Goal: Task Accomplishment & Management: Use online tool/utility

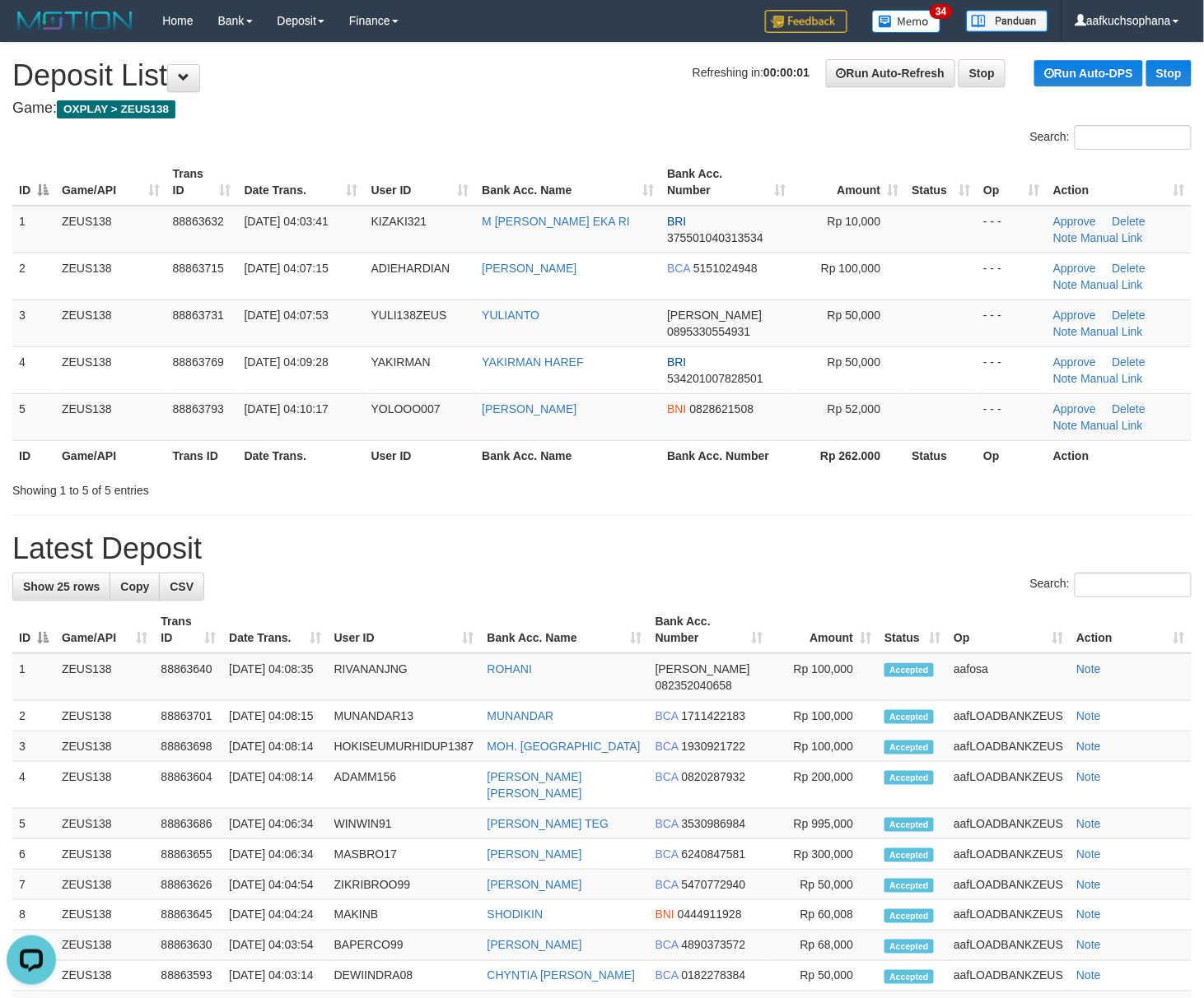
click at [622, 554] on h1 "Latest Deposit" at bounding box center [602, 549] width 1179 height 33
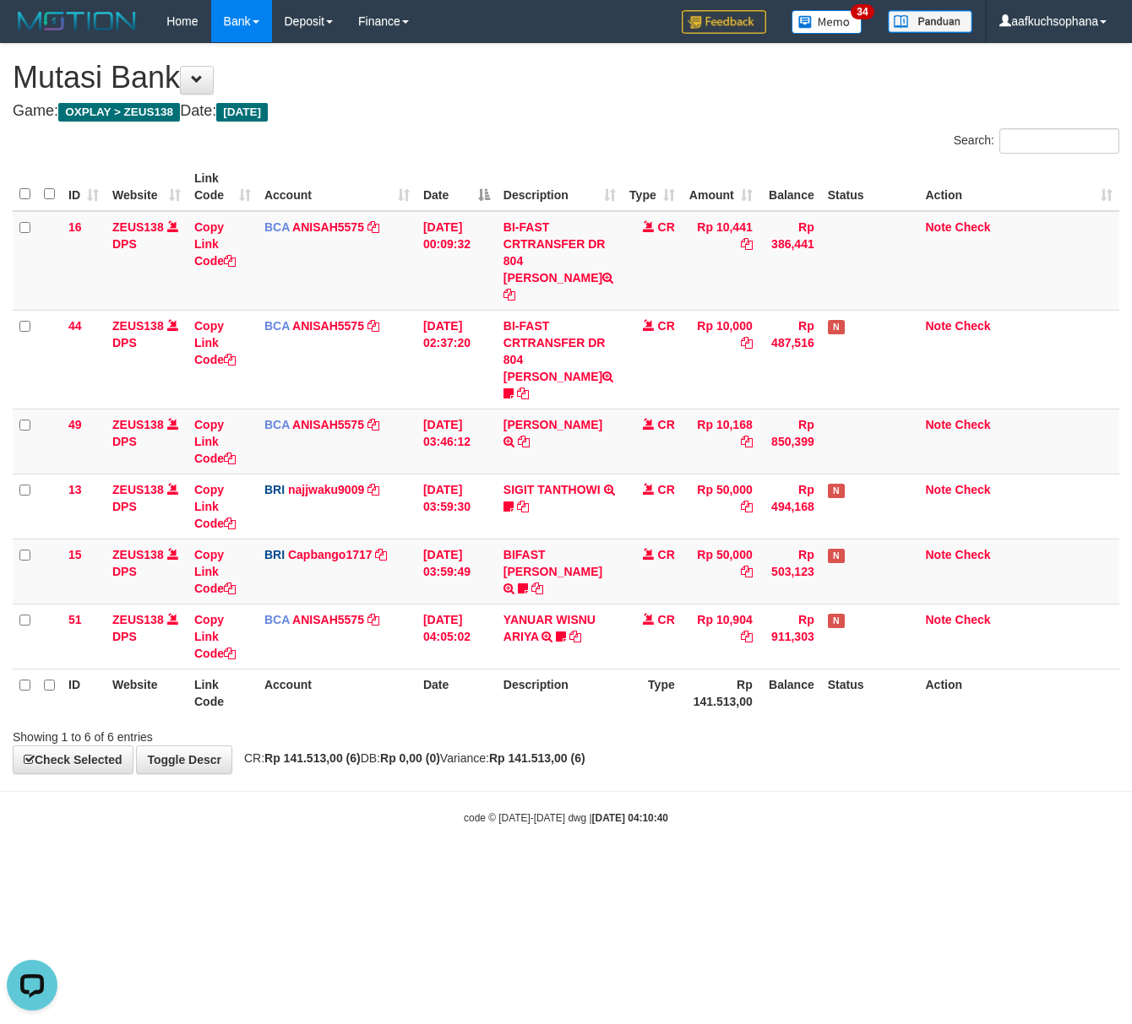
click at [669, 748] on body "Toggle navigation Home Bank Account List Load By Website Group [OXPLAY] ZEUS138…" at bounding box center [566, 434] width 1132 height 868
click at [664, 750] on body "Toggle navigation Home Bank Account List Load By Website Group [OXPLAY] ZEUS138…" at bounding box center [566, 434] width 1132 height 868
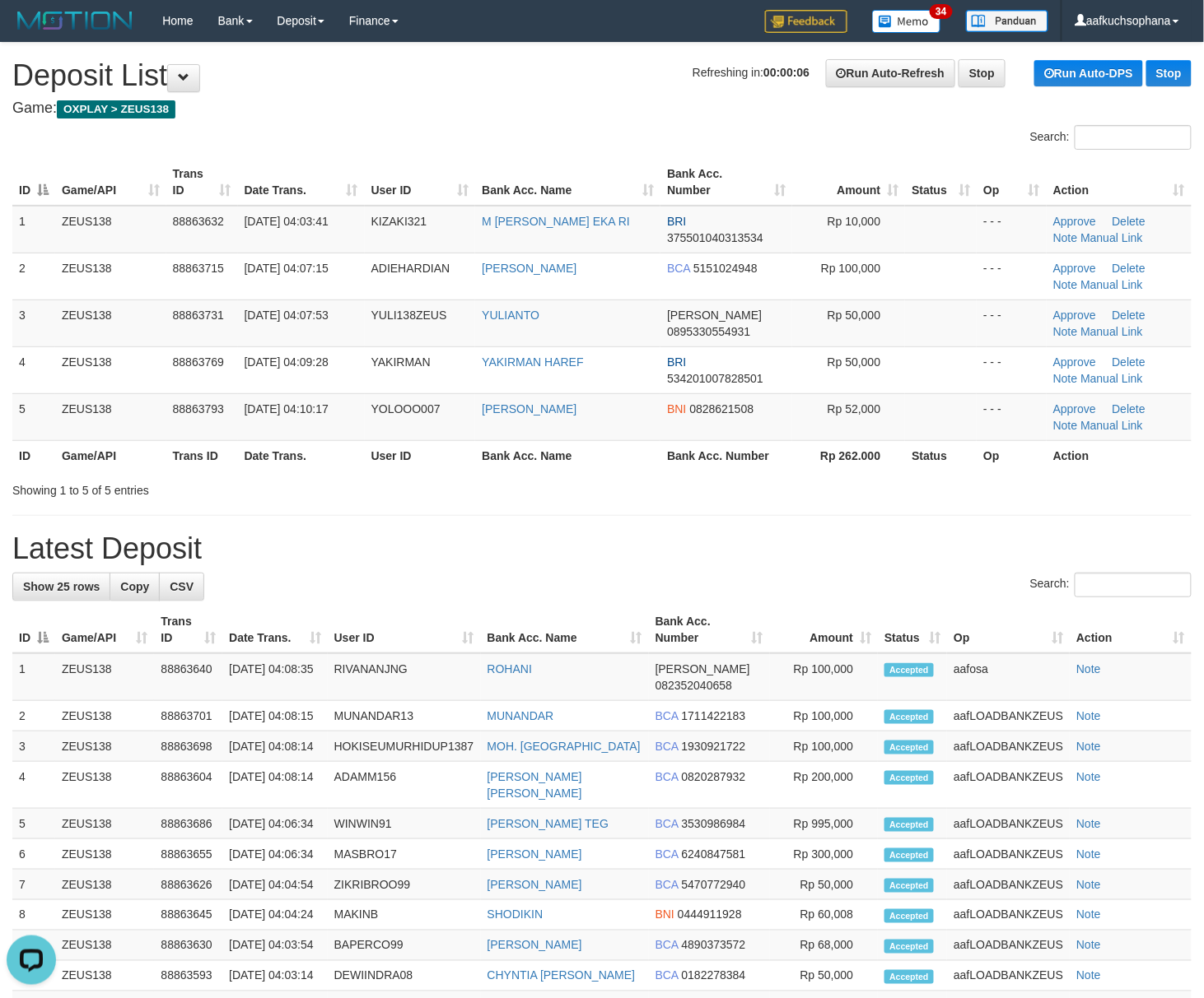
click at [776, 547] on h1 "Latest Deposit" at bounding box center [602, 549] width 1179 height 33
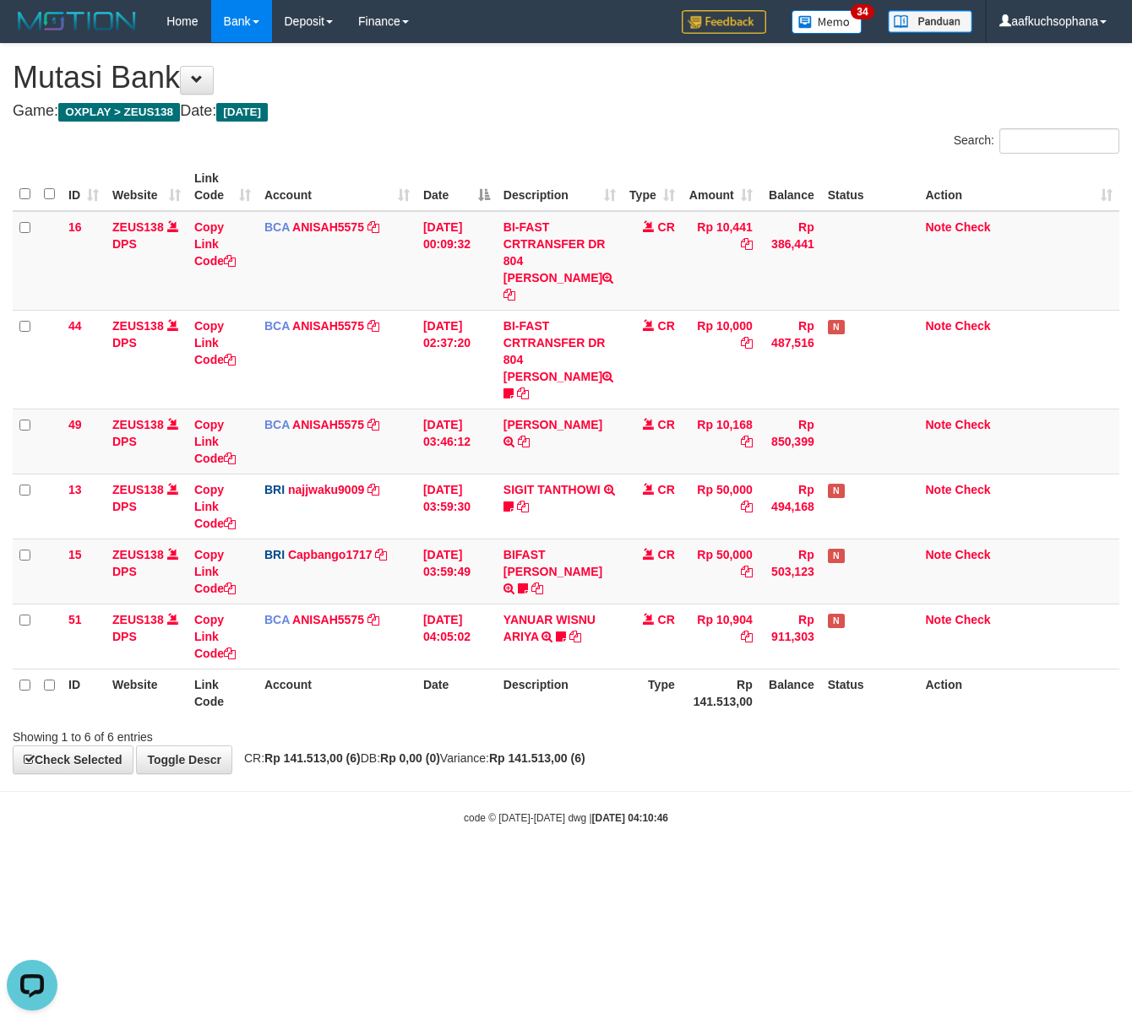
drag, startPoint x: 339, startPoint y: 821, endPoint x: 7, endPoint y: 683, distance: 359.3
click at [338, 821] on body "Toggle navigation Home Bank Account List Load By Website Group [OXPLAY] ZEUS138…" at bounding box center [566, 434] width 1132 height 868
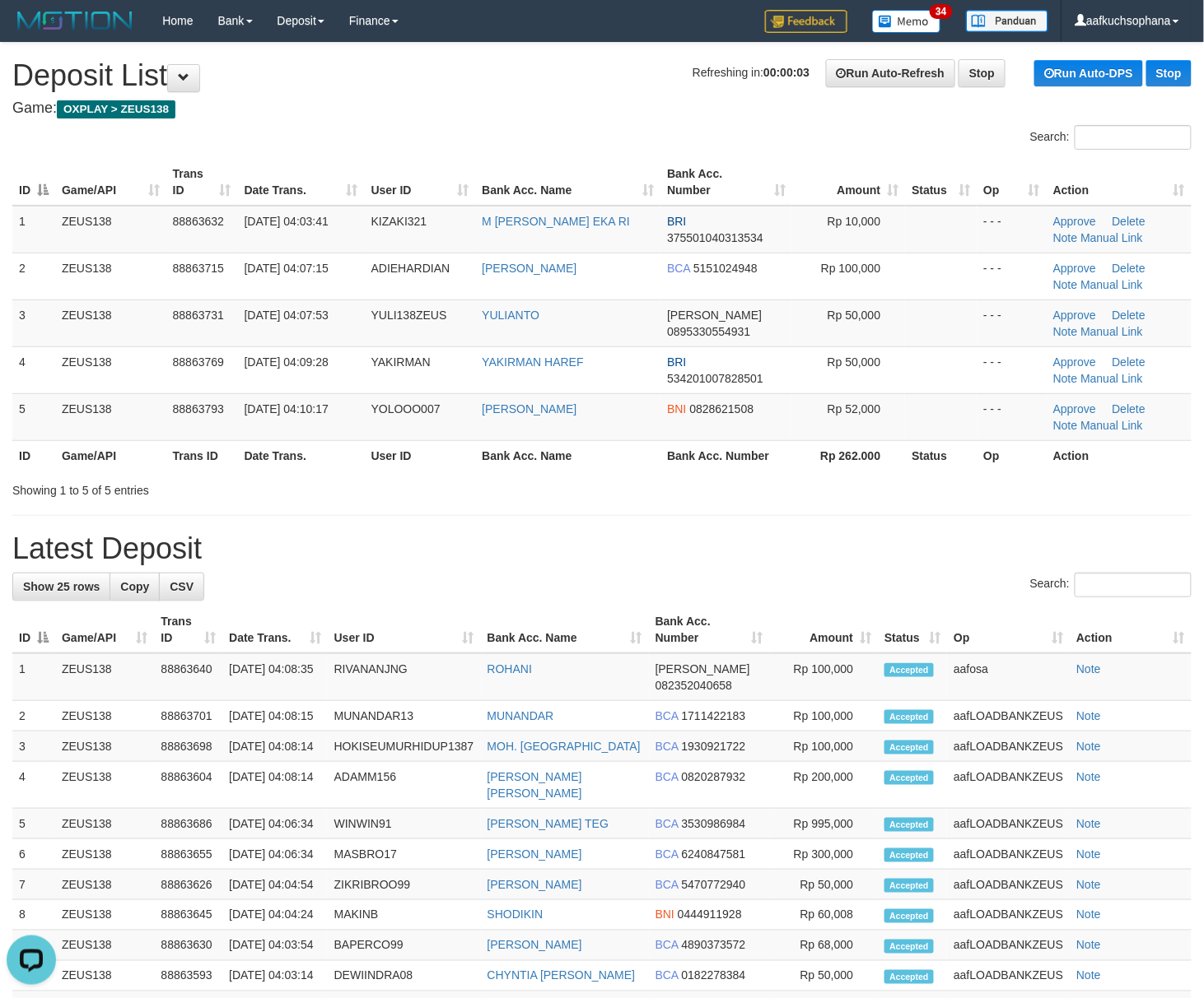
click at [775, 540] on h1 "Latest Deposit" at bounding box center [602, 549] width 1179 height 33
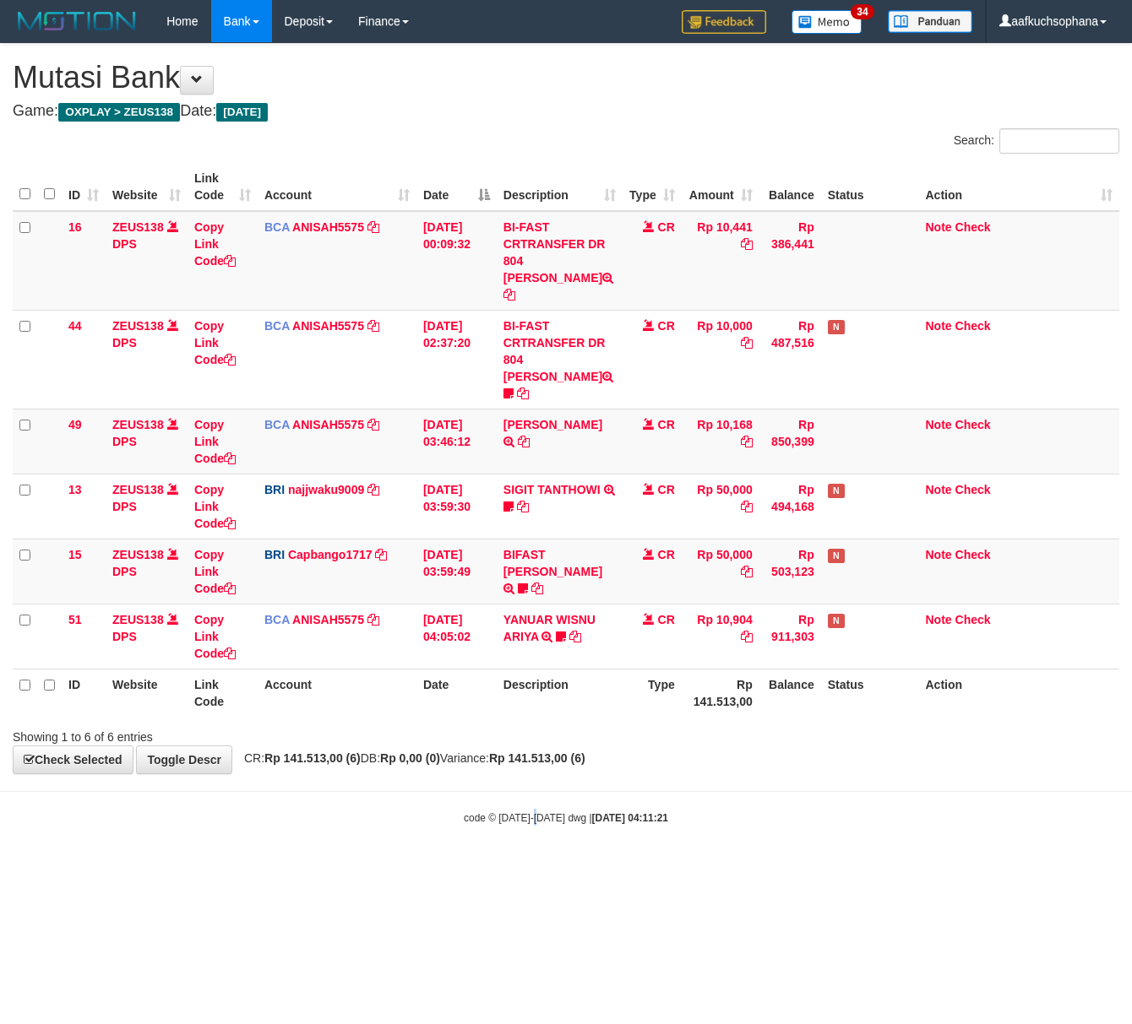
drag, startPoint x: 534, startPoint y: 823, endPoint x: 83, endPoint y: 689, distance: 470.3
click at [537, 826] on body "Toggle navigation Home Bank Account List Load By Website Group [OXPLAY] ZEUS138…" at bounding box center [566, 434] width 1132 height 868
click at [628, 774] on body "Toggle navigation Home Bank Account List Load By Website Group [OXPLAY] ZEUS138…" at bounding box center [566, 434] width 1132 height 868
drag, startPoint x: 875, startPoint y: 845, endPoint x: 130, endPoint y: 795, distance: 746.6
click at [872, 851] on html "Toggle navigation Home Bank Account List Load By Website Group [OXPLAY] ZEUS138…" at bounding box center [566, 434] width 1132 height 868
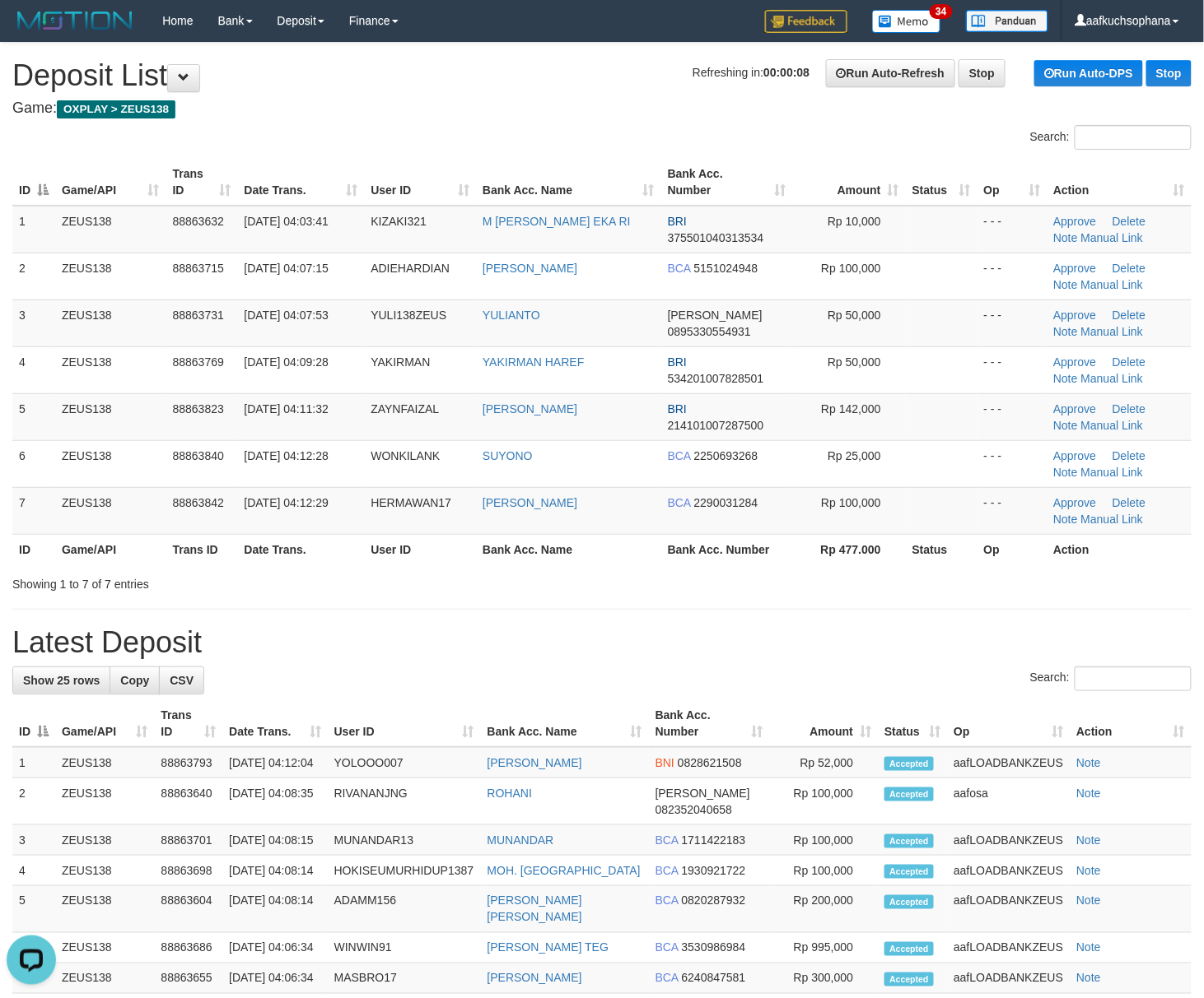
click at [838, 624] on div "**********" at bounding box center [602, 897] width 1204 height 1708
drag, startPoint x: 887, startPoint y: 617, endPoint x: 792, endPoint y: 593, distance: 98.0
click at [884, 617] on div "**********" at bounding box center [602, 897] width 1204 height 1708
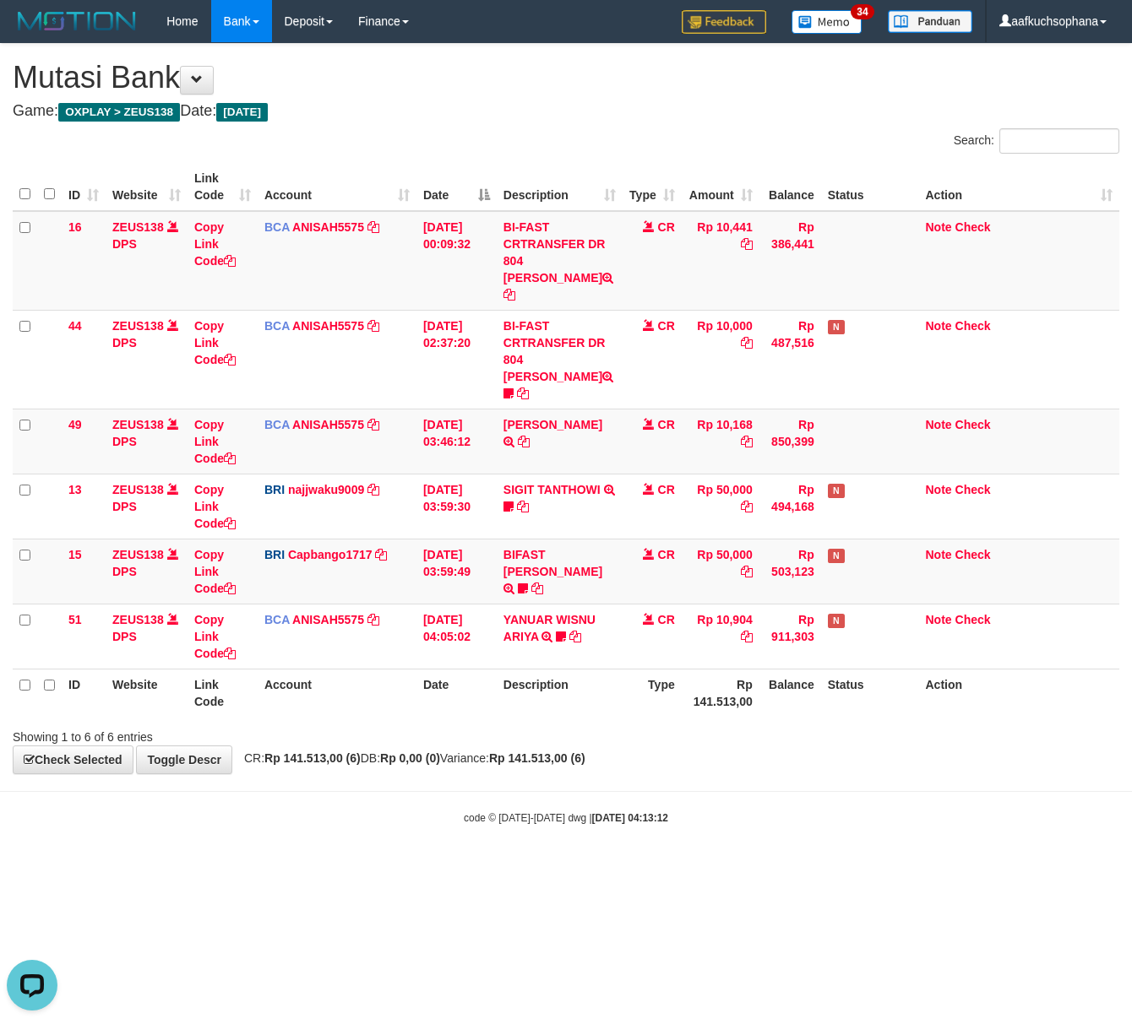
drag, startPoint x: 527, startPoint y: 832, endPoint x: 385, endPoint y: 757, distance: 160.6
click at [524, 832] on body "Toggle navigation Home Bank Account List Load By Website Group [OXPLAY] ZEUS138…" at bounding box center [566, 434] width 1132 height 868
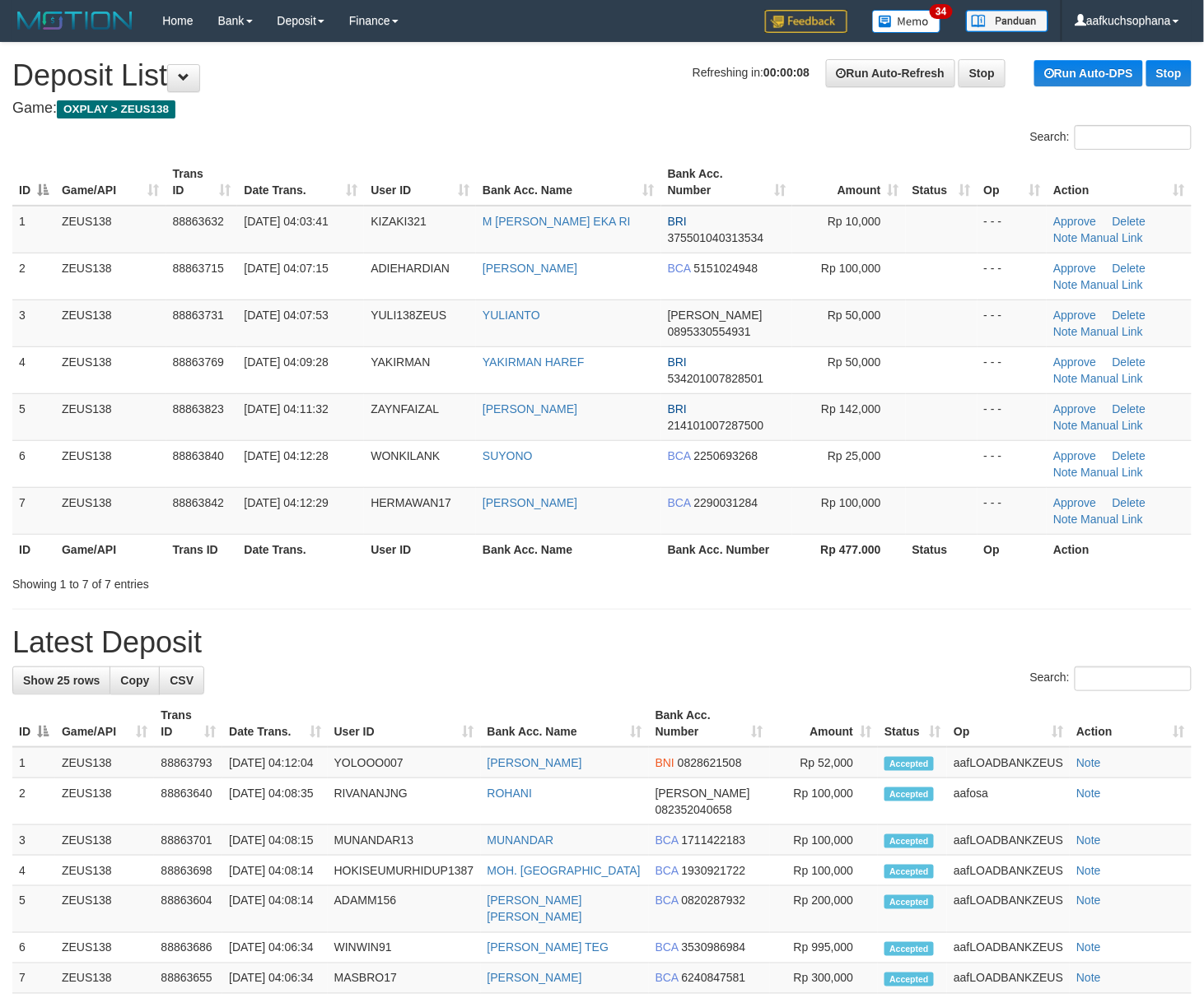
drag, startPoint x: 904, startPoint y: 611, endPoint x: 1212, endPoint y: 728, distance: 329.5
click at [980, 652] on div "**********" at bounding box center [602, 897] width 1204 height 1708
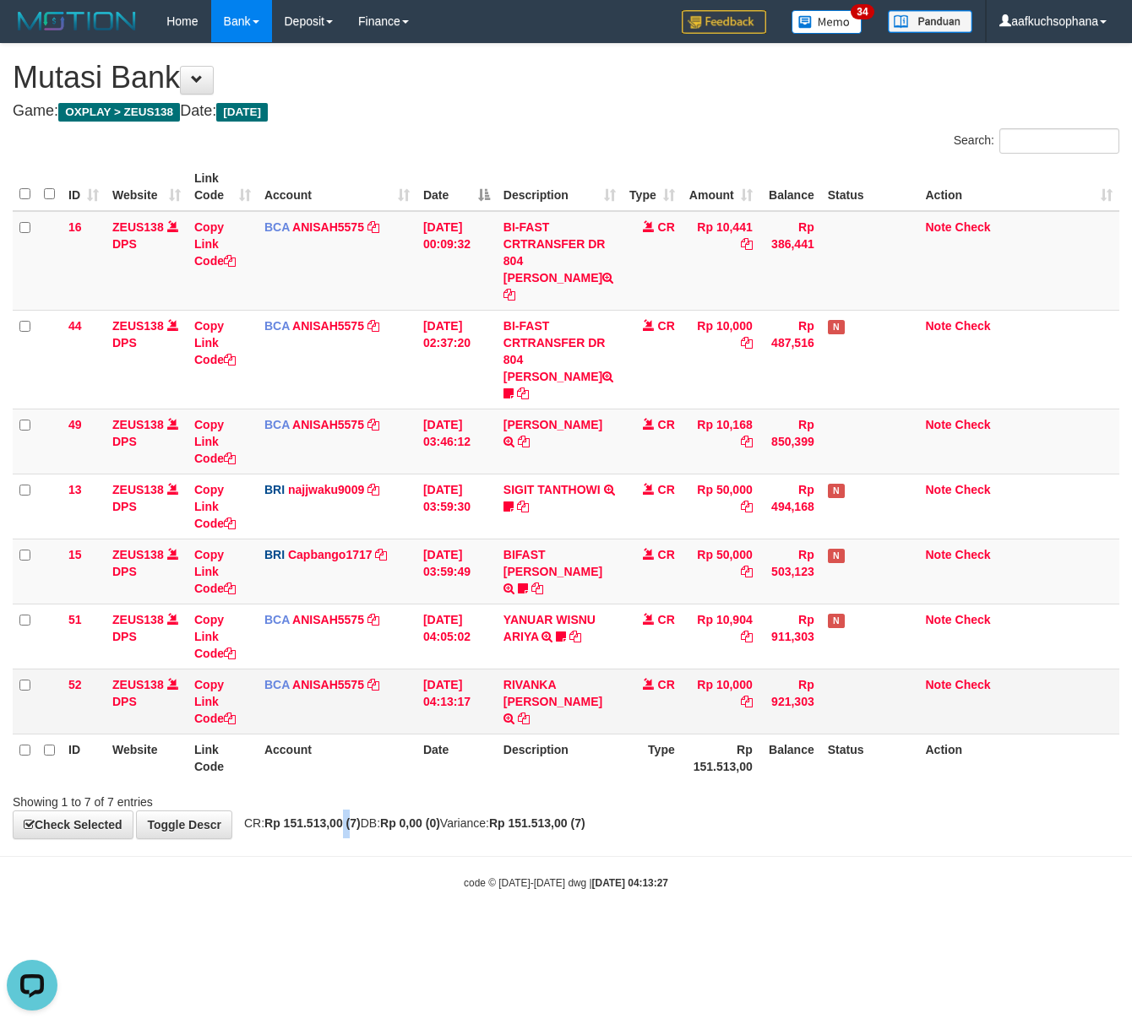
drag, startPoint x: 356, startPoint y: 799, endPoint x: 126, endPoint y: 700, distance: 250.1
click at [352, 799] on div "**********" at bounding box center [566, 441] width 1132 height 795
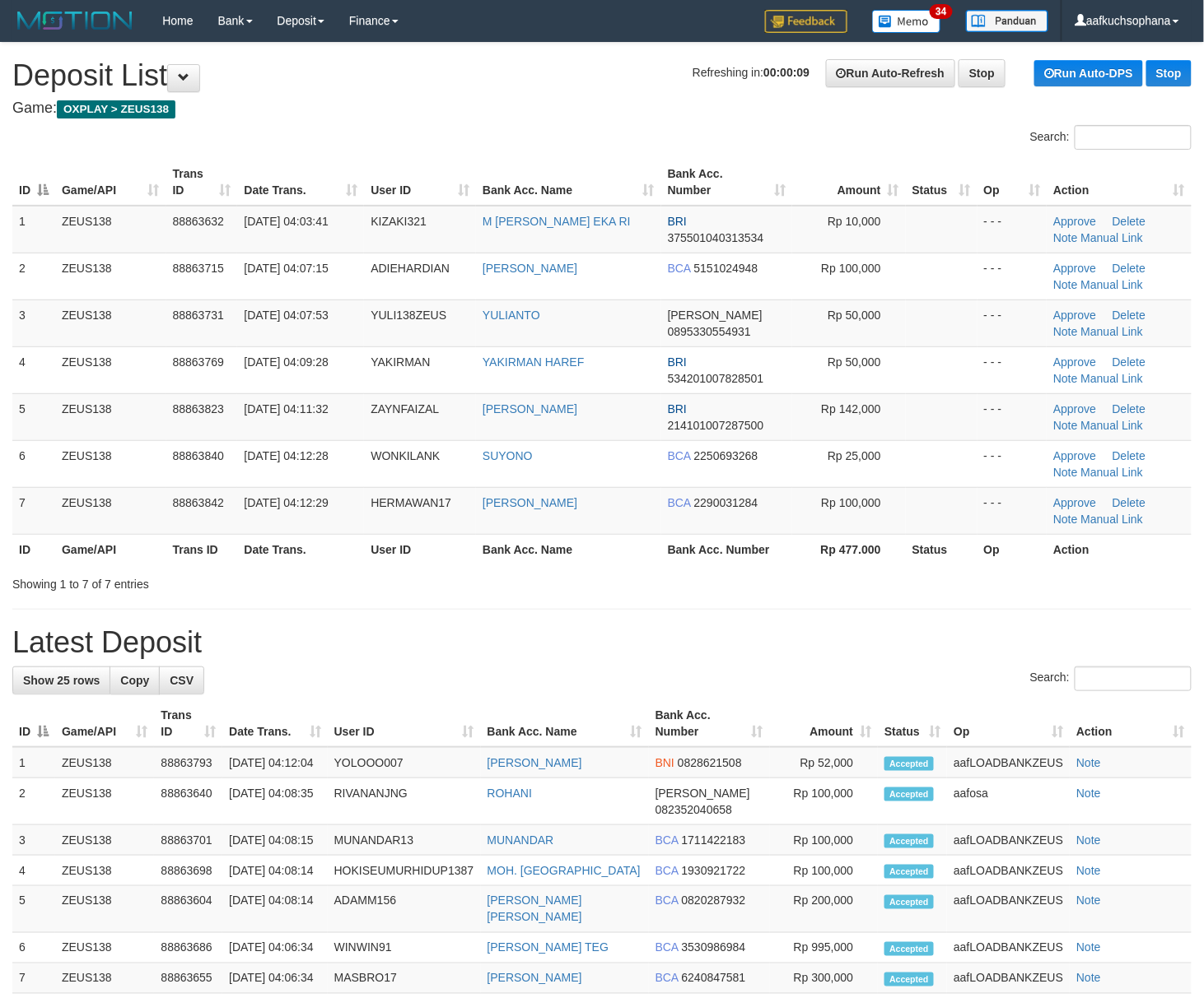
drag, startPoint x: 753, startPoint y: 639, endPoint x: 908, endPoint y: 652, distance: 155.5
click at [750, 633] on h1 "Latest Deposit" at bounding box center [602, 643] width 1179 height 33
drag, startPoint x: 662, startPoint y: 628, endPoint x: 777, endPoint y: 659, distance: 119.1
click at [667, 629] on div "**********" at bounding box center [602, 897] width 1204 height 1708
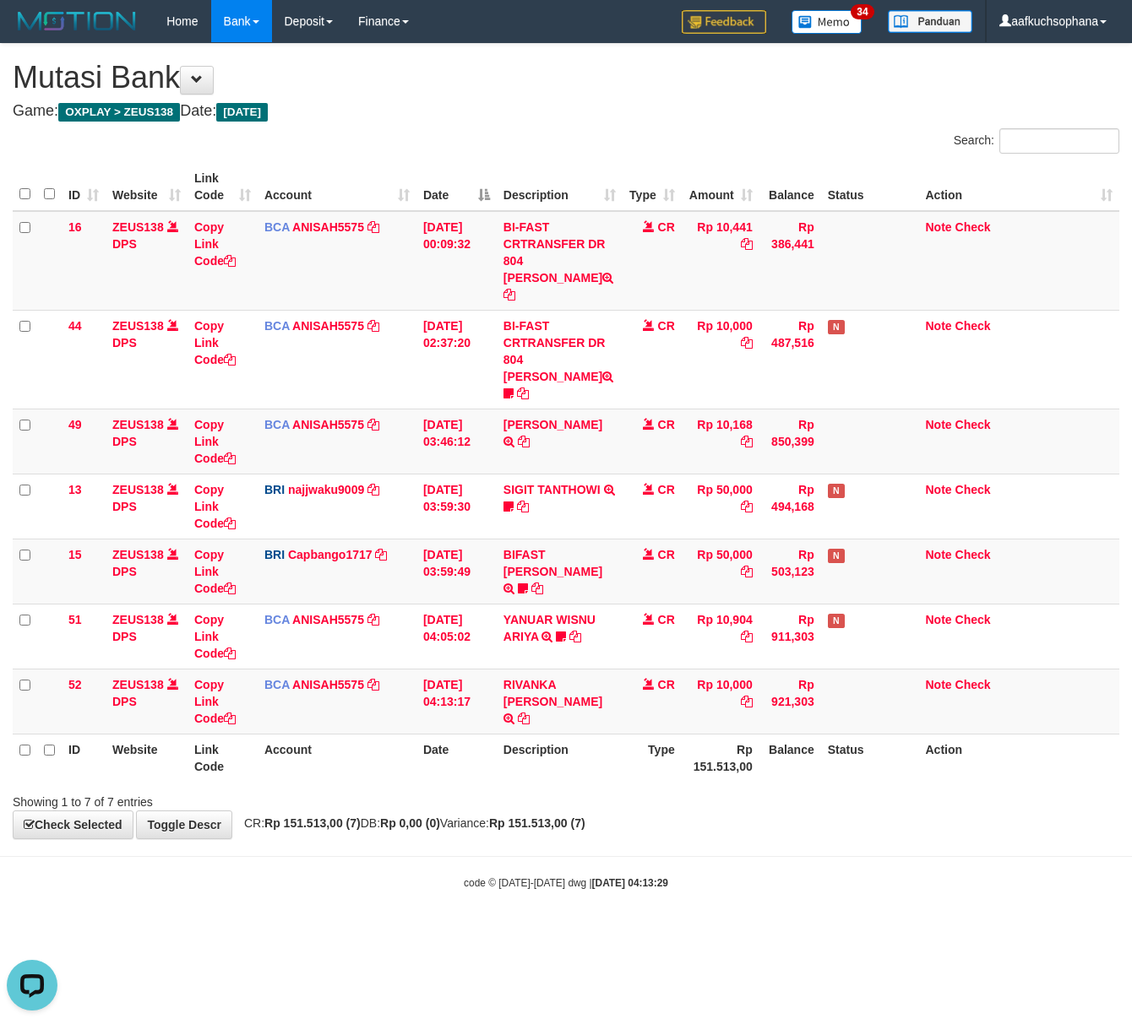
click at [430, 933] on html "Toggle navigation Home Bank Account List Load By Website Group [OXPLAY] ZEUS138…" at bounding box center [566, 466] width 1132 height 933
click at [436, 836] on body "Toggle navigation Home Bank Account List Load By Website Group [OXPLAY] ZEUS138…" at bounding box center [566, 466] width 1132 height 933
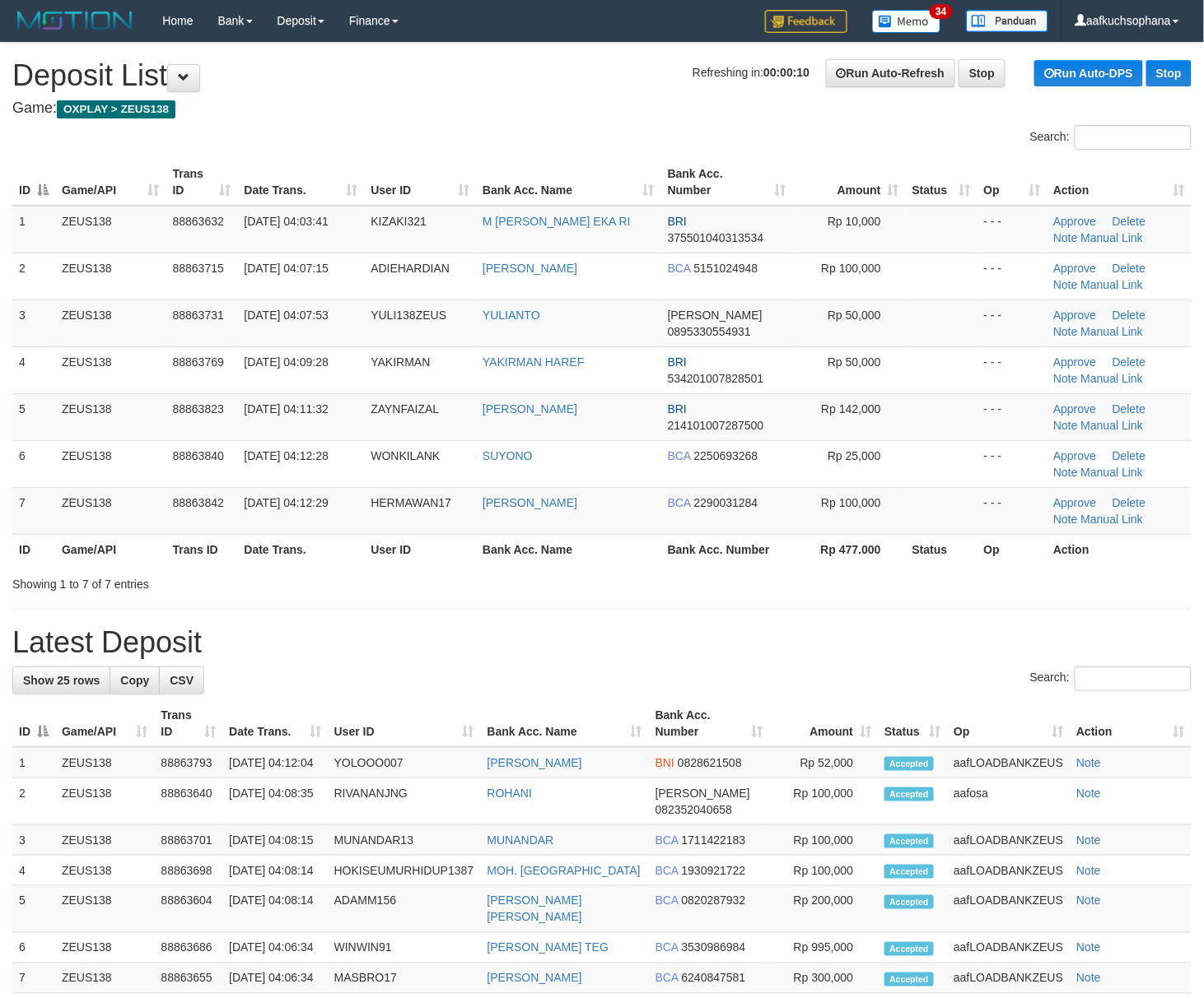
drag, startPoint x: 705, startPoint y: 613, endPoint x: 739, endPoint y: 626, distance: 36.4
click at [725, 623] on div "**********" at bounding box center [602, 897] width 1204 height 1708
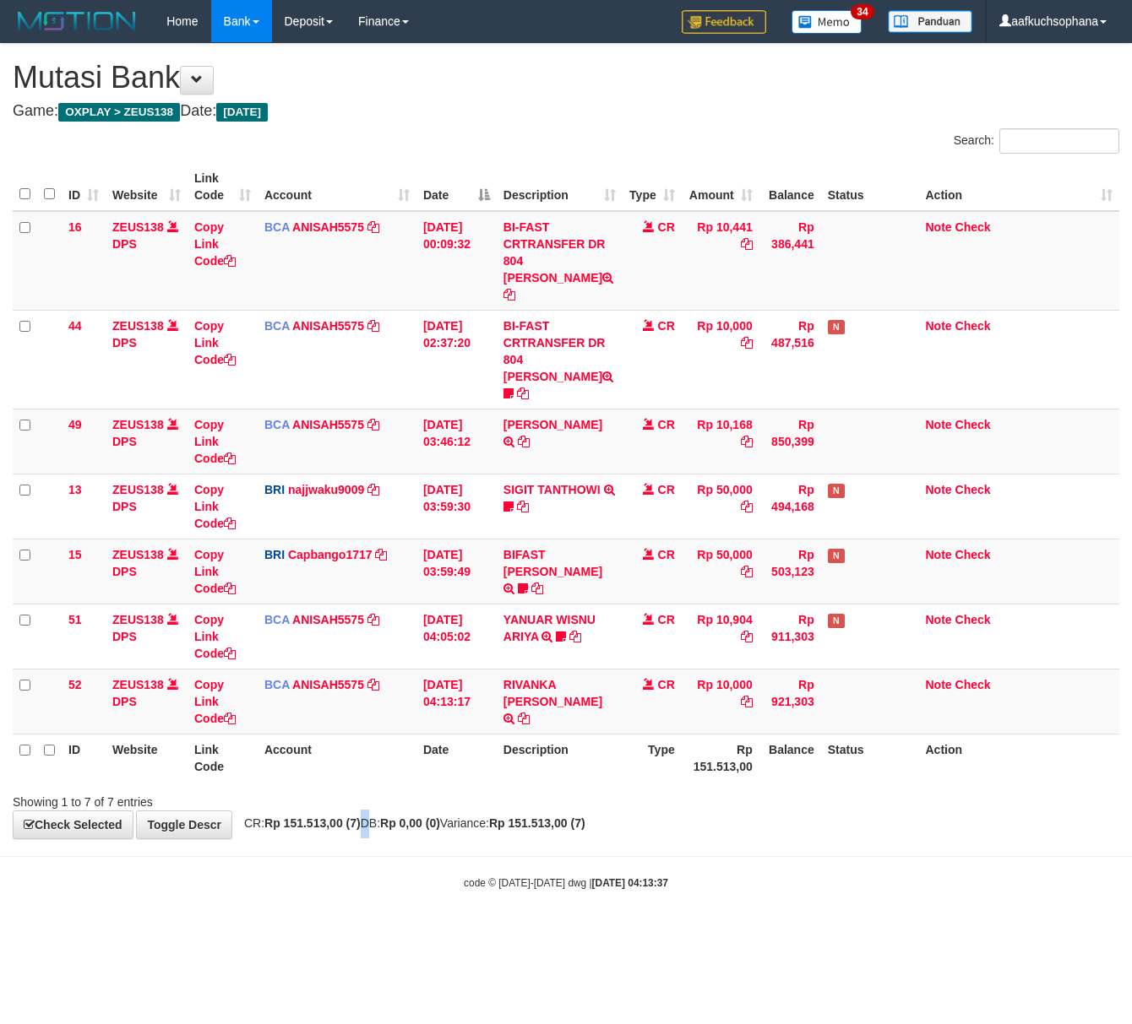
click at [370, 817] on span "CR: Rp 151.513,00 (7) DB: Rp 0,00 (0) Variance: Rp 151.513,00 (7)" at bounding box center [411, 824] width 350 height 14
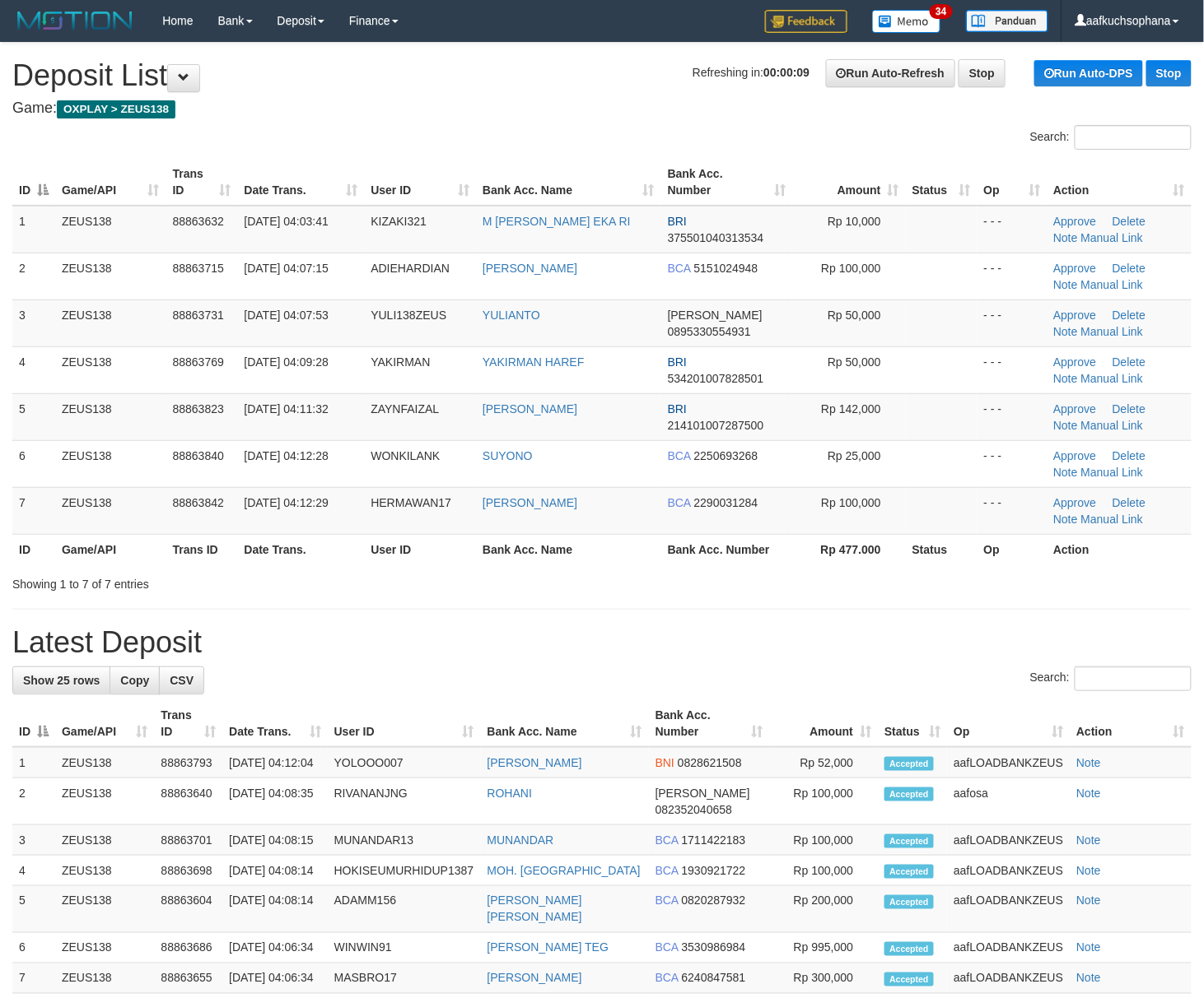
click at [786, 603] on div "**********" at bounding box center [602, 897] width 1204 height 1708
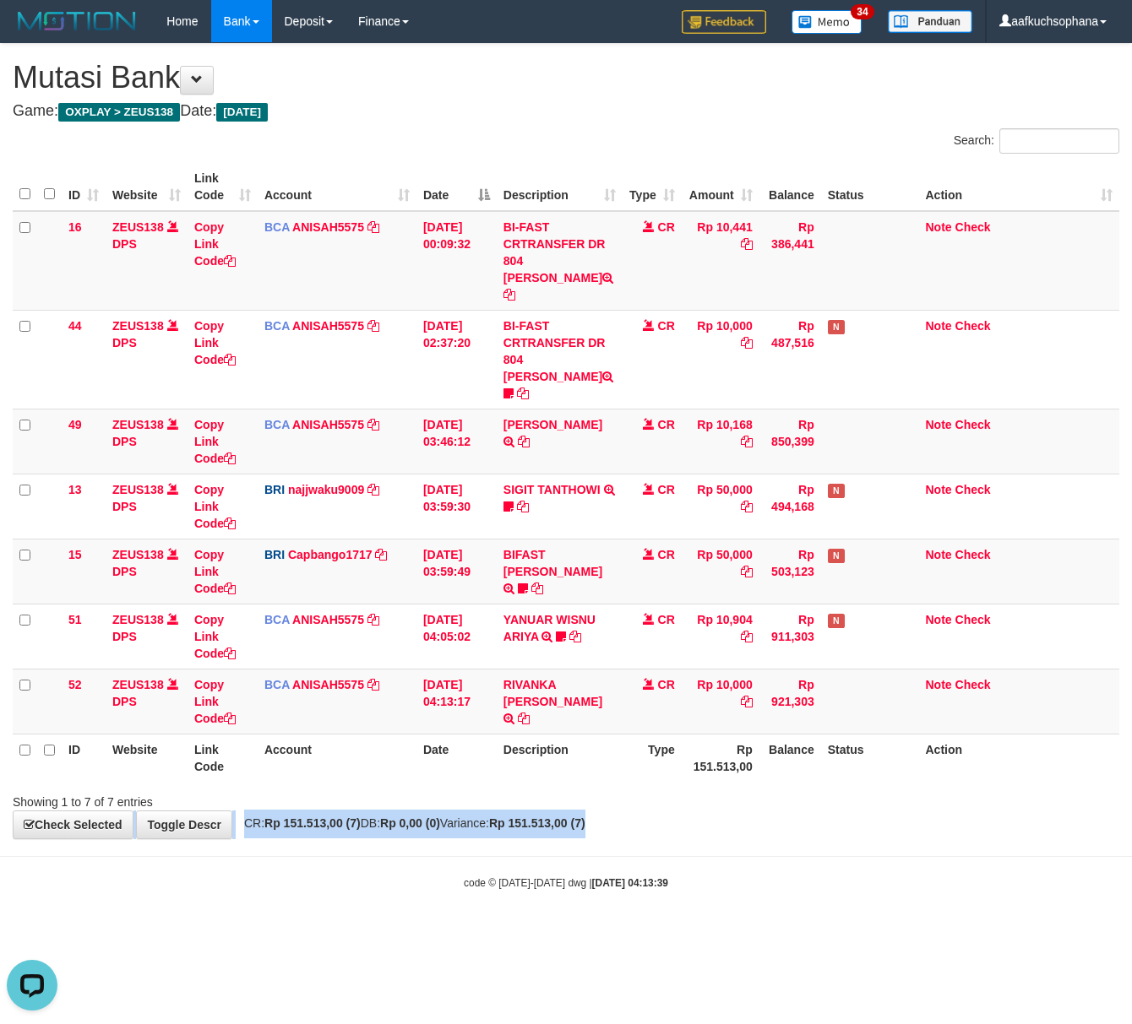
click at [767, 798] on div "**********" at bounding box center [566, 441] width 1132 height 795
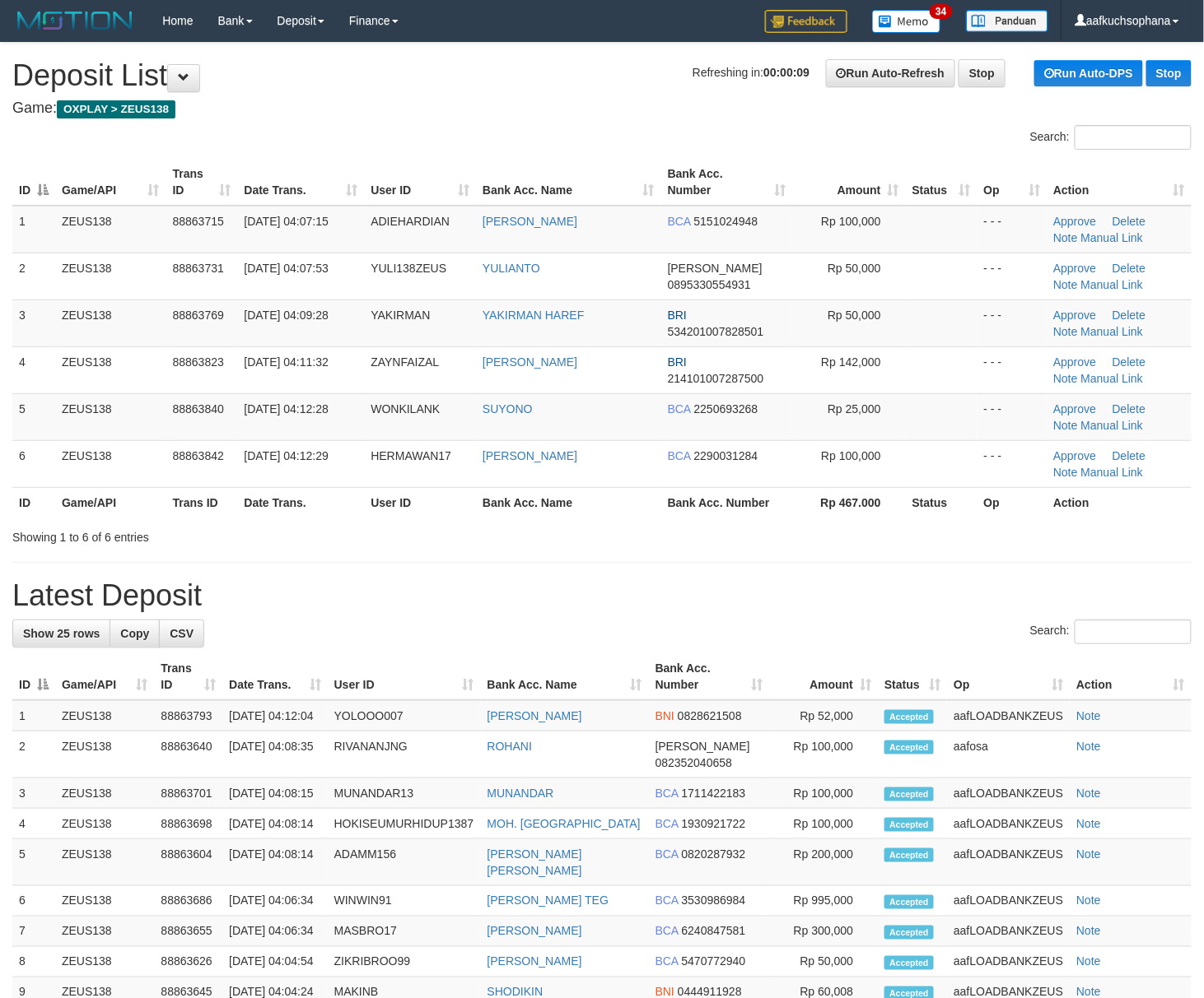
click at [797, 559] on div "**********" at bounding box center [602, 873] width 1204 height 1661
click at [867, 590] on h1 "Latest Deposit" at bounding box center [602, 596] width 1179 height 33
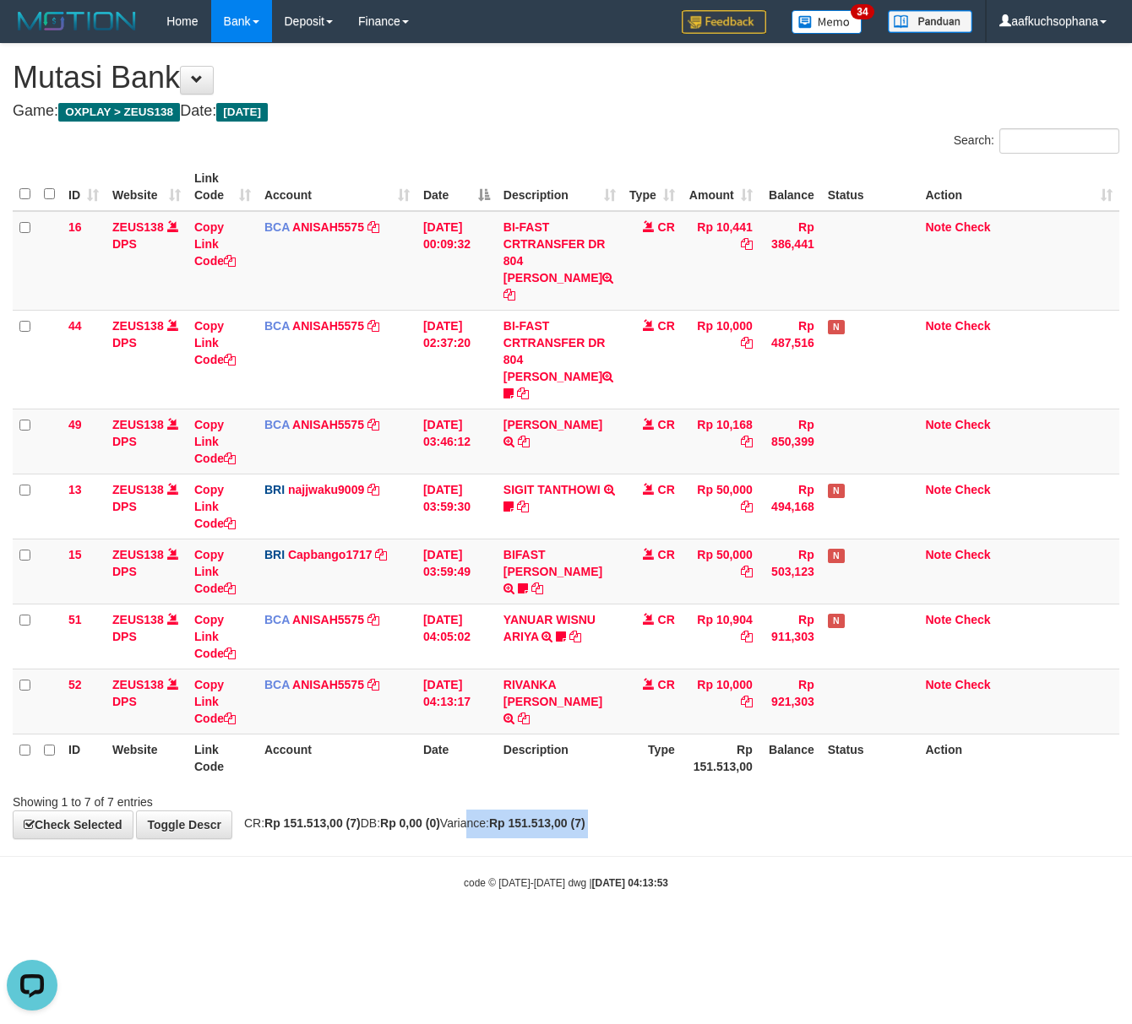
drag, startPoint x: 484, startPoint y: 811, endPoint x: 470, endPoint y: 814, distance: 13.9
click at [480, 814] on body "Toggle navigation Home Bank Account List Load By Website Group [OXPLAY] ZEUS138…" at bounding box center [566, 466] width 1132 height 933
drag, startPoint x: 601, startPoint y: 866, endPoint x: 11, endPoint y: 662, distance: 624.5
click at [561, 850] on body "Toggle navigation Home Bank Account List Load By Website Group [OXPLAY] ZEUS138…" at bounding box center [566, 466] width 1132 height 933
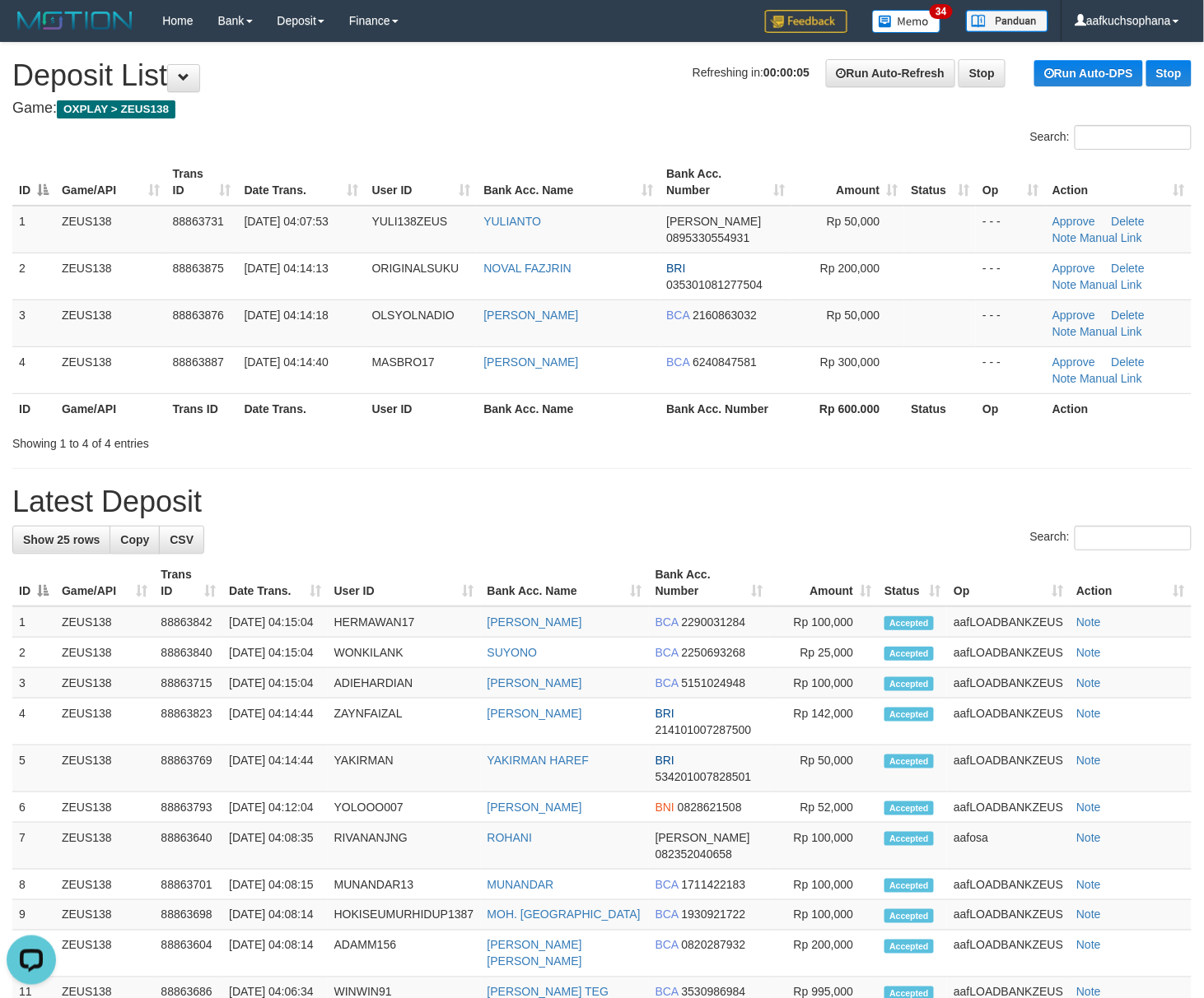
drag, startPoint x: 478, startPoint y: 508, endPoint x: 1210, endPoint y: 692, distance: 754.8
click at [499, 508] on h1 "Latest Deposit" at bounding box center [602, 502] width 1179 height 33
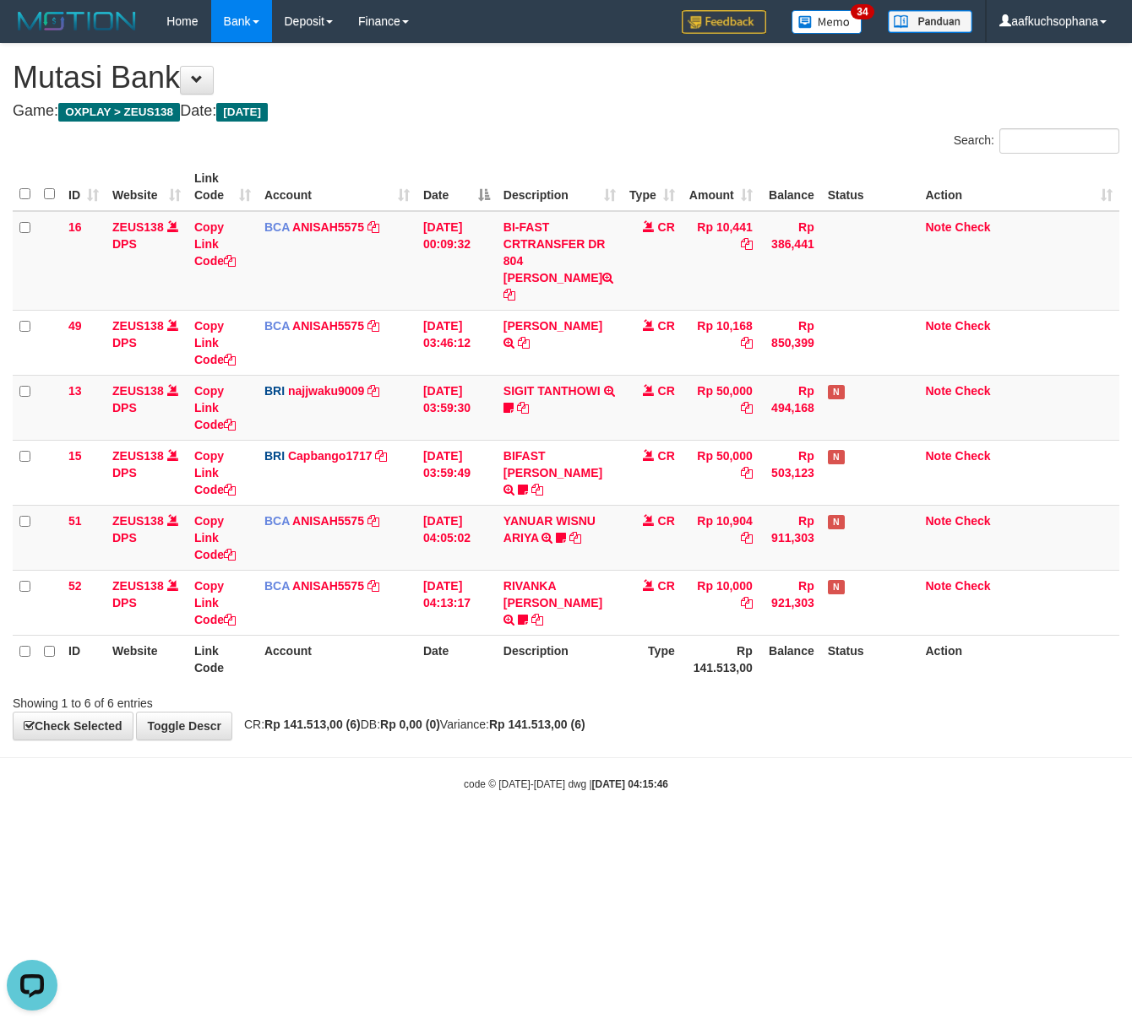
drag, startPoint x: 397, startPoint y: 829, endPoint x: 8, endPoint y: 676, distance: 418.3
click at [402, 829] on html "Toggle navigation Home Bank Account List Load By Website Group [OXPLAY] ZEUS138…" at bounding box center [566, 417] width 1132 height 834
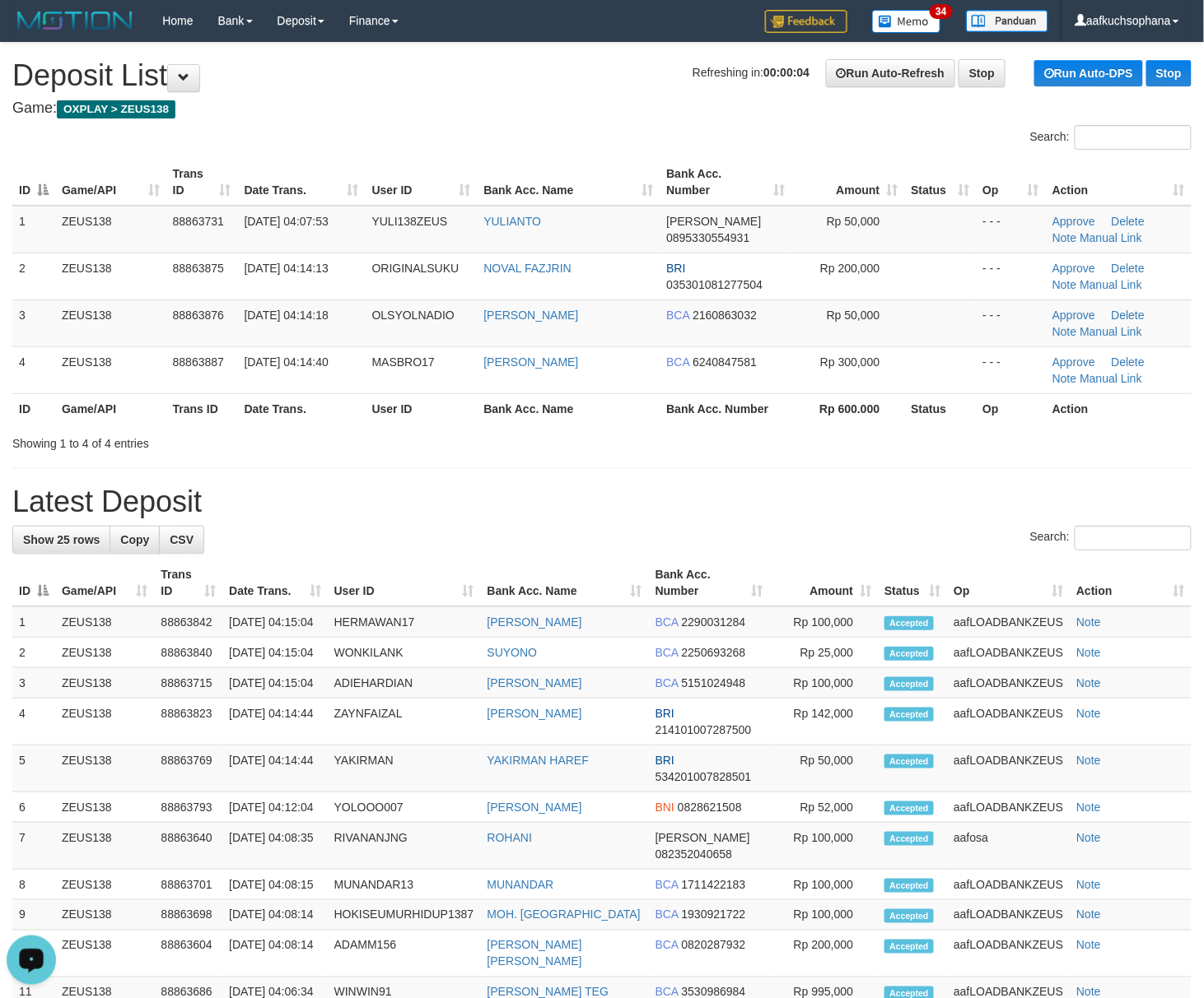
click at [800, 547] on div "Search:" at bounding box center [602, 541] width 1179 height 29
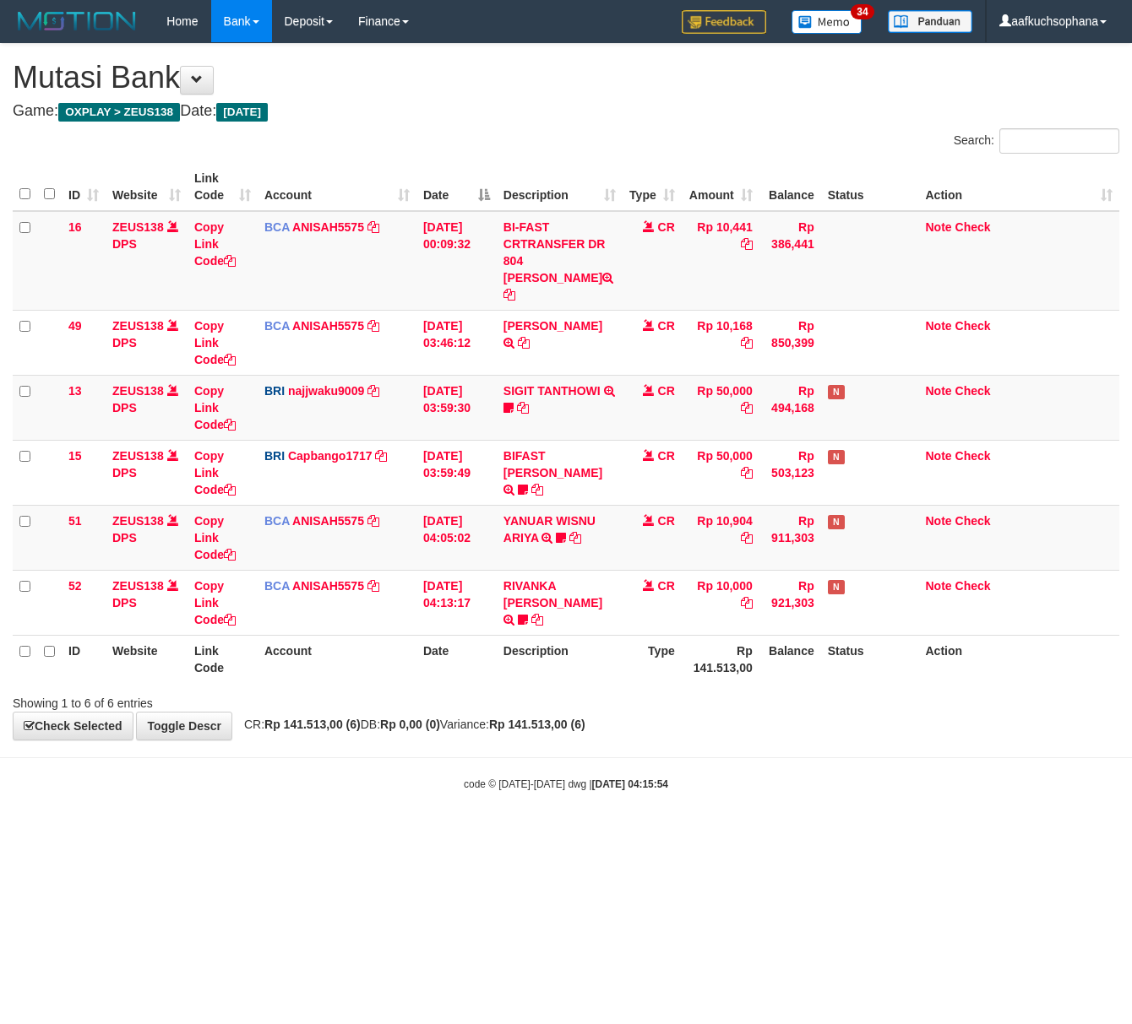
click at [329, 834] on html "Toggle navigation Home Bank Account List Load By Website Group [OXPLAY] ZEUS138…" at bounding box center [566, 417] width 1132 height 834
drag, startPoint x: 443, startPoint y: 789, endPoint x: 45, endPoint y: 690, distance: 410.7
click at [437, 789] on body "Toggle navigation Home Bank Account List Load By Website Group [OXPLAY] ZEUS138…" at bounding box center [566, 417] width 1132 height 834
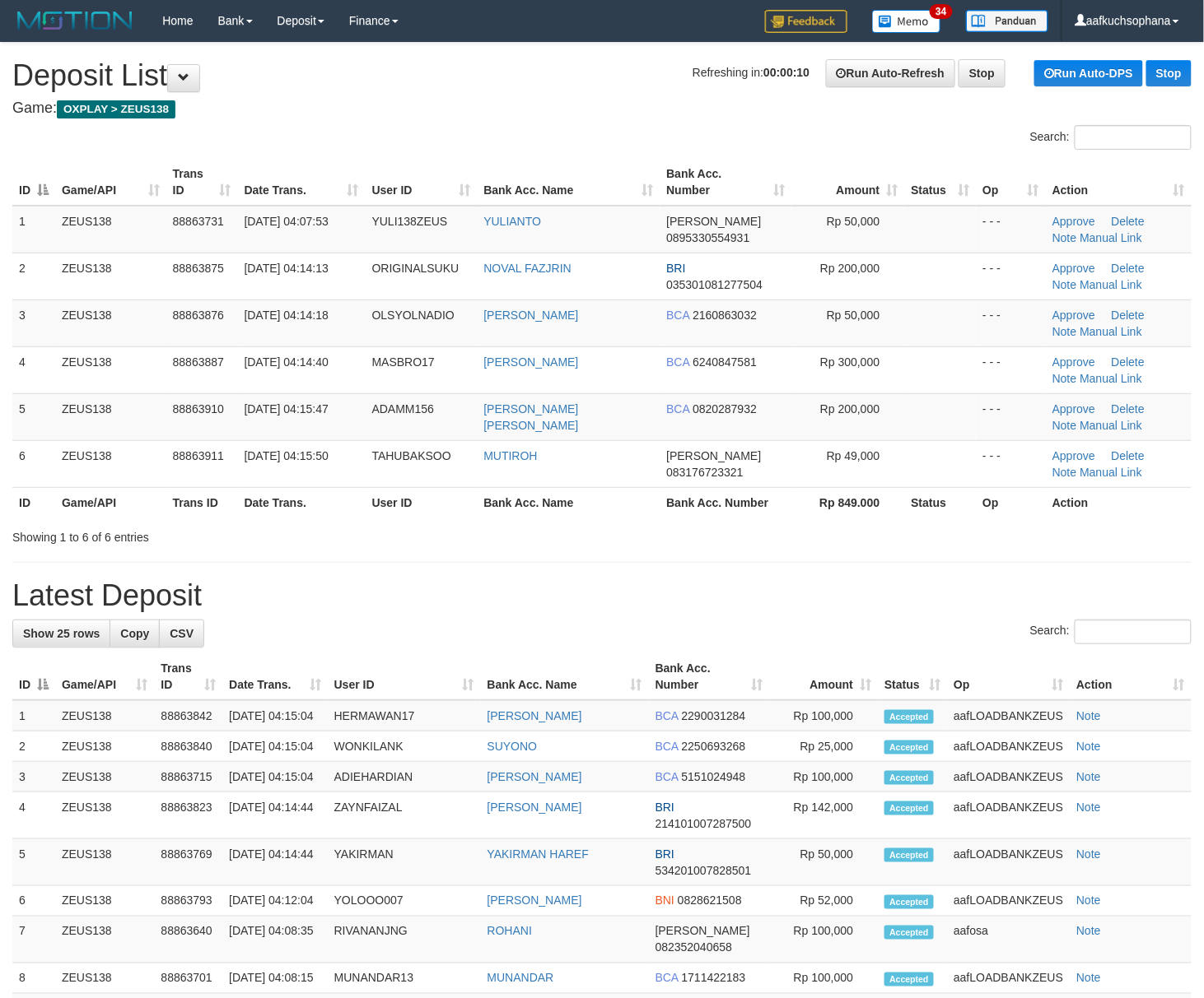
drag, startPoint x: 474, startPoint y: 495, endPoint x: 501, endPoint y: 508, distance: 30.0
click at [492, 504] on tr "ID Game/API Trans ID Date Trans. User ID Bank Acc. Name Bank Acc. Number Rp 849…" at bounding box center [602, 502] width 1179 height 30
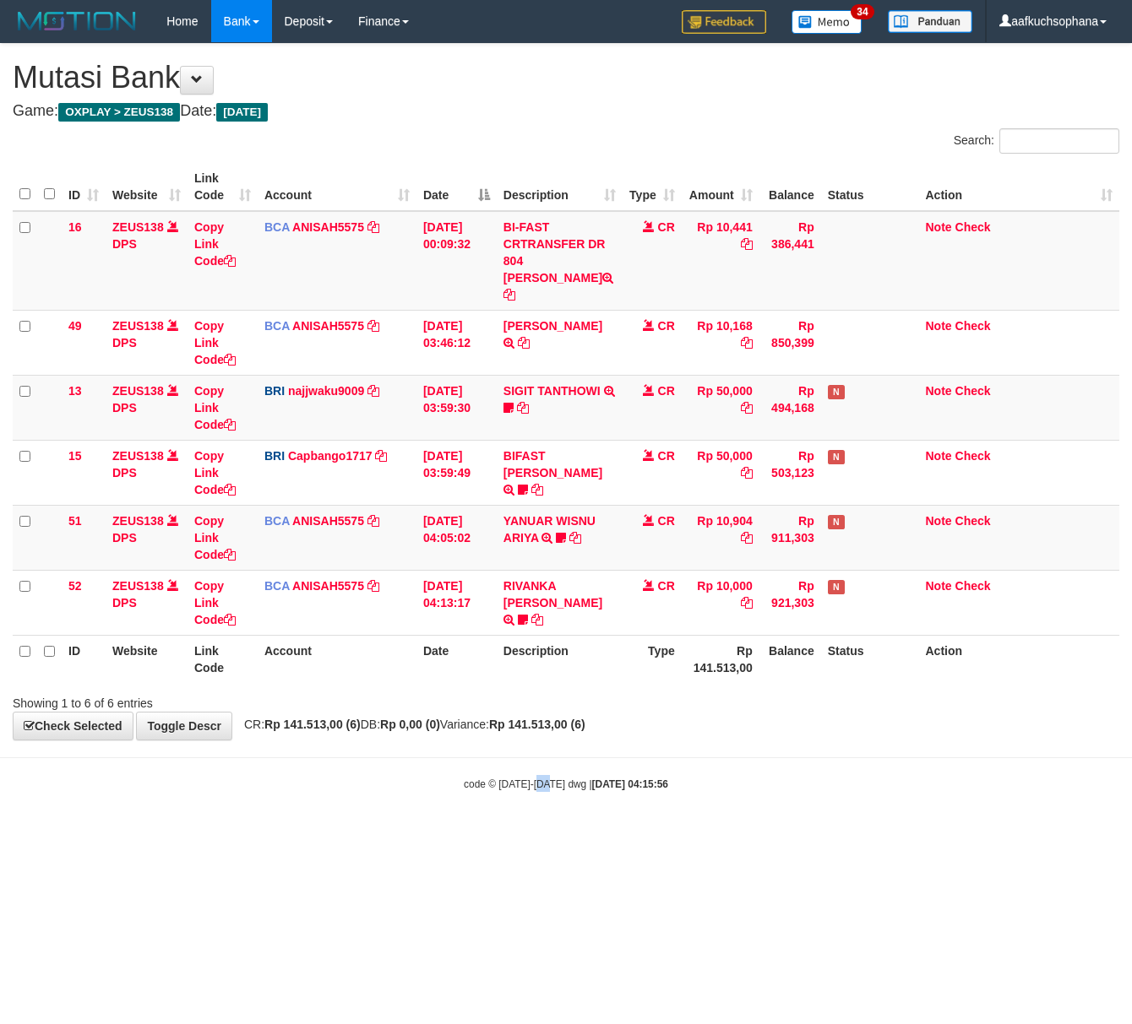
drag, startPoint x: 551, startPoint y: 828, endPoint x: 495, endPoint y: 780, distance: 73.1
click at [532, 811] on html "Toggle navigation Home Bank Account List Load By Website Group [OXPLAY] ZEUS138…" at bounding box center [566, 417] width 1132 height 834
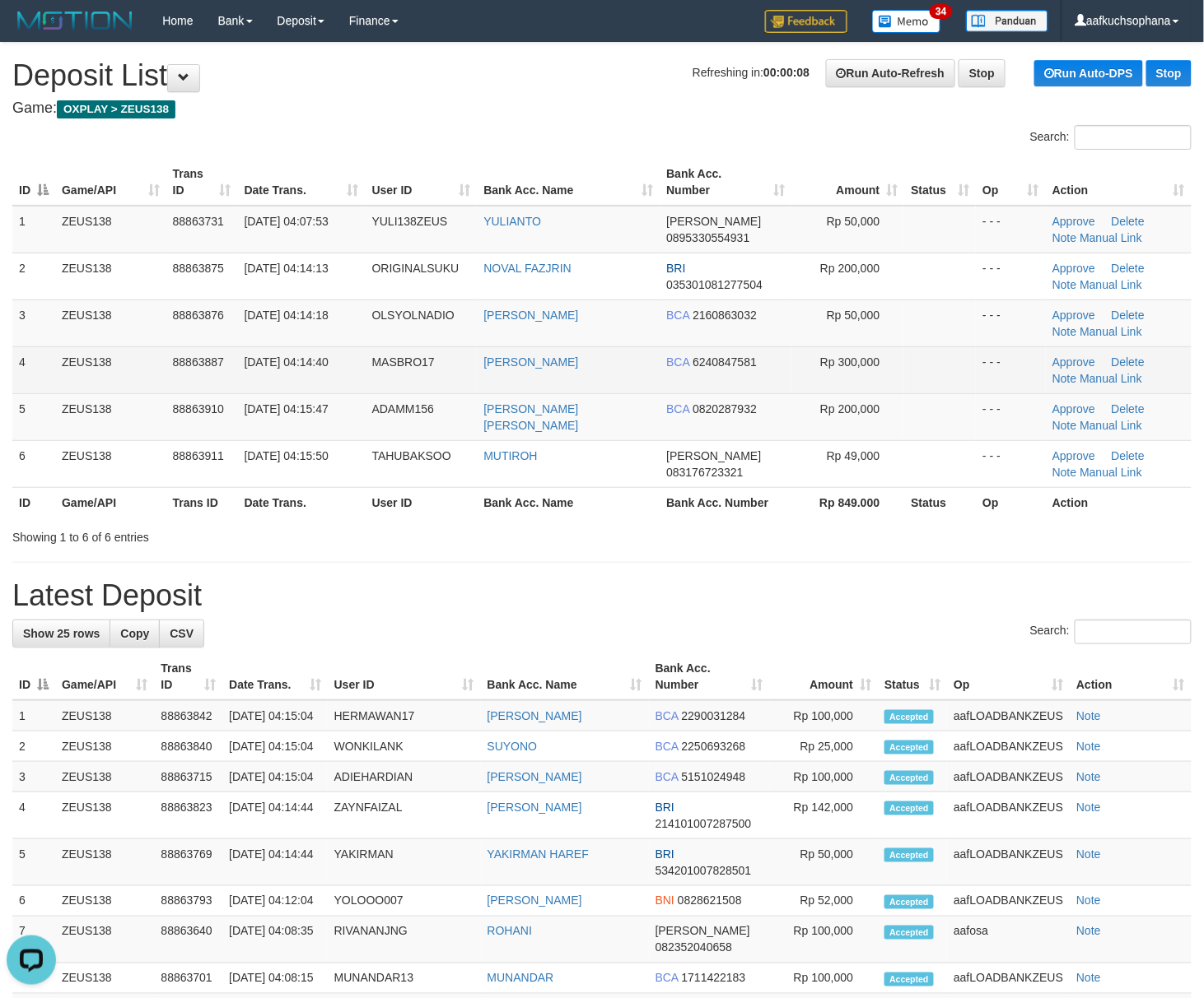
drag, startPoint x: 803, startPoint y: 566, endPoint x: 163, endPoint y: 363, distance: 671.4
click at [771, 559] on div "**********" at bounding box center [602, 881] width 1204 height 1677
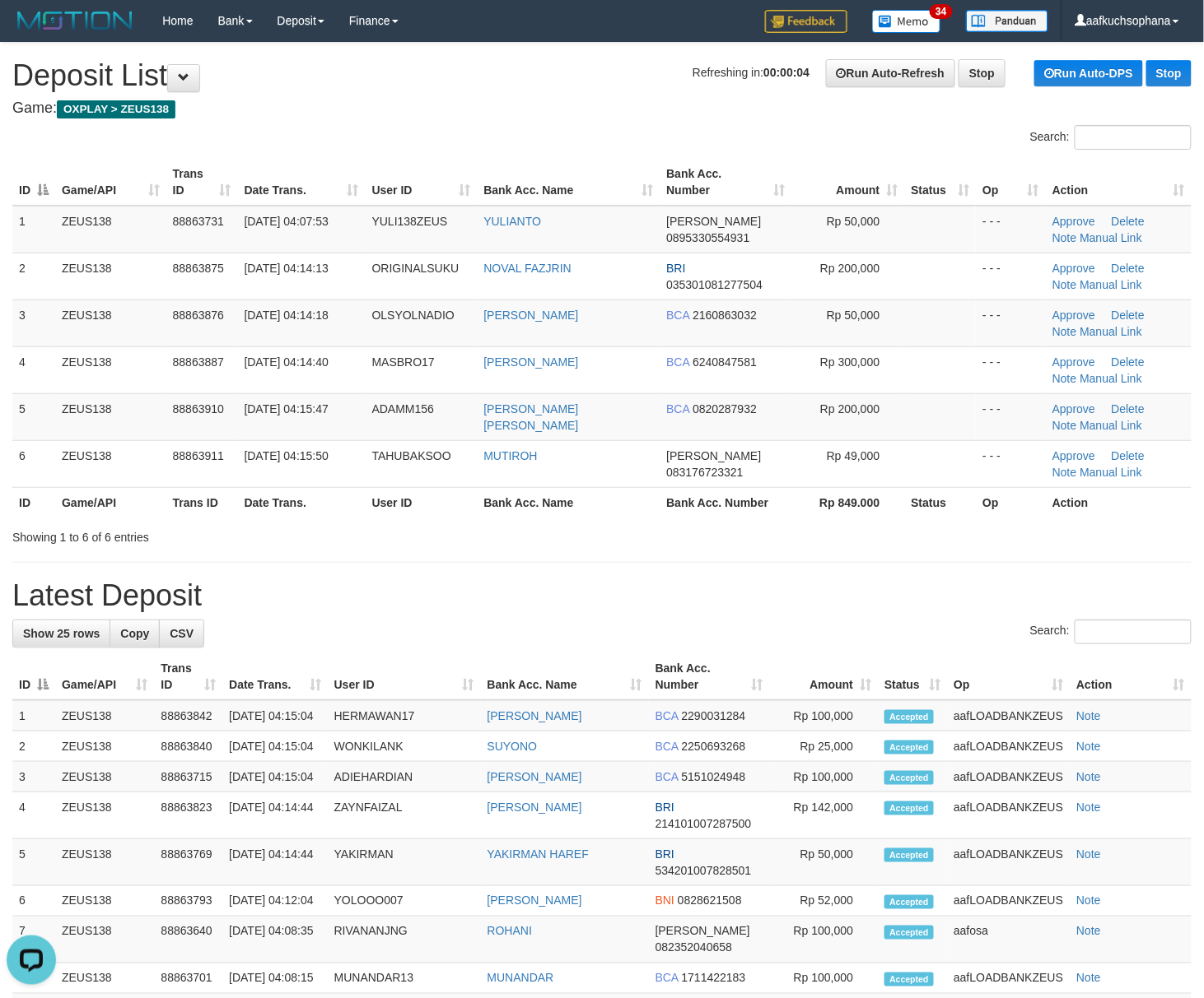
click at [768, 610] on h1 "Latest Deposit" at bounding box center [602, 596] width 1179 height 33
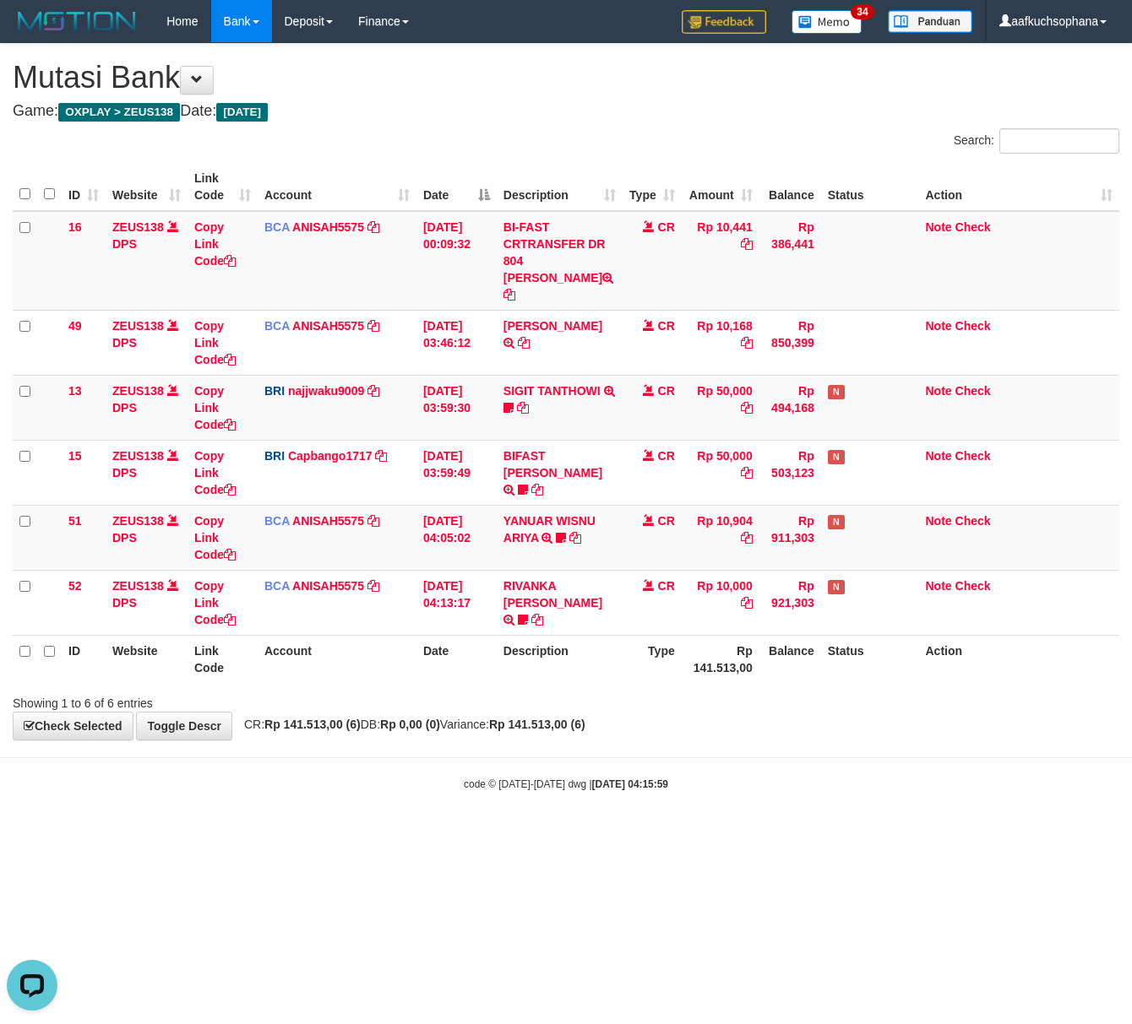
drag, startPoint x: 234, startPoint y: 838, endPoint x: 173, endPoint y: 804, distance: 69.6
click at [233, 834] on html "Toggle navigation Home Bank Account List Load By Website Group [OXPLAY] ZEUS138…" at bounding box center [566, 417] width 1132 height 834
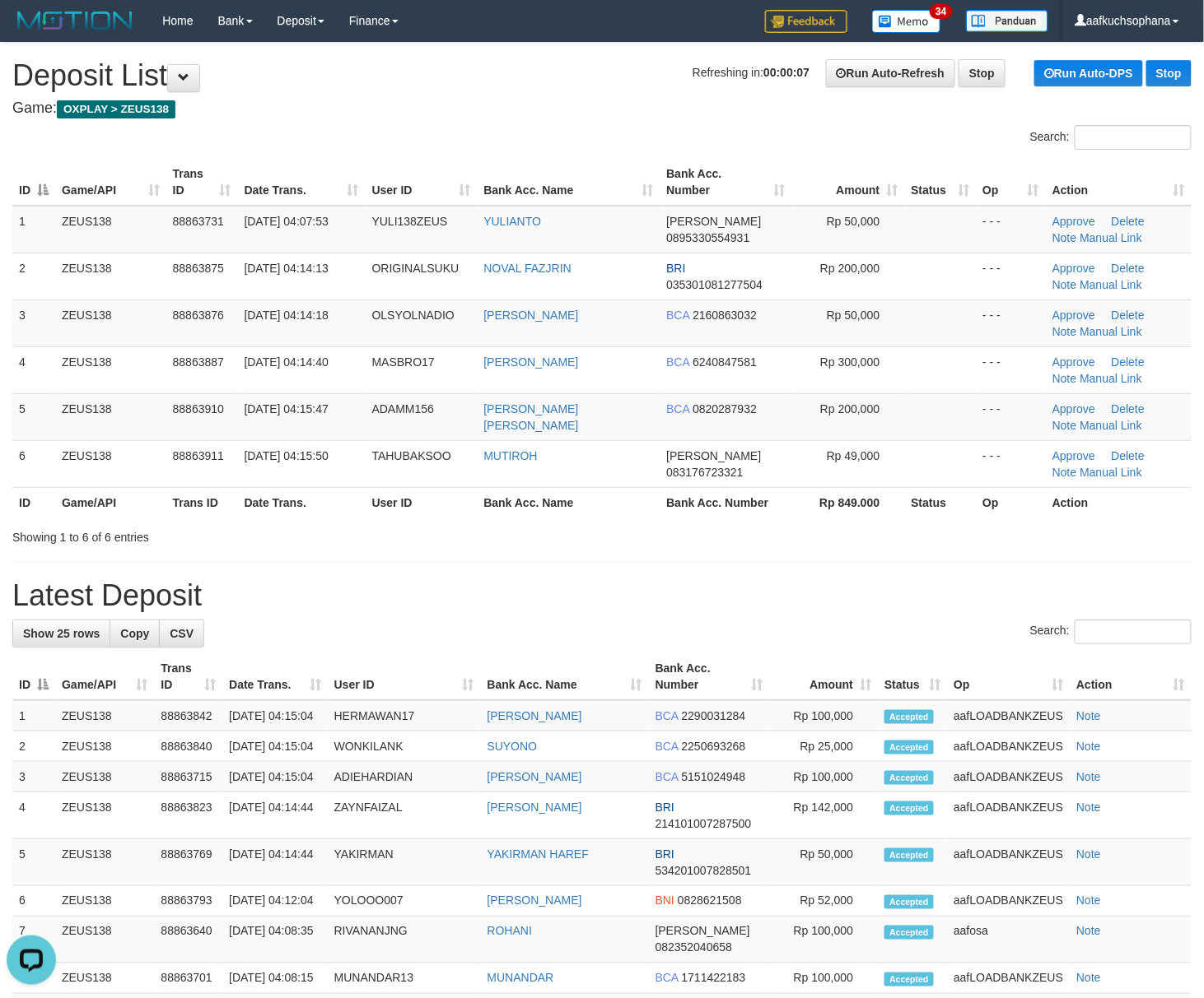
drag, startPoint x: 485, startPoint y: 532, endPoint x: 932, endPoint y: 672, distance: 468.4
click at [485, 532] on div "Showing 1 to 6 of 6 entries" at bounding box center [251, 534] width 477 height 23
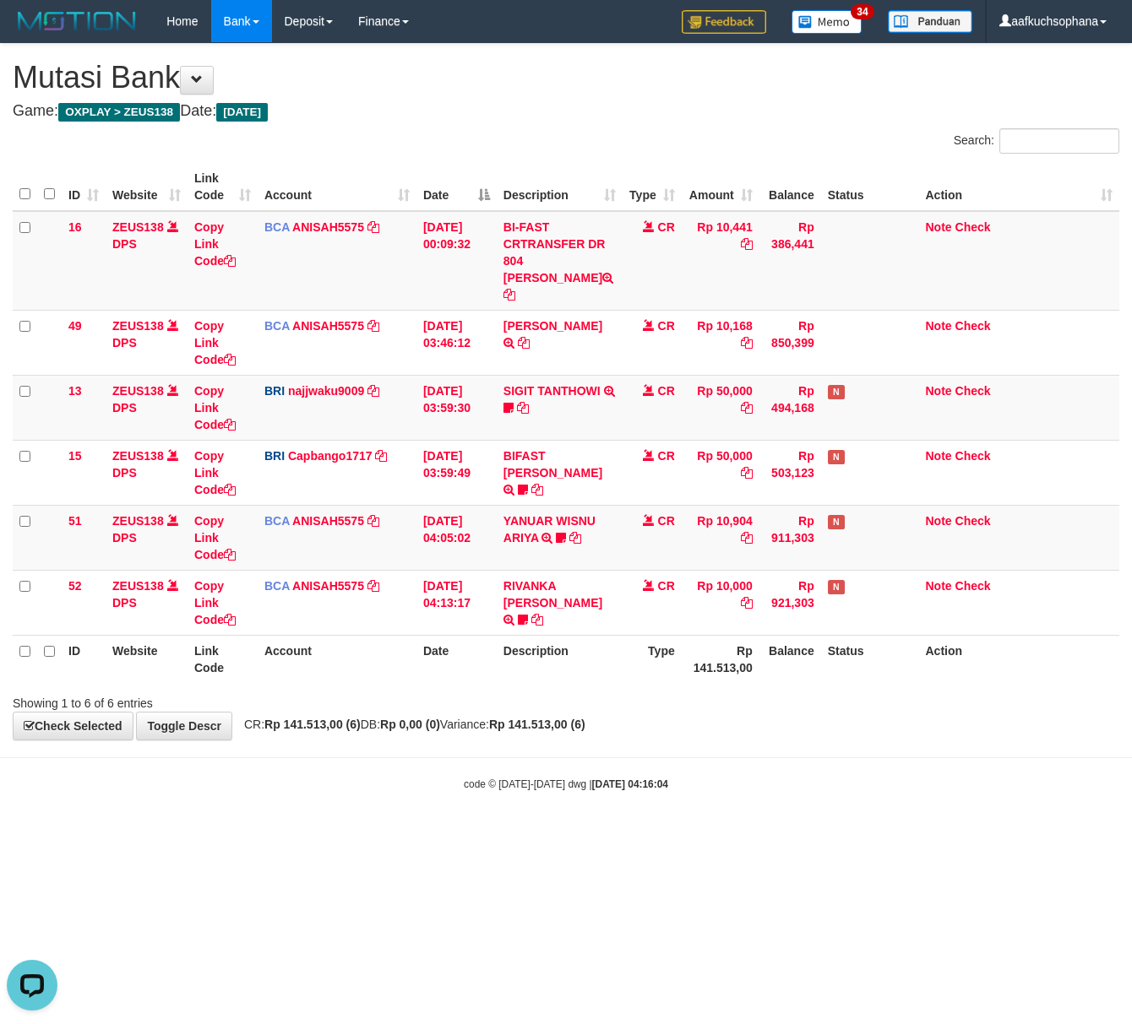
drag, startPoint x: 693, startPoint y: 821, endPoint x: 726, endPoint y: 862, distance: 53.4
click at [698, 834] on html "Toggle navigation Home Bank Account List Load By Website Group [OXPLAY] ZEUS138…" at bounding box center [566, 417] width 1132 height 834
click at [727, 834] on html "Toggle navigation Home Bank Account List Load By Website Group [OXPLAY] ZEUS138…" at bounding box center [566, 417] width 1132 height 834
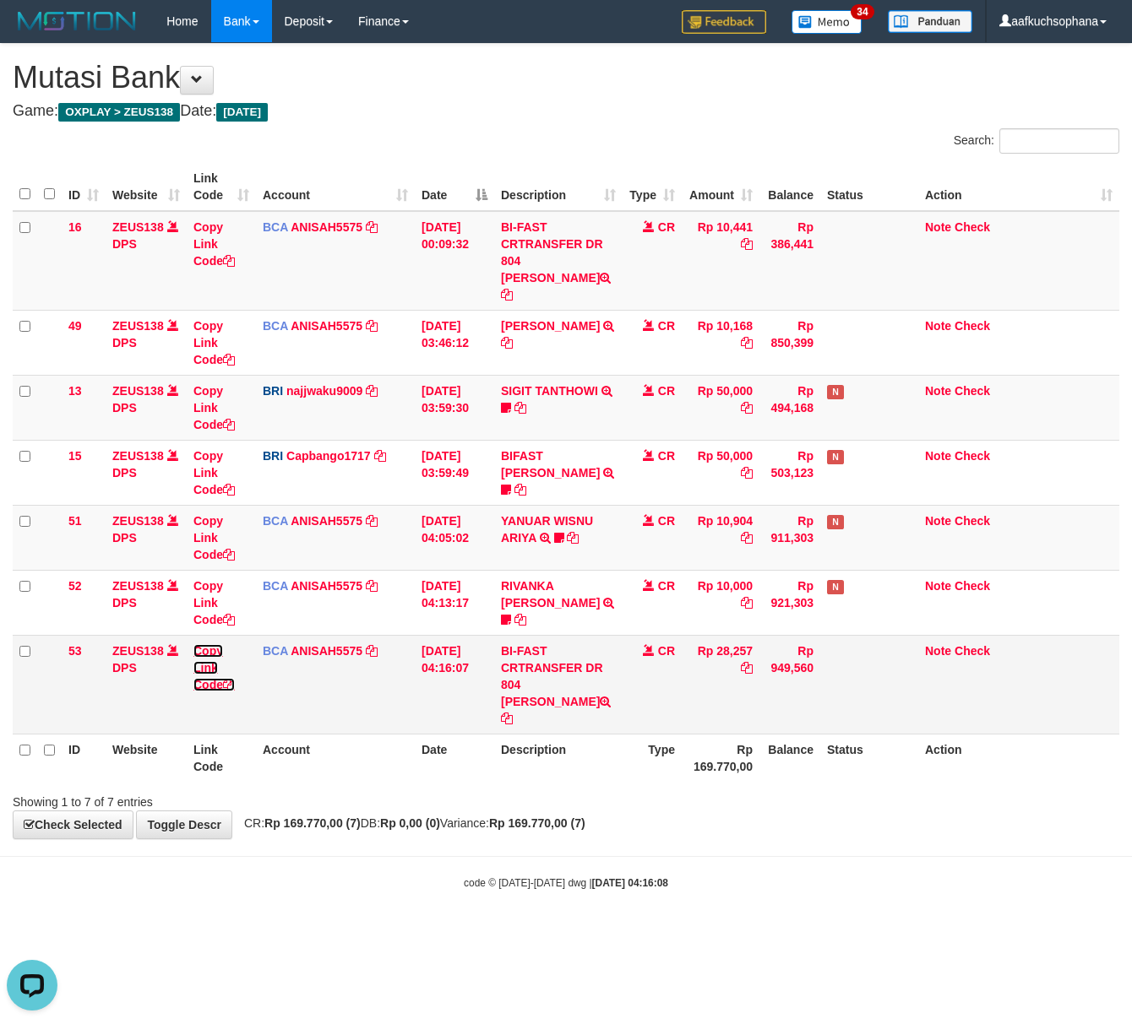
click at [230, 679] on icon at bounding box center [229, 685] width 12 height 12
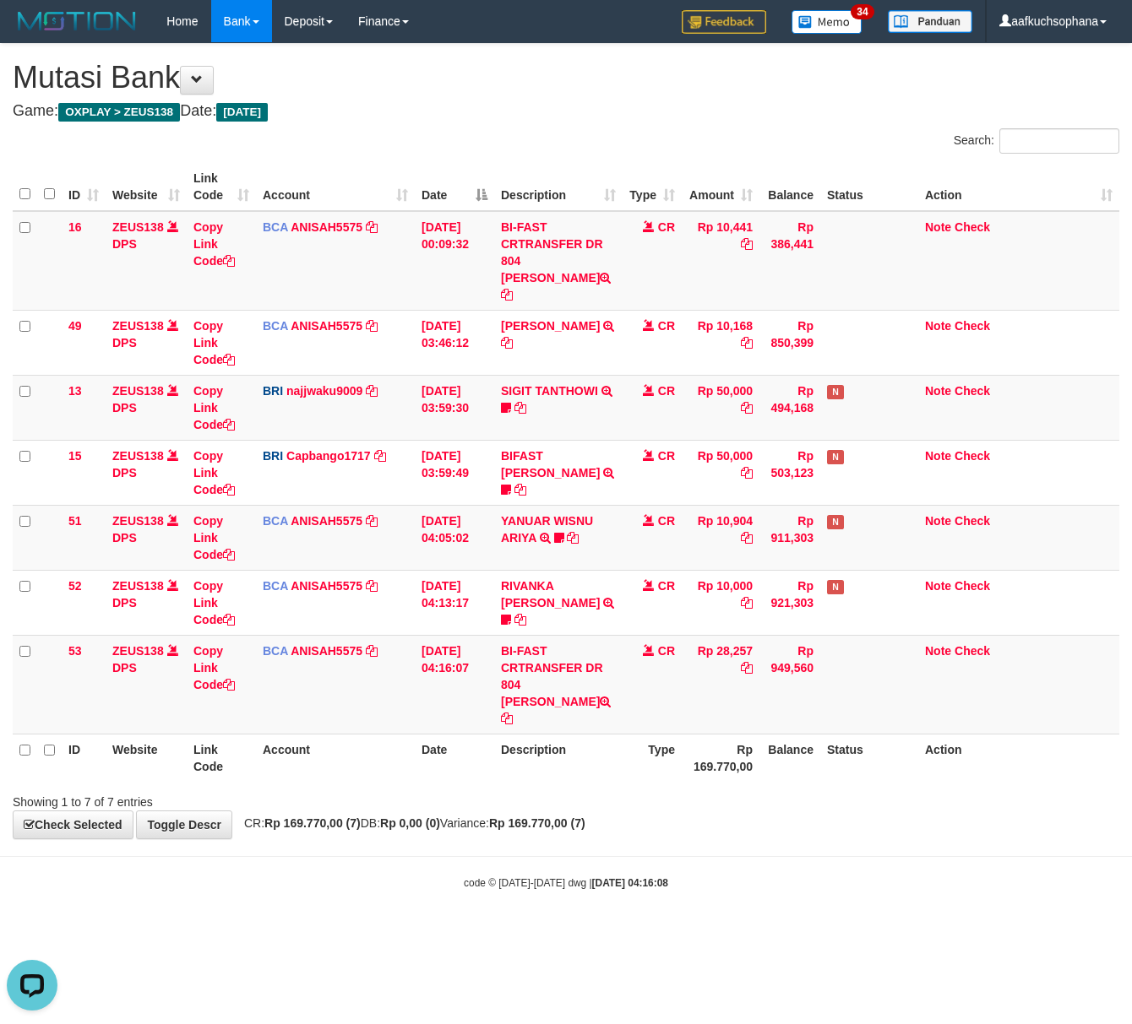
scroll to position [231, 0]
click at [231, 679] on icon at bounding box center [229, 685] width 12 height 12
click at [478, 868] on body "Toggle navigation Home Bank Account List Load By Website Group [OXPLAY] ZEUS138…" at bounding box center [566, 466] width 1132 height 933
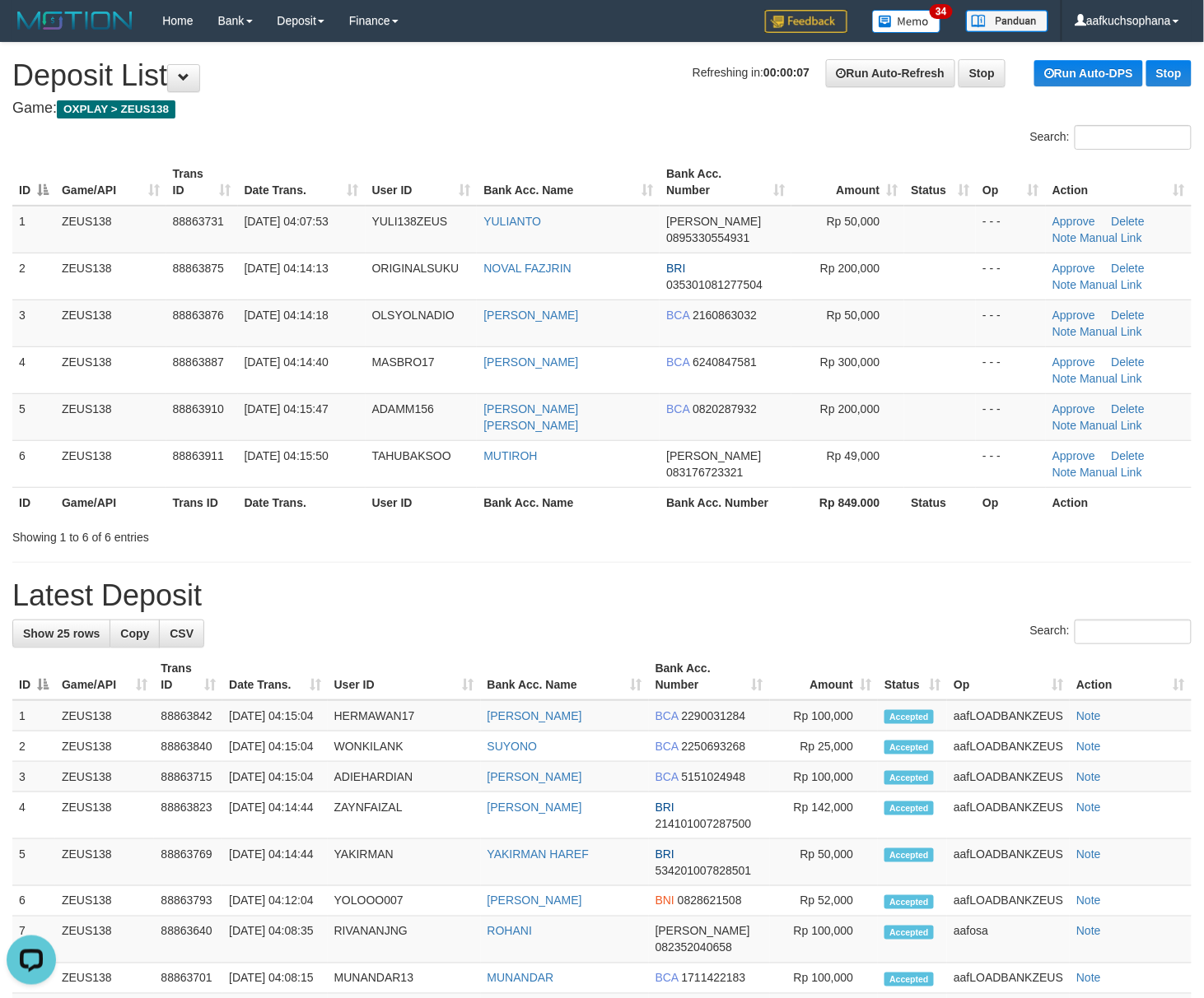
click at [956, 629] on div "Search:" at bounding box center [602, 634] width 1179 height 29
drag, startPoint x: 861, startPoint y: 560, endPoint x: 900, endPoint y: 559, distance: 39.0
click at [861, 560] on div "**********" at bounding box center [602, 881] width 1204 height 1677
click at [699, 581] on h1 "Latest Deposit" at bounding box center [602, 596] width 1179 height 33
click at [708, 580] on div "**********" at bounding box center [602, 881] width 1204 height 1677
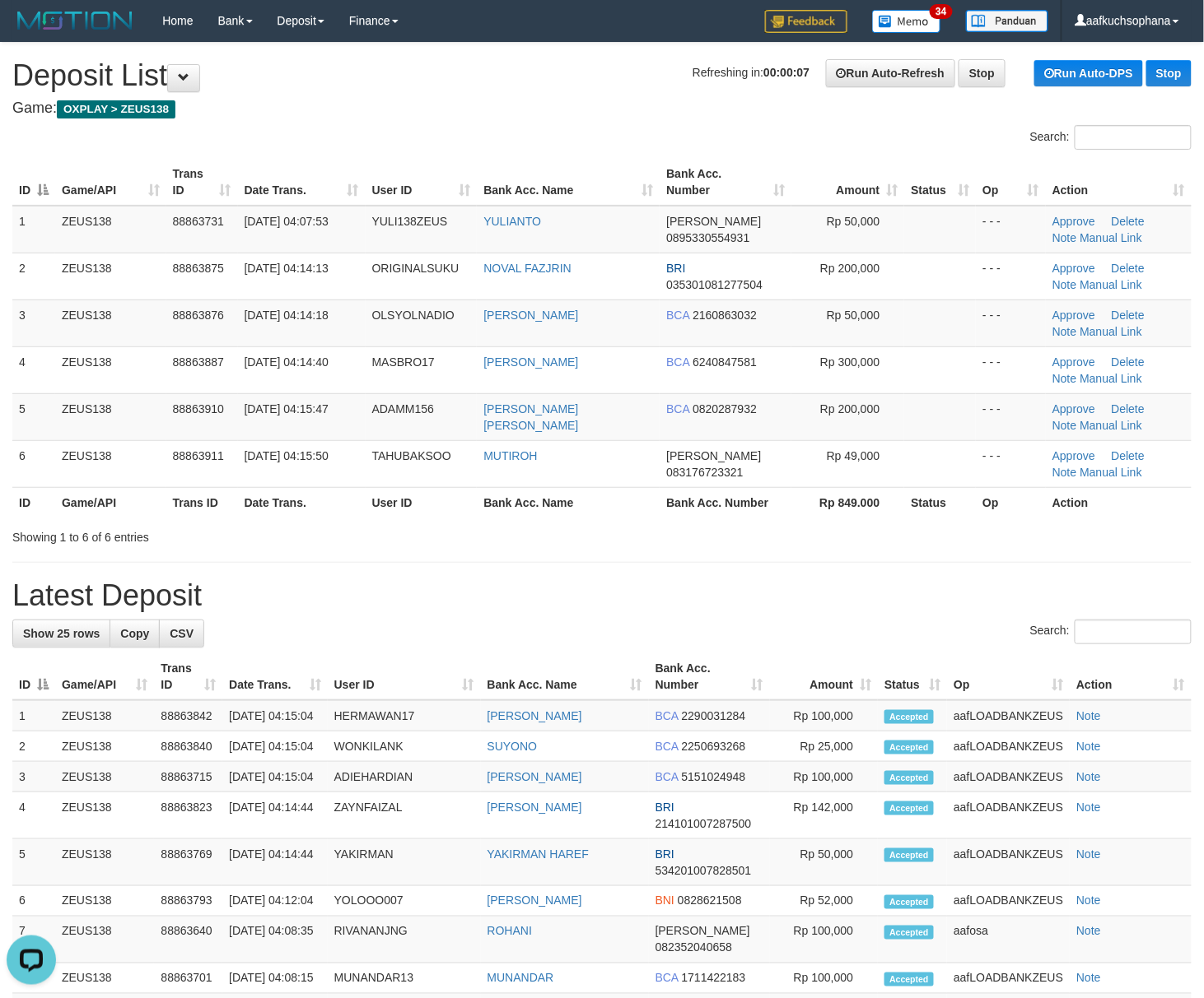
drag, startPoint x: 792, startPoint y: 583, endPoint x: 846, endPoint y: 590, distance: 54.5
click at [804, 590] on h1 "Latest Deposit" at bounding box center [602, 596] width 1179 height 33
drag, startPoint x: 848, startPoint y: 594, endPoint x: 1217, endPoint y: 688, distance: 380.8
click at [872, 603] on h1 "Latest Deposit" at bounding box center [602, 596] width 1179 height 33
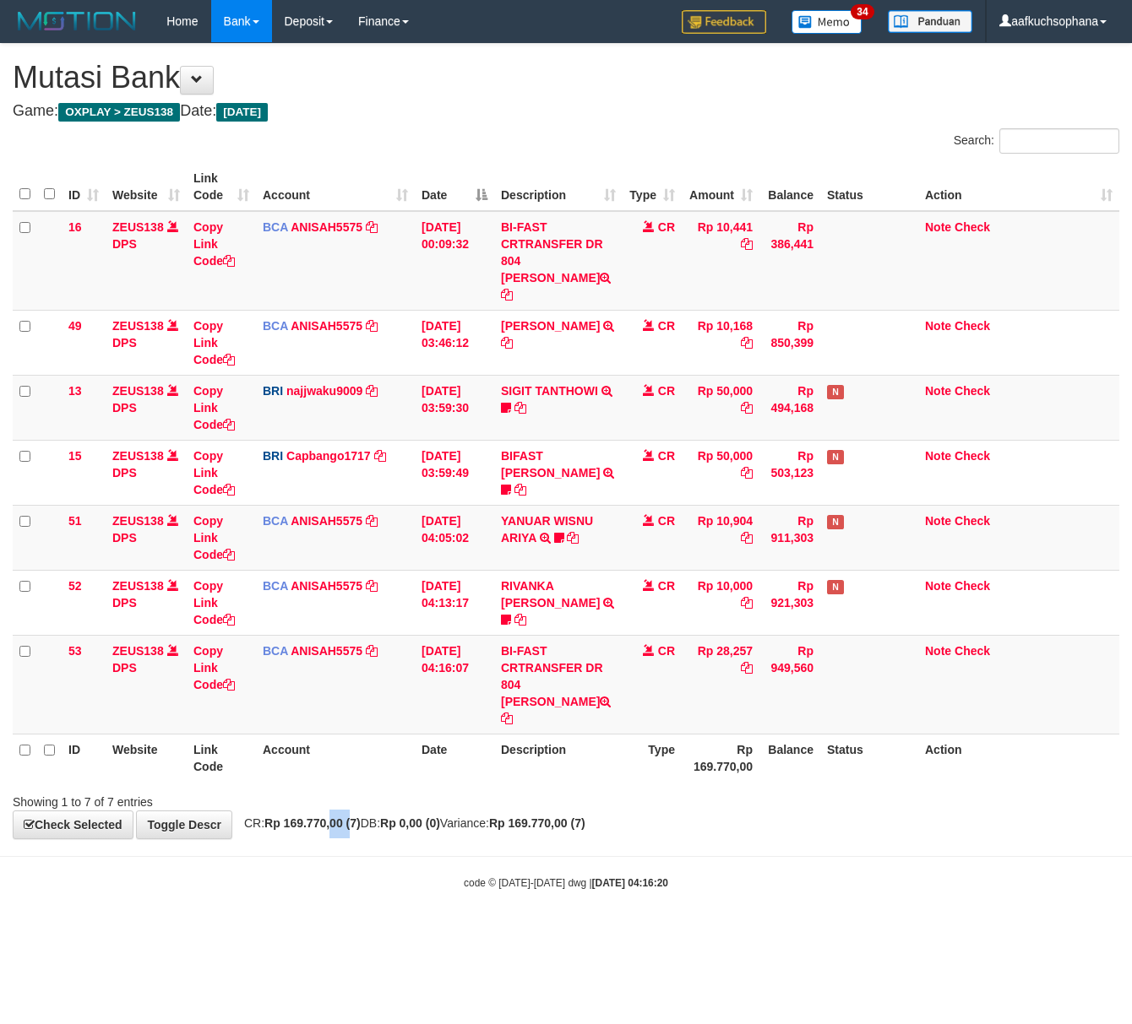
drag, startPoint x: 359, startPoint y: 799, endPoint x: 349, endPoint y: 796, distance: 10.7
click at [359, 799] on div "**********" at bounding box center [566, 441] width 1132 height 795
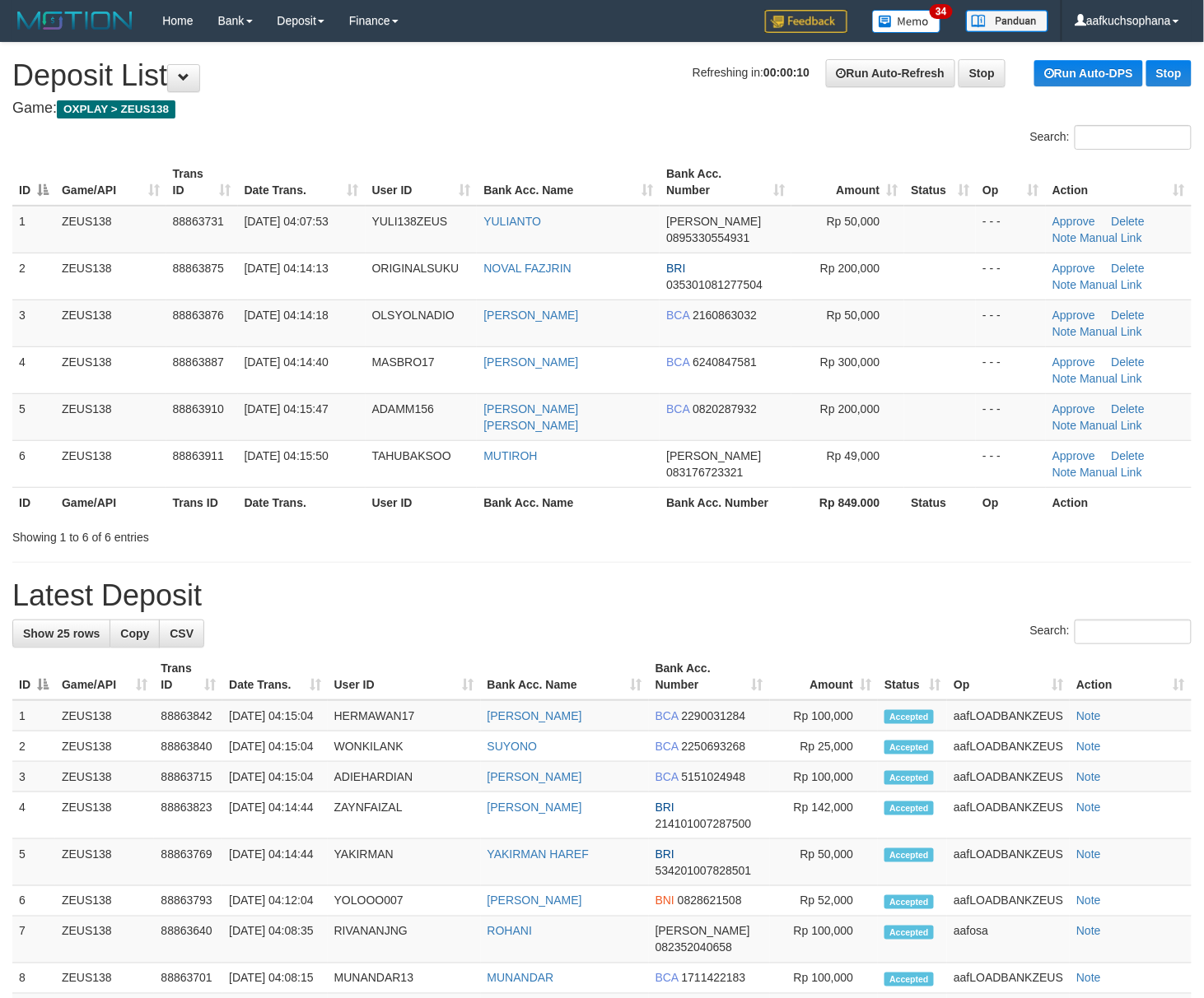
click at [887, 591] on h1 "Latest Deposit" at bounding box center [602, 596] width 1179 height 33
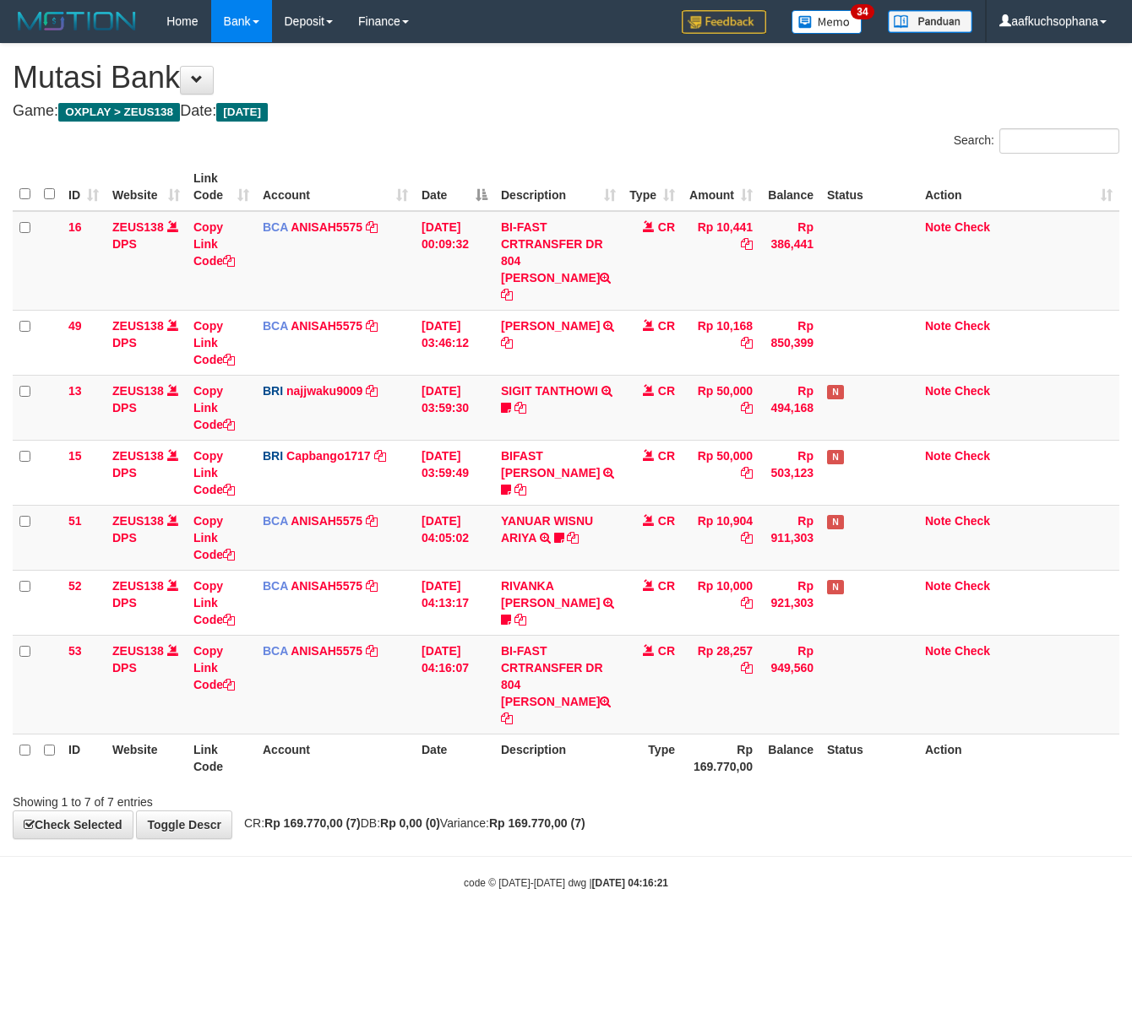
click at [292, 872] on body "Toggle navigation Home Bank Account List Load By Website Group [OXPLAY] ZEUS138…" at bounding box center [566, 466] width 1132 height 933
click at [254, 858] on html "Toggle navigation Home Bank Account List Load By Website Group [OXPLAY] ZEUS138…" at bounding box center [566, 466] width 1132 height 933
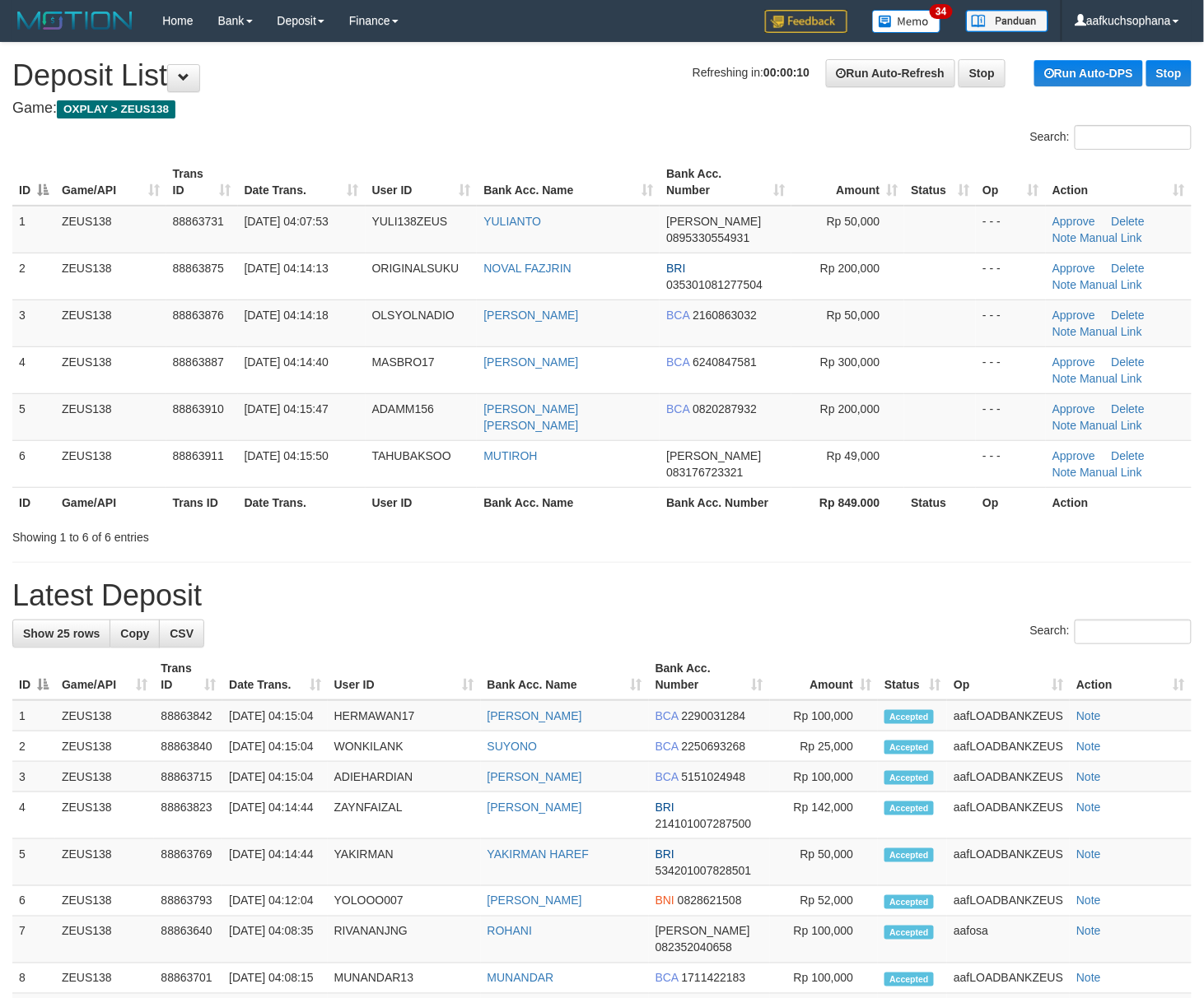
drag, startPoint x: 807, startPoint y: 581, endPoint x: 1217, endPoint y: 748, distance: 442.7
click at [830, 596] on h1 "Latest Deposit" at bounding box center [602, 596] width 1179 height 33
drag, startPoint x: 864, startPoint y: 594, endPoint x: 889, endPoint y: 601, distance: 26.0
click at [887, 603] on h1 "Latest Deposit" at bounding box center [602, 596] width 1179 height 33
click at [1004, 601] on h1 "Latest Deposit" at bounding box center [602, 596] width 1179 height 33
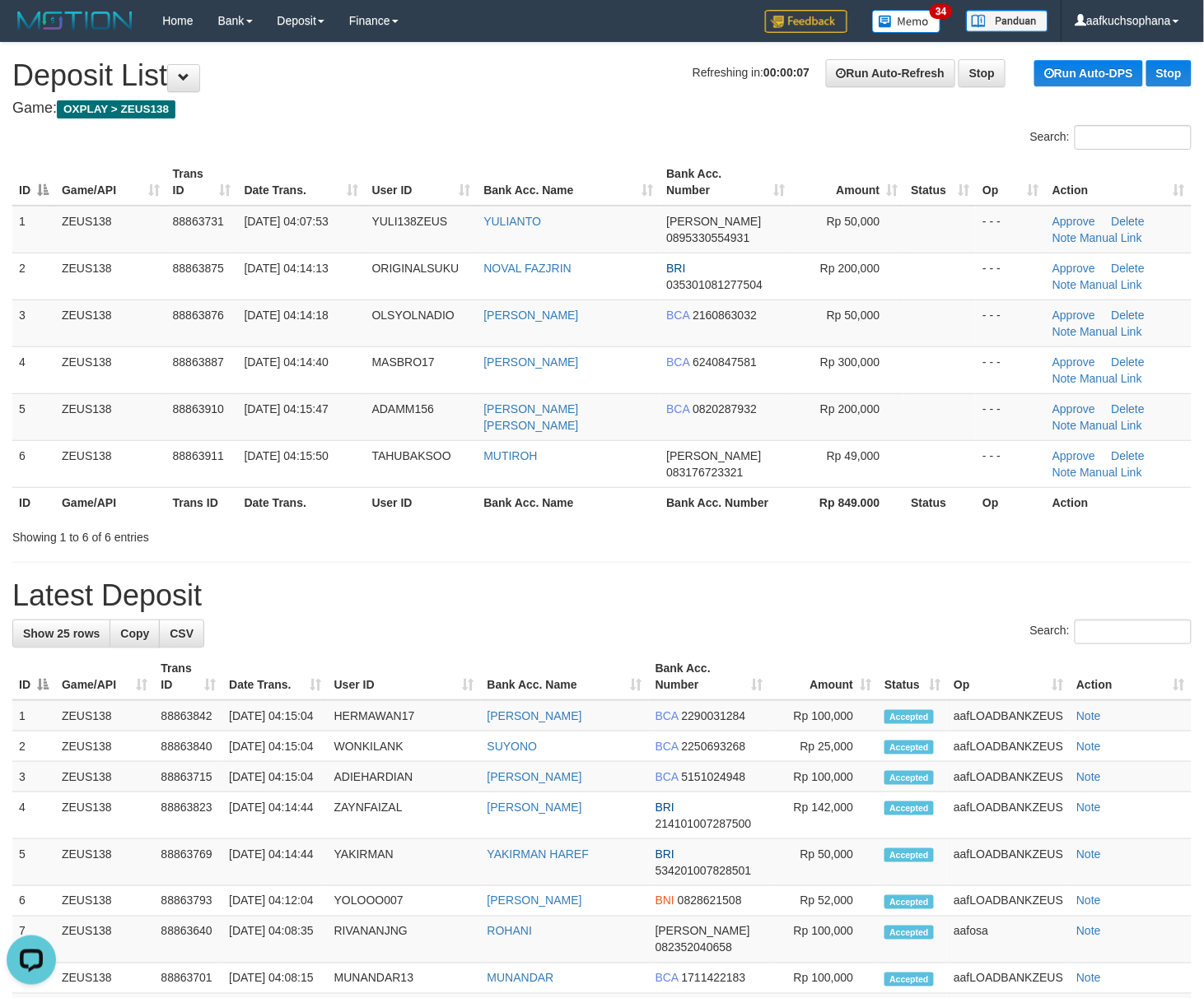
click at [1004, 601] on h1 "Latest Deposit" at bounding box center [602, 596] width 1179 height 33
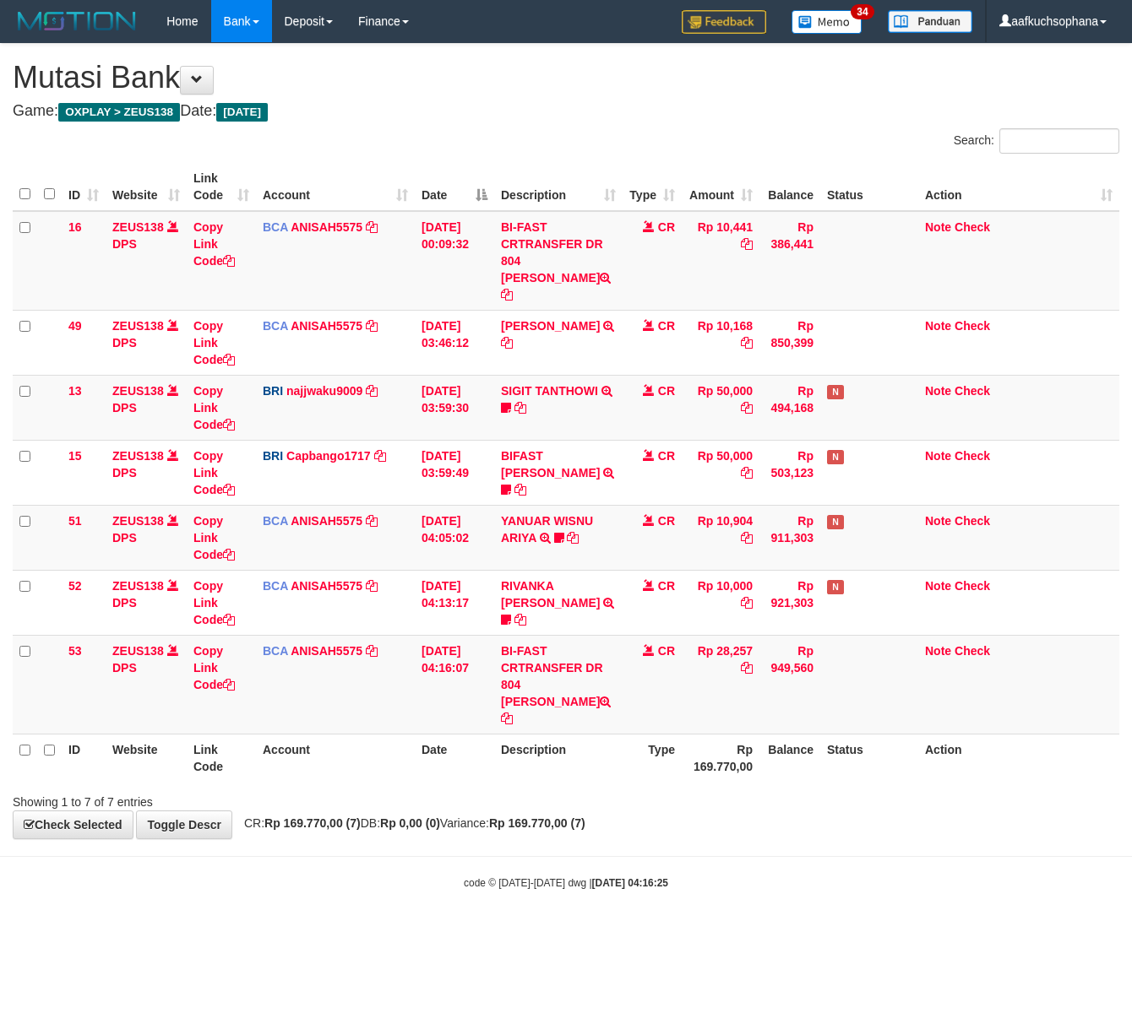
drag, startPoint x: 241, startPoint y: 855, endPoint x: 193, endPoint y: 829, distance: 53.7
click at [240, 874] on div "code © 2012-2018 dwg | 2025/10/01 04:16:25" at bounding box center [566, 882] width 1132 height 17
click at [443, 874] on div "code © [DATE]-[DATE] dwg | [DATE] 04:16:26" at bounding box center [566, 882] width 1132 height 17
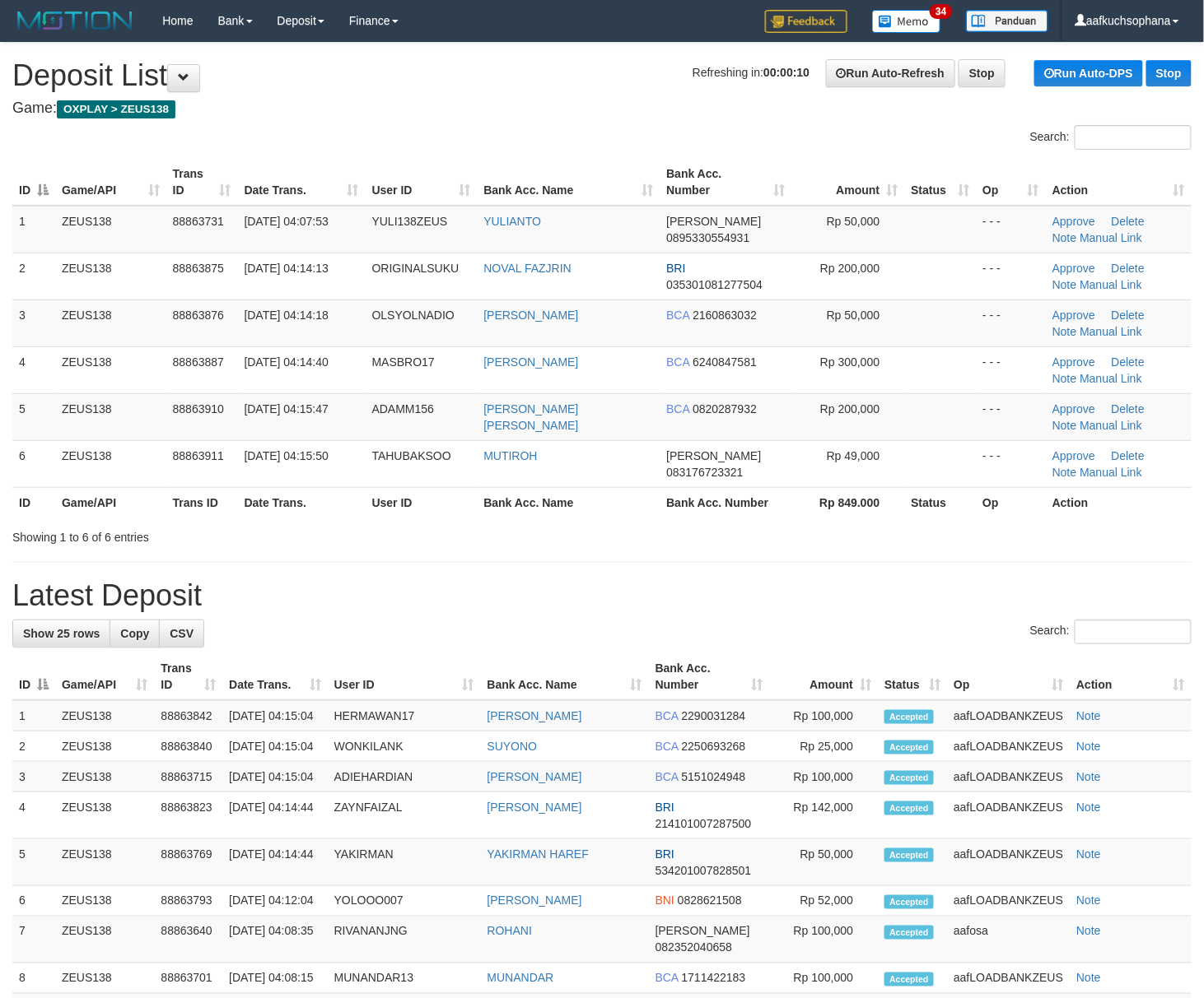
click at [846, 624] on div "Search:" at bounding box center [602, 634] width 1179 height 29
click at [866, 574] on div "**********" at bounding box center [602, 881] width 1204 height 1677
click at [936, 637] on div "Search:" at bounding box center [602, 634] width 1179 height 29
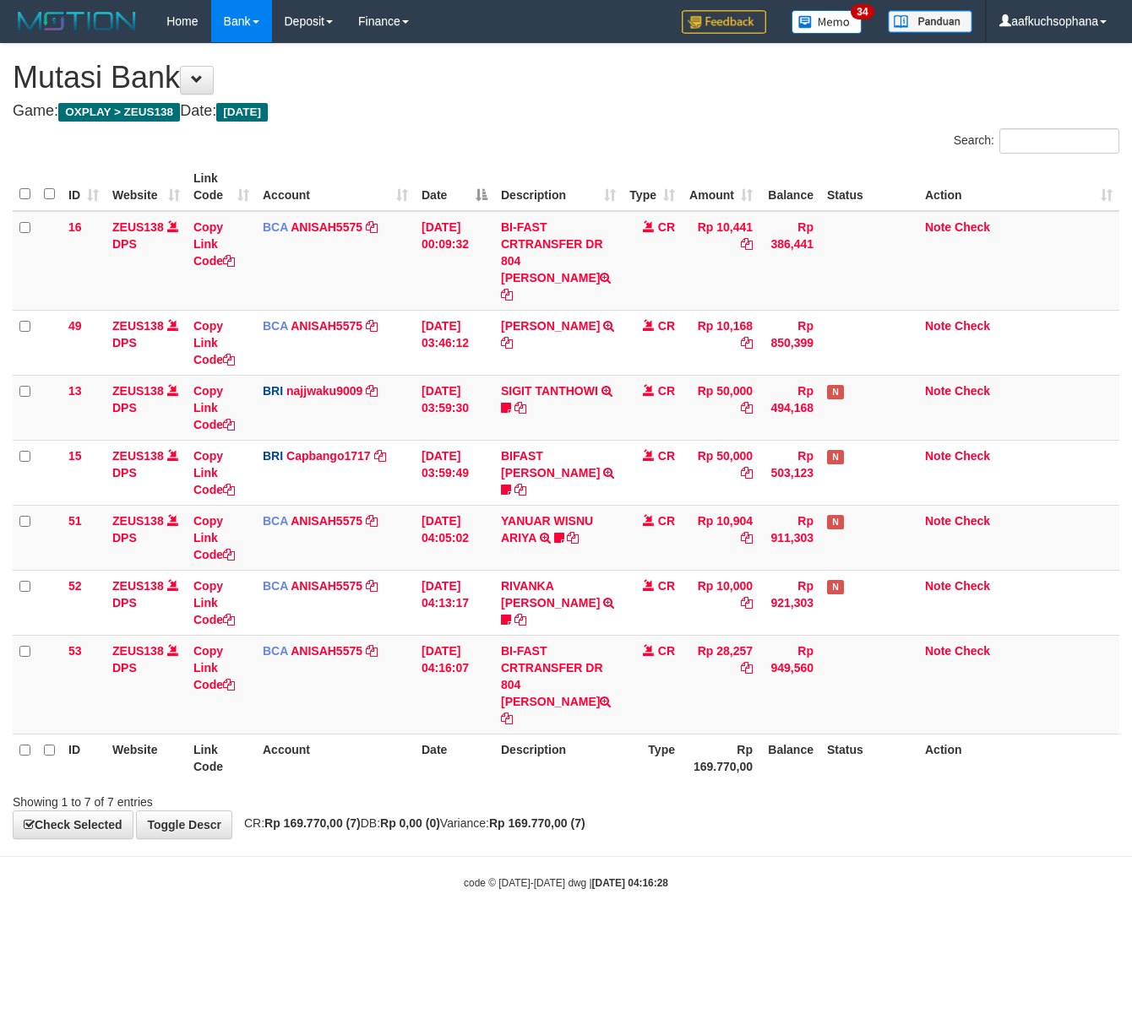
click at [433, 835] on body "Toggle navigation Home Bank Account List Load By Website Group [OXPLAY] ZEUS138…" at bounding box center [566, 466] width 1132 height 933
click at [351, 868] on body "Toggle navigation Home Bank Account List Load By Website Group [OXPLAY] ZEUS138…" at bounding box center [566, 466] width 1132 height 933
drag, startPoint x: 460, startPoint y: 913, endPoint x: 454, endPoint y: 920, distance: 9.6
click at [454, 920] on html "Toggle navigation Home Bank Account List Load By Website Group [OXPLAY] ZEUS138…" at bounding box center [566, 466] width 1132 height 933
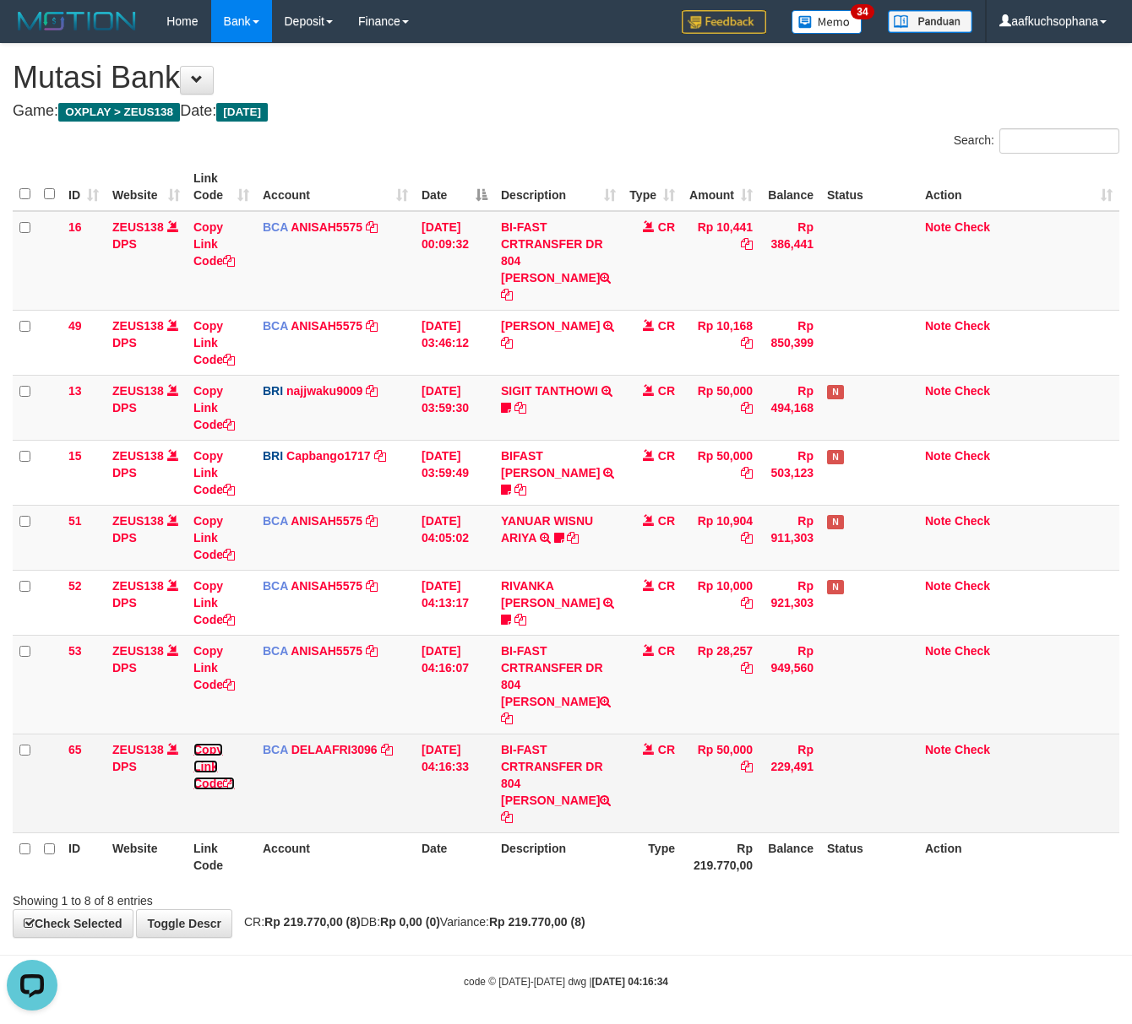
click at [230, 778] on icon at bounding box center [229, 784] width 12 height 12
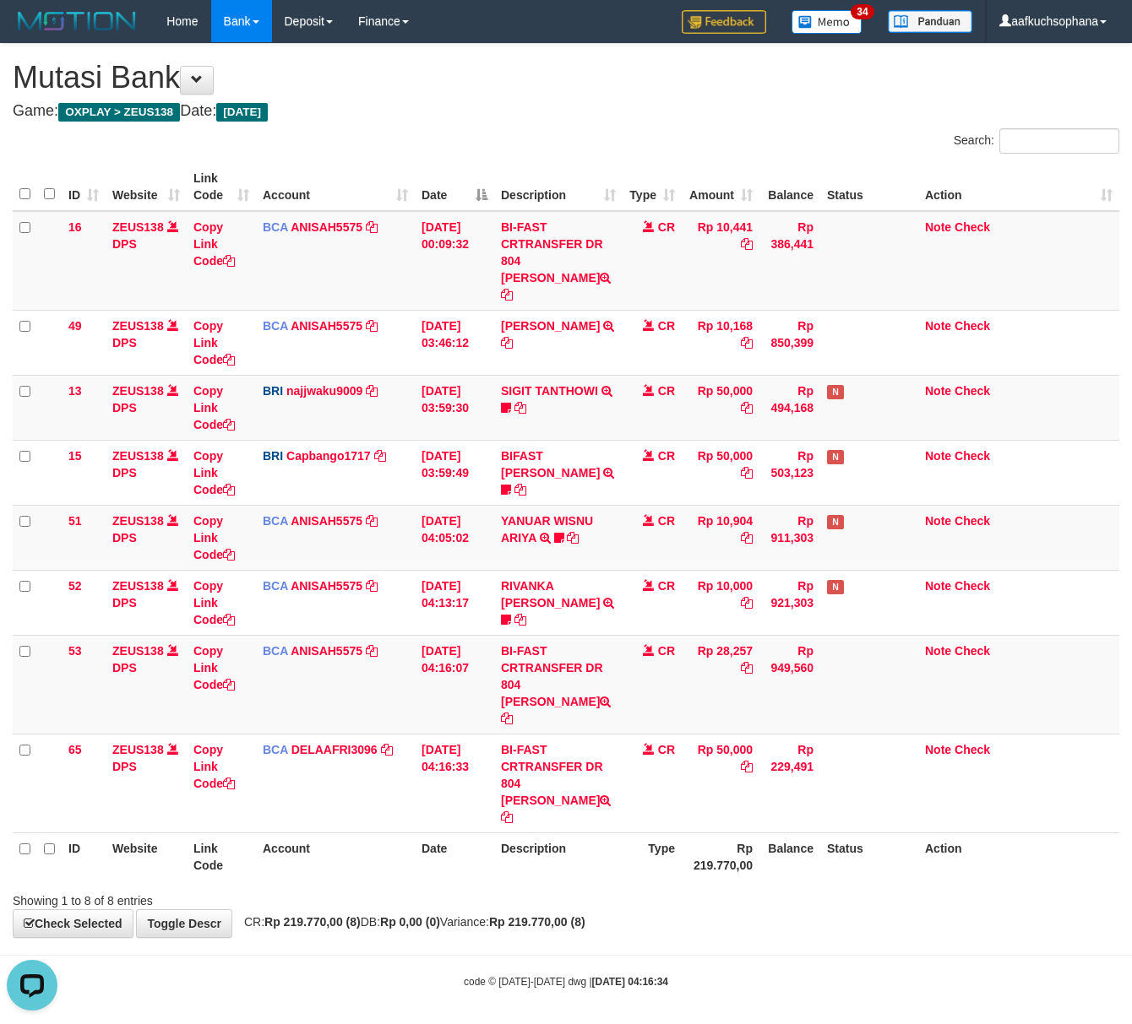
drag, startPoint x: 670, startPoint y: 832, endPoint x: 660, endPoint y: 829, distance: 9.6
click at [662, 886] on div "Showing 1 to 8 of 8 entries" at bounding box center [566, 898] width 1132 height 24
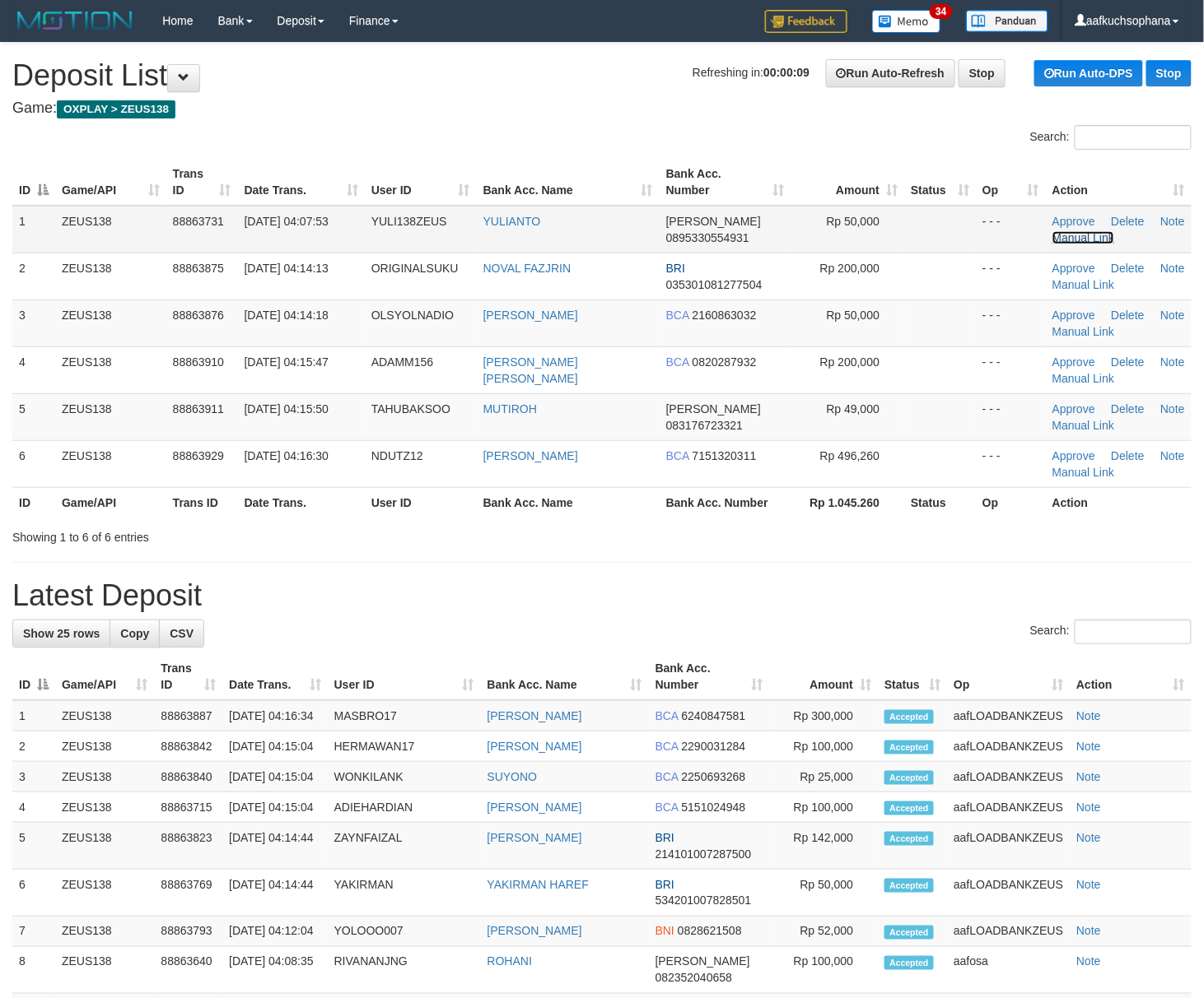
click at [1078, 232] on link "Manual Link" at bounding box center [1083, 238] width 62 height 14
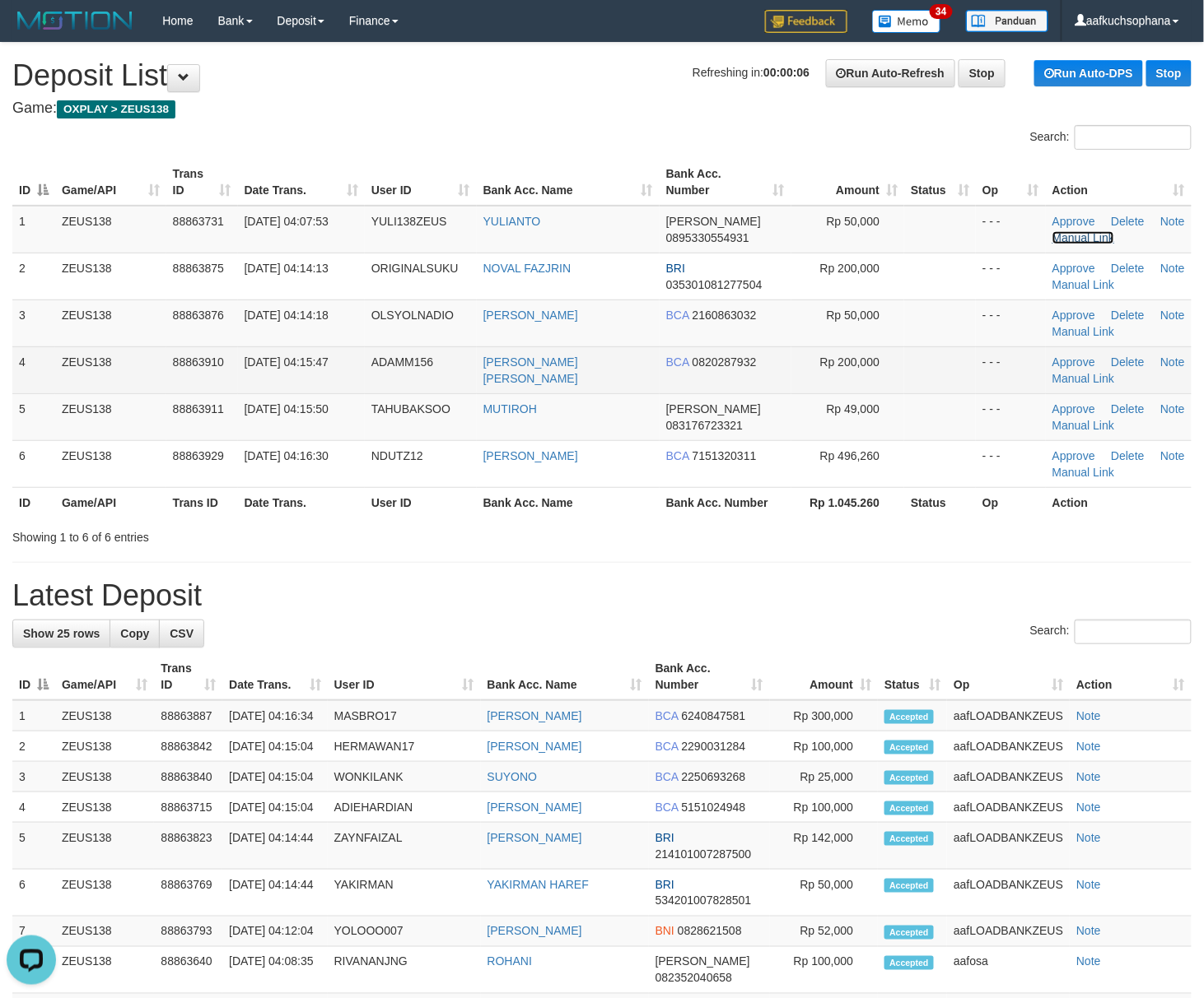
click at [1052, 231] on link "Manual Link" at bounding box center [1083, 238] width 62 height 14
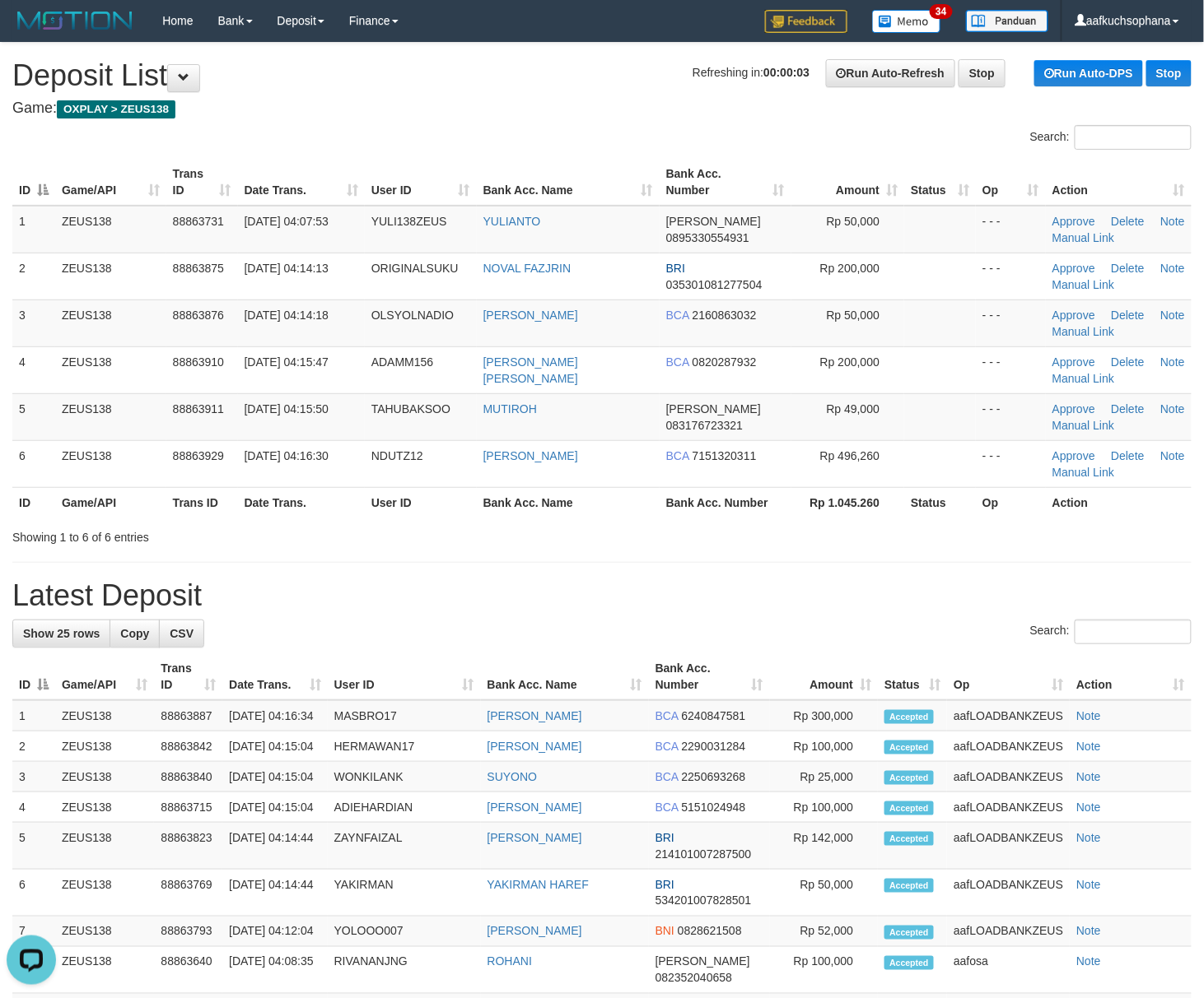
drag, startPoint x: 1021, startPoint y: 567, endPoint x: 1091, endPoint y: 606, distance: 80.1
click at [1034, 576] on div "**********" at bounding box center [602, 881] width 1204 height 1677
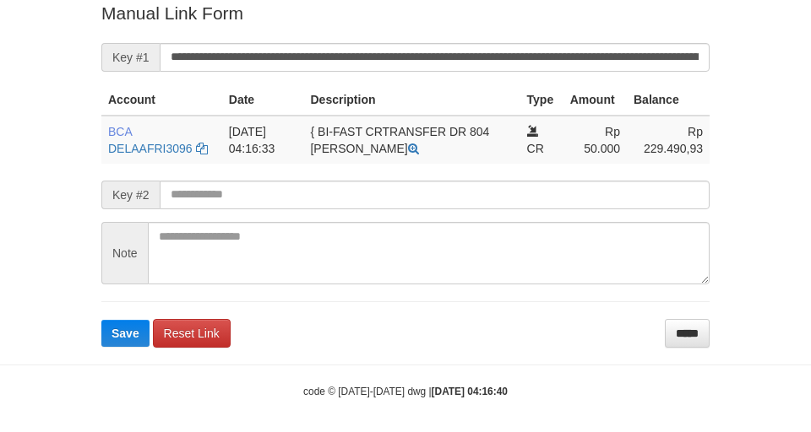
click at [603, 78] on form "**********" at bounding box center [405, 174] width 608 height 346
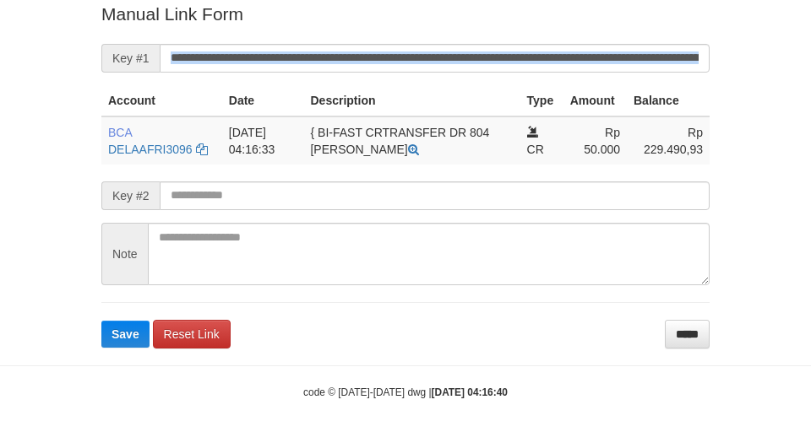
drag, startPoint x: 589, startPoint y: 72, endPoint x: 565, endPoint y: 51, distance: 31.7
click at [581, 62] on form "**********" at bounding box center [405, 175] width 608 height 346
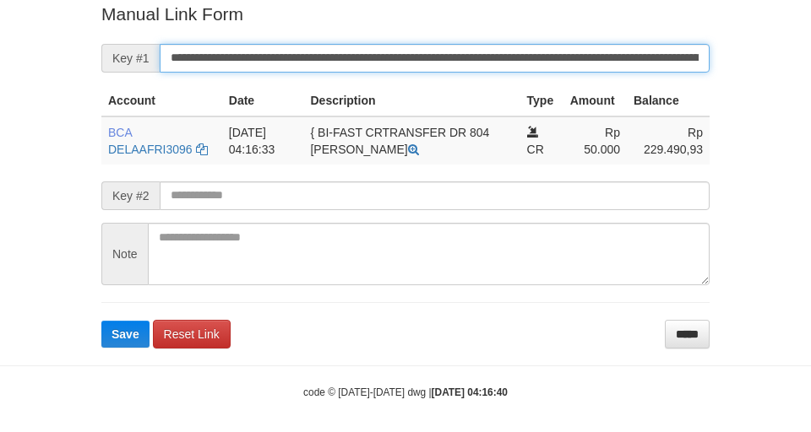
click at [101, 321] on button "Save" at bounding box center [125, 334] width 48 height 27
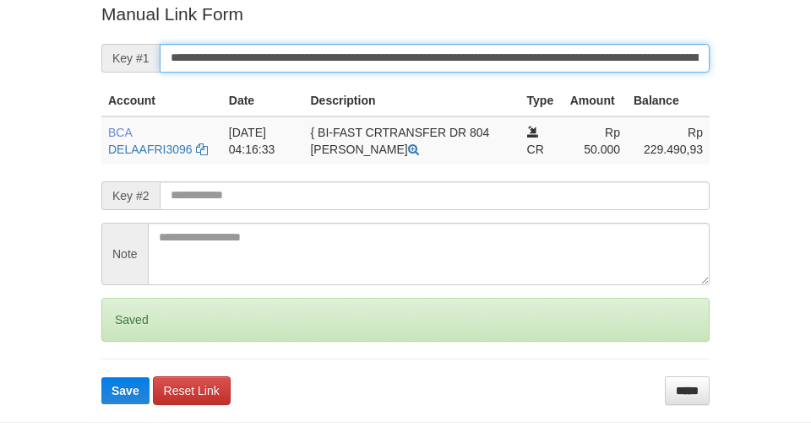
click at [101, 378] on button "Save" at bounding box center [125, 391] width 48 height 27
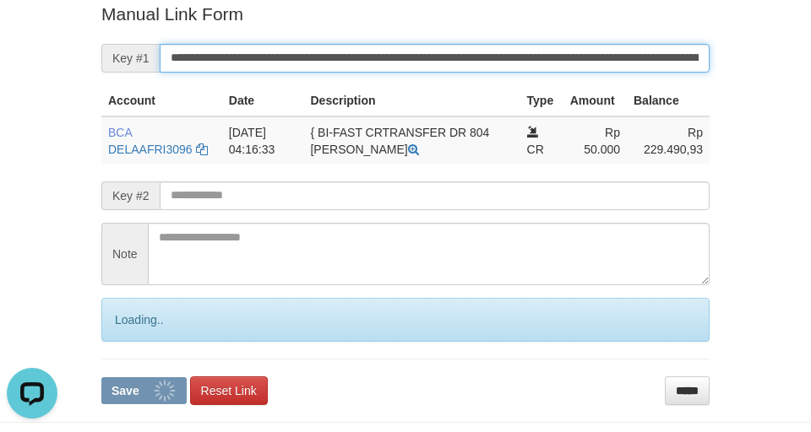
scroll to position [0, 0]
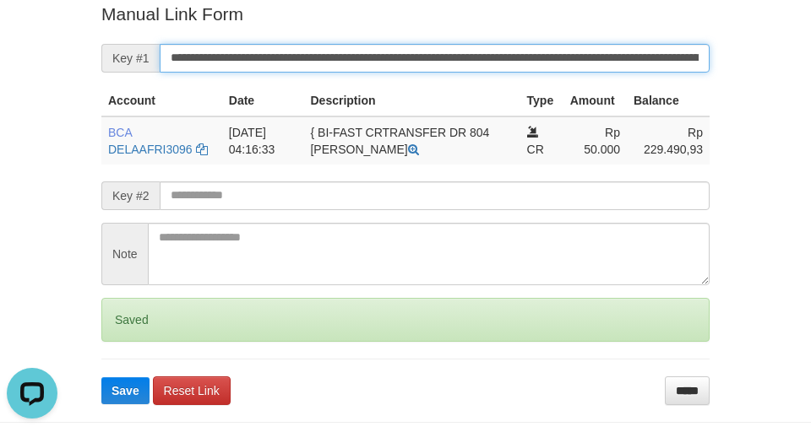
click at [101, 378] on button "Save" at bounding box center [125, 391] width 48 height 27
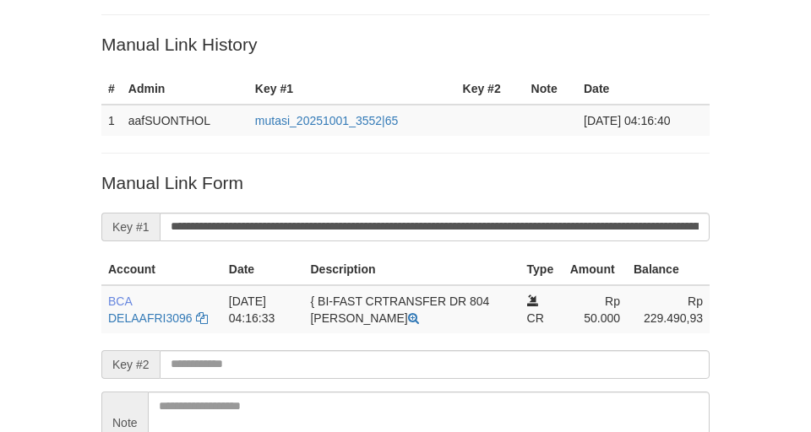
scroll to position [220, 0]
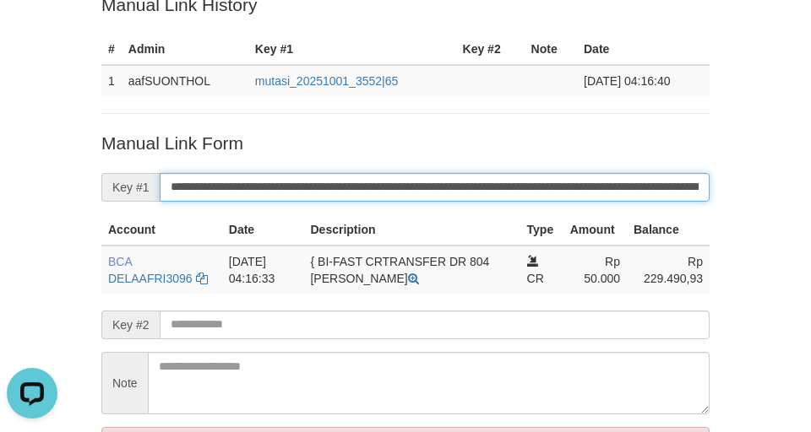
scroll to position [0, 0]
click at [511, 189] on input "**********" at bounding box center [435, 187] width 550 height 29
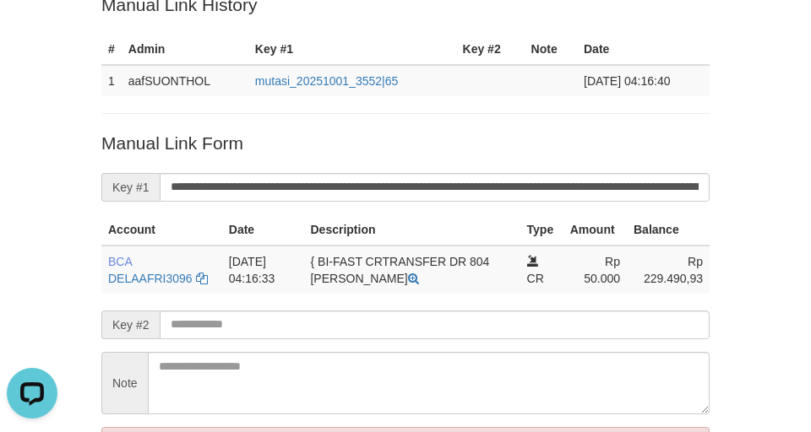
click at [38, 122] on div "Deposit Detail Game/API Trans ID Date Trans. User ID Bank Acc. Name Bank Acc. N…" at bounding box center [405, 157] width 811 height 754
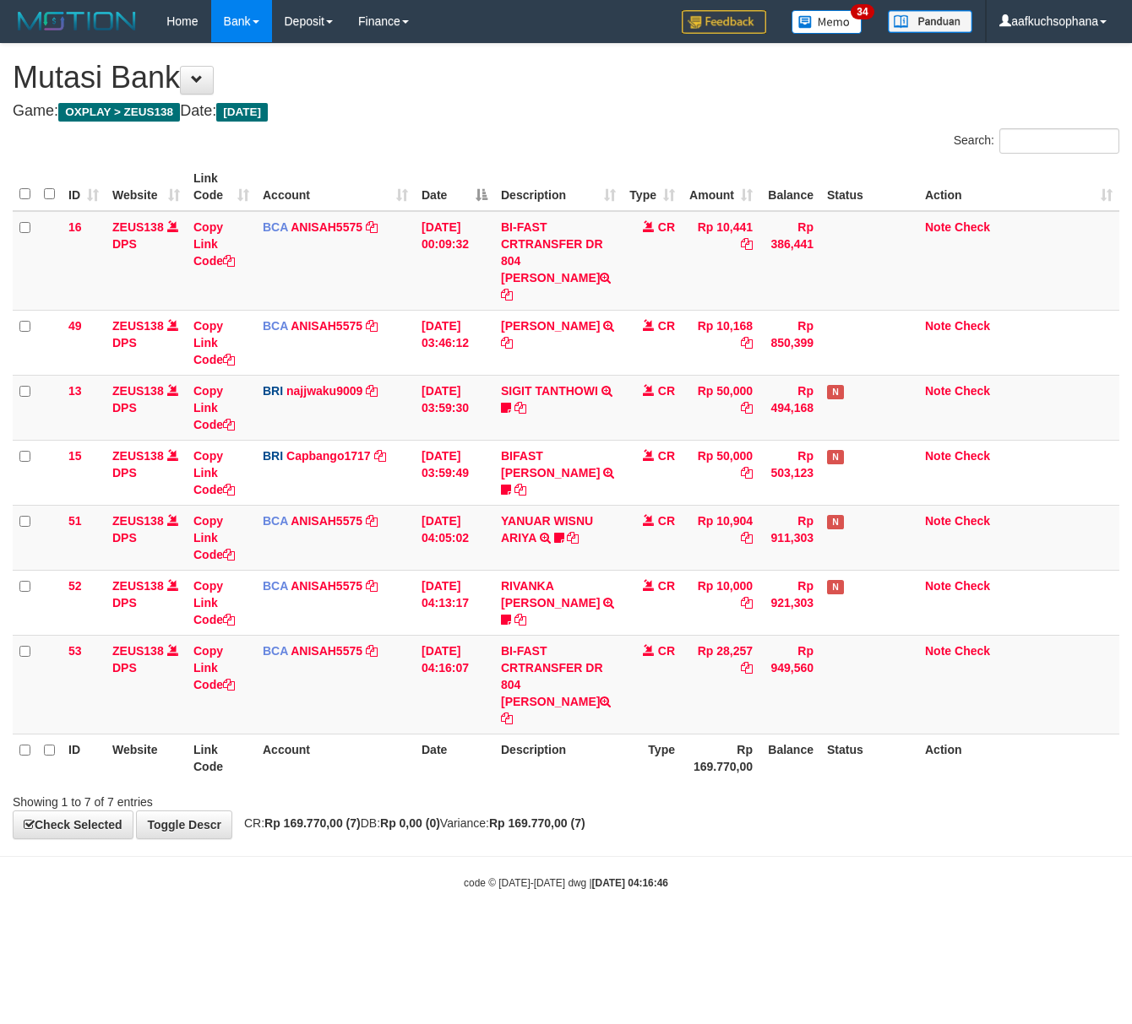
drag, startPoint x: 522, startPoint y: 796, endPoint x: 488, endPoint y: 787, distance: 34.8
click at [512, 797] on div "**********" at bounding box center [566, 441] width 1132 height 795
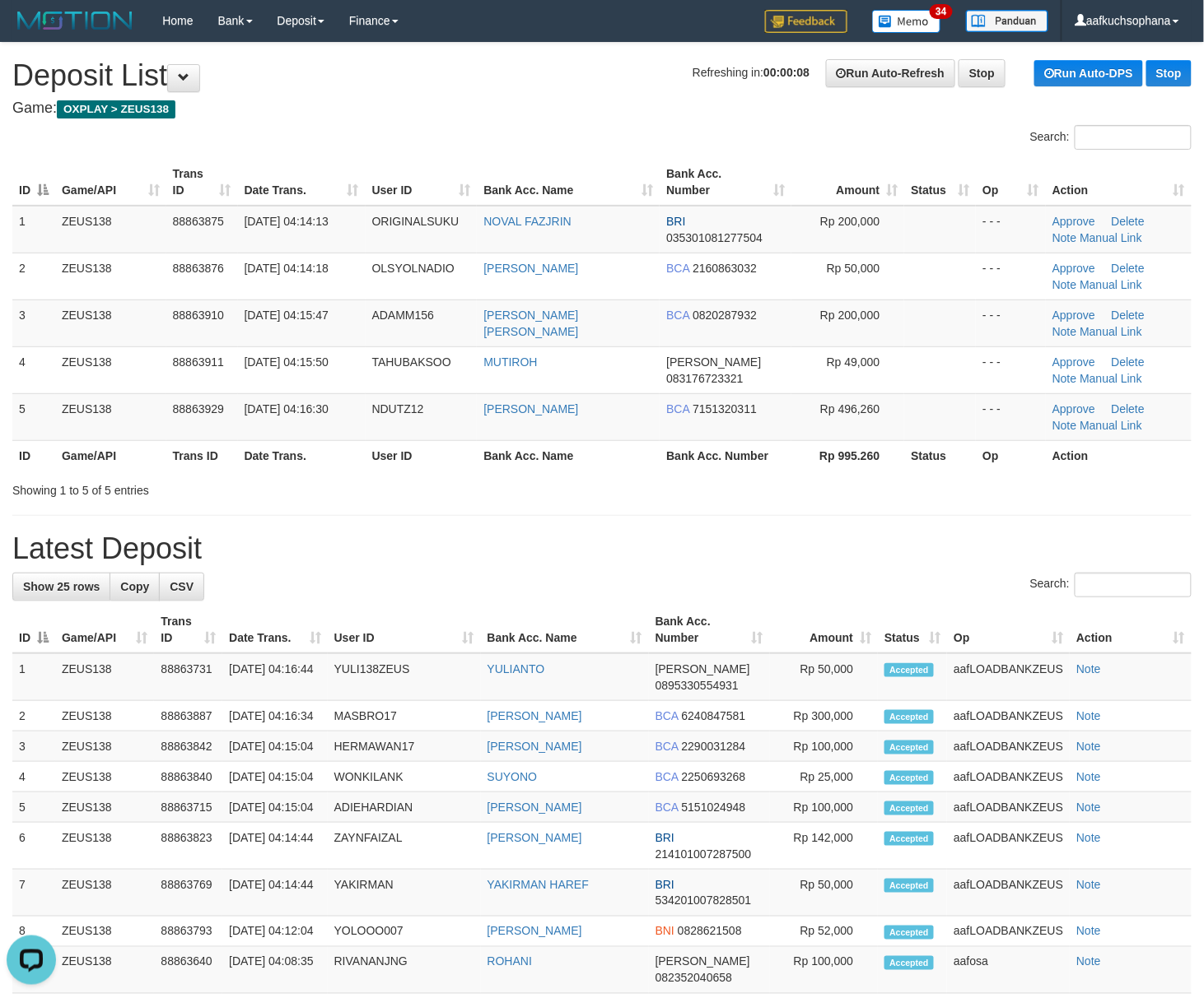
drag, startPoint x: 861, startPoint y: 502, endPoint x: 1214, endPoint y: 683, distance: 396.7
click at [934, 552] on div "**********" at bounding box center [602, 866] width 1204 height 1647
drag, startPoint x: 840, startPoint y: 557, endPoint x: 953, endPoint y: 603, distance: 122.0
click at [904, 586] on div "**********" at bounding box center [602, 866] width 1204 height 1647
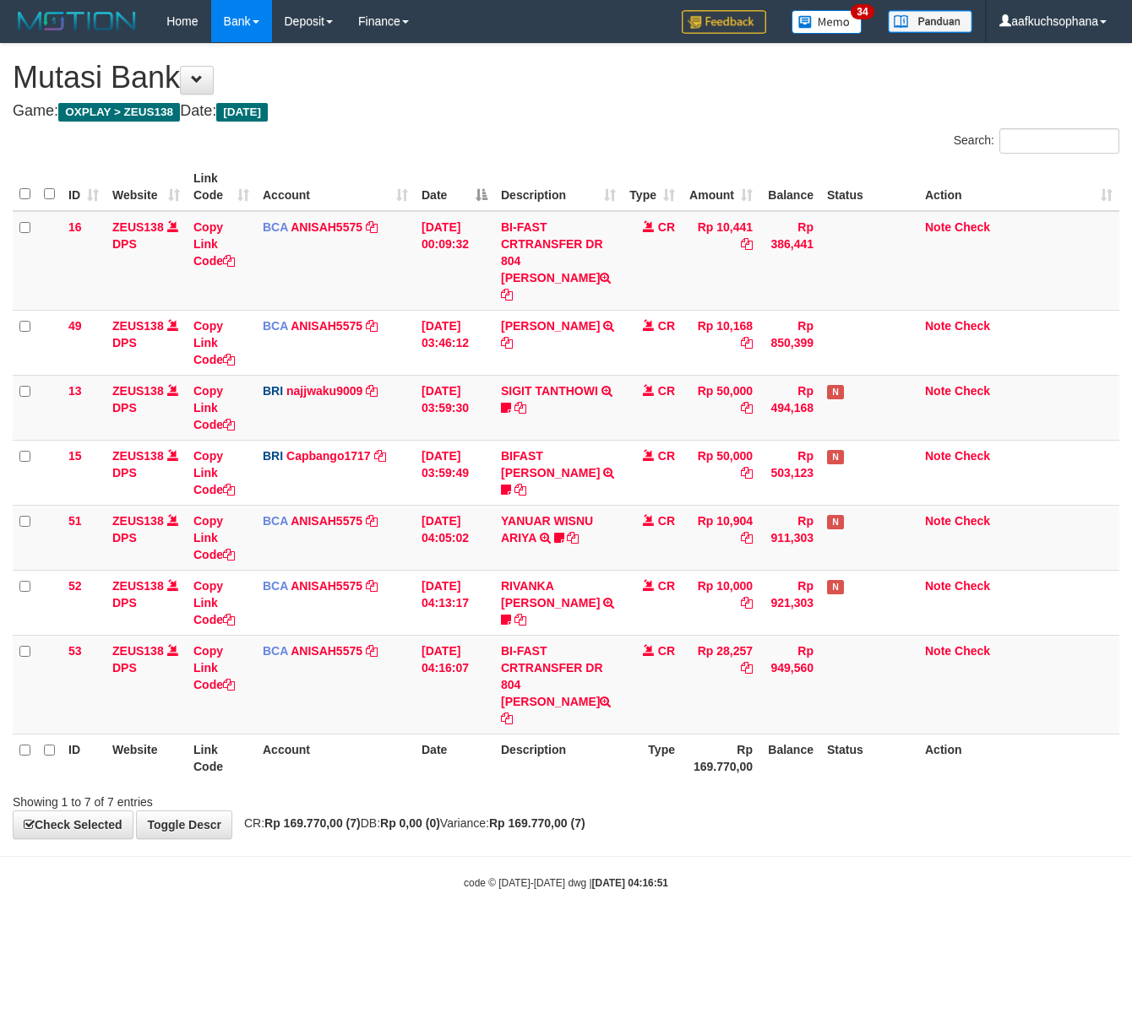
drag, startPoint x: 198, startPoint y: 771, endPoint x: 137, endPoint y: 741, distance: 68.0
click at [209, 780] on div "**********" at bounding box center [566, 441] width 1132 height 795
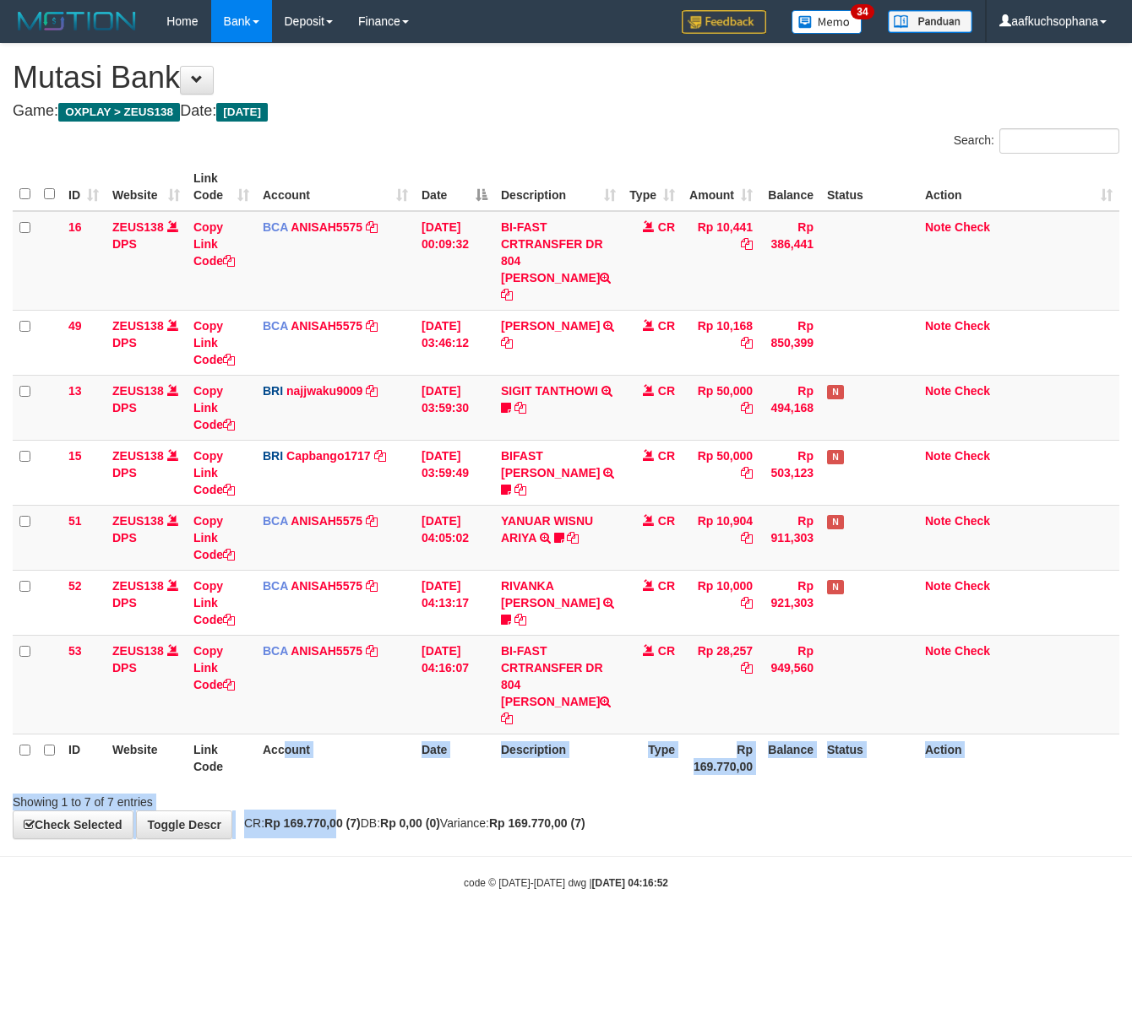
click at [345, 796] on div "**********" at bounding box center [566, 441] width 1132 height 795
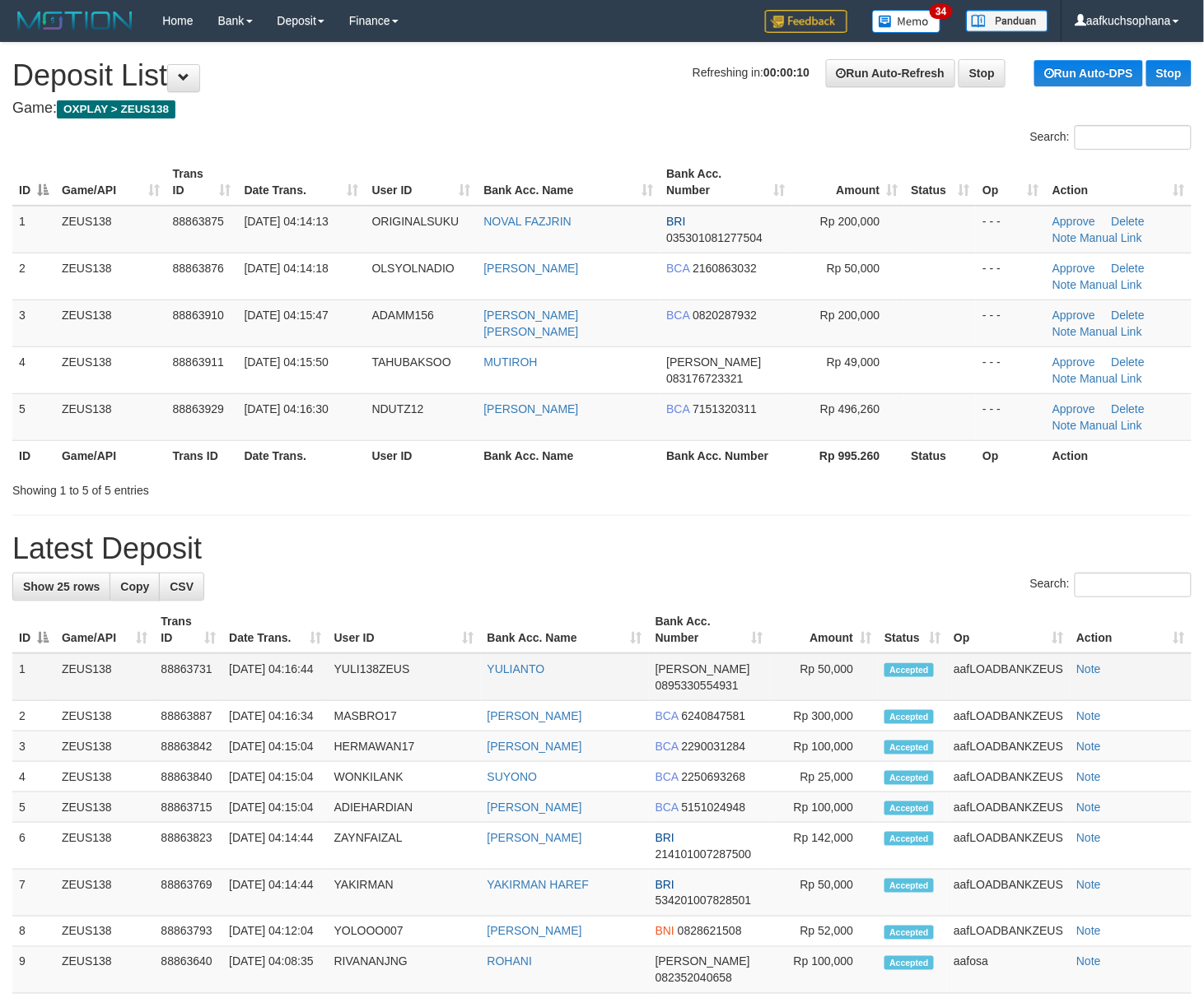
drag, startPoint x: 879, startPoint y: 559, endPoint x: 1185, endPoint y: 697, distance: 335.7
click at [909, 583] on div "**********" at bounding box center [602, 866] width 1204 height 1647
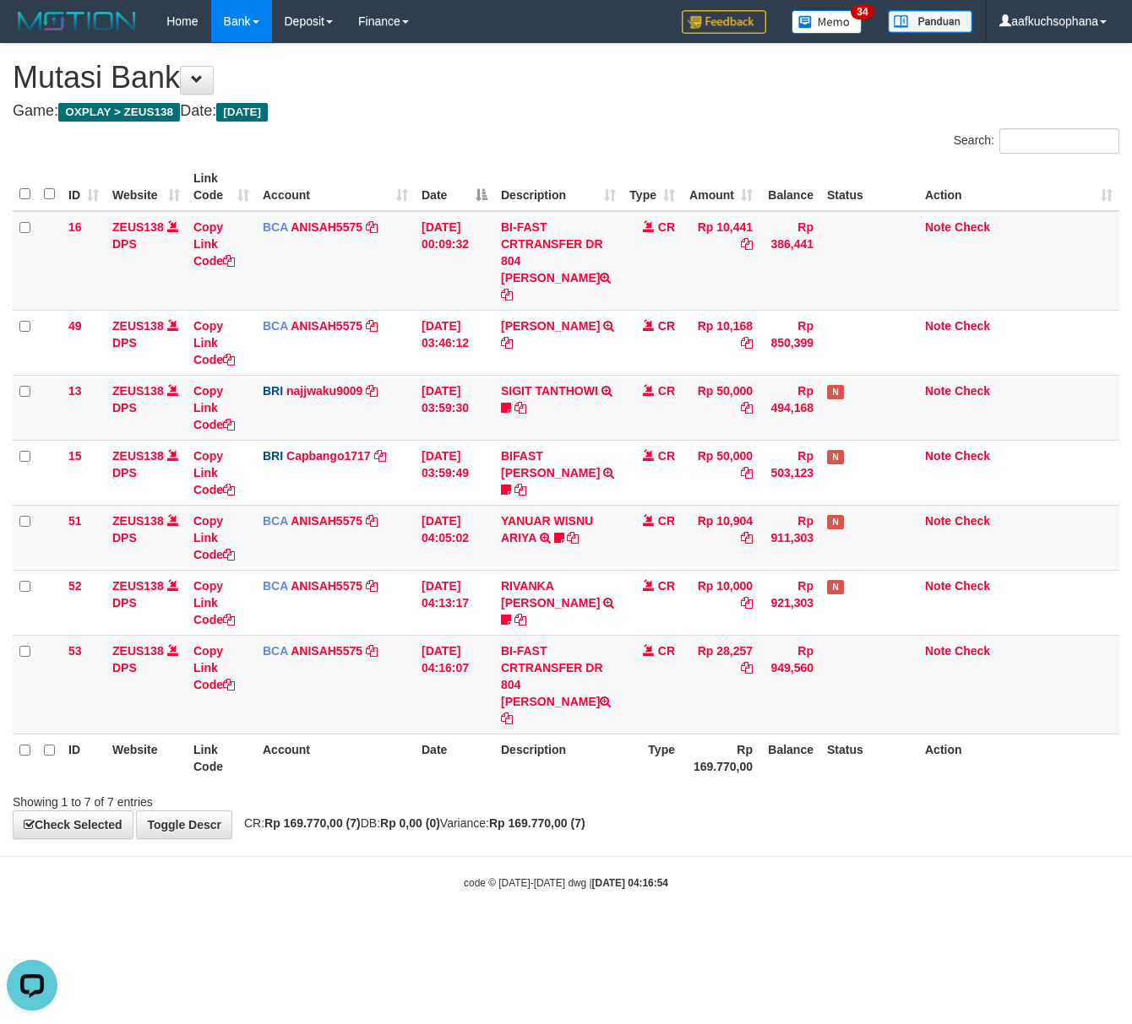
drag, startPoint x: 416, startPoint y: 916, endPoint x: 355, endPoint y: 862, distance: 80.8
click at [410, 914] on html "Toggle navigation Home Bank Account List Load By Website Group [OXPLAY] ZEUS138…" at bounding box center [566, 466] width 1132 height 933
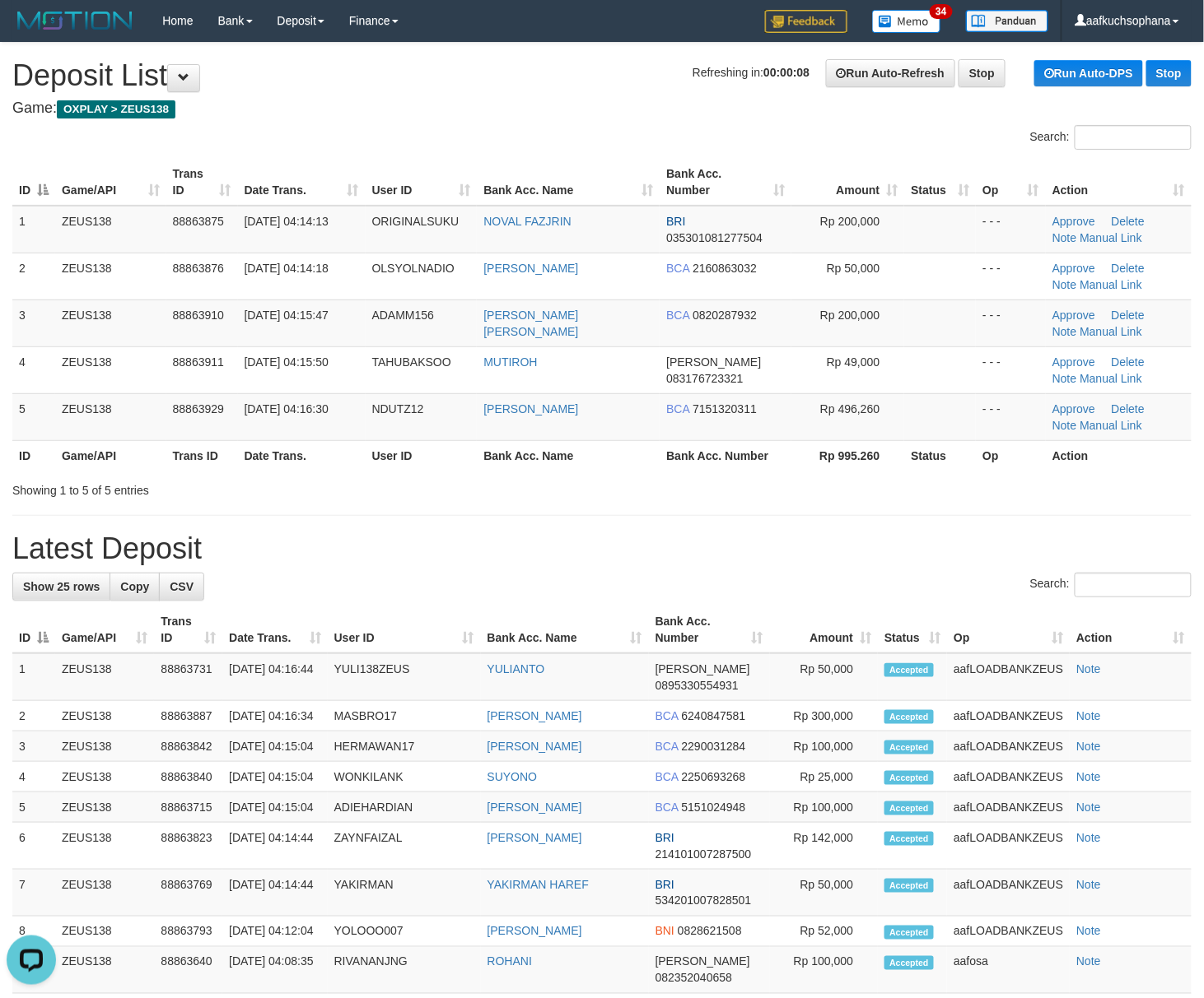
click at [729, 573] on div "**********" at bounding box center [602, 866] width 1204 height 1647
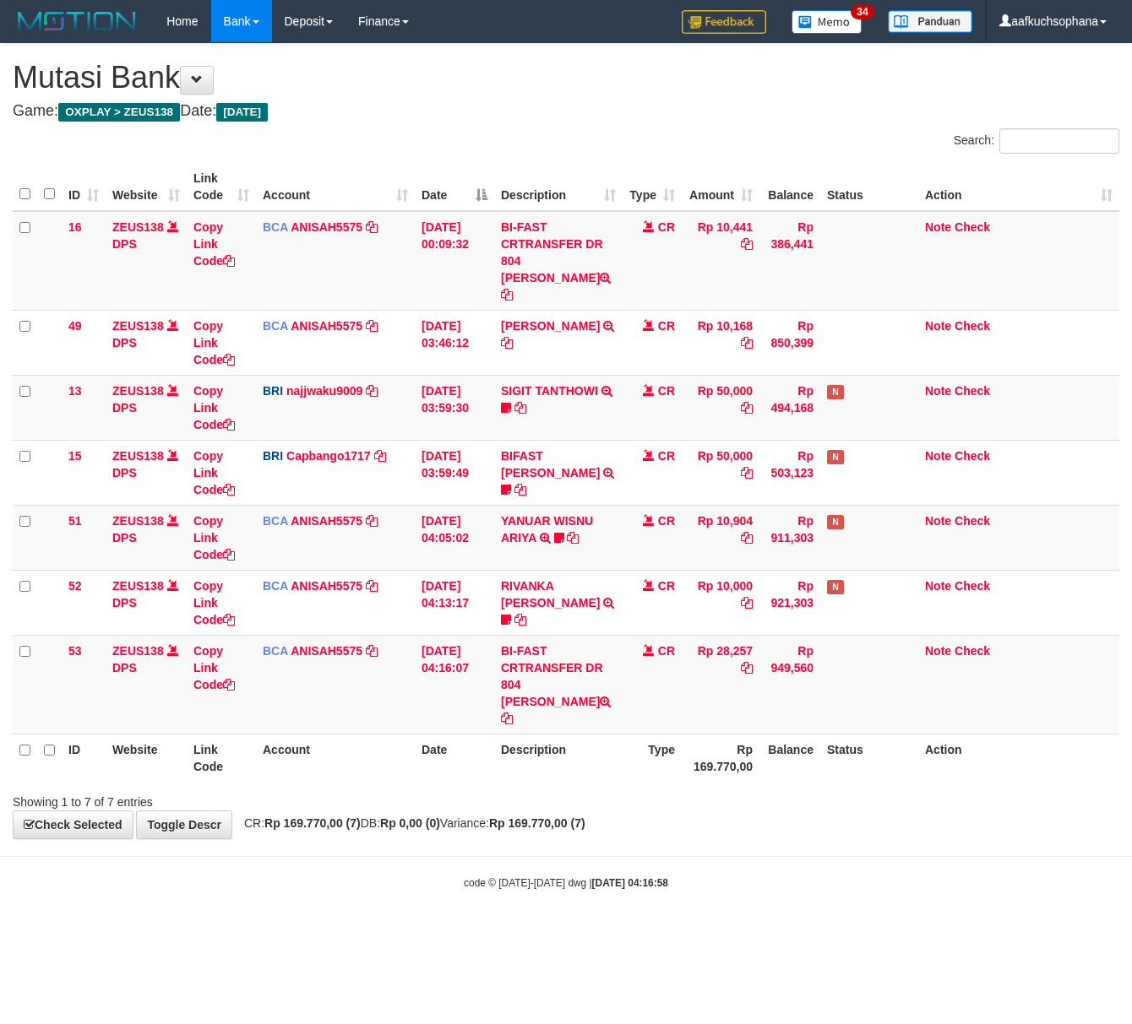
click at [568, 828] on body "Toggle navigation Home Bank Account List Load By Website Group [OXPLAY] ZEUS138…" at bounding box center [566, 466] width 1132 height 933
drag, startPoint x: 524, startPoint y: 848, endPoint x: 484, endPoint y: 818, distance: 49.5
click at [524, 849] on body "Toggle navigation Home Bank Account List Load By Website Group [OXPLAY] ZEUS138…" at bounding box center [566, 466] width 1132 height 933
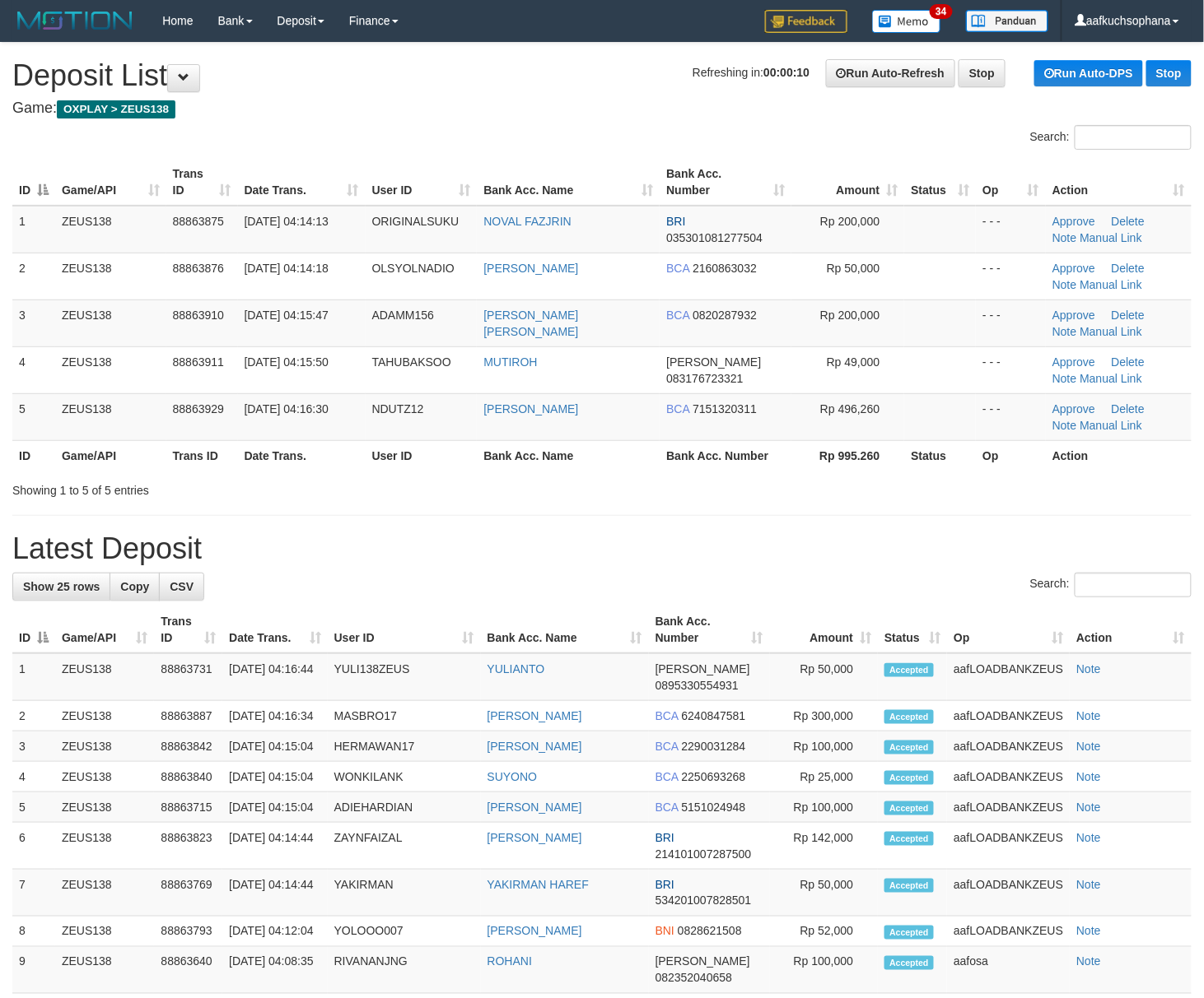
click at [847, 547] on h1 "Latest Deposit" at bounding box center [602, 549] width 1179 height 33
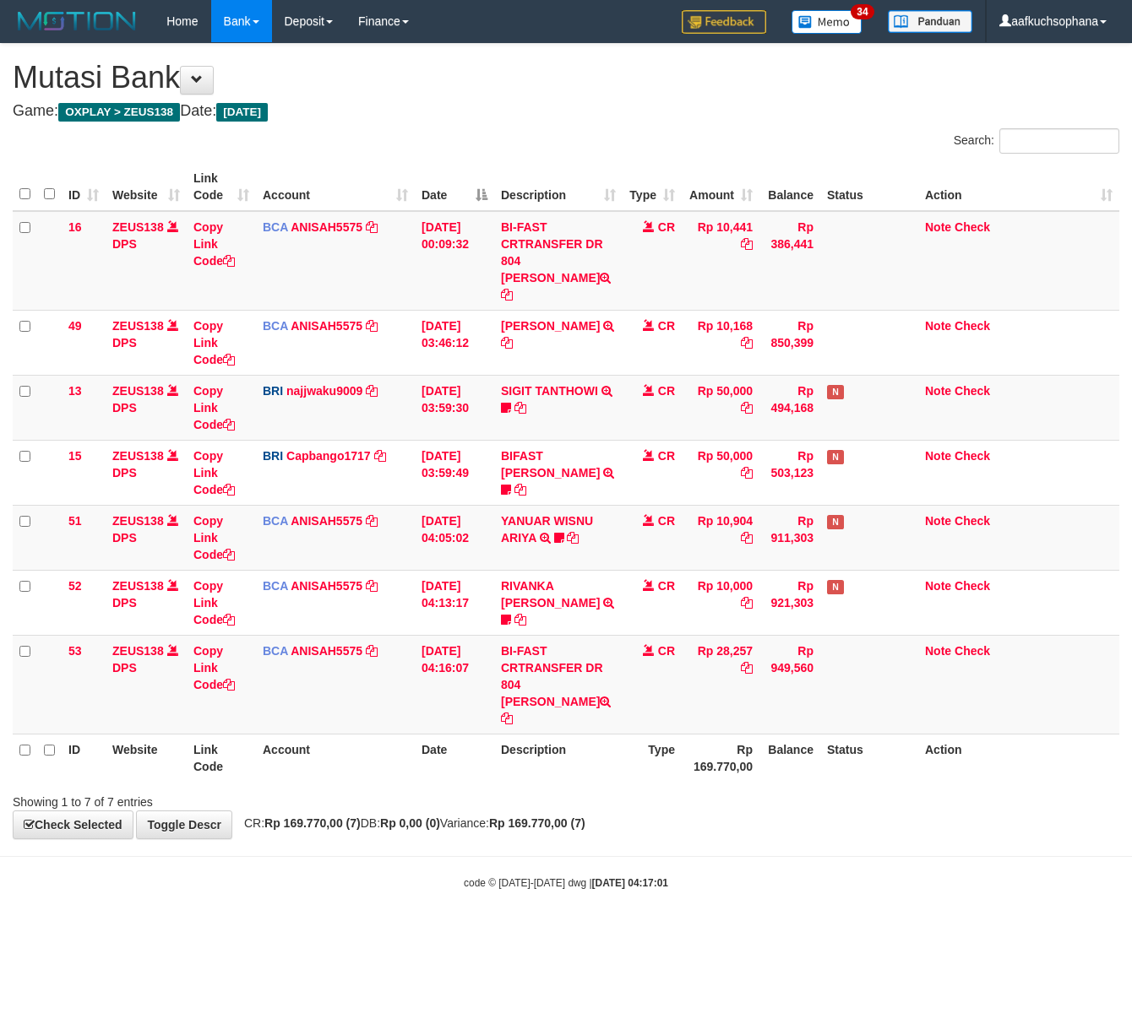
drag, startPoint x: 443, startPoint y: 893, endPoint x: 3, endPoint y: 727, distance: 470.1
click at [419, 885] on body "Toggle navigation Home Bank Account List Load By Website Group [OXPLAY] ZEUS138…" at bounding box center [566, 466] width 1132 height 933
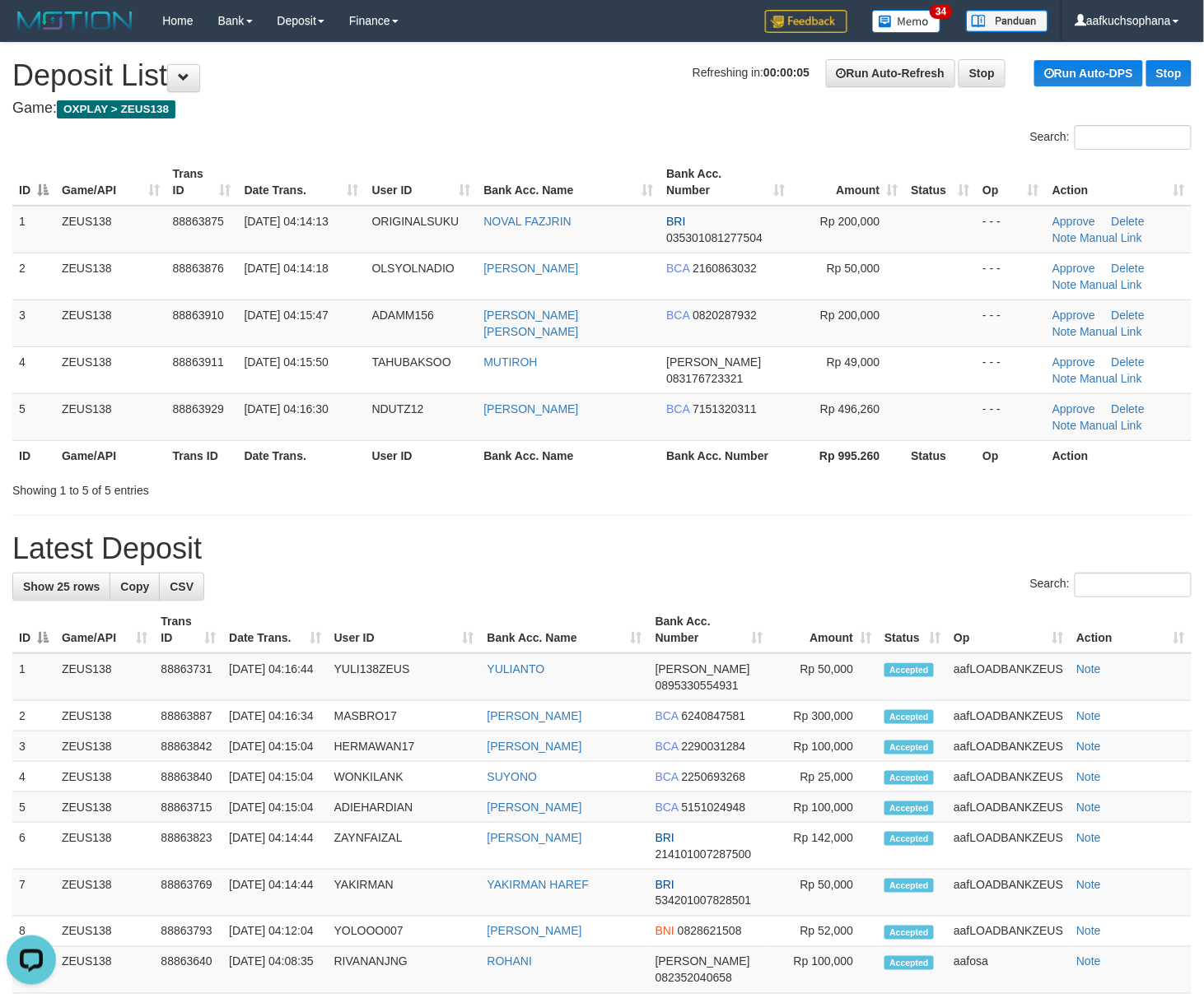
click at [808, 538] on h1 "Latest Deposit" at bounding box center [602, 549] width 1179 height 33
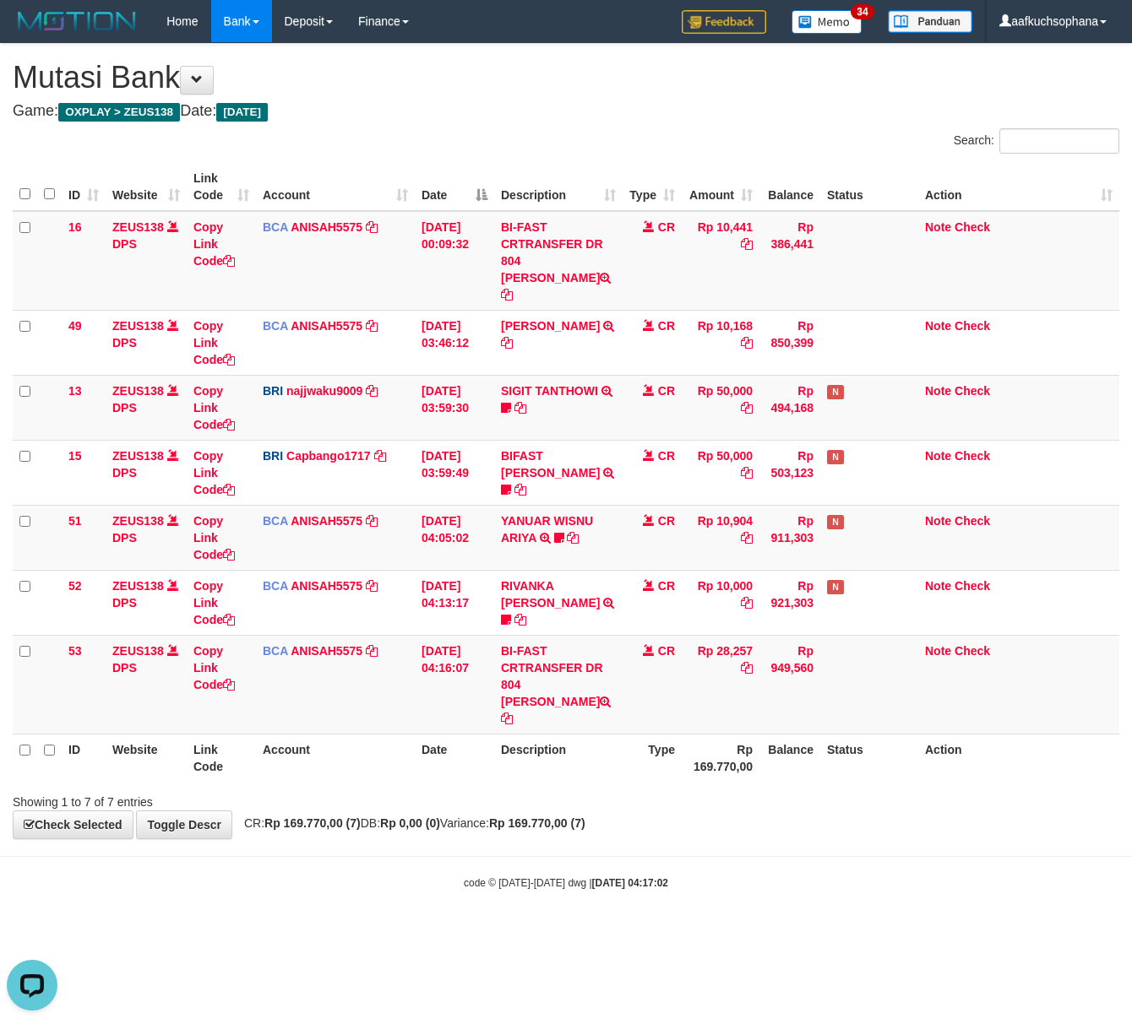
click at [360, 880] on body "Toggle navigation Home Bank Account List Load By Website Group [OXPLAY] ZEUS138…" at bounding box center [566, 466] width 1132 height 933
drag, startPoint x: 598, startPoint y: 910, endPoint x: 576, endPoint y: 899, distance: 24.2
click at [578, 900] on html "Toggle navigation Home Bank Account List Load By Website Group [OXPLAY] ZEUS138…" at bounding box center [566, 466] width 1132 height 933
drag, startPoint x: 544, startPoint y: 846, endPoint x: 312, endPoint y: 711, distance: 268.7
click at [535, 874] on div "code © [DATE]-[DATE] dwg | [DATE] 04:17:06" at bounding box center [566, 882] width 1132 height 17
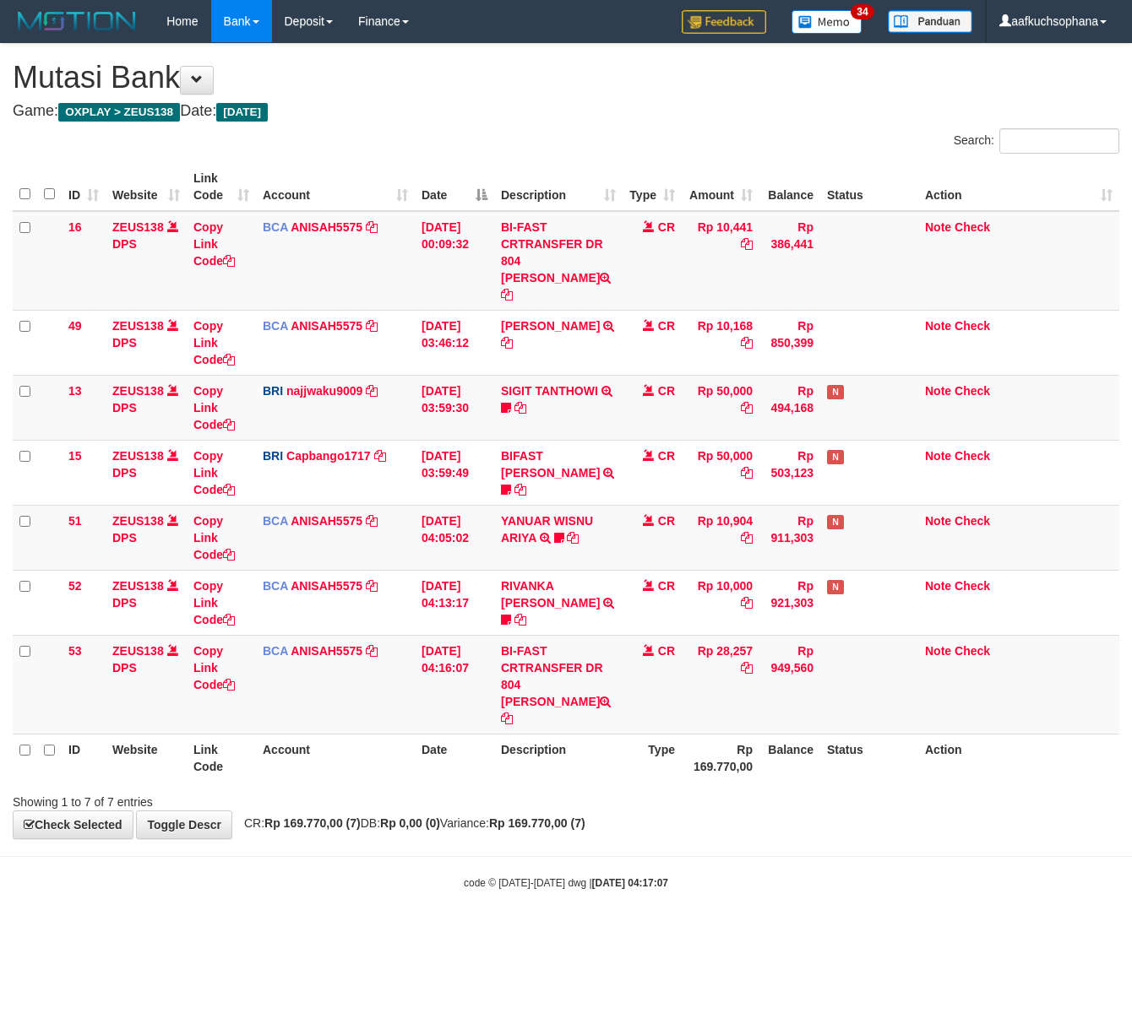
drag, startPoint x: 422, startPoint y: 909, endPoint x: 416, endPoint y: 900, distance: 10.3
click at [419, 909] on html "Toggle navigation Home Bank Account List Load By Website Group [OXPLAY] ZEUS138…" at bounding box center [566, 466] width 1132 height 933
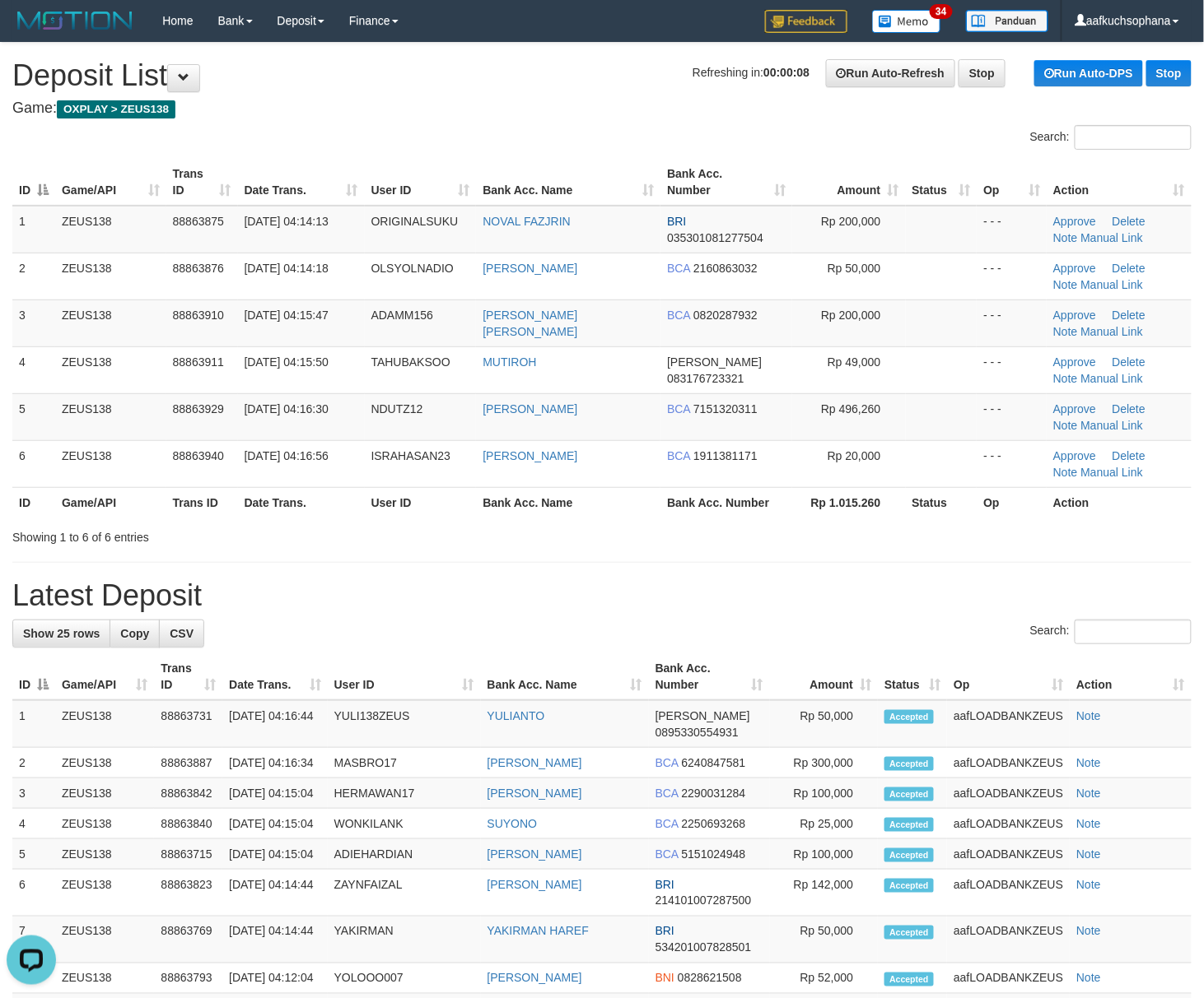
drag, startPoint x: 876, startPoint y: 604, endPoint x: 1216, endPoint y: 725, distance: 360.9
click at [876, 604] on h1 "Latest Deposit" at bounding box center [602, 596] width 1179 height 33
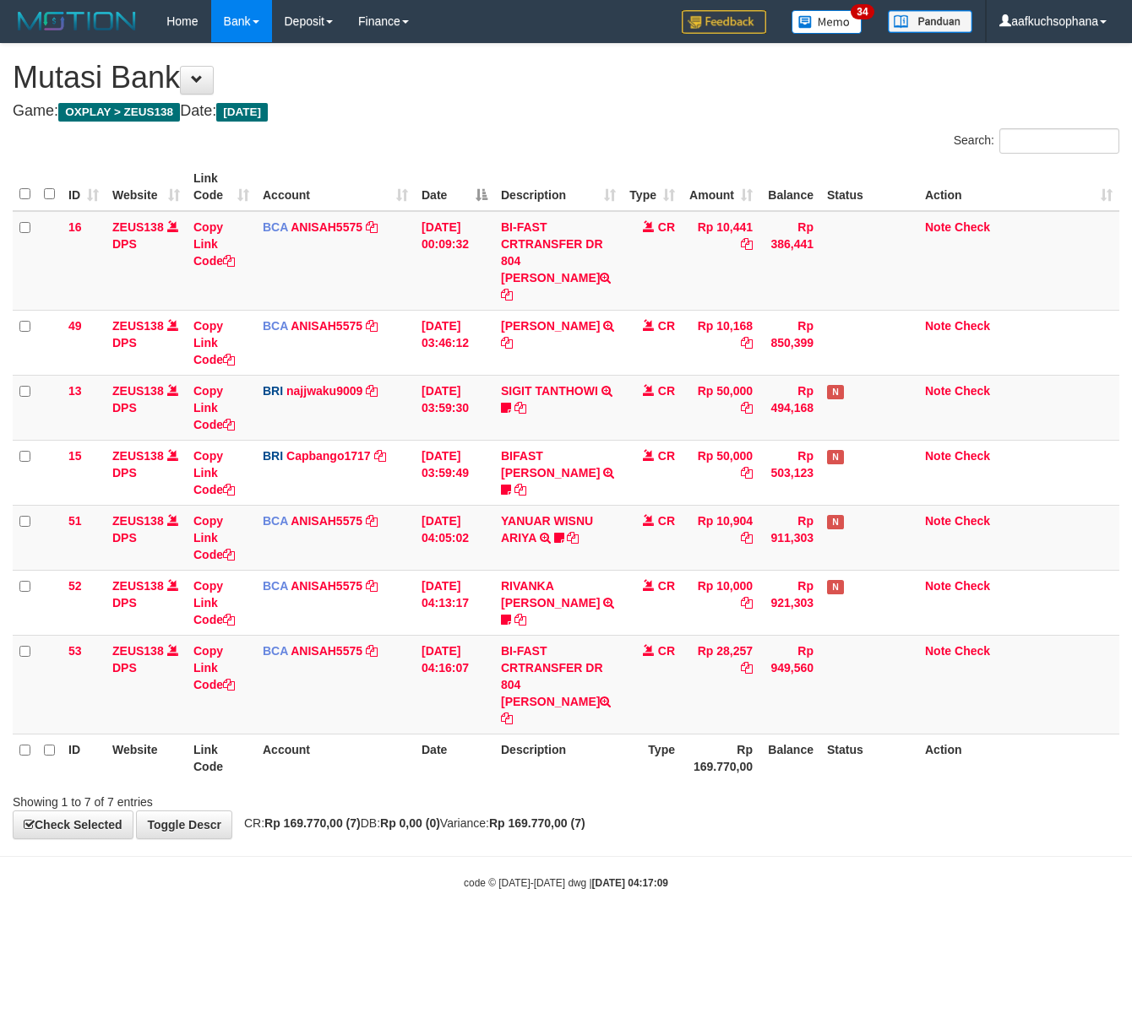
click at [427, 866] on body "Toggle navigation Home Bank Account List Load By Website Group [OXPLAY] ZEUS138…" at bounding box center [566, 466] width 1132 height 933
drag, startPoint x: 474, startPoint y: 900, endPoint x: 3, endPoint y: 727, distance: 501.3
click at [453, 897] on body "Toggle navigation Home Bank Account List Load By Website Group [OXPLAY] ZEUS138…" at bounding box center [566, 466] width 1132 height 933
drag, startPoint x: 514, startPoint y: 896, endPoint x: 504, endPoint y: 893, distance: 10.7
click at [511, 896] on body "Toggle navigation Home Bank Account List Load By Website Group [OXPLAY] ZEUS138…" at bounding box center [566, 466] width 1132 height 933
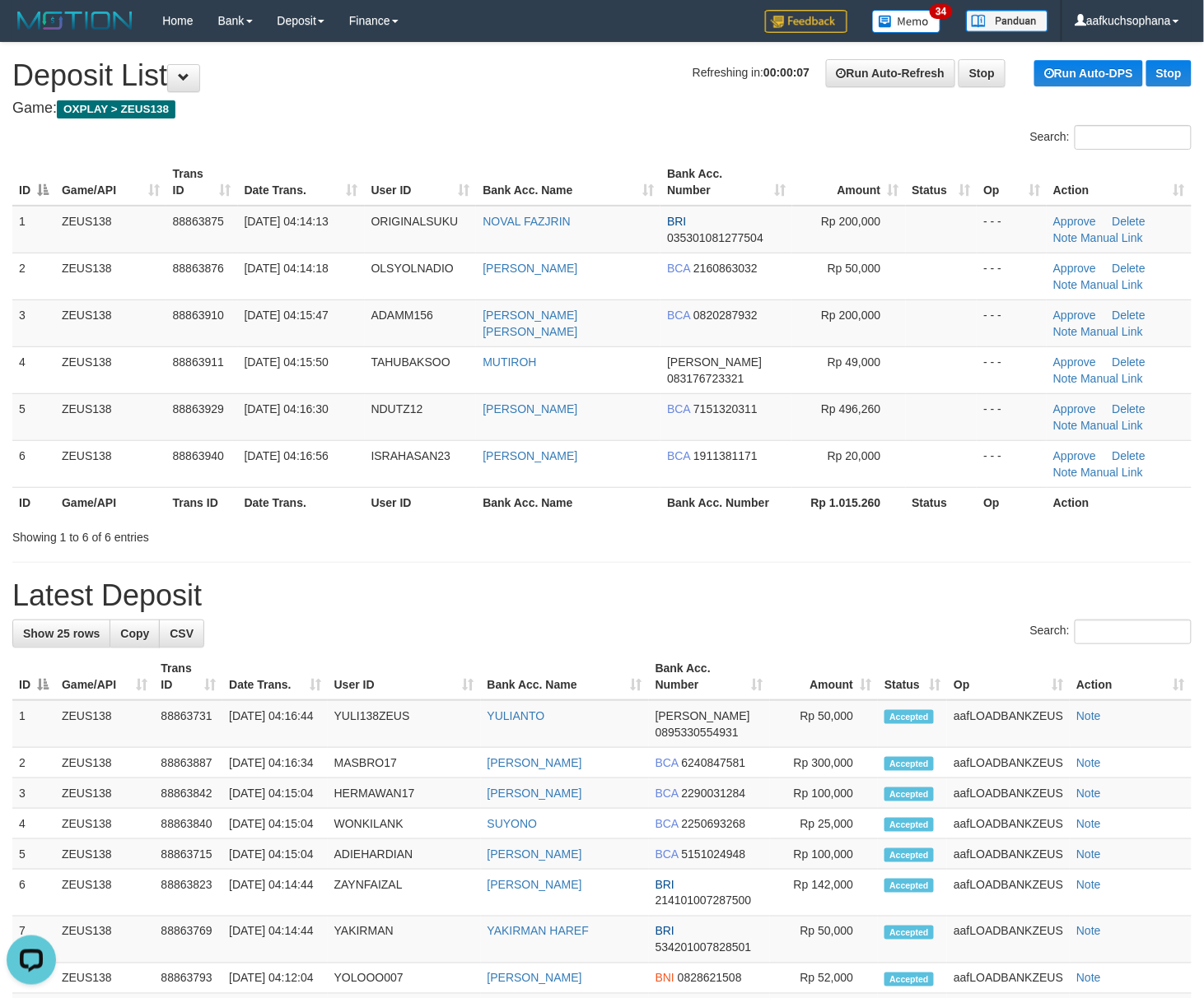
click at [873, 559] on div "**********" at bounding box center [602, 890] width 1204 height 1694
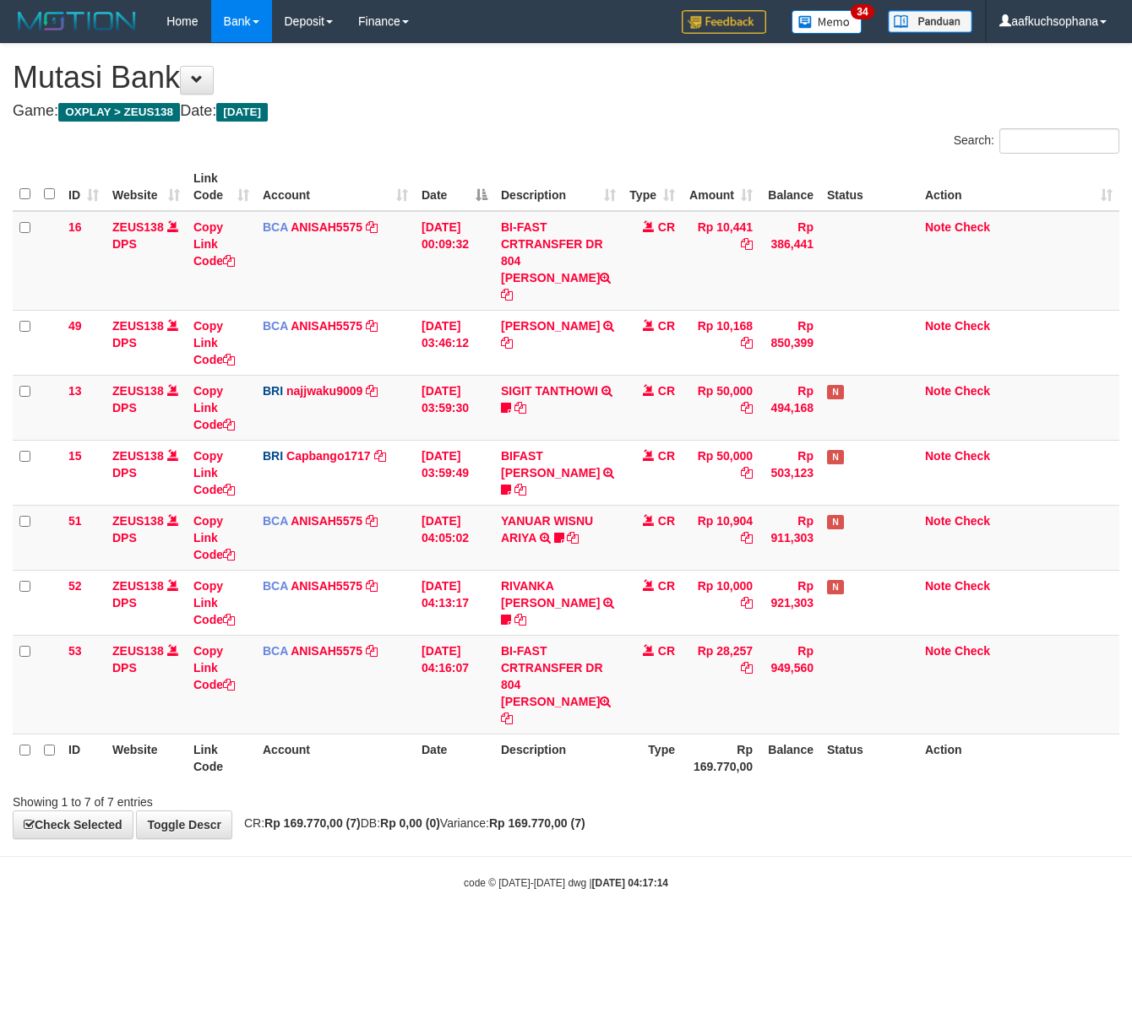
drag, startPoint x: 453, startPoint y: 876, endPoint x: 413, endPoint y: 856, distance: 44.2
click at [437, 872] on body "Toggle navigation Home Bank Account List Load By Website Group [OXPLAY] ZEUS138…" at bounding box center [566, 466] width 1132 height 933
drag, startPoint x: 375, startPoint y: 899, endPoint x: 1, endPoint y: 747, distance: 403.5
click at [367, 895] on body "Toggle navigation Home Bank Account List Load By Website Group [OXPLAY] ZEUS138…" at bounding box center [566, 466] width 1132 height 933
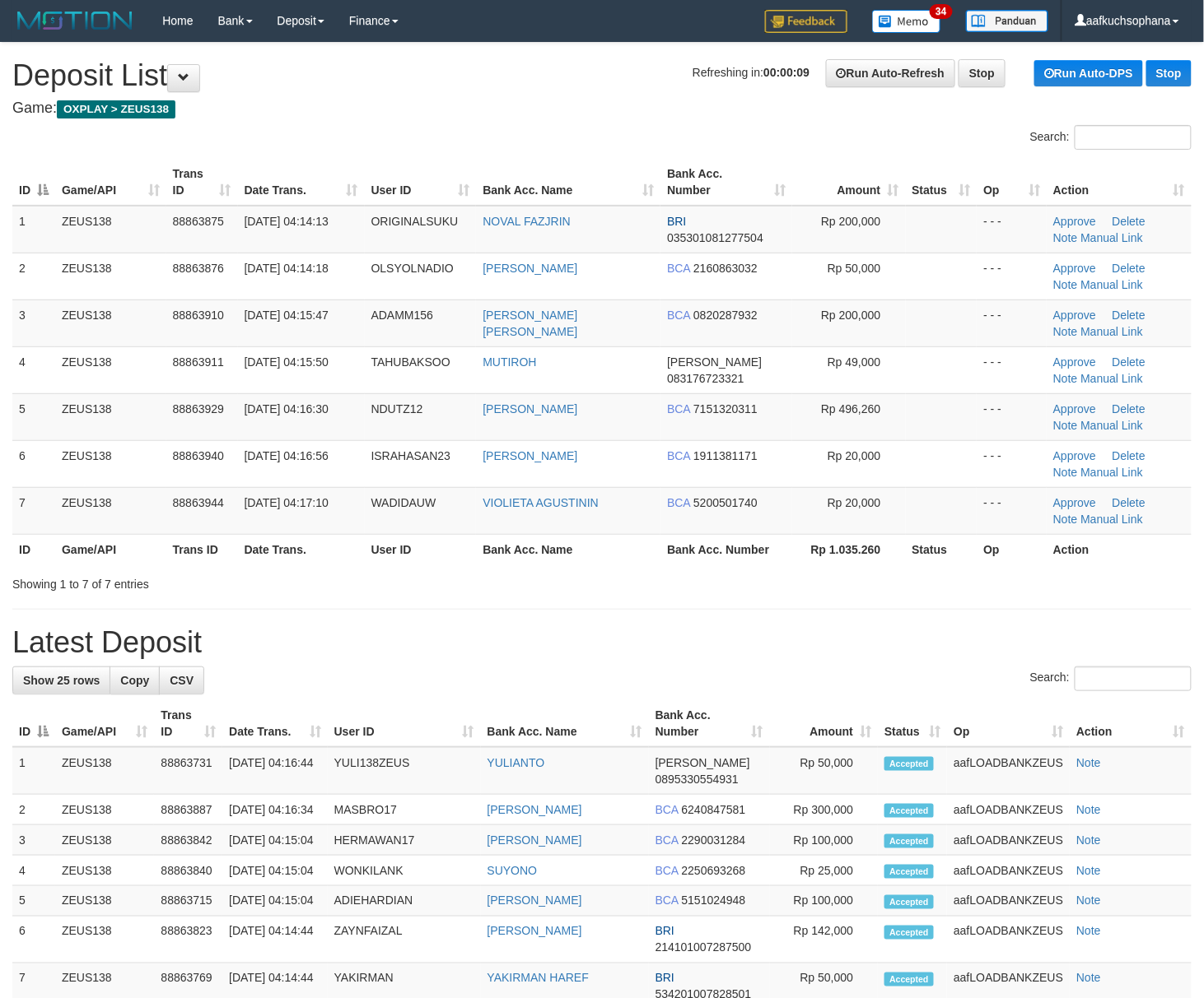
click at [762, 659] on h1 "Latest Deposit" at bounding box center [602, 643] width 1179 height 33
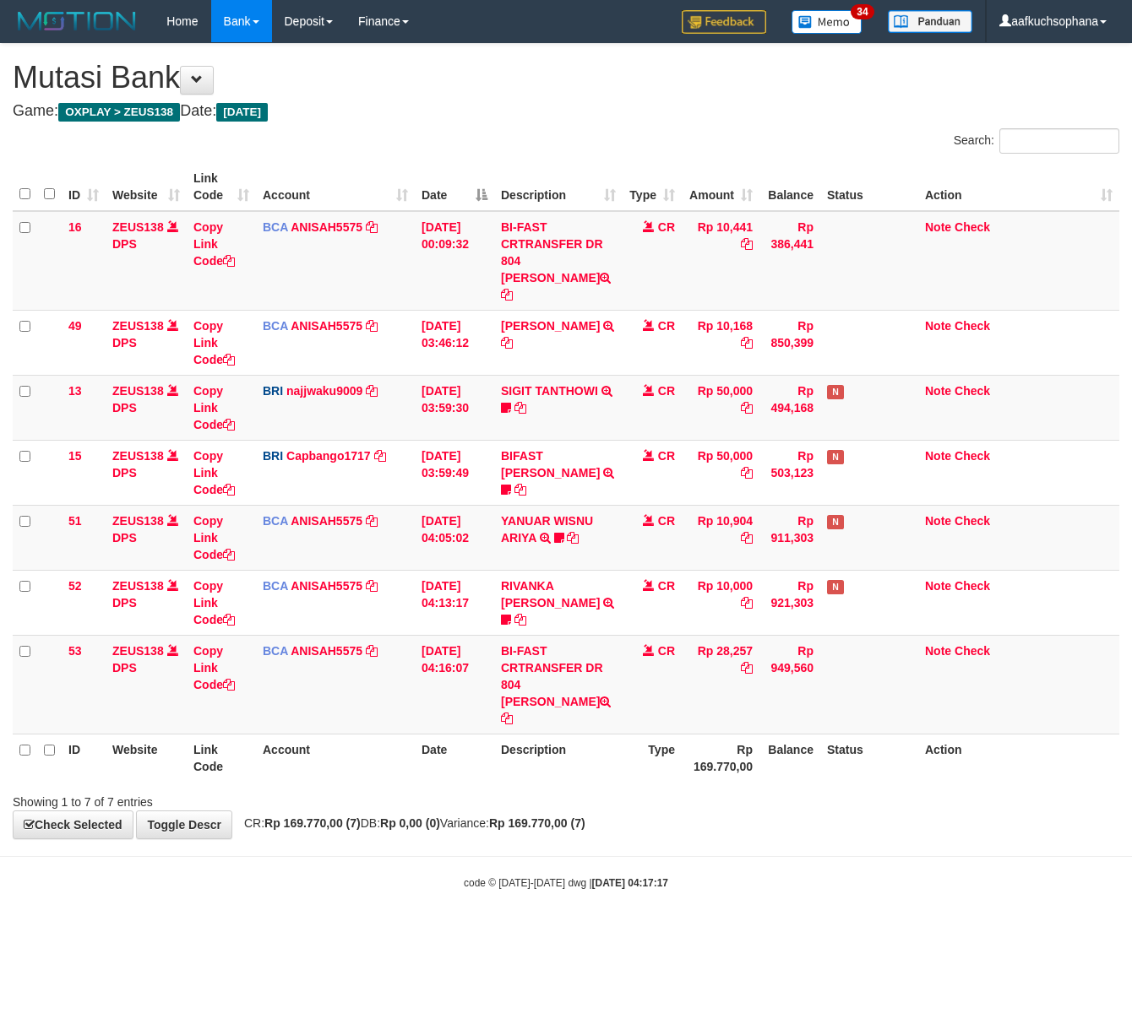
click at [368, 866] on body "Toggle navigation Home Bank Account List Load By Website Group [OXPLAY] ZEUS138…" at bounding box center [566, 466] width 1132 height 933
click at [234, 679] on icon at bounding box center [229, 685] width 12 height 12
click at [233, 679] on icon at bounding box center [229, 685] width 12 height 12
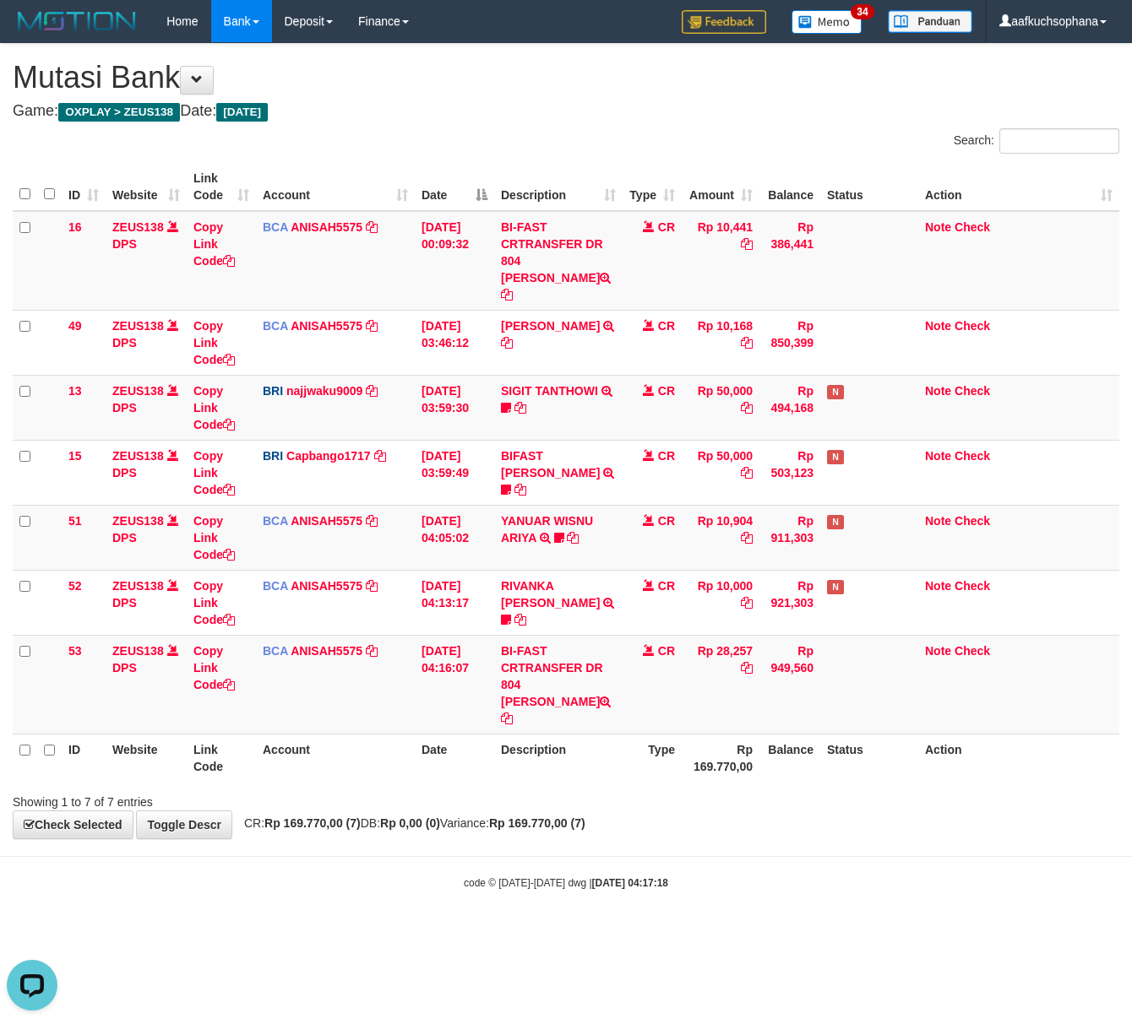
click at [291, 839] on body "Toggle navigation Home Bank Account List Load By Website Group [OXPLAY] ZEUS138…" at bounding box center [566, 466] width 1132 height 933
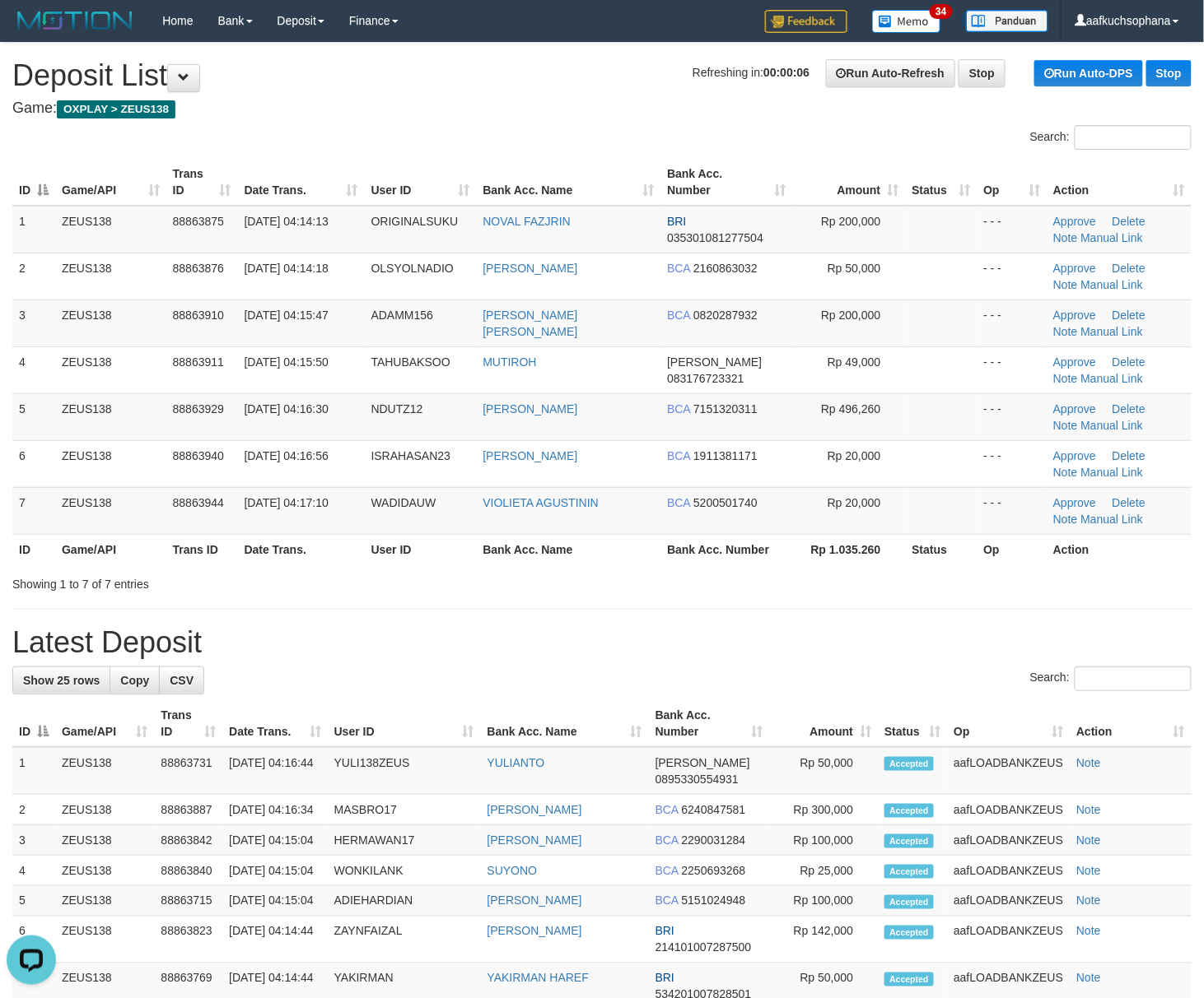
drag, startPoint x: 927, startPoint y: 606, endPoint x: 1146, endPoint y: 685, distance: 232.8
click at [930, 606] on div "**********" at bounding box center [602, 913] width 1204 height 1741
click at [844, 659] on h1 "Latest Deposit" at bounding box center [602, 643] width 1179 height 33
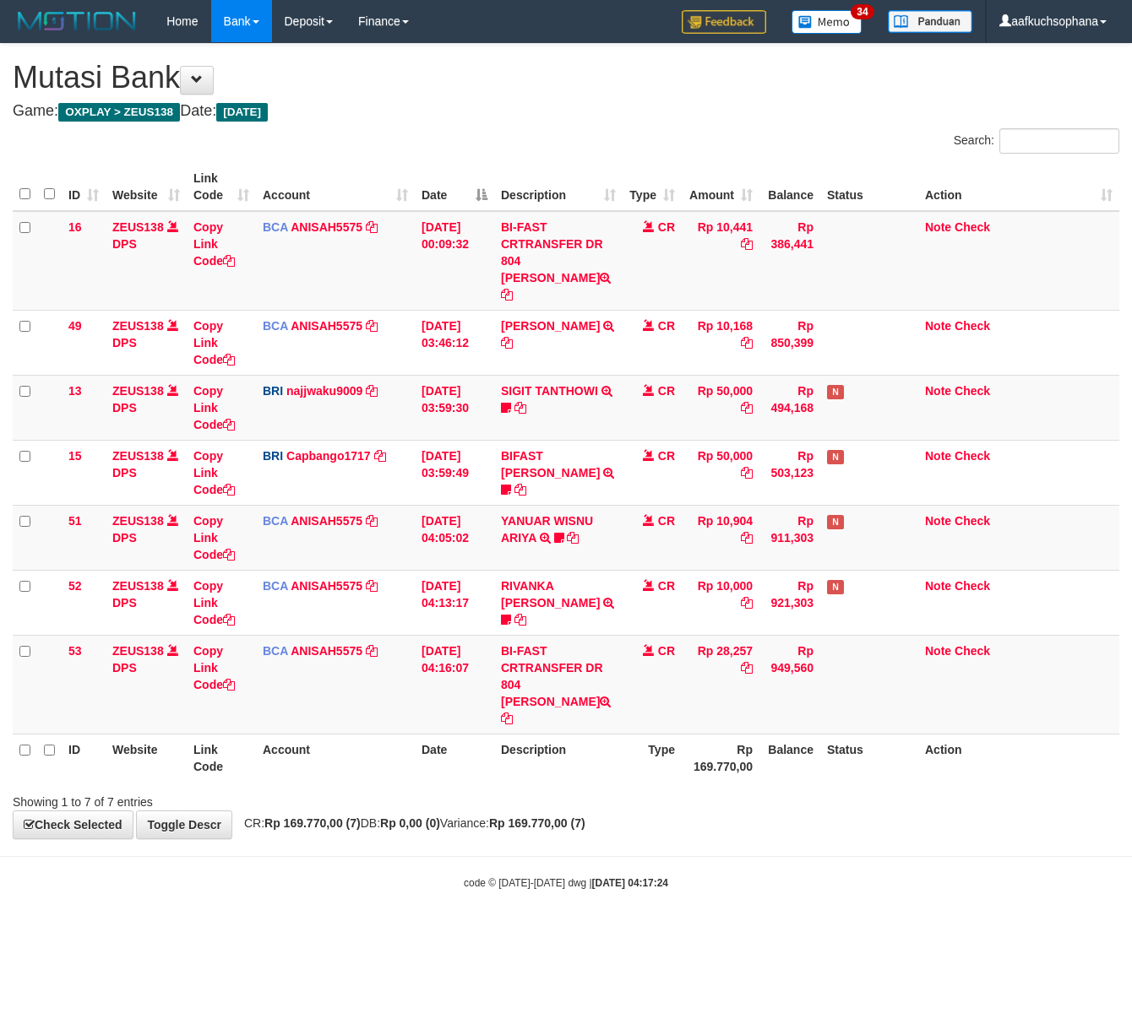
drag, startPoint x: 565, startPoint y: 921, endPoint x: 420, endPoint y: 834, distance: 168.9
click at [562, 922] on html "Toggle navigation Home Bank Account List Load By Website Group [OXPLAY] ZEUS138…" at bounding box center [566, 466] width 1132 height 933
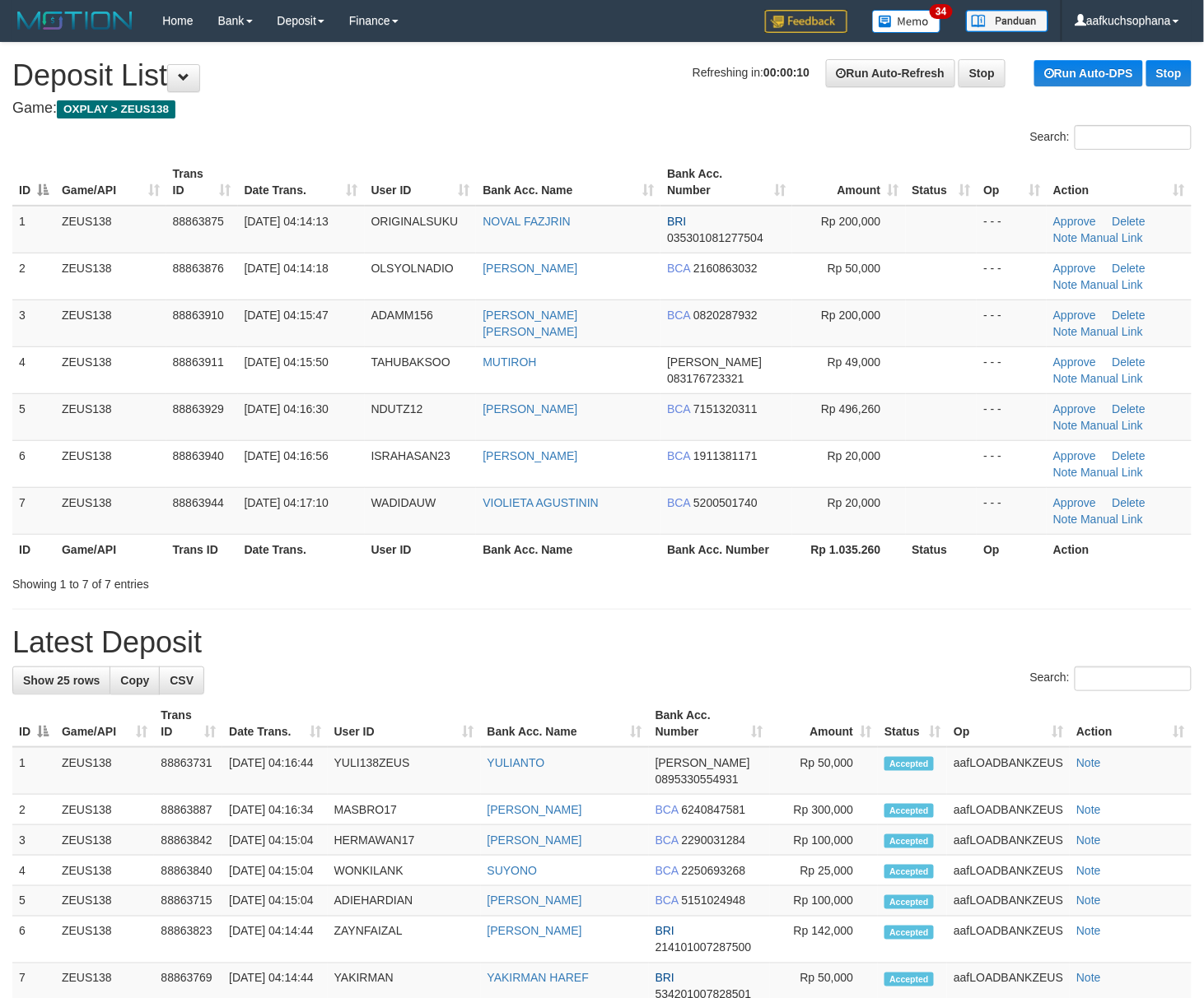
drag, startPoint x: 818, startPoint y: 629, endPoint x: 1211, endPoint y: 755, distance: 412.7
click at [824, 630] on h1 "Latest Deposit" at bounding box center [602, 643] width 1179 height 33
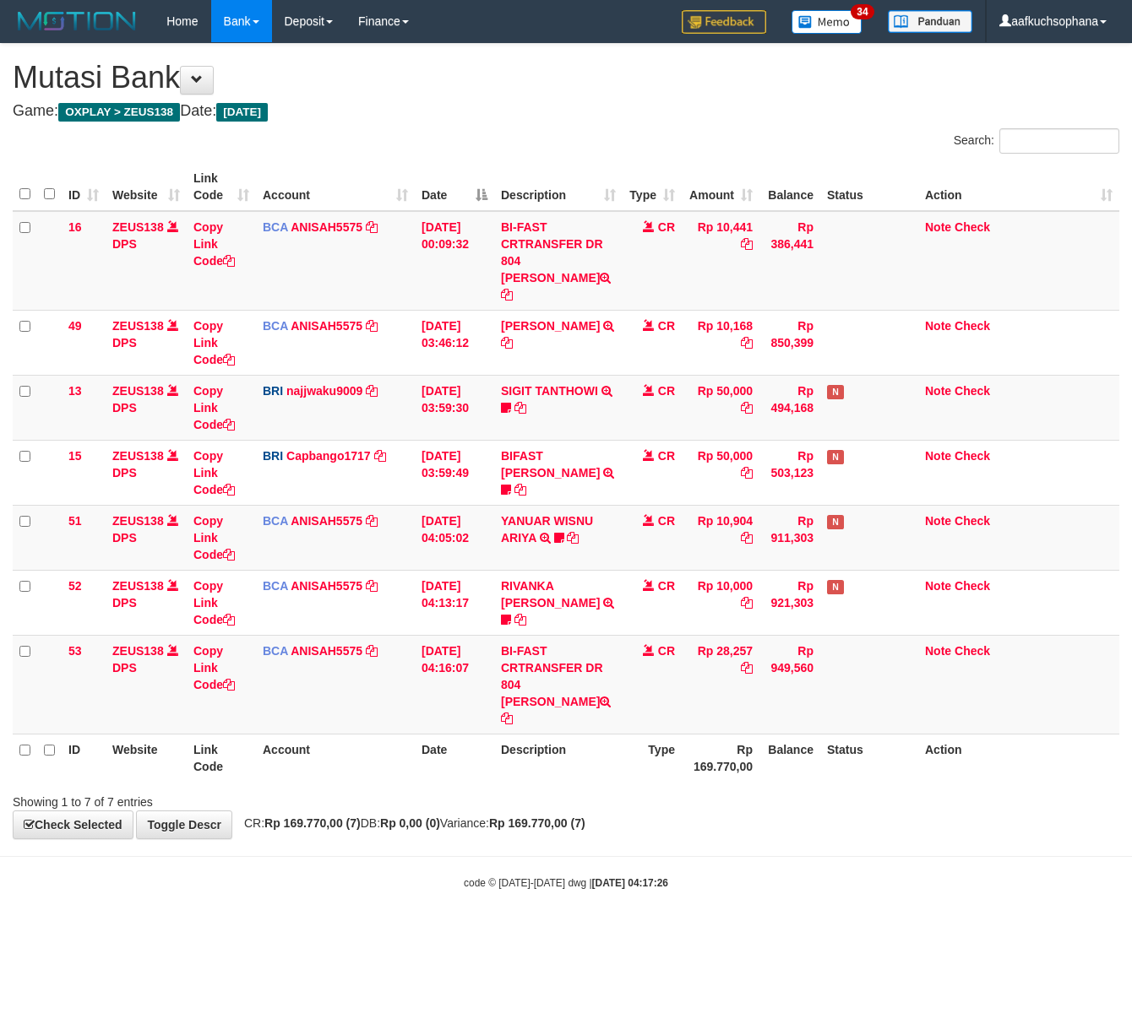
drag, startPoint x: 244, startPoint y: 862, endPoint x: 215, endPoint y: 856, distance: 30.3
click at [223, 860] on body "Toggle navigation Home Bank Account List Load By Website Group [OXPLAY] ZEUS138…" at bounding box center [566, 466] width 1132 height 933
click at [311, 874] on div "code © 2012-2018 dwg | 2025/10/01 04:17:26" at bounding box center [566, 882] width 1132 height 17
click at [468, 861] on body "Toggle navigation Home Bank Account List Load By Website Group [OXPLAY] ZEUS138…" at bounding box center [566, 466] width 1132 height 933
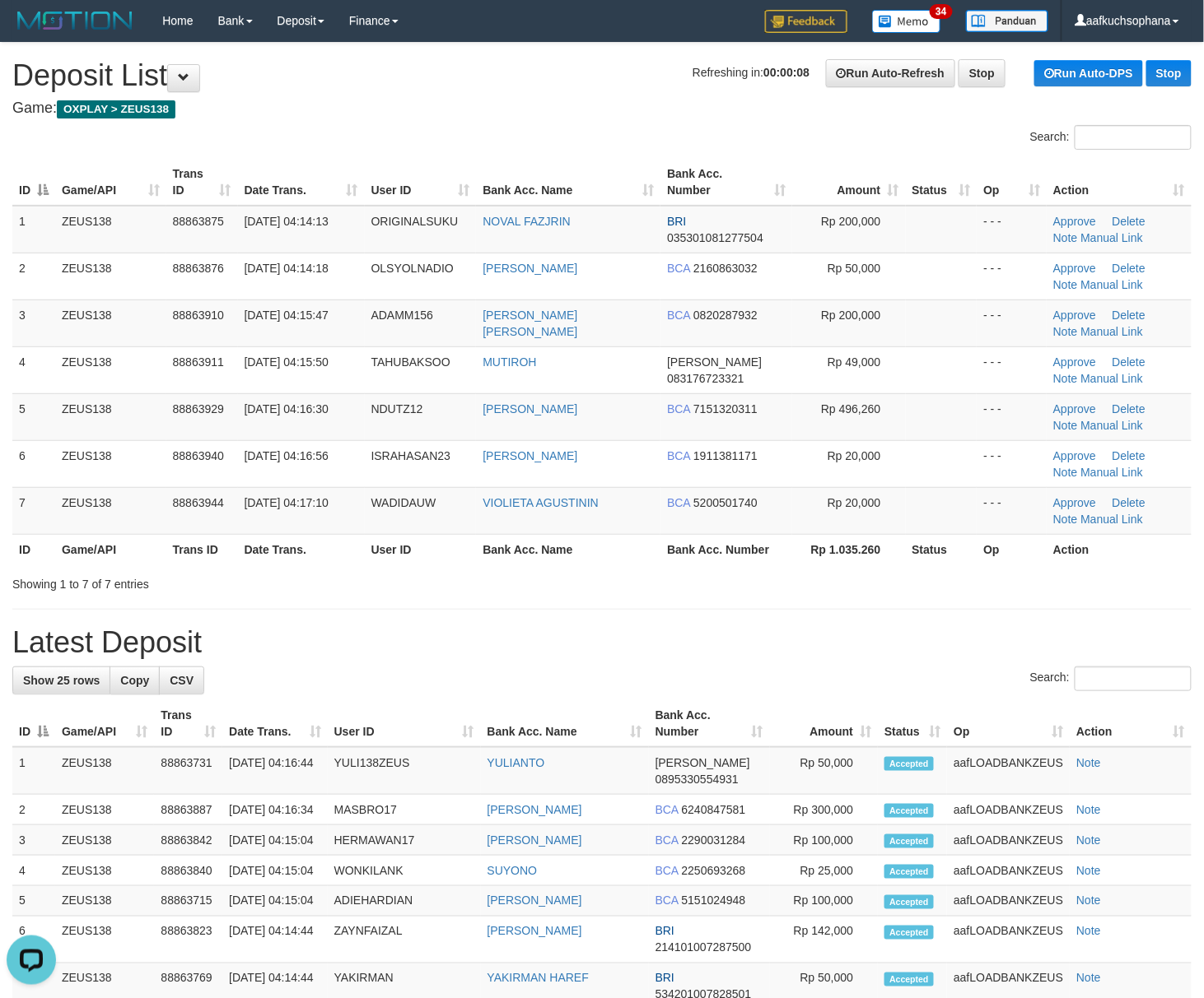
drag, startPoint x: 857, startPoint y: 633, endPoint x: 1071, endPoint y: 695, distance: 222.8
click at [883, 643] on div "**********" at bounding box center [602, 913] width 1204 height 1741
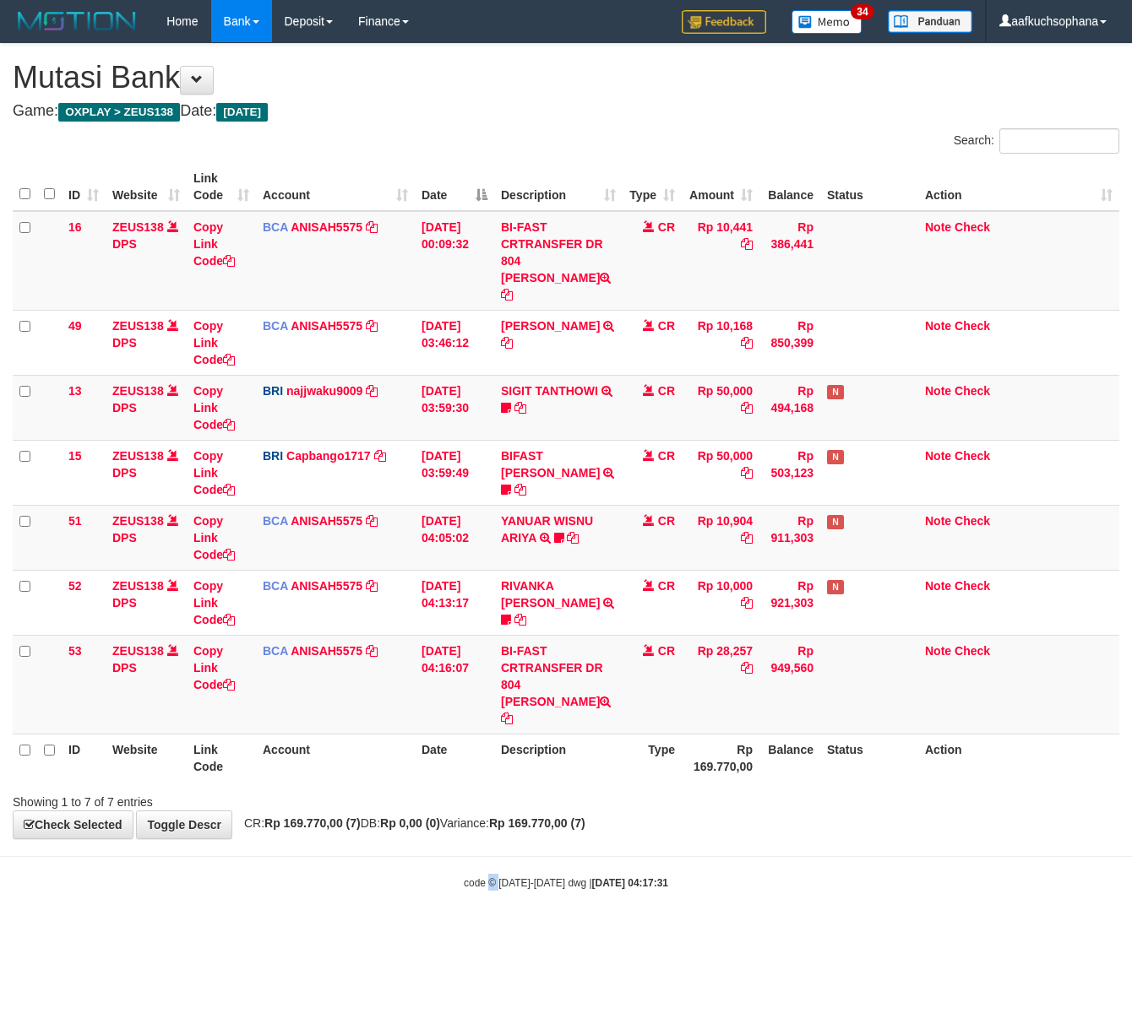
drag, startPoint x: 486, startPoint y: 890, endPoint x: 481, endPoint y: 905, distance: 16.0
click at [495, 916] on html "Toggle navigation Home Bank Account List Load By Website Group [OXPLAY] ZEUS138…" at bounding box center [566, 466] width 1132 height 933
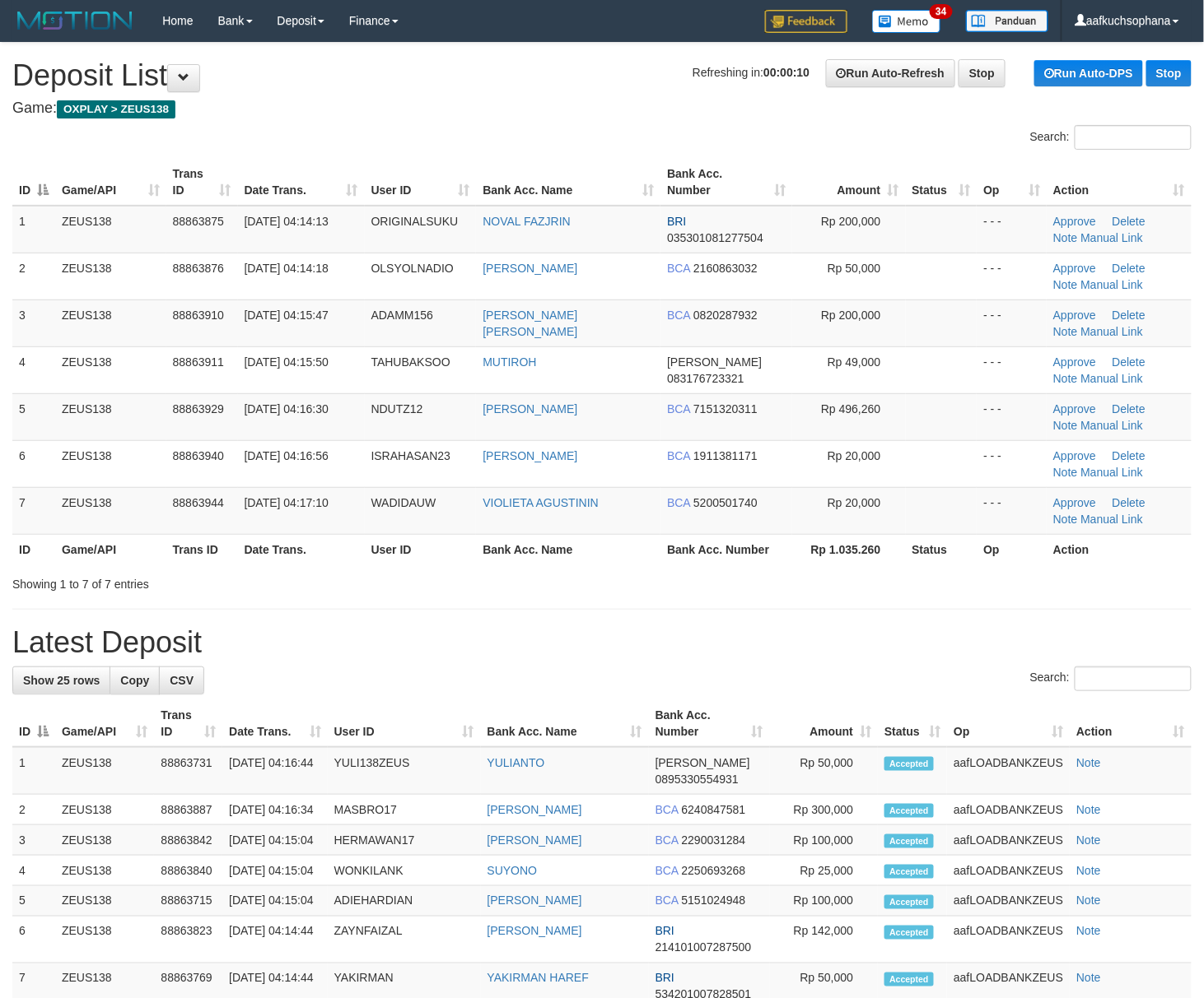
drag, startPoint x: 0, startPoint y: 0, endPoint x: 1214, endPoint y: 738, distance: 1420.7
click at [896, 682] on div "**********" at bounding box center [602, 913] width 1204 height 1741
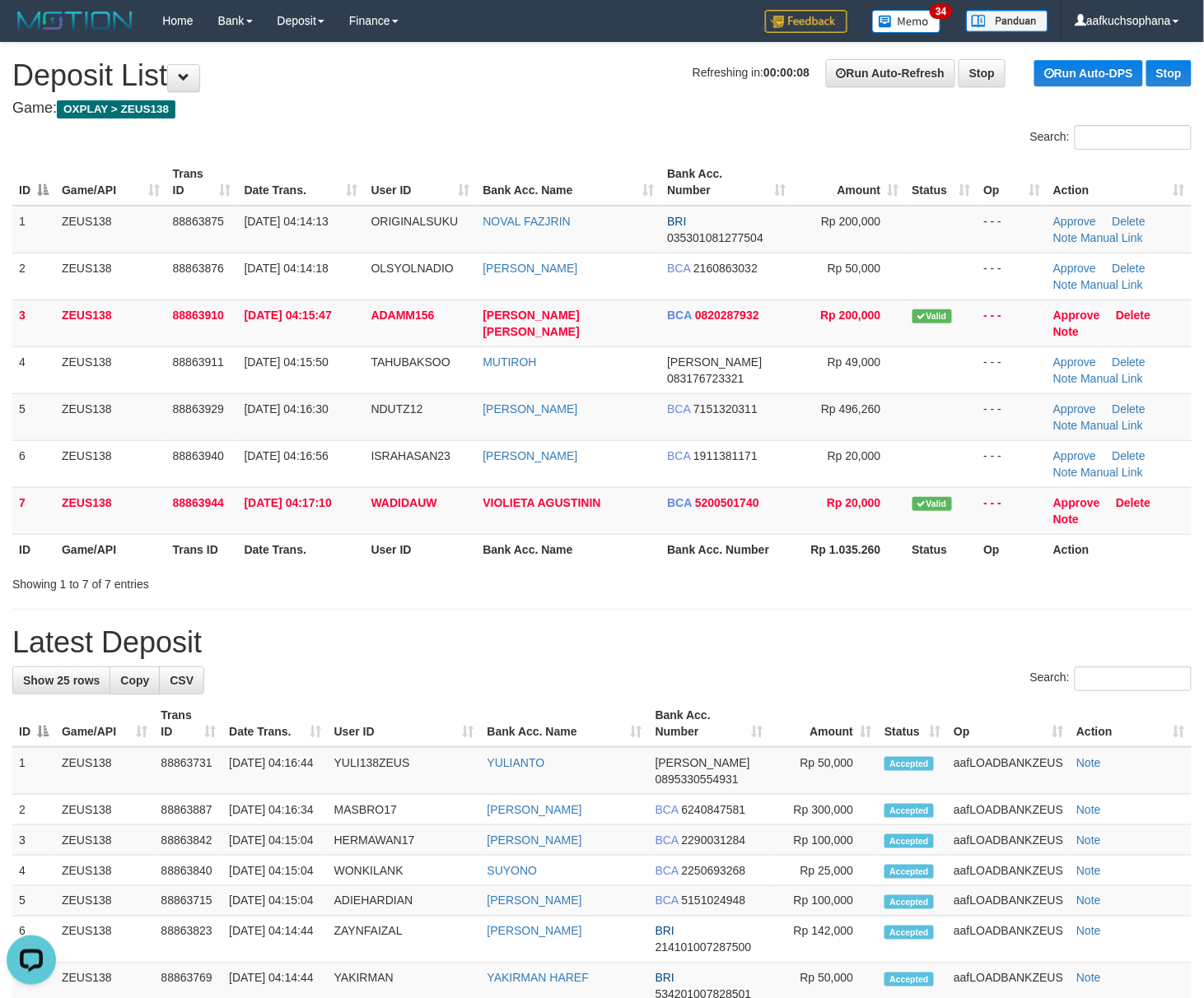
drag, startPoint x: 756, startPoint y: 669, endPoint x: 1212, endPoint y: 779, distance: 469.1
click at [776, 673] on div "Search:" at bounding box center [602, 681] width 1179 height 29
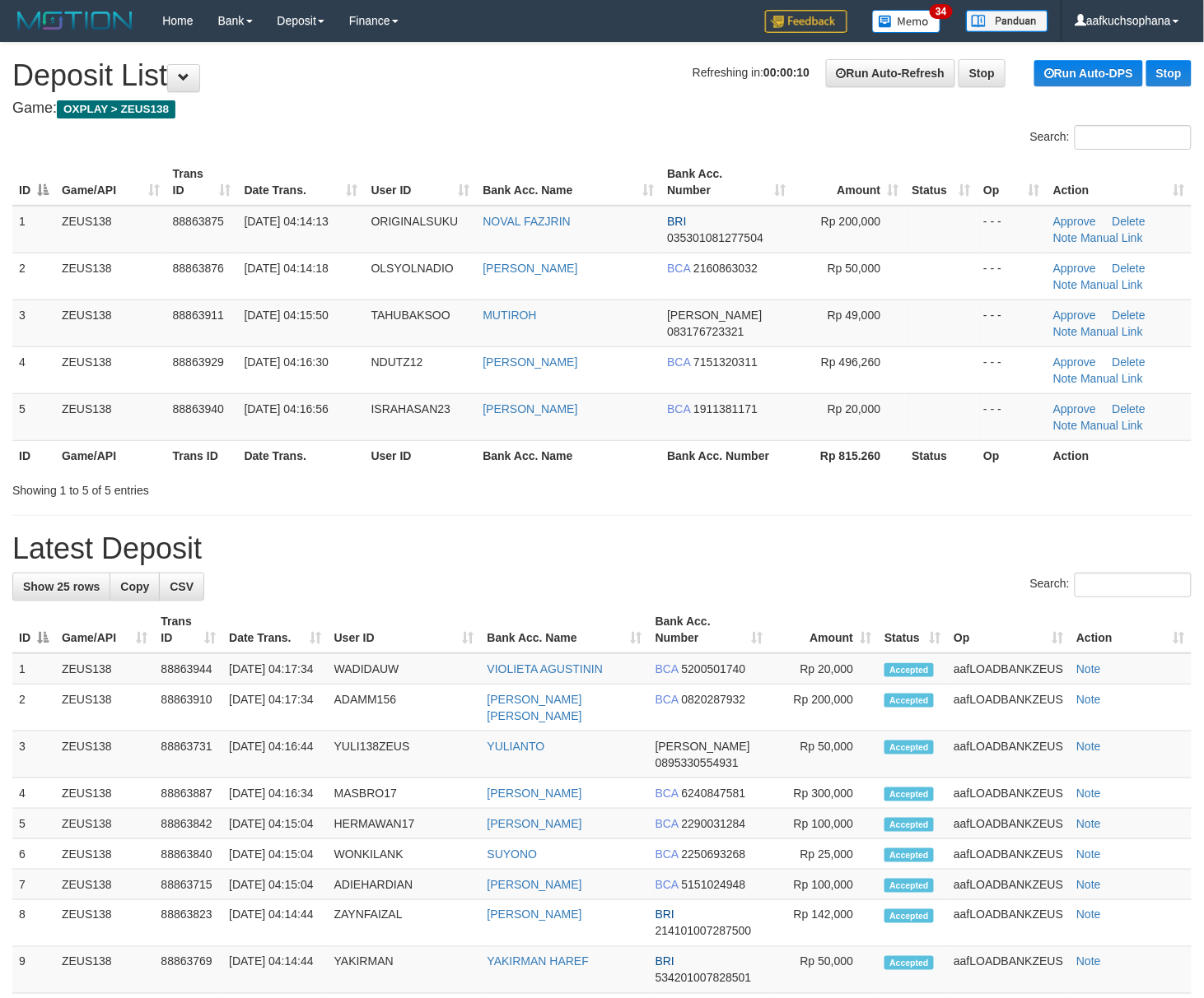
click at [807, 590] on div "Search:" at bounding box center [602, 588] width 1179 height 29
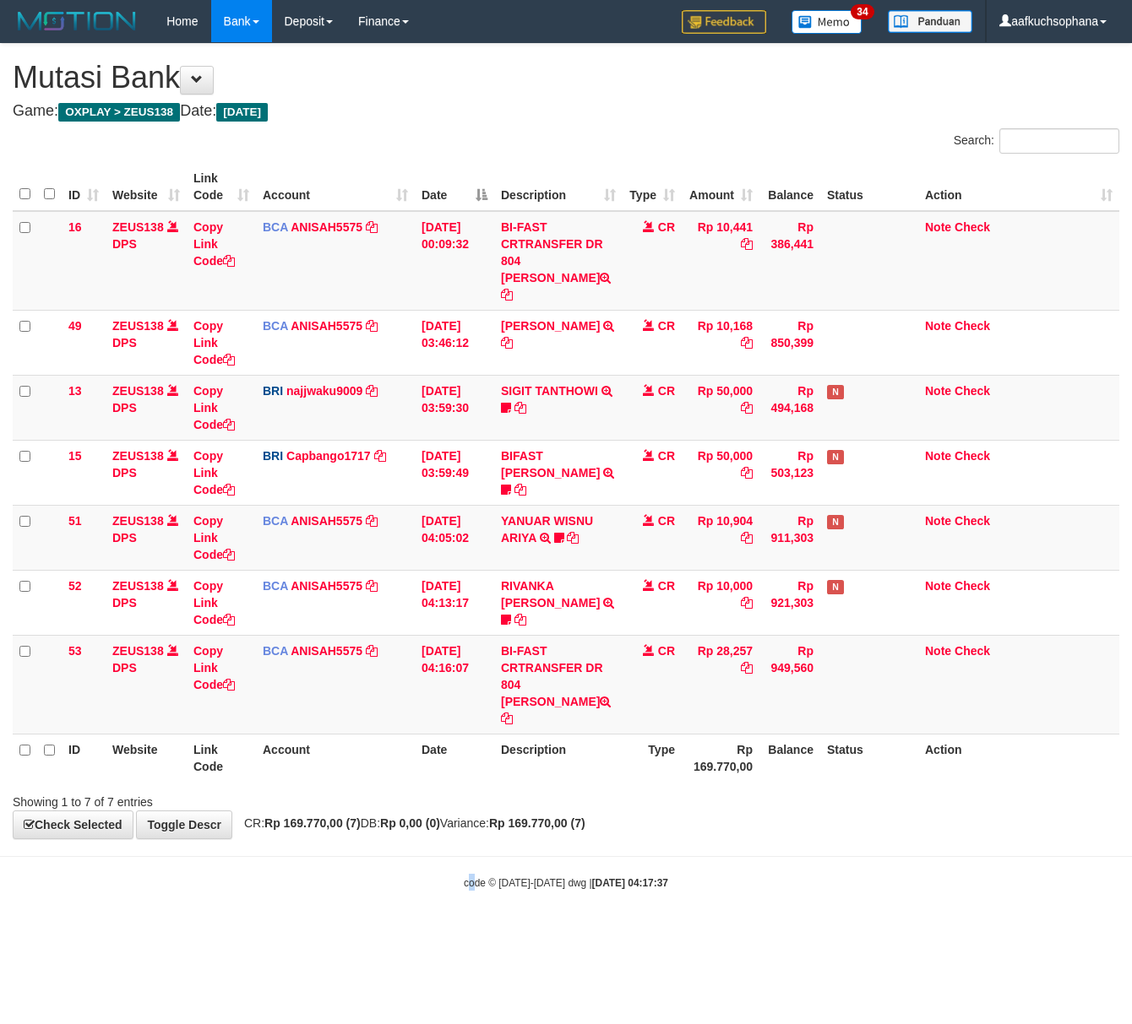
drag, startPoint x: 464, startPoint y: 897, endPoint x: 153, endPoint y: 772, distance: 335.0
click at [461, 897] on body "Toggle navigation Home Bank Account List Load By Website Group [OXPLAY] ZEUS138…" at bounding box center [566, 466] width 1132 height 933
click at [329, 832] on body "Toggle navigation Home Bank Account List Load By Website Group [OXPLAY] ZEUS138…" at bounding box center [566, 466] width 1132 height 933
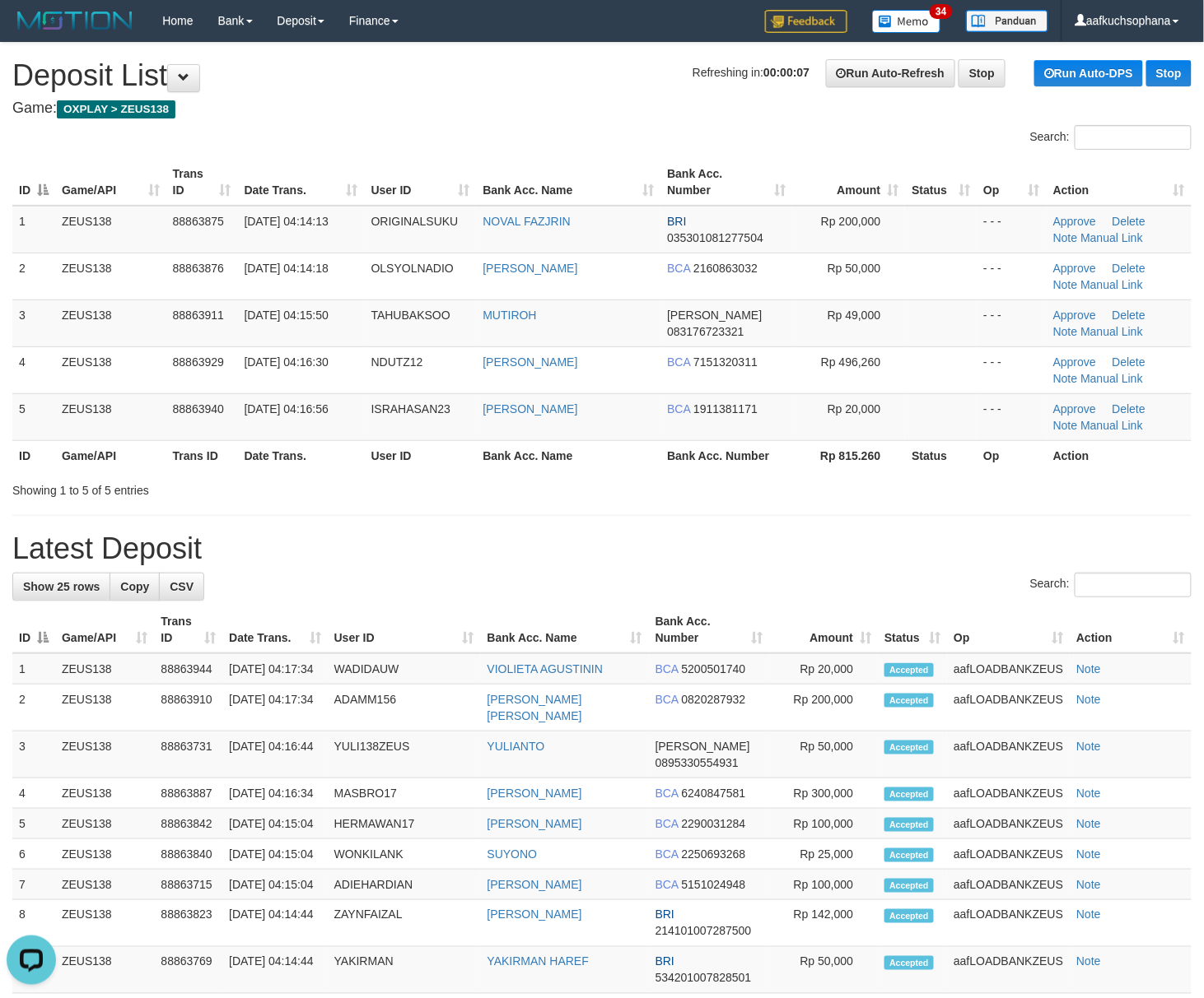
drag, startPoint x: 827, startPoint y: 576, endPoint x: 1219, endPoint y: 695, distance: 409.7
click at [827, 576] on div "Search:" at bounding box center [602, 588] width 1179 height 29
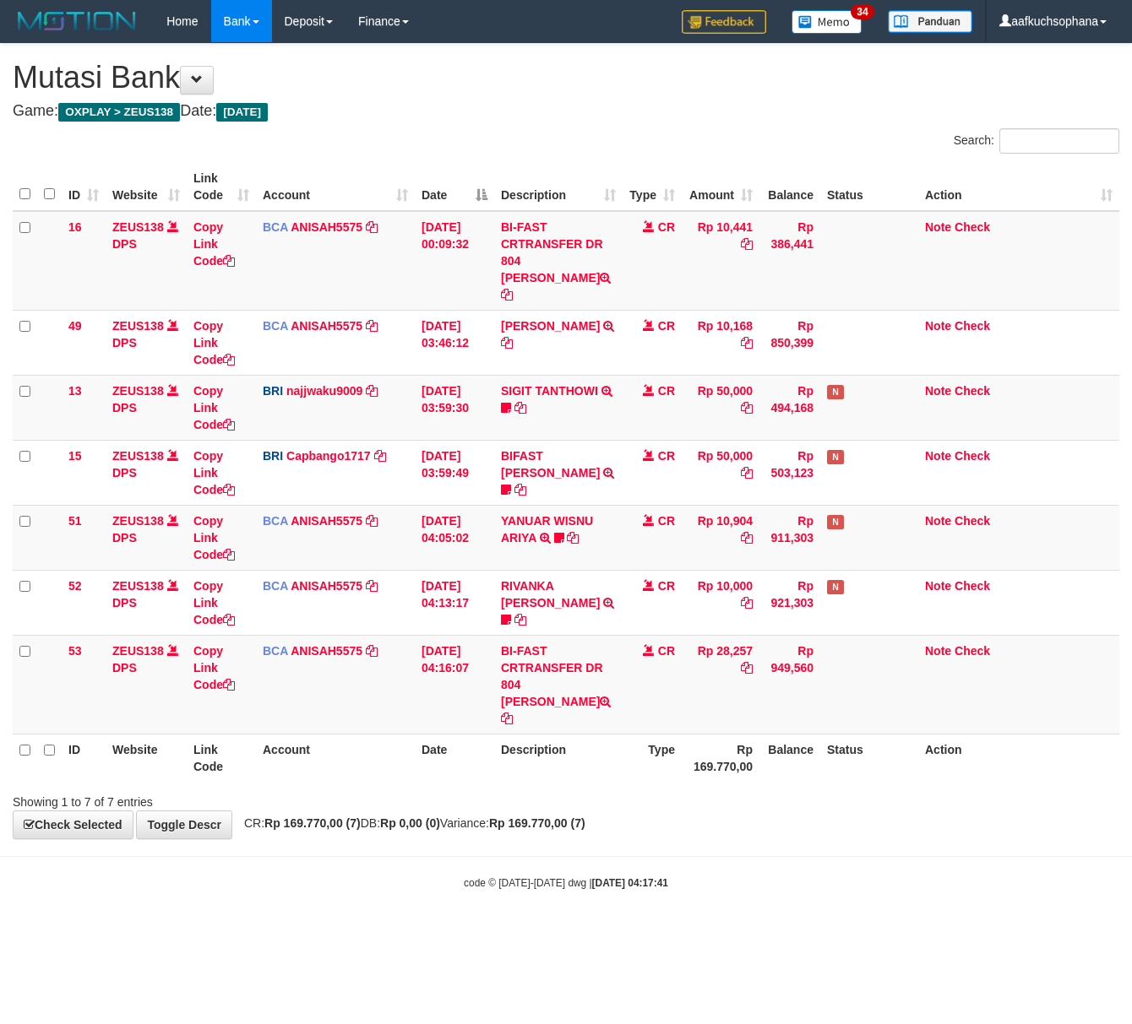
drag, startPoint x: 456, startPoint y: 905, endPoint x: 339, endPoint y: 826, distance: 141.7
click at [454, 905] on html "Toggle navigation Home Bank Account List Load By Website Group [OXPLAY] ZEUS138…" at bounding box center [566, 466] width 1132 height 933
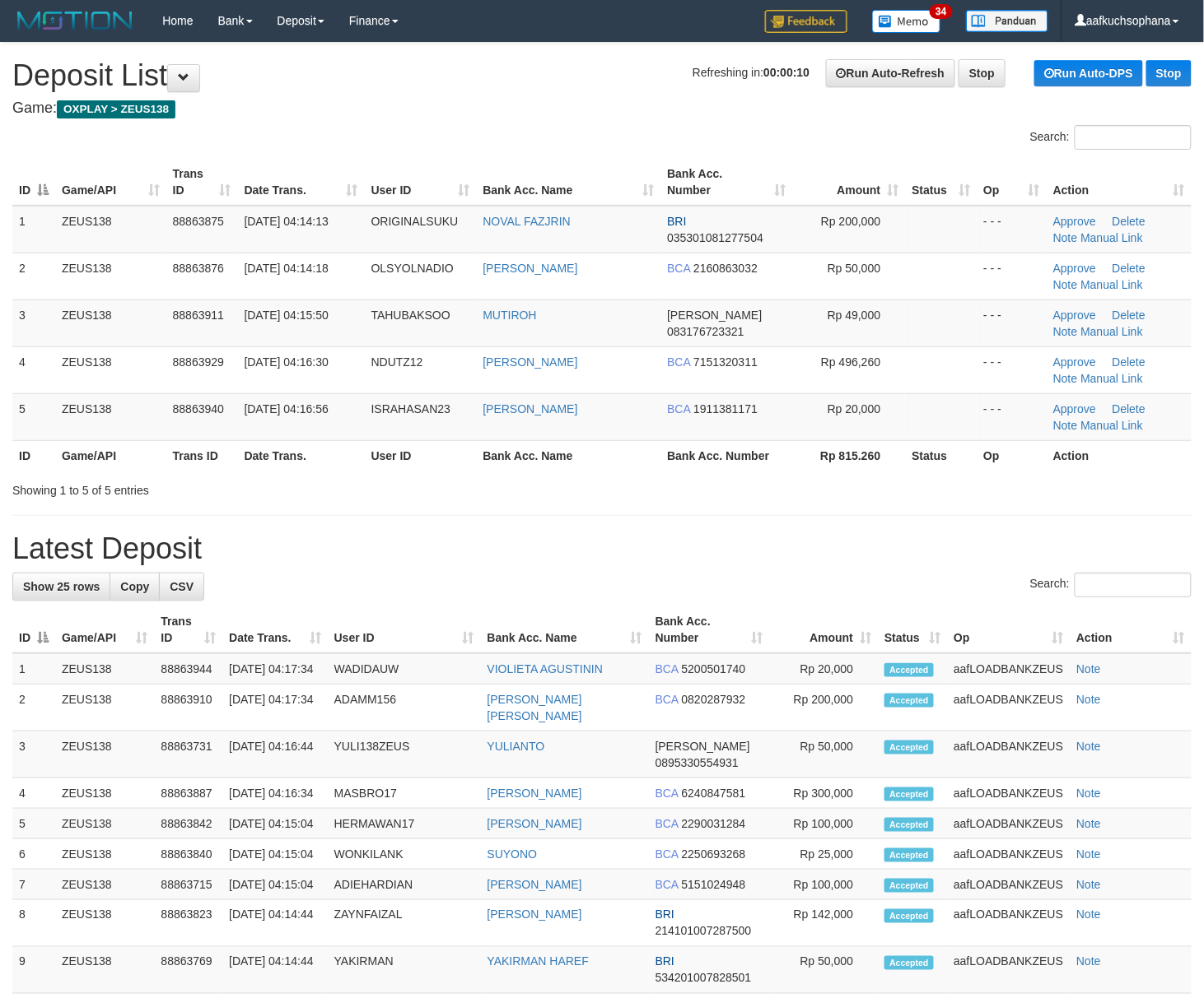
click at [792, 523] on div "**********" at bounding box center [602, 858] width 1204 height 1631
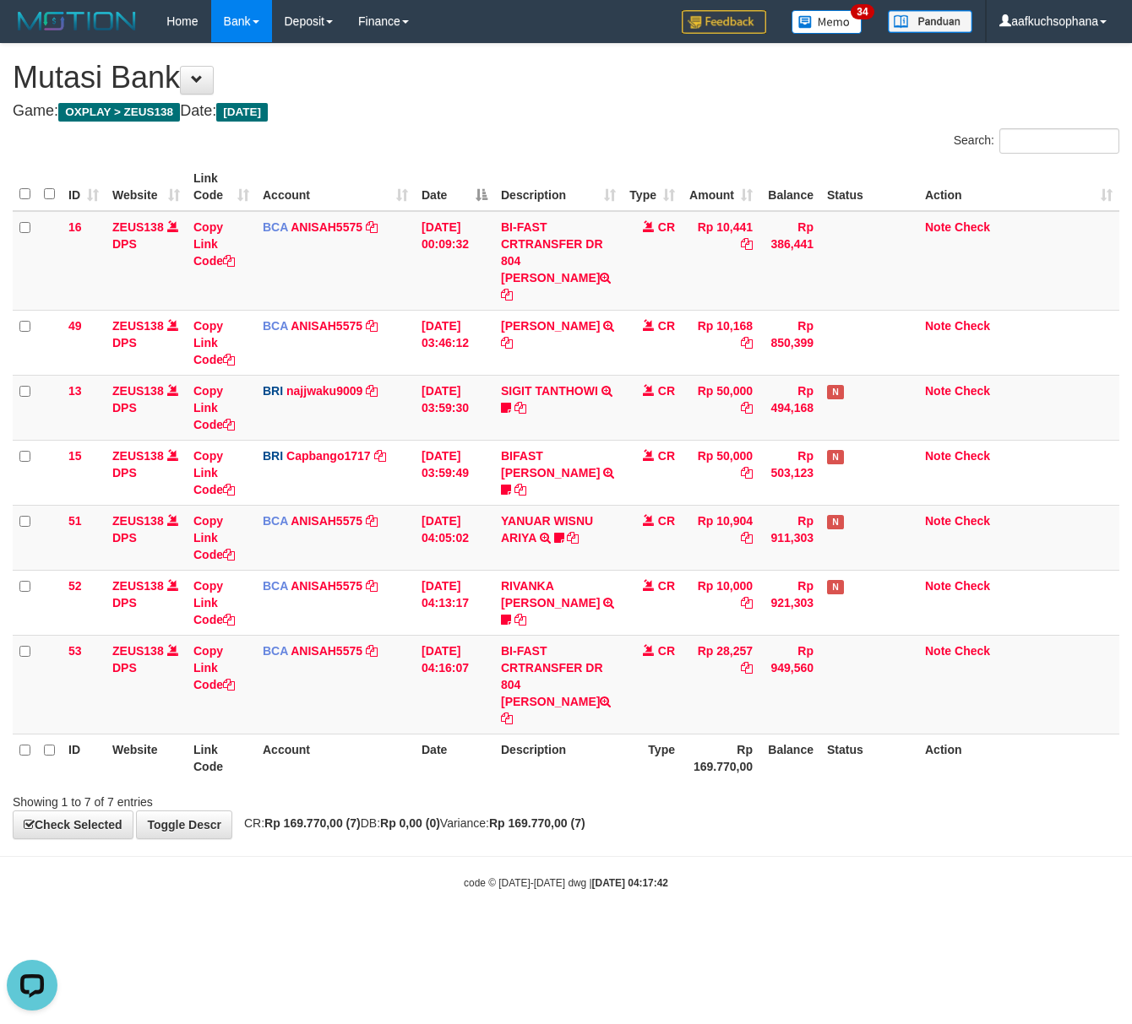
click at [693, 863] on body "Toggle navigation Home Bank Account List Load By Website Group [OXPLAY] ZEUS138…" at bounding box center [566, 466] width 1132 height 933
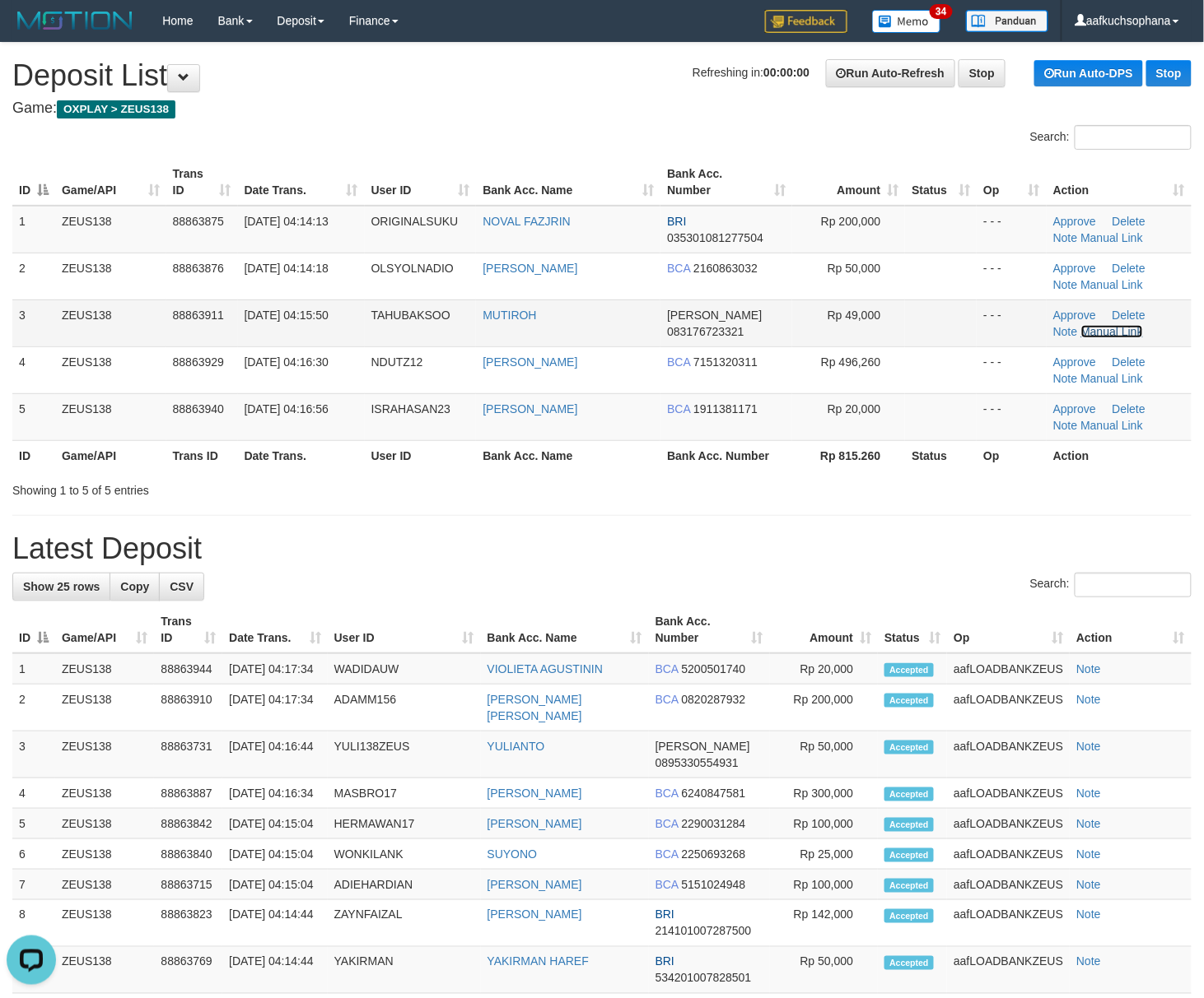
click at [1094, 330] on link "Manual Link" at bounding box center [1112, 332] width 62 height 14
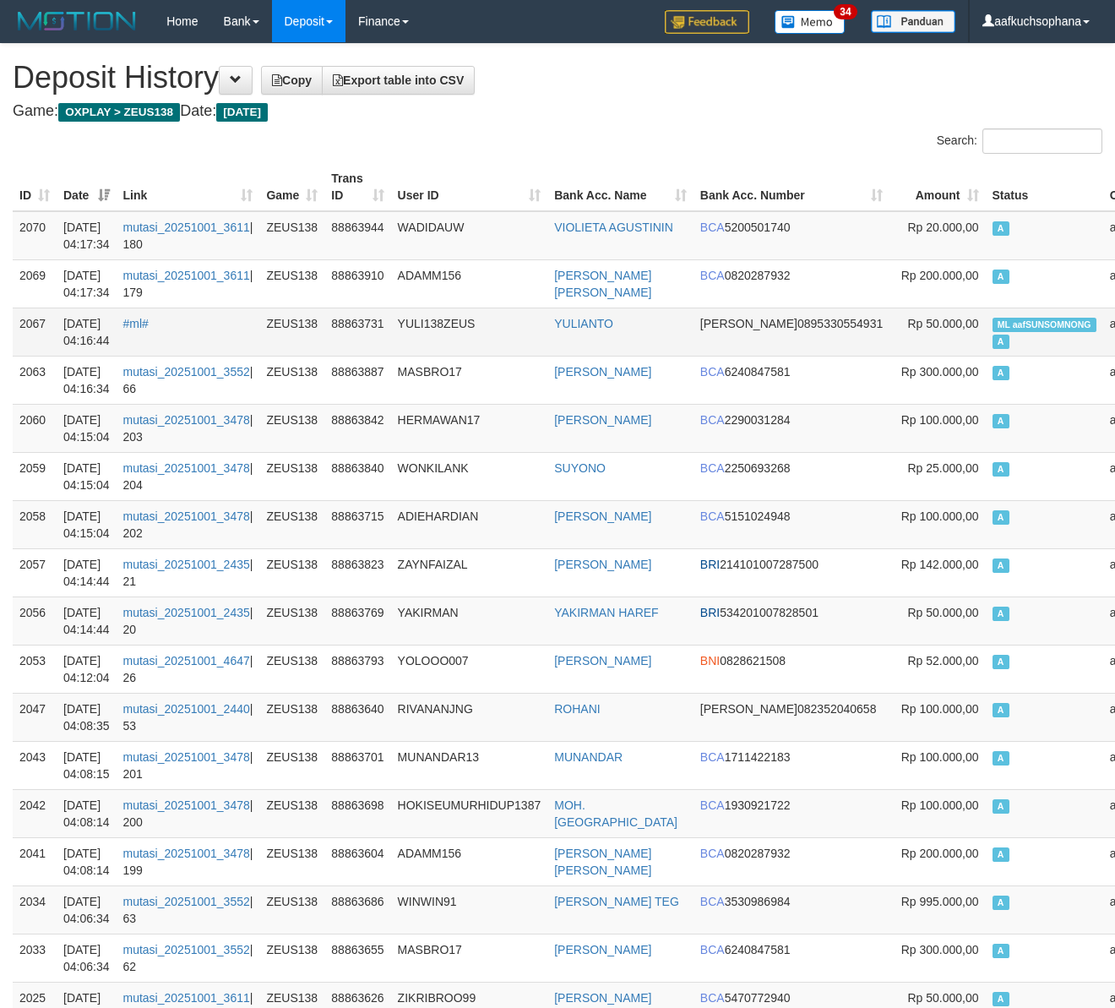
click at [992, 326] on span "ML aafSUNSOMNONG" at bounding box center [1044, 325] width 104 height 14
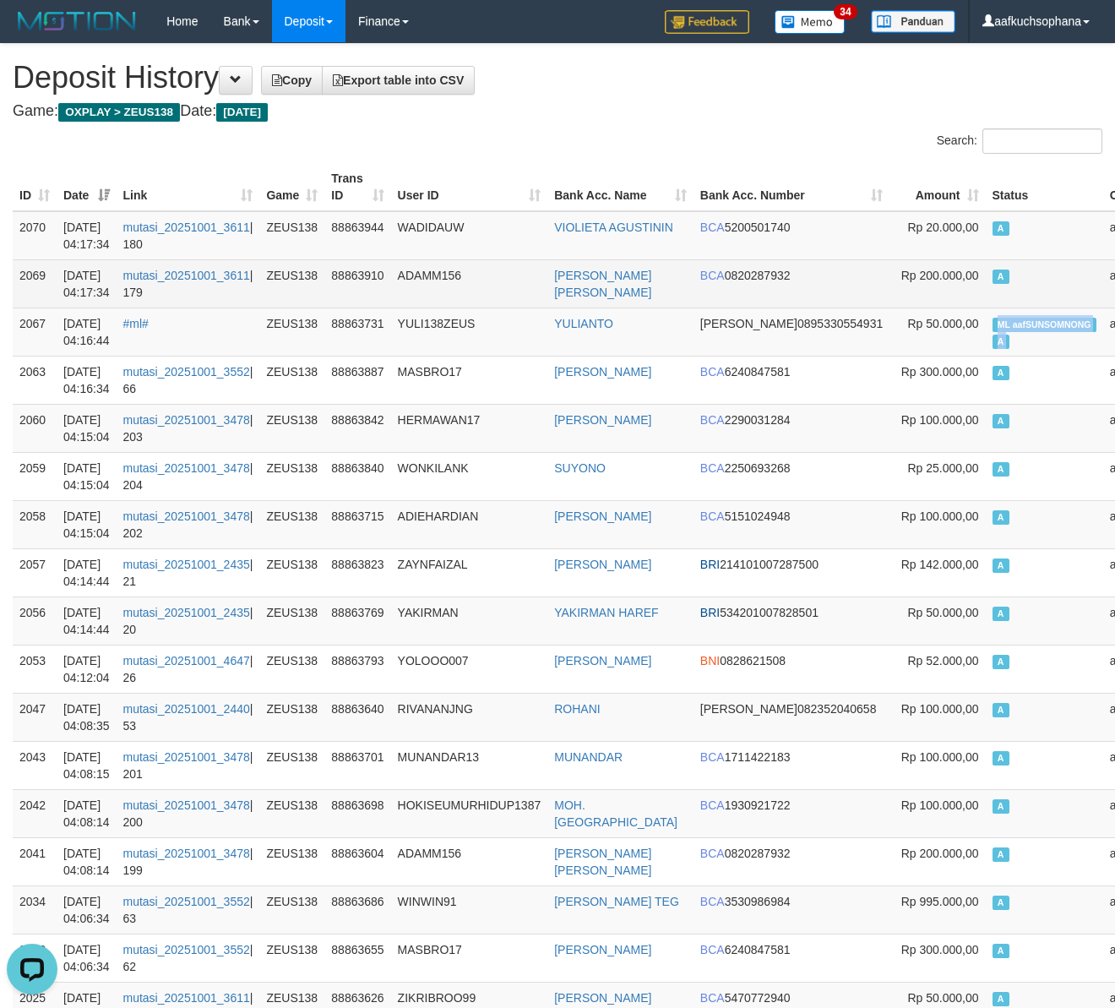
copy td "ML aafSUNSOMNONG A"
click at [986, 285] on td "A" at bounding box center [1044, 283] width 117 height 48
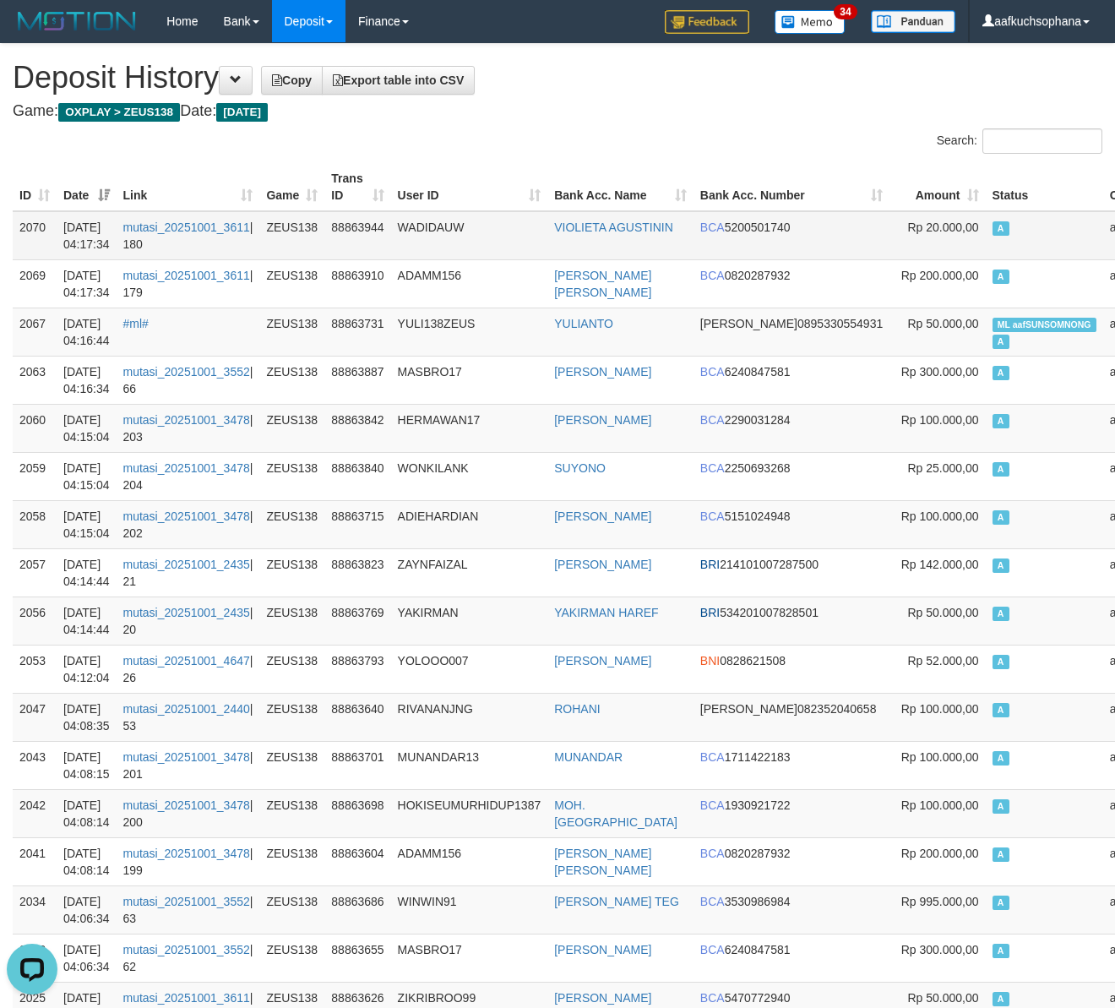
click at [986, 248] on td "A" at bounding box center [1044, 235] width 117 height 49
drag, startPoint x: 535, startPoint y: 199, endPoint x: 513, endPoint y: 184, distance: 26.0
click at [531, 198] on th "User ID" at bounding box center [469, 187] width 157 height 48
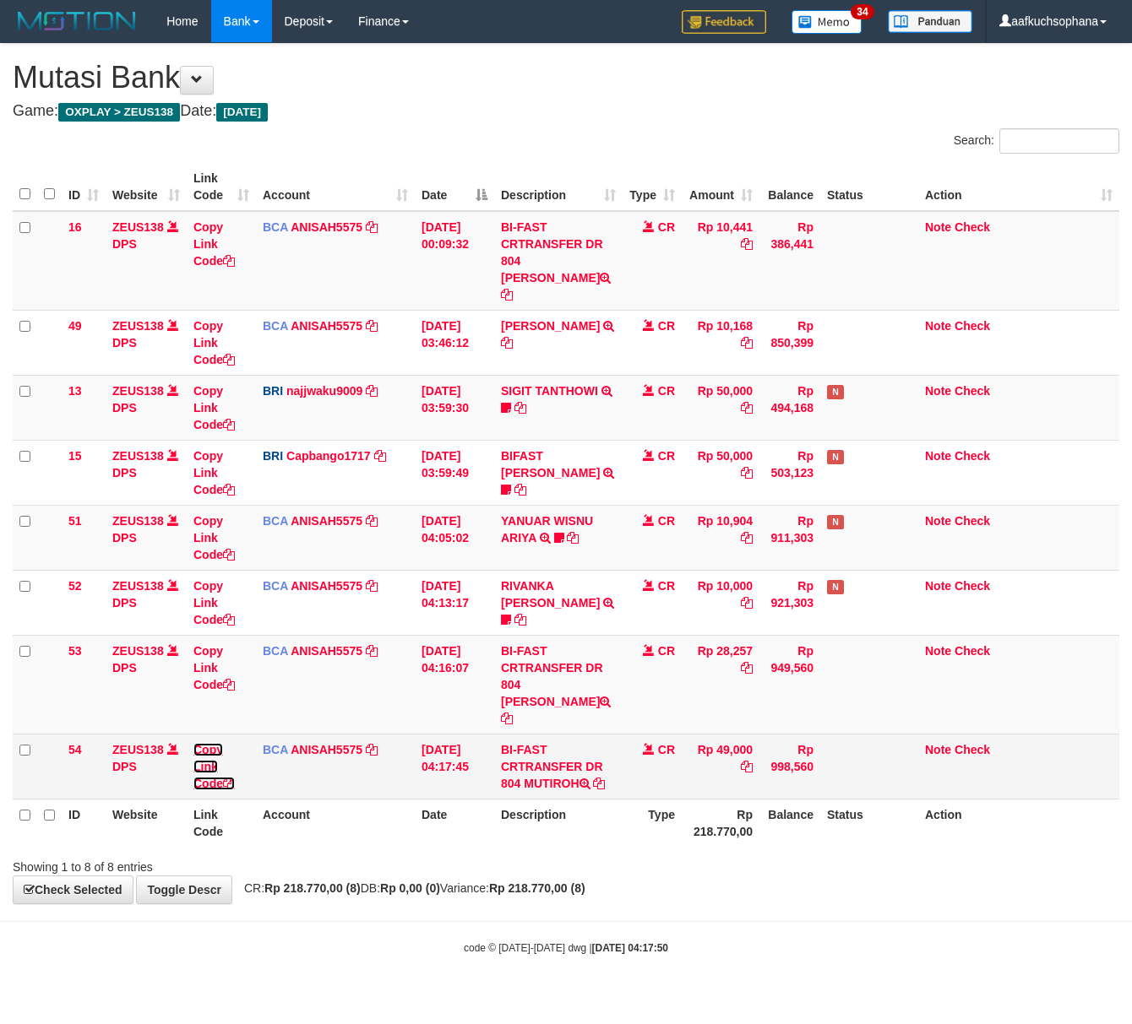
click at [233, 778] on icon at bounding box center [229, 784] width 12 height 12
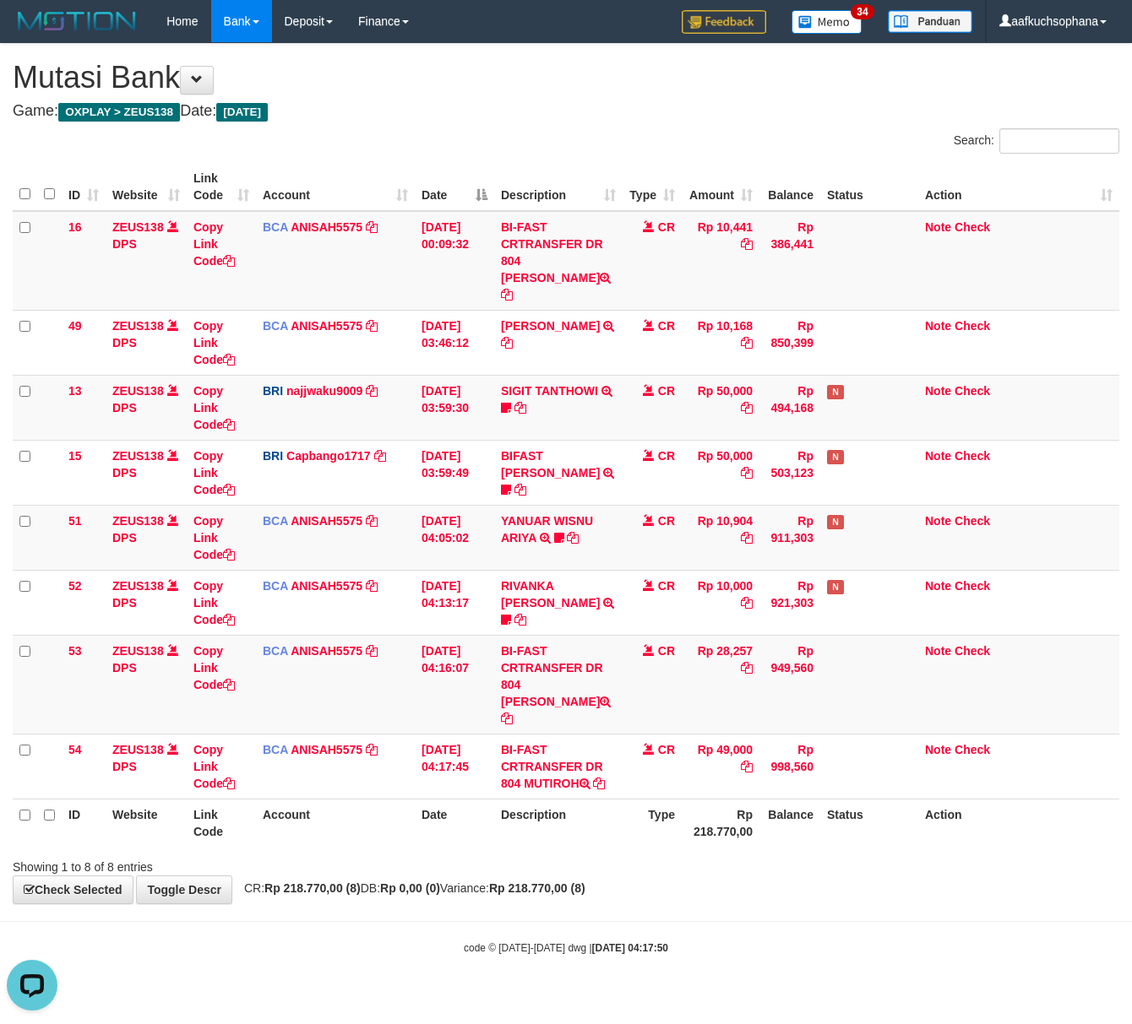
scroll to position [0, 0]
drag, startPoint x: 227, startPoint y: 877, endPoint x: 244, endPoint y: 872, distance: 17.4
click at [223, 882] on body "Toggle navigation Home Bank Account List Load By Website Group [OXPLAY] ZEUS138…" at bounding box center [566, 499] width 1132 height 998
drag, startPoint x: 521, startPoint y: 937, endPoint x: 508, endPoint y: 924, distance: 19.1
click at [520, 940] on body "Toggle navigation Home Bank Account List Load By Website Group [OXPLAY] ZEUS138…" at bounding box center [566, 499] width 1132 height 998
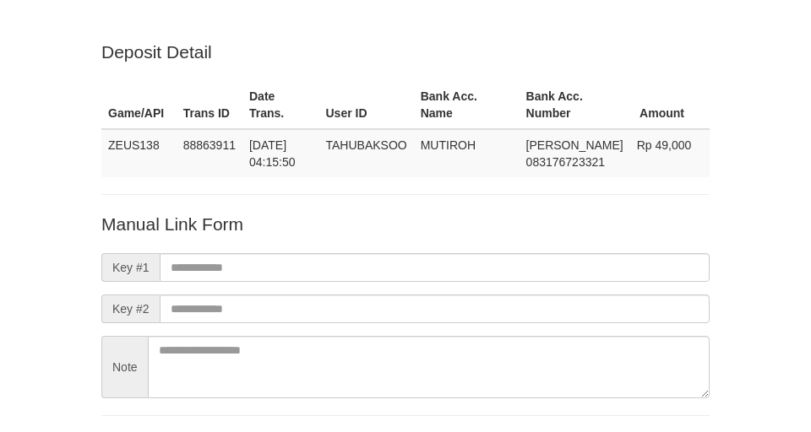
scroll to position [125, 0]
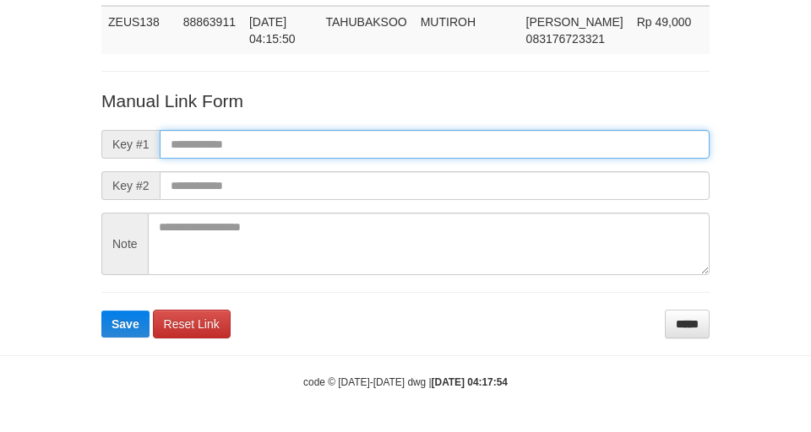
click at [620, 137] on input "text" at bounding box center [435, 144] width 550 height 29
paste input "**********"
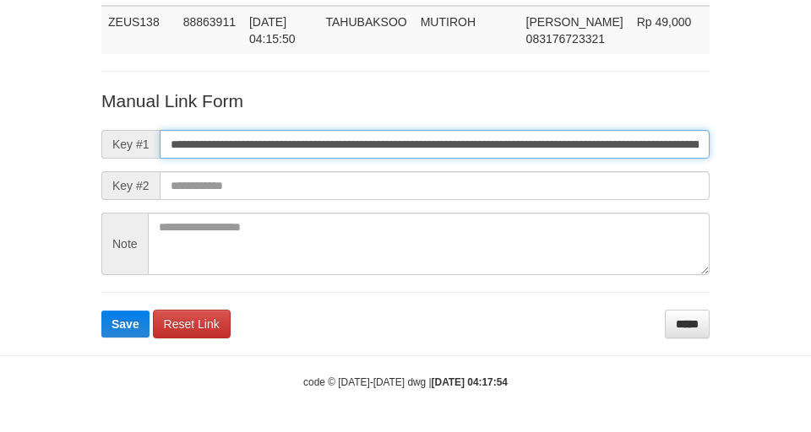
scroll to position [123, 0]
type input "**********"
click at [101, 311] on button "Save" at bounding box center [125, 324] width 48 height 27
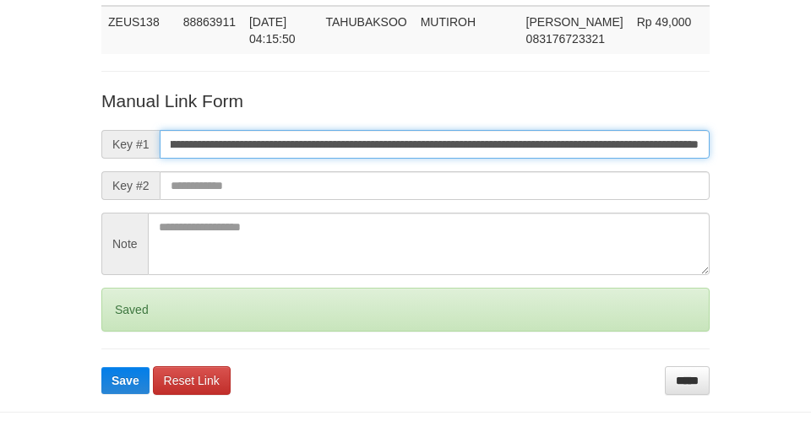
click at [101, 367] on button "Save" at bounding box center [125, 380] width 48 height 27
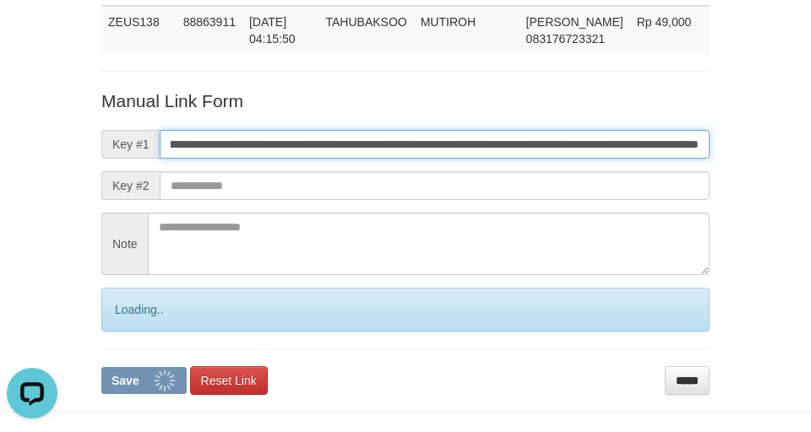
click at [101, 367] on button "Save" at bounding box center [143, 380] width 85 height 27
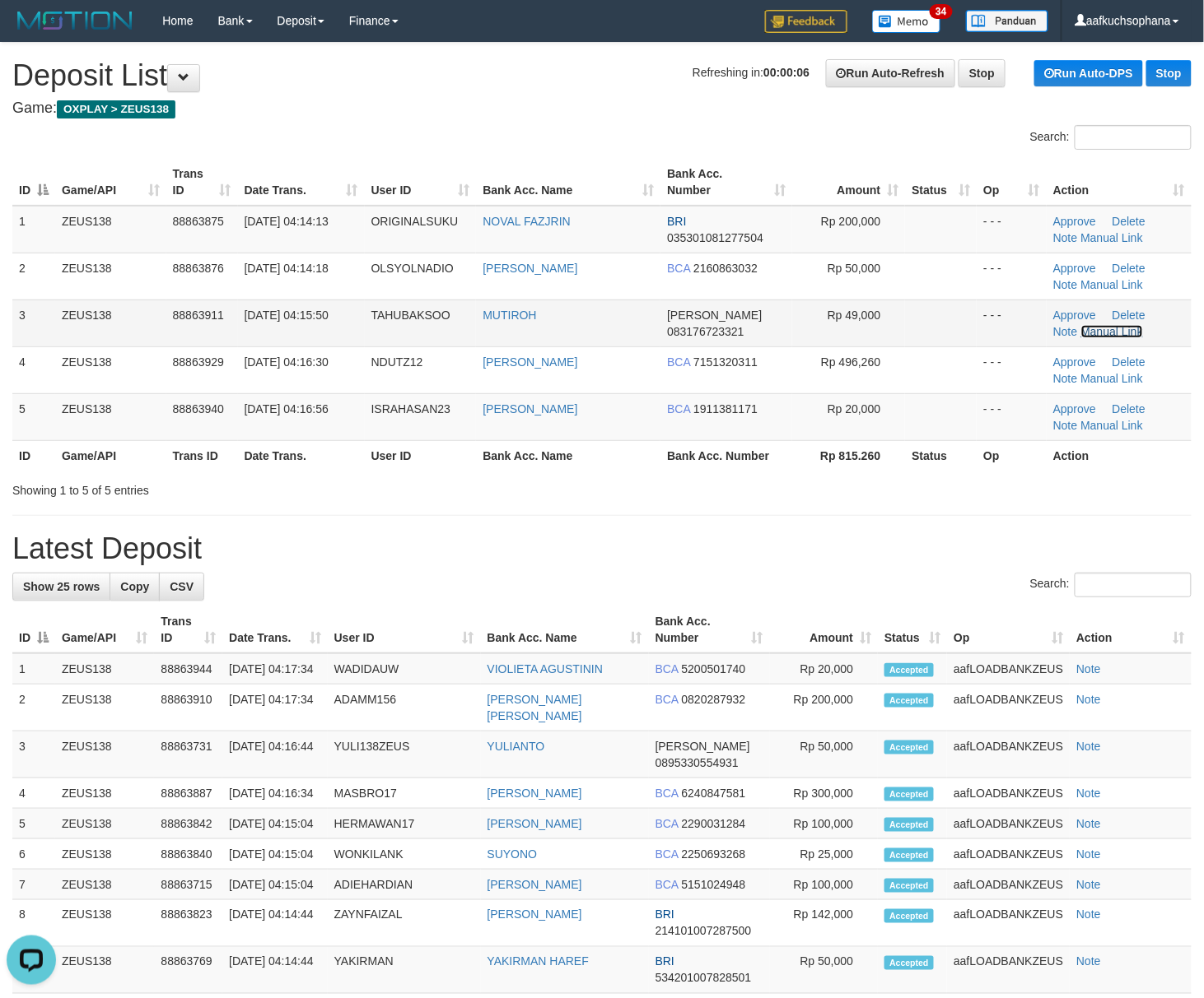
click at [1100, 327] on link "Manual Link" at bounding box center [1112, 332] width 62 height 14
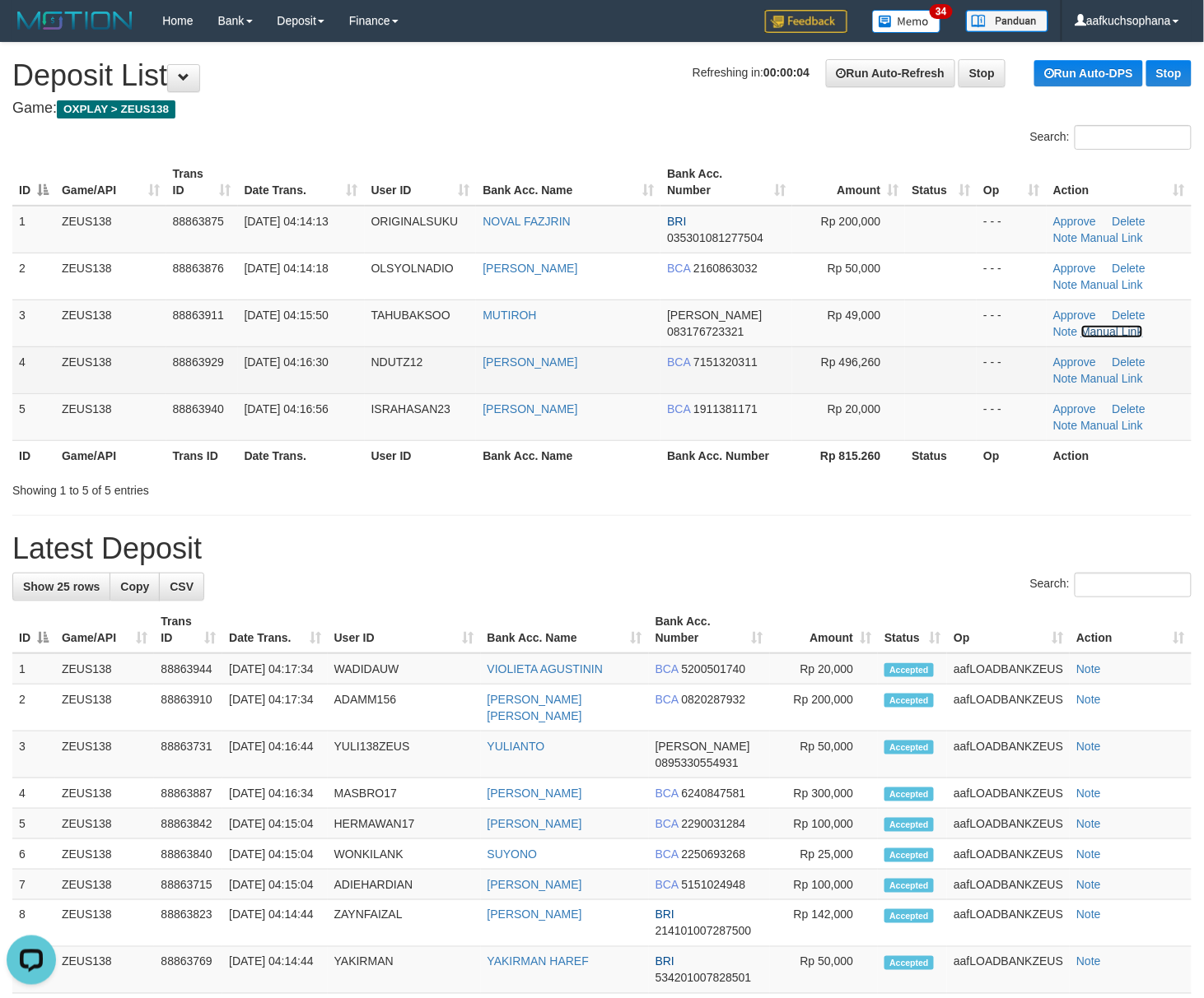
click at [1081, 326] on link "Manual Link" at bounding box center [1112, 332] width 62 height 14
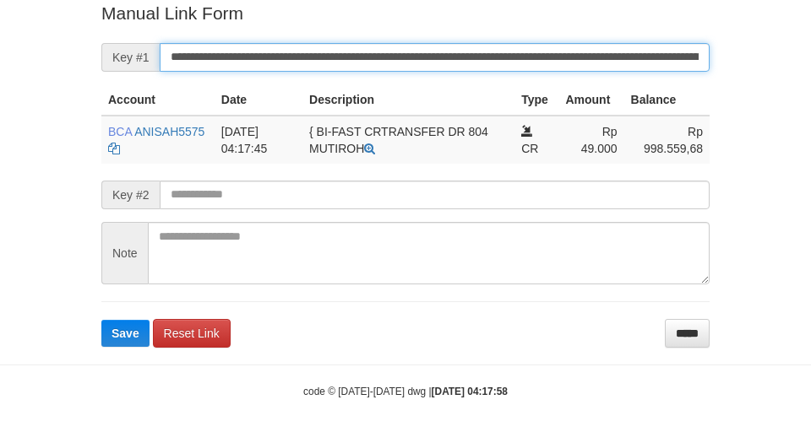
click at [101, 320] on button "Save" at bounding box center [125, 333] width 48 height 27
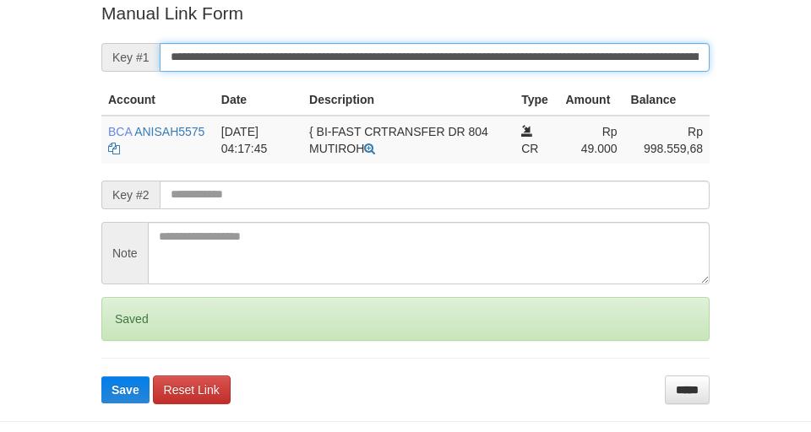
click at [101, 377] on button "Save" at bounding box center [125, 390] width 48 height 27
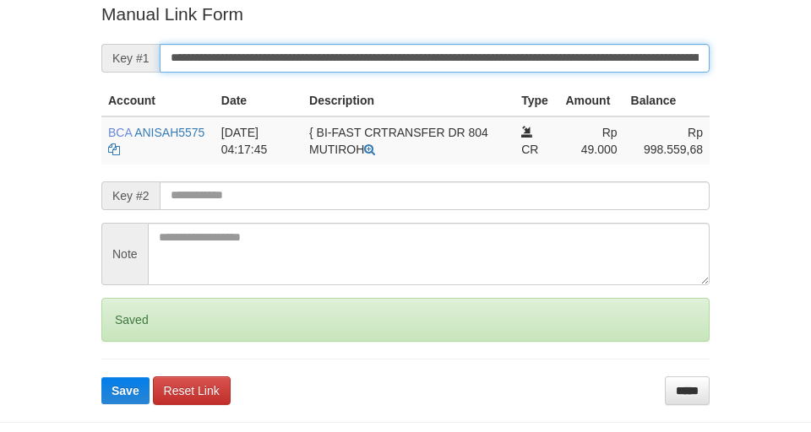
click at [101, 378] on button "Save" at bounding box center [125, 391] width 48 height 27
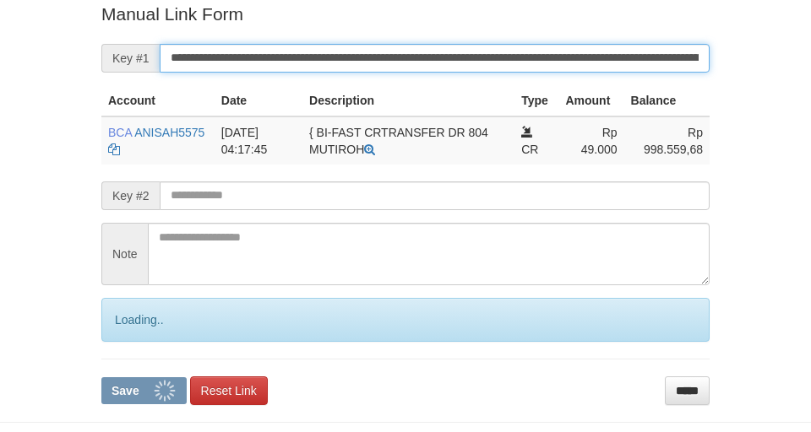
click at [101, 378] on button "Save" at bounding box center [143, 391] width 85 height 27
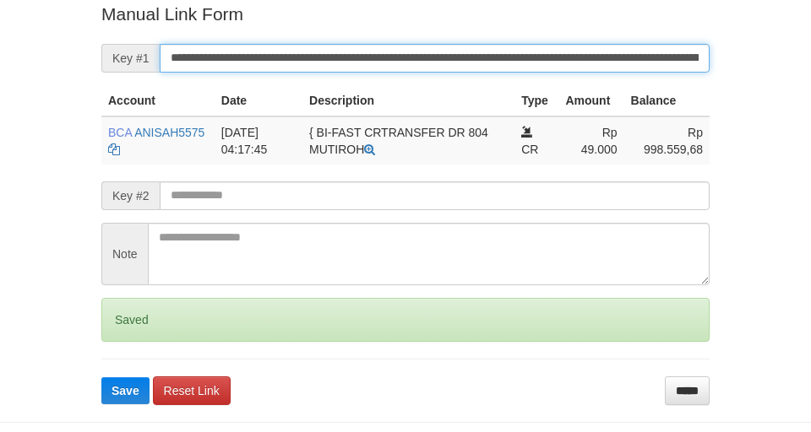
click at [101, 378] on button "Save" at bounding box center [125, 391] width 48 height 27
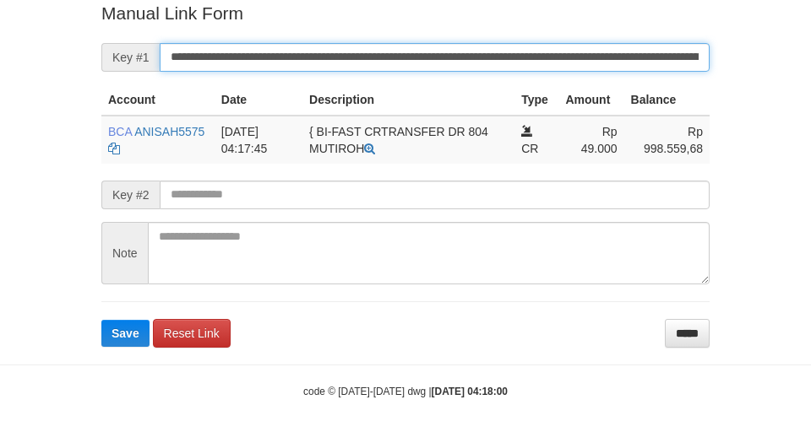
click at [101, 320] on button "Save" at bounding box center [125, 333] width 48 height 27
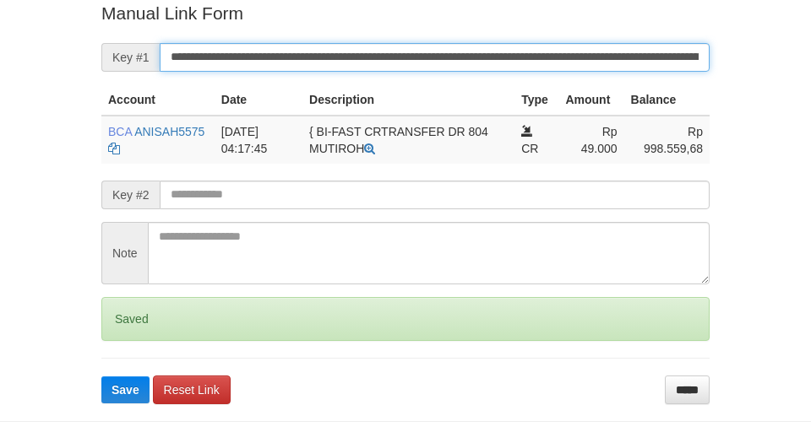
scroll to position [349, 0]
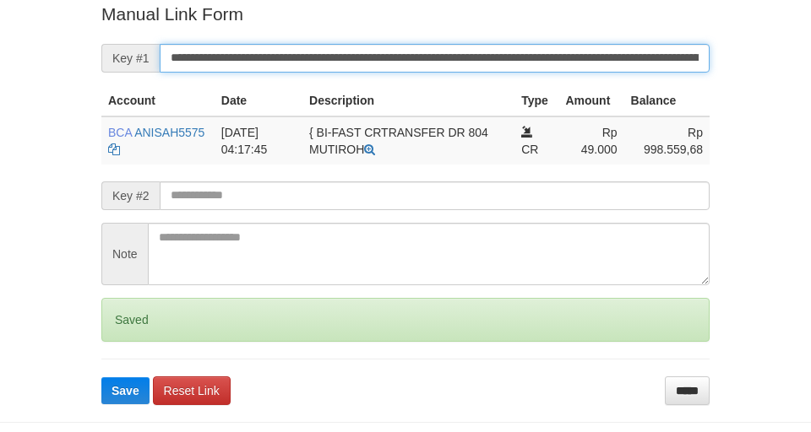
click at [101, 378] on button "Save" at bounding box center [125, 391] width 48 height 27
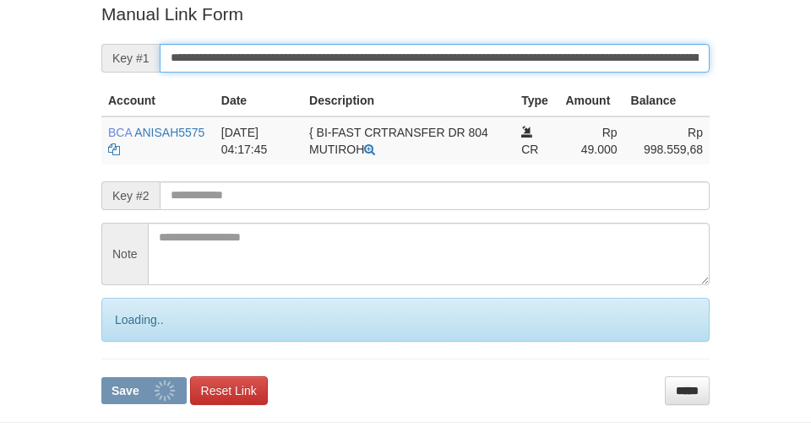
click at [101, 378] on button "Save" at bounding box center [143, 391] width 85 height 27
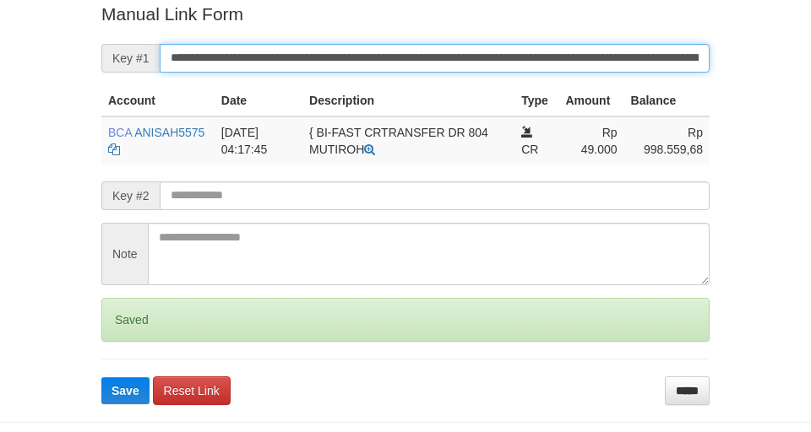
click at [101, 378] on button "Save" at bounding box center [125, 391] width 48 height 27
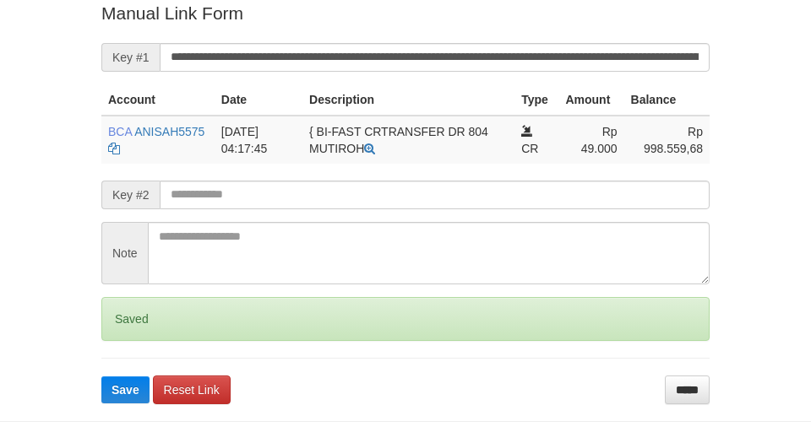
click at [101, 377] on button "Save" at bounding box center [125, 390] width 48 height 27
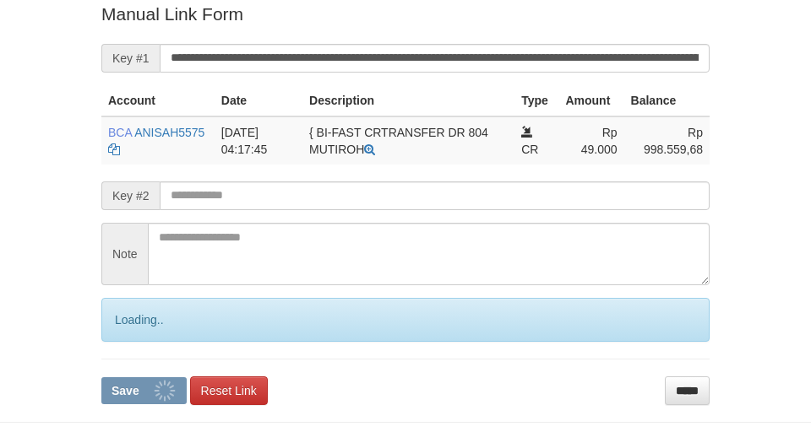
click at [101, 378] on button "Save" at bounding box center [143, 391] width 85 height 27
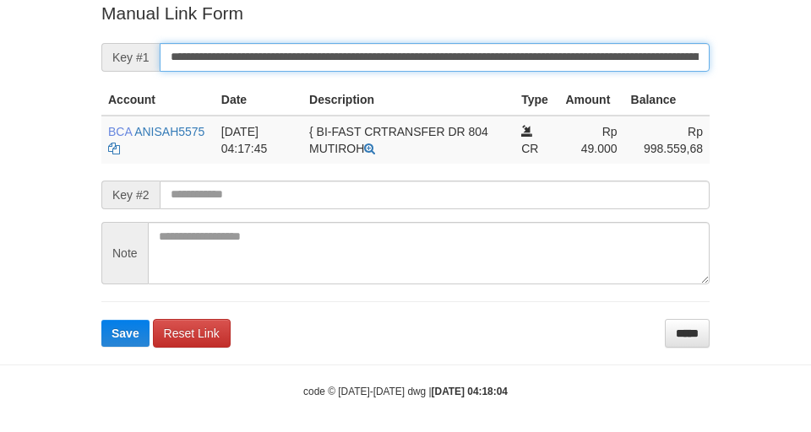
click at [101, 320] on button "Save" at bounding box center [125, 333] width 48 height 27
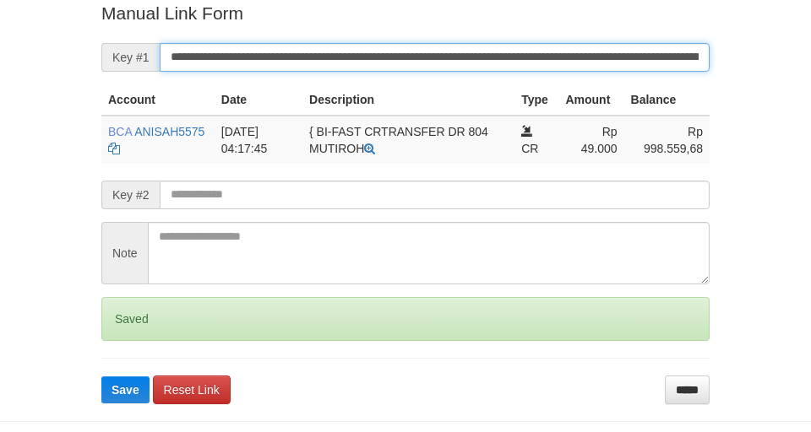
scroll to position [349, 0]
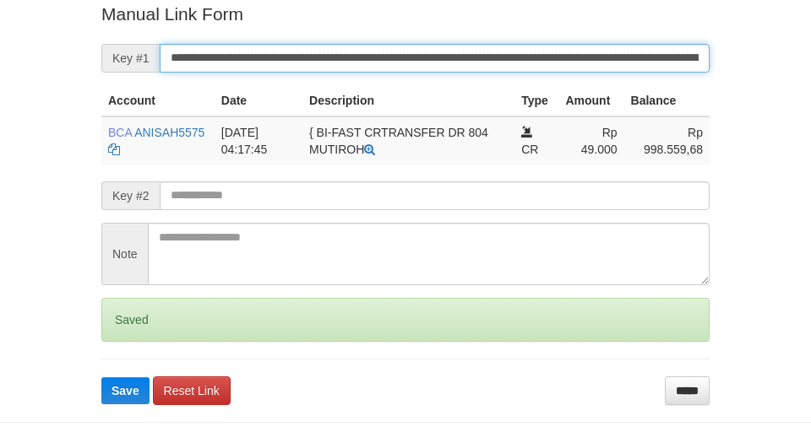
click at [101, 378] on button "Save" at bounding box center [125, 391] width 48 height 27
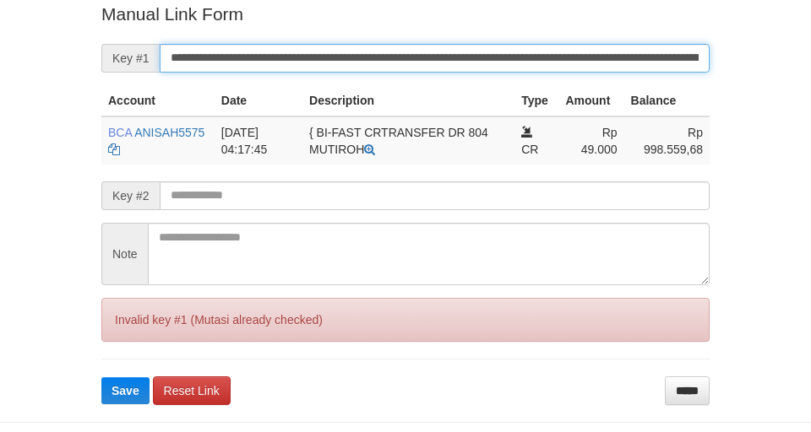
click at [101, 378] on button "Save" at bounding box center [125, 391] width 48 height 27
drag, startPoint x: 0, startPoint y: 0, endPoint x: 581, endPoint y: 61, distance: 584.2
click at [581, 61] on input "**********" at bounding box center [435, 58] width 550 height 29
click at [101, 378] on button "Save" at bounding box center [125, 391] width 48 height 27
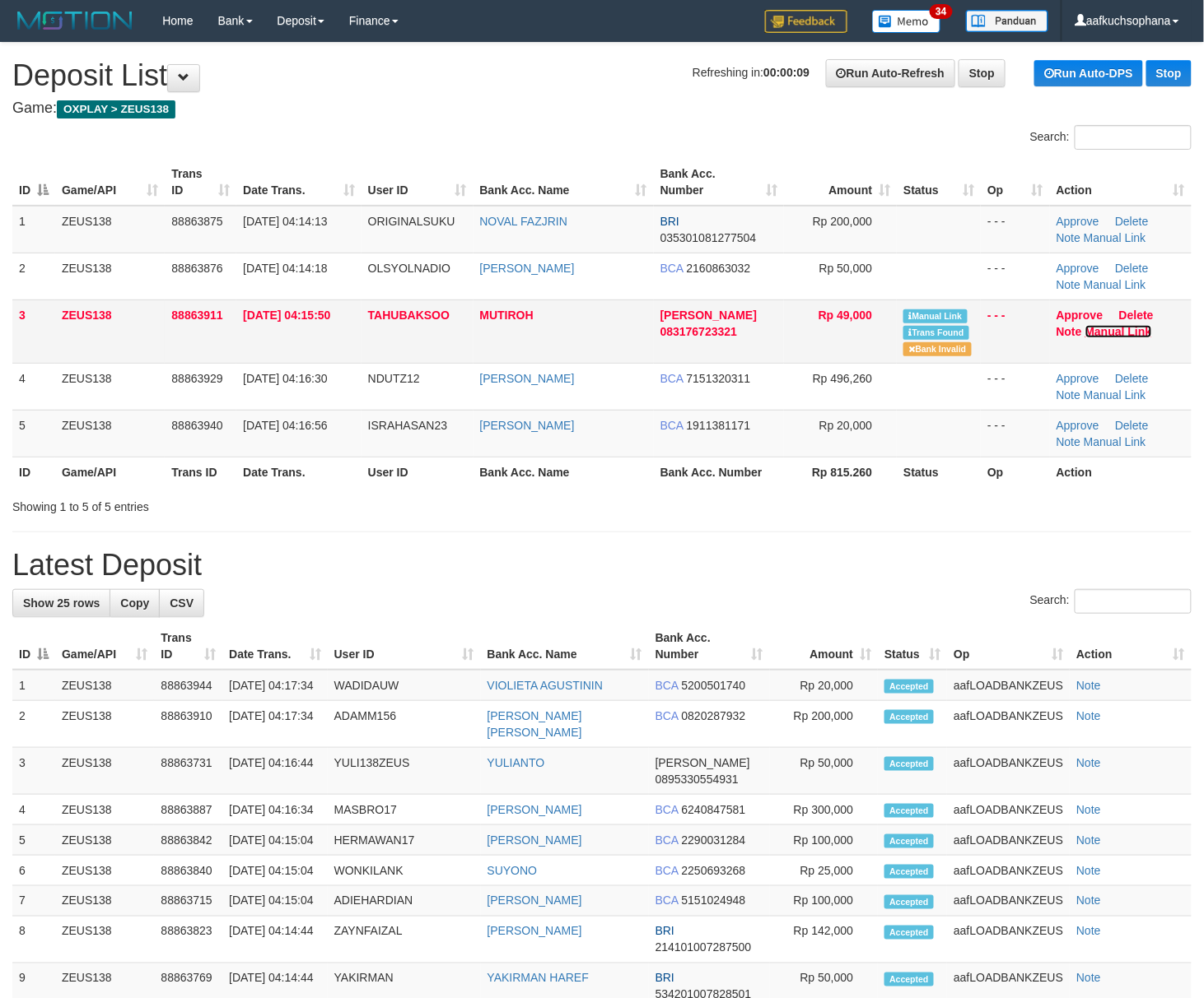
click at [1107, 336] on link "Manual Link" at bounding box center [1118, 332] width 66 height 14
drag, startPoint x: 796, startPoint y: 514, endPoint x: 1022, endPoint y: 633, distance: 255.4
click at [807, 521] on div "**********" at bounding box center [602, 866] width 1204 height 1647
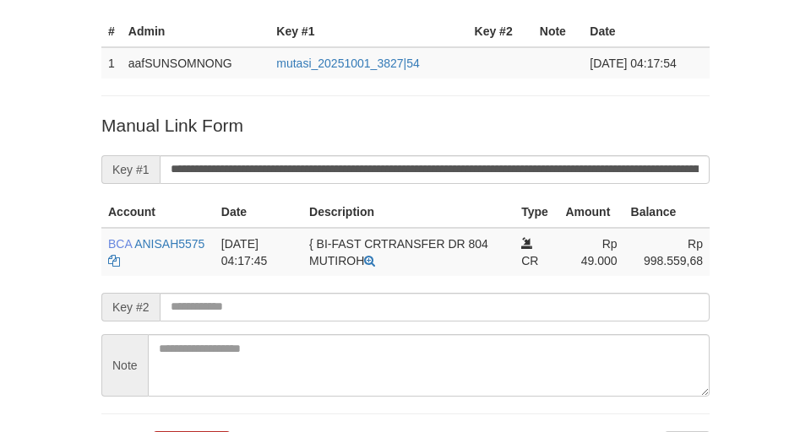
scroll to position [236, 0]
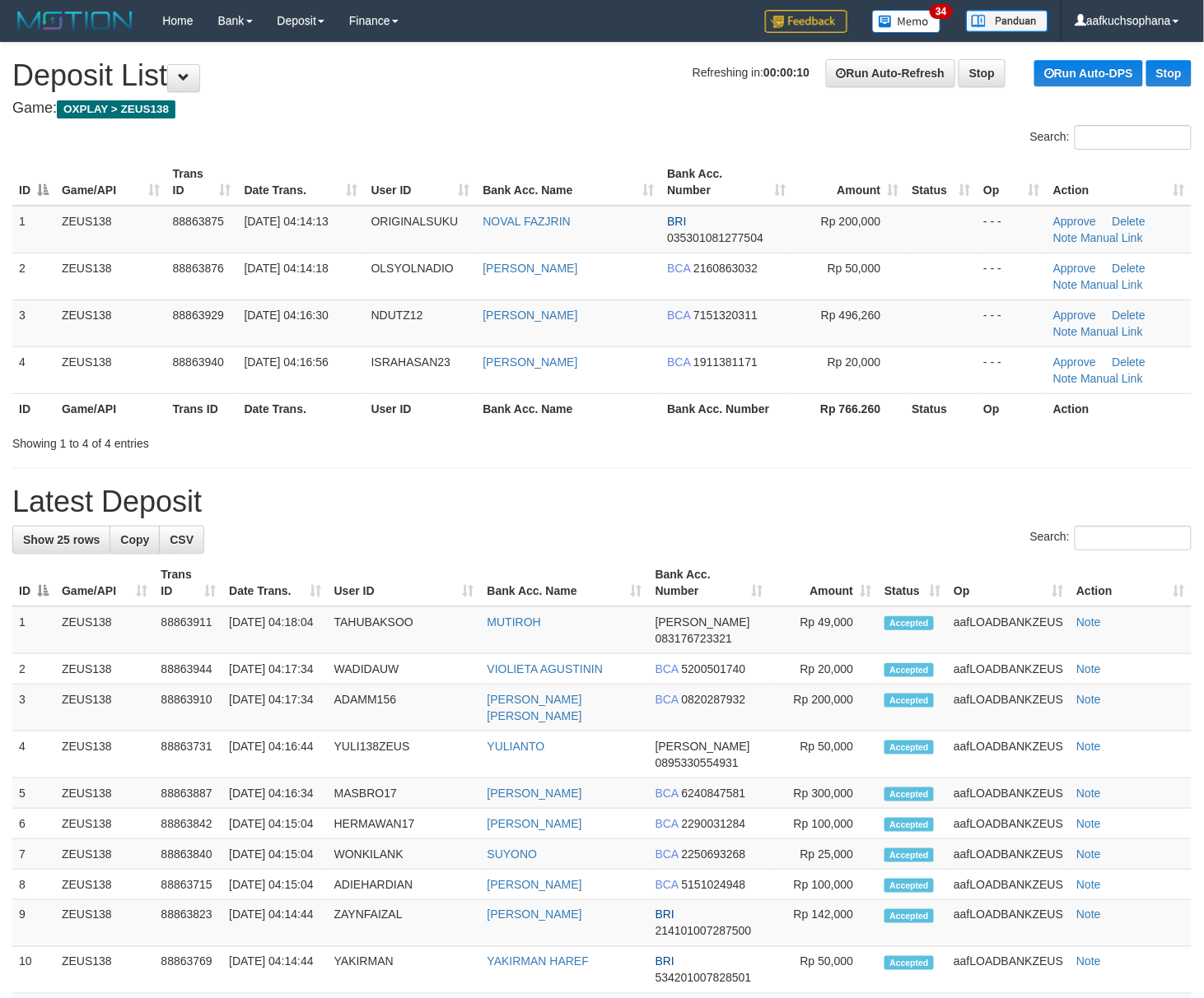
drag, startPoint x: 796, startPoint y: 453, endPoint x: 879, endPoint y: 505, distance: 97.9
click at [803, 458] on div "**********" at bounding box center [602, 834] width 1204 height 1584
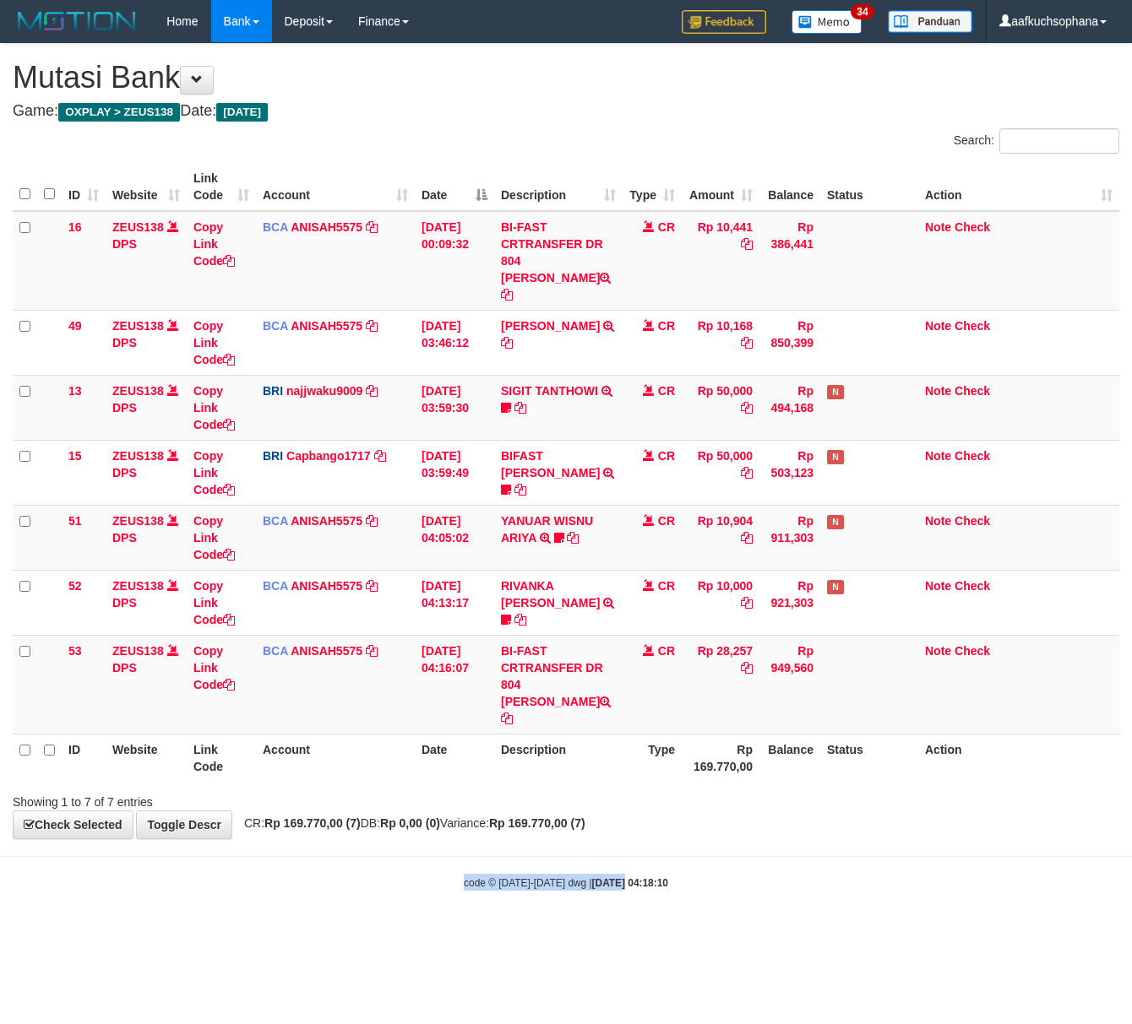
drag, startPoint x: 635, startPoint y: 809, endPoint x: 576, endPoint y: 799, distance: 60.0
click at [592, 818] on body "Toggle navigation Home Bank Account List Load By Website Group [OXPLAY] ZEUS138…" at bounding box center [566, 466] width 1132 height 933
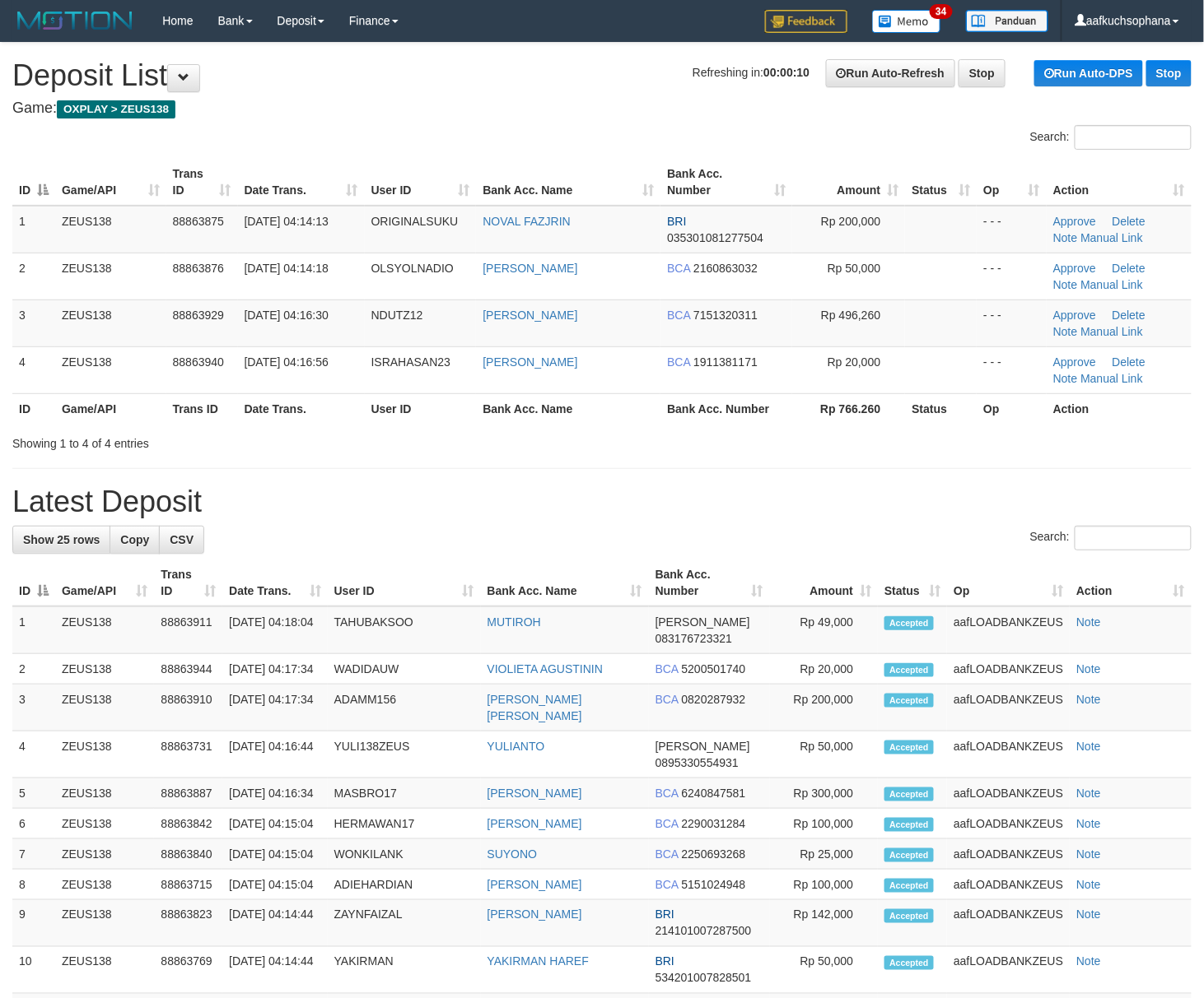
drag, startPoint x: 855, startPoint y: 454, endPoint x: 933, endPoint y: 454, distance: 78.0
click at [860, 458] on div "**********" at bounding box center [602, 834] width 1204 height 1584
drag, startPoint x: 796, startPoint y: 478, endPoint x: 3, endPoint y: 195, distance: 842.0
click at [795, 478] on div "**********" at bounding box center [602, 834] width 1204 height 1584
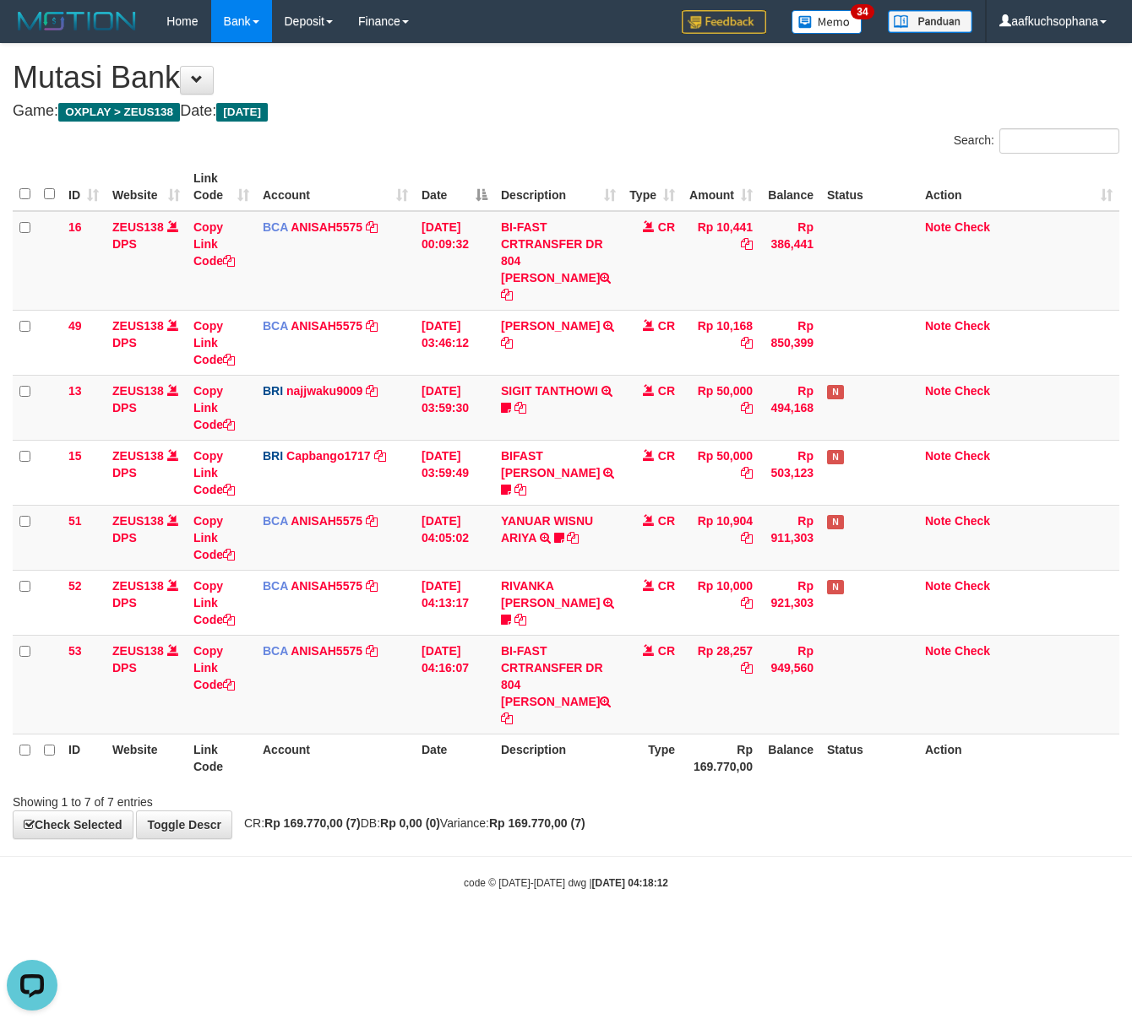
click at [379, 806] on div "**********" at bounding box center [566, 441] width 1132 height 795
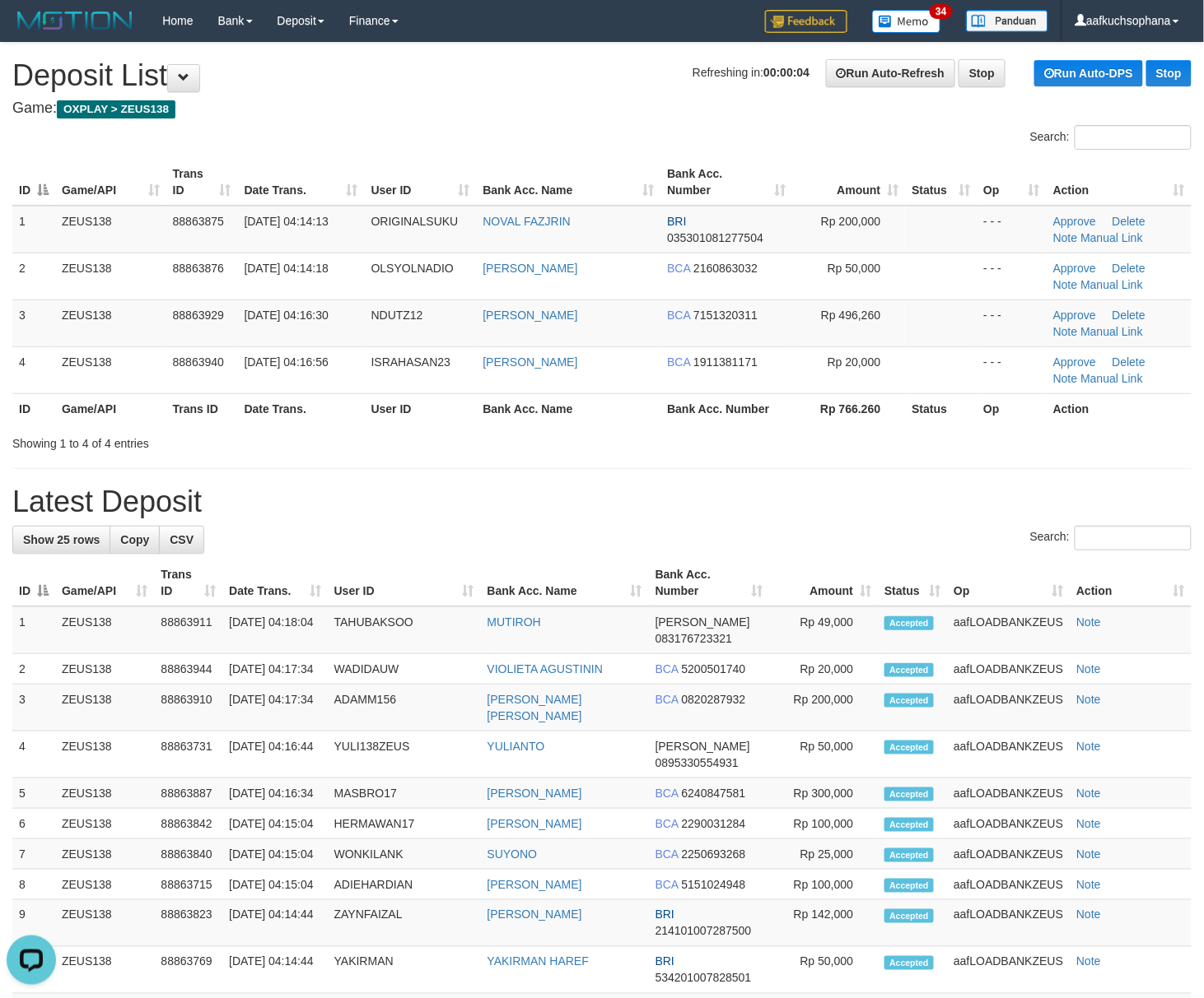
click at [866, 478] on div "**********" at bounding box center [602, 834] width 1204 height 1584
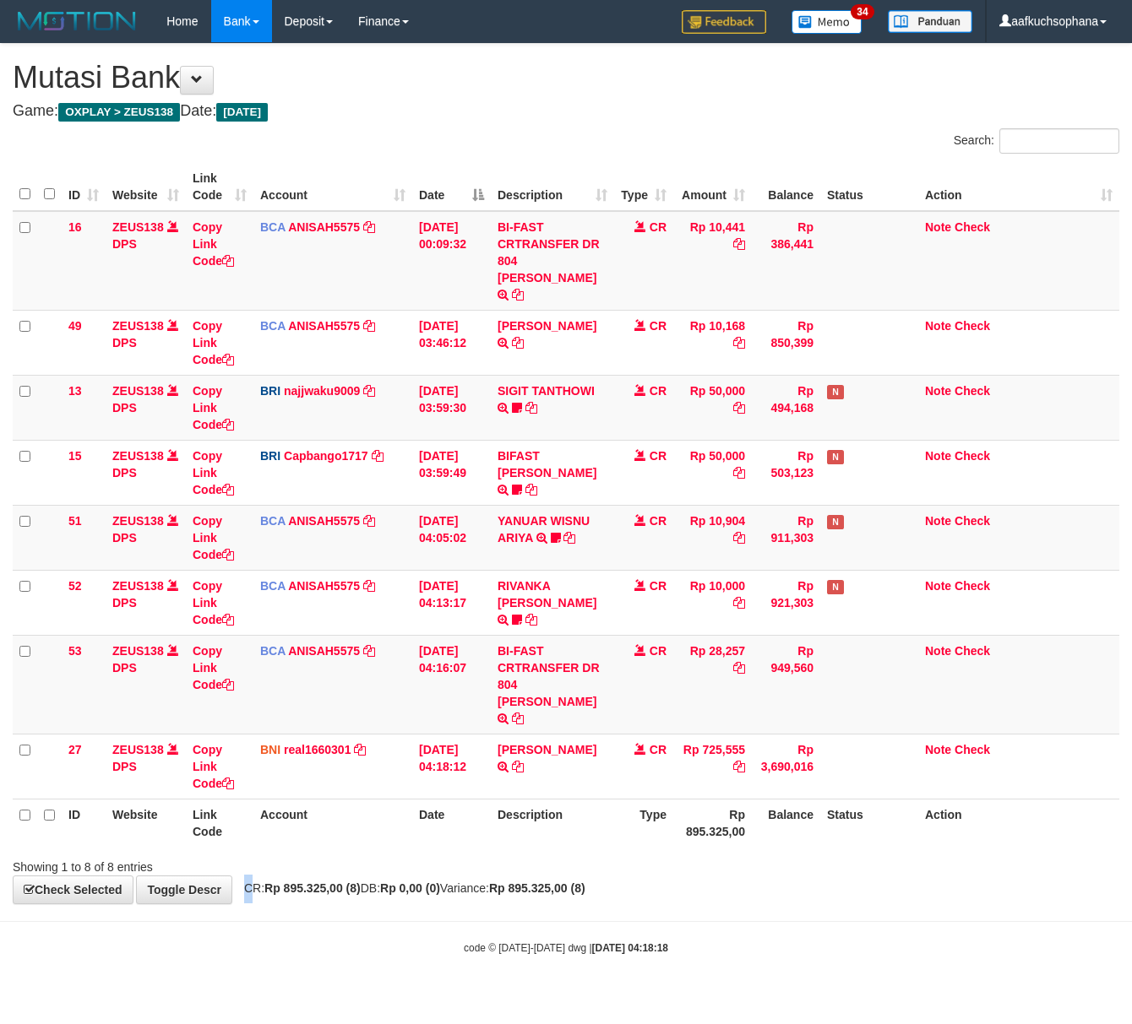
drag, startPoint x: 247, startPoint y: 858, endPoint x: 215, endPoint y: 835, distance: 39.4
click at [226, 845] on div "**********" at bounding box center [566, 474] width 1132 height 860
click at [508, 713] on icon at bounding box center [502, 719] width 10 height 12
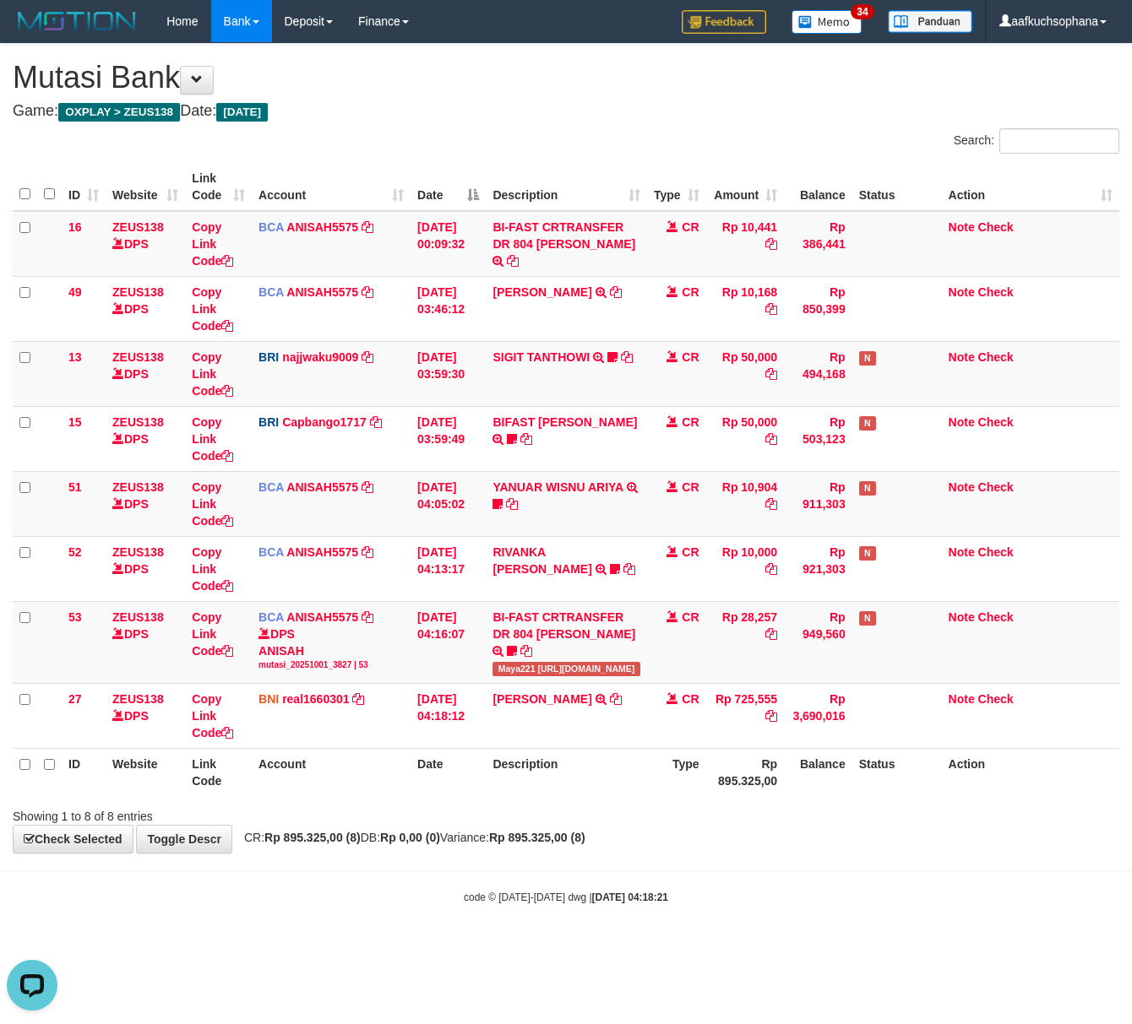
drag, startPoint x: 585, startPoint y: 921, endPoint x: 515, endPoint y: 873, distance: 84.6
click at [586, 899] on body "Toggle navigation Home Bank Account List Load By Website Group [OXPLAY] ZEUS138…" at bounding box center [566, 474] width 1132 height 948
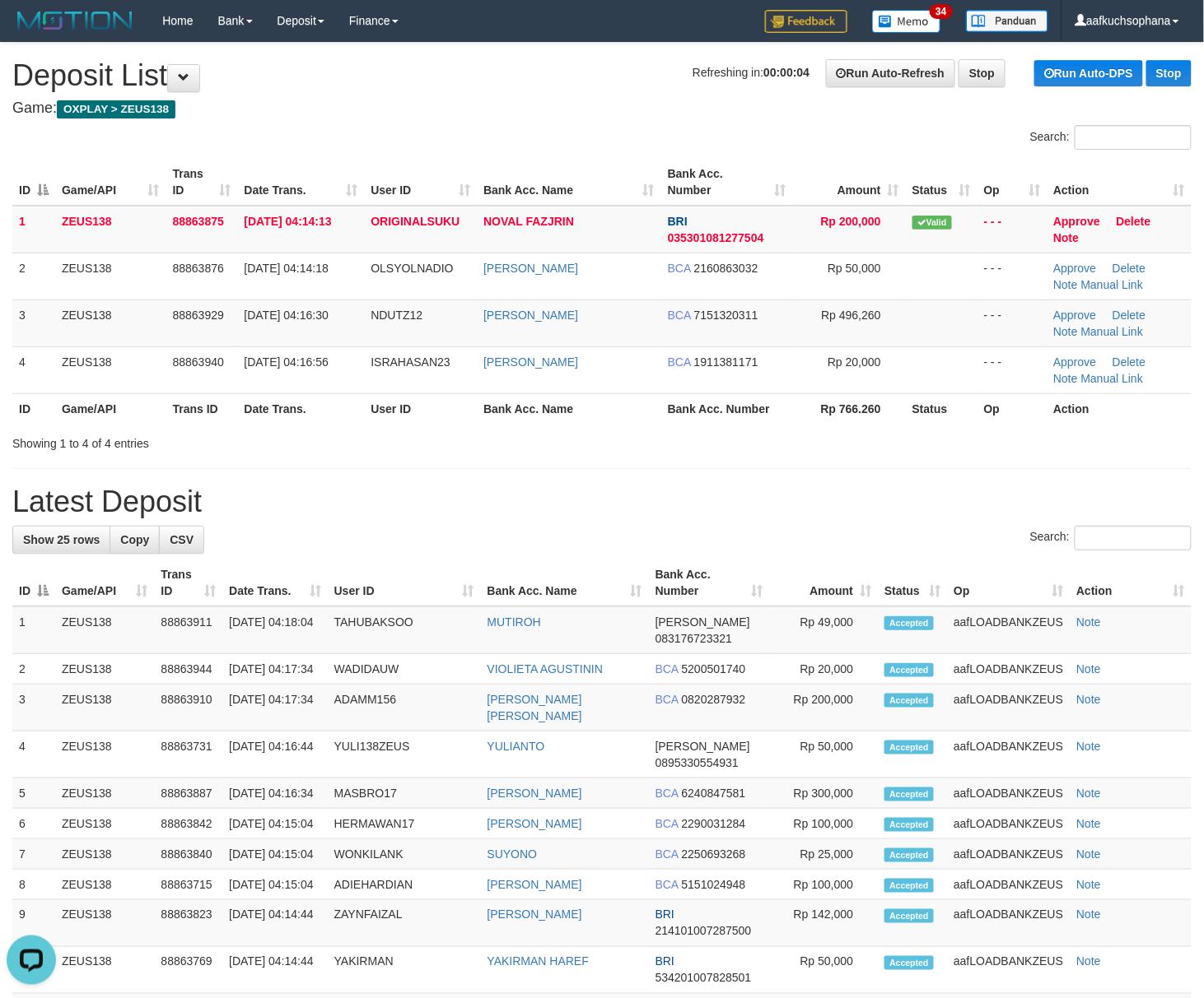
drag, startPoint x: 791, startPoint y: 528, endPoint x: 1216, endPoint y: 722, distance: 467.2
click at [811, 530] on div "Search:" at bounding box center [602, 541] width 1179 height 29
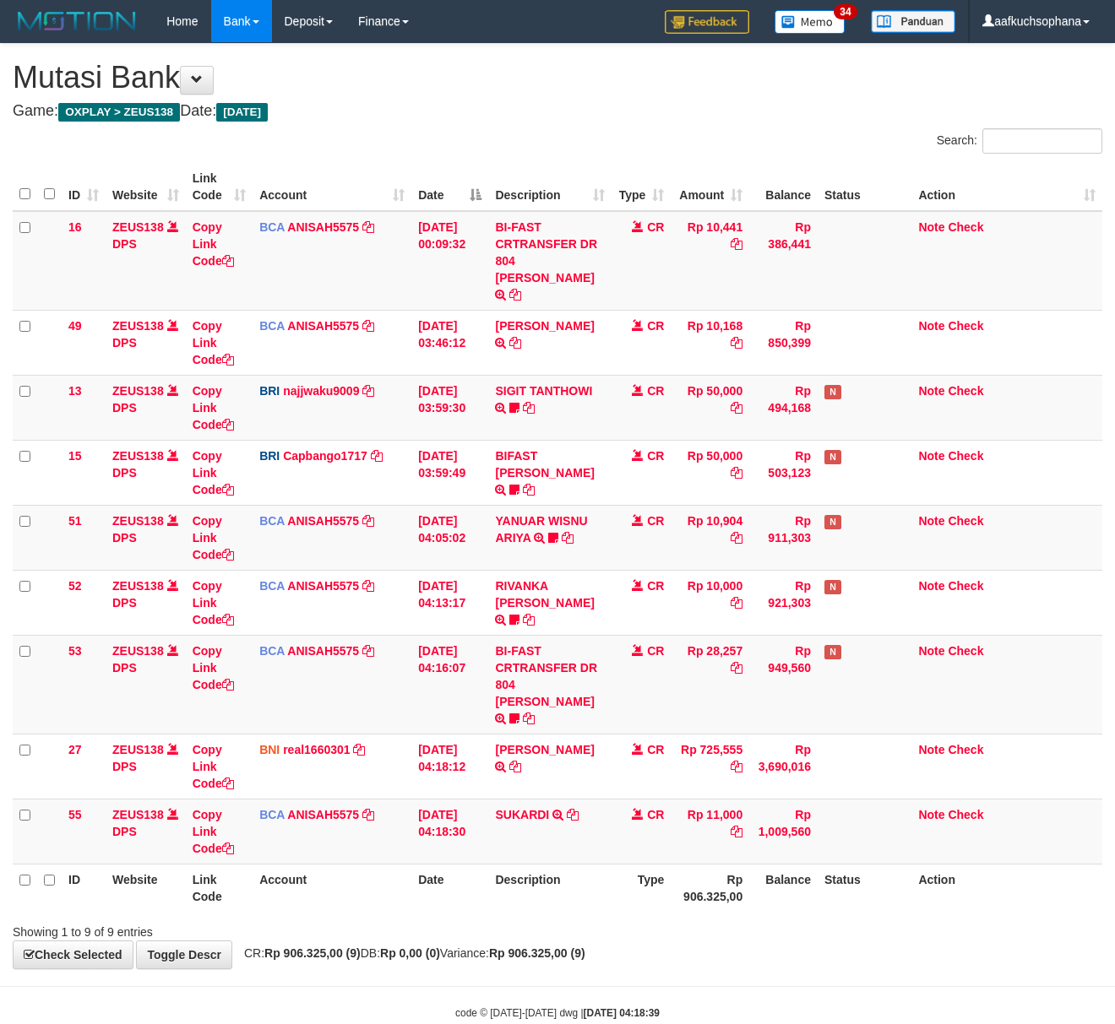
click at [329, 864] on th "Account" at bounding box center [332, 888] width 159 height 48
drag, startPoint x: 414, startPoint y: 869, endPoint x: 423, endPoint y: 868, distance: 9.3
click at [423, 870] on tr "ID Website Link Code Account Date Description Type Rp 906.325,00 Balance Status…" at bounding box center [557, 888] width 1089 height 48
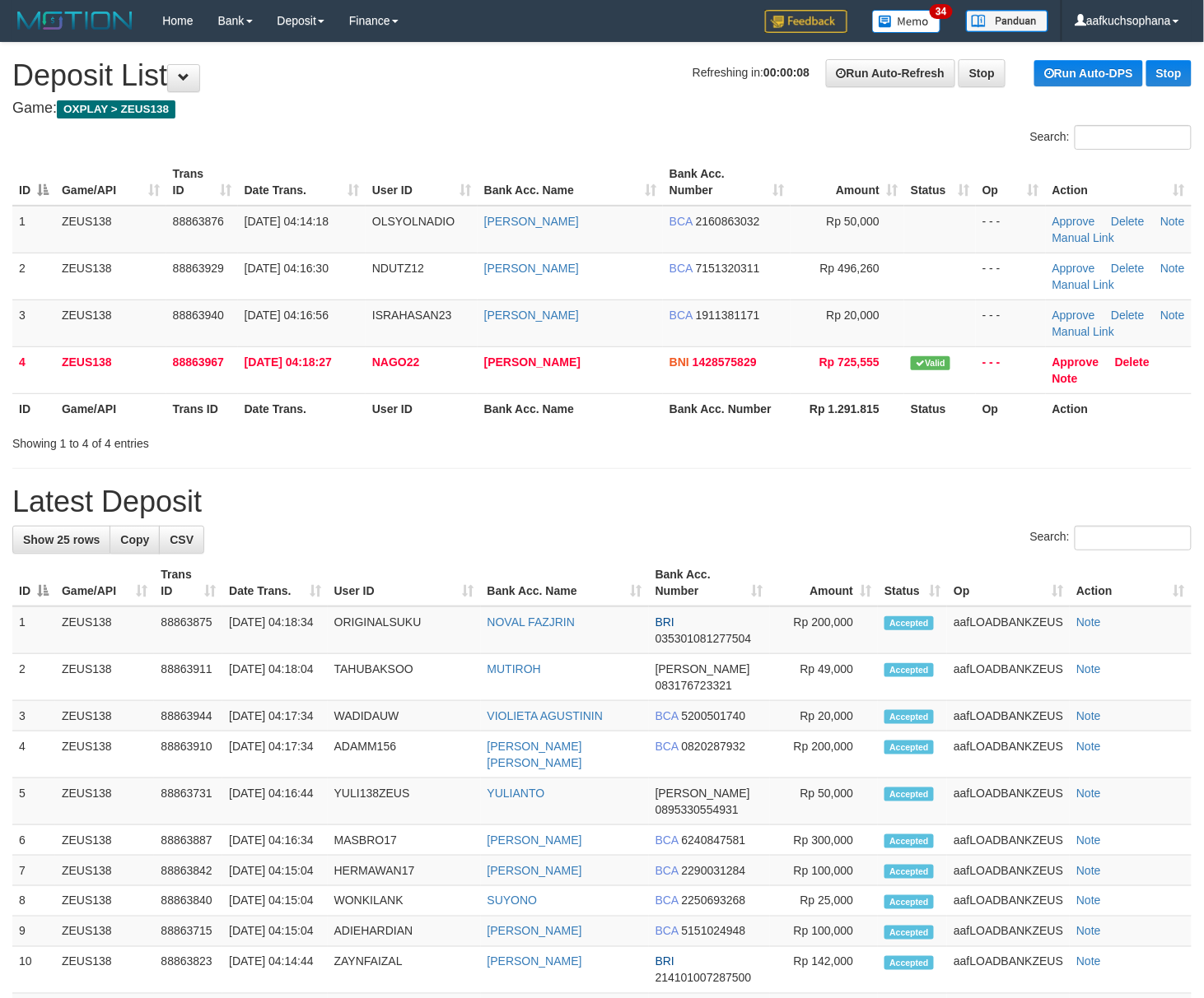
drag, startPoint x: 829, startPoint y: 512, endPoint x: 1216, endPoint y: 670, distance: 418.0
click at [835, 517] on h1 "Latest Deposit" at bounding box center [602, 502] width 1179 height 33
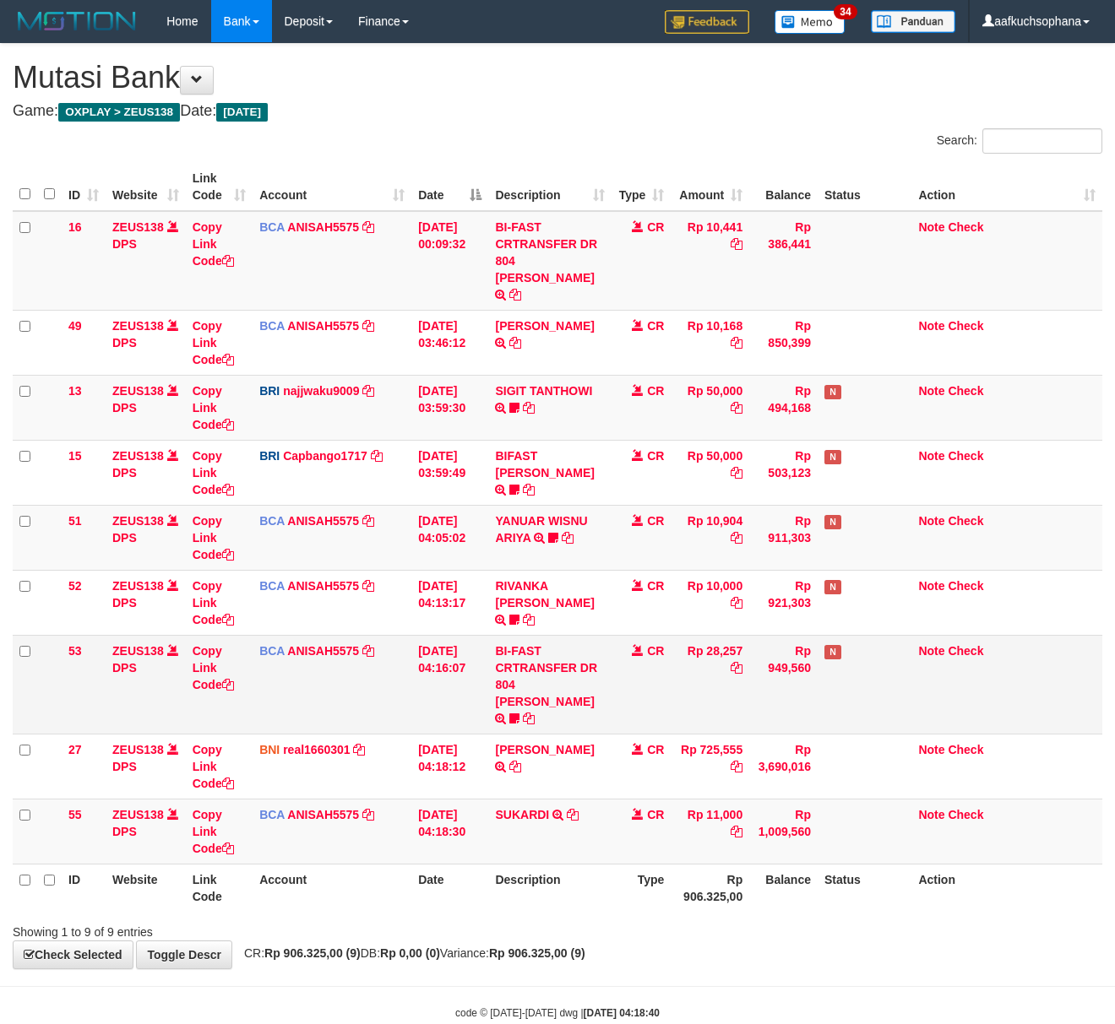
click at [242, 734] on td "Copy Link Code" at bounding box center [219, 766] width 67 height 65
drag, startPoint x: 483, startPoint y: 931, endPoint x: 512, endPoint y: 910, distance: 35.1
click at [481, 926] on div "**********" at bounding box center [557, 506] width 1115 height 925
click at [657, 917] on div "Showing 1 to 9 of 9 entries" at bounding box center [557, 929] width 1115 height 24
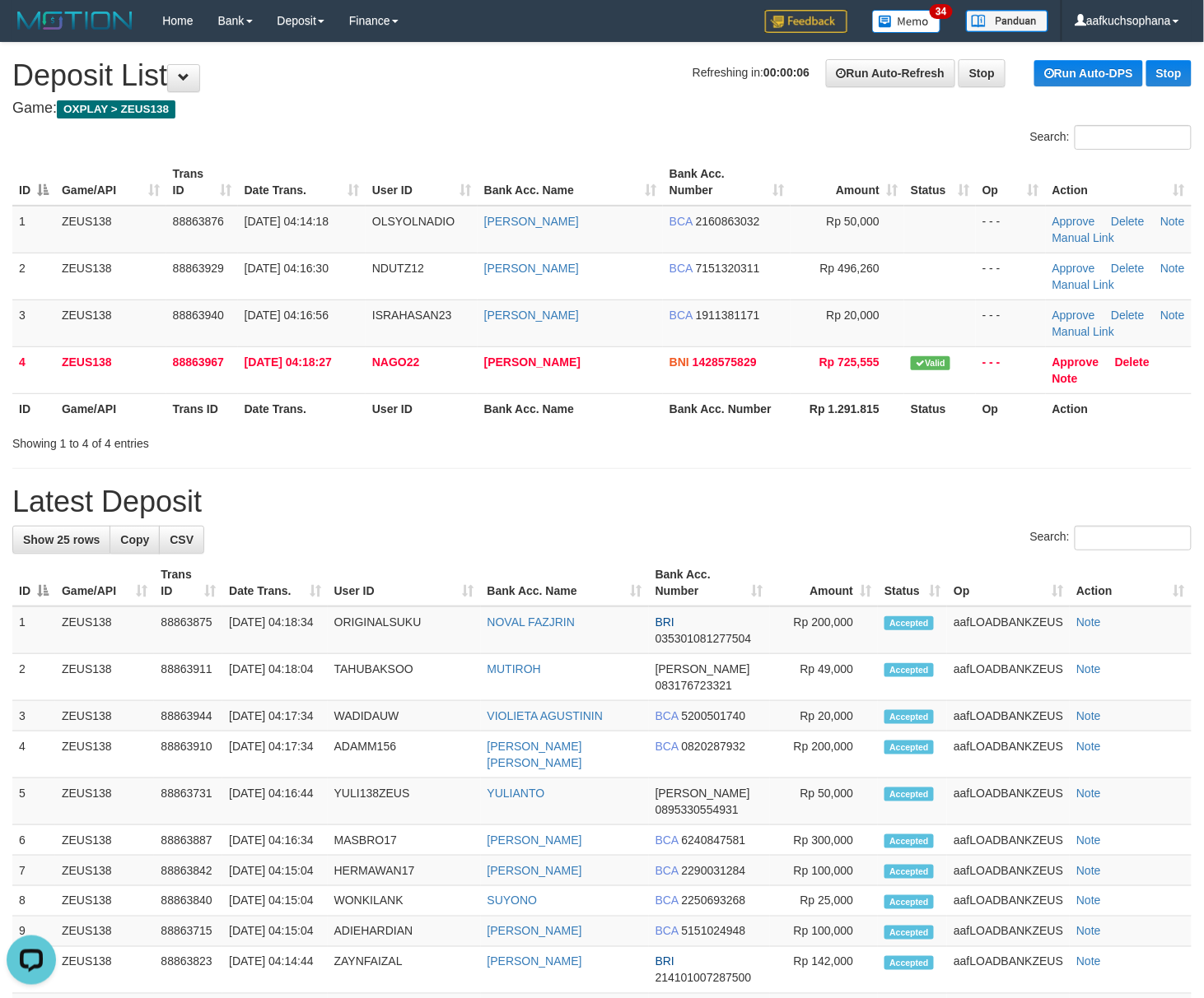
drag, startPoint x: 830, startPoint y: 506, endPoint x: 1214, endPoint y: 707, distance: 433.4
click at [913, 554] on div "**********" at bounding box center [602, 843] width 1204 height 1600
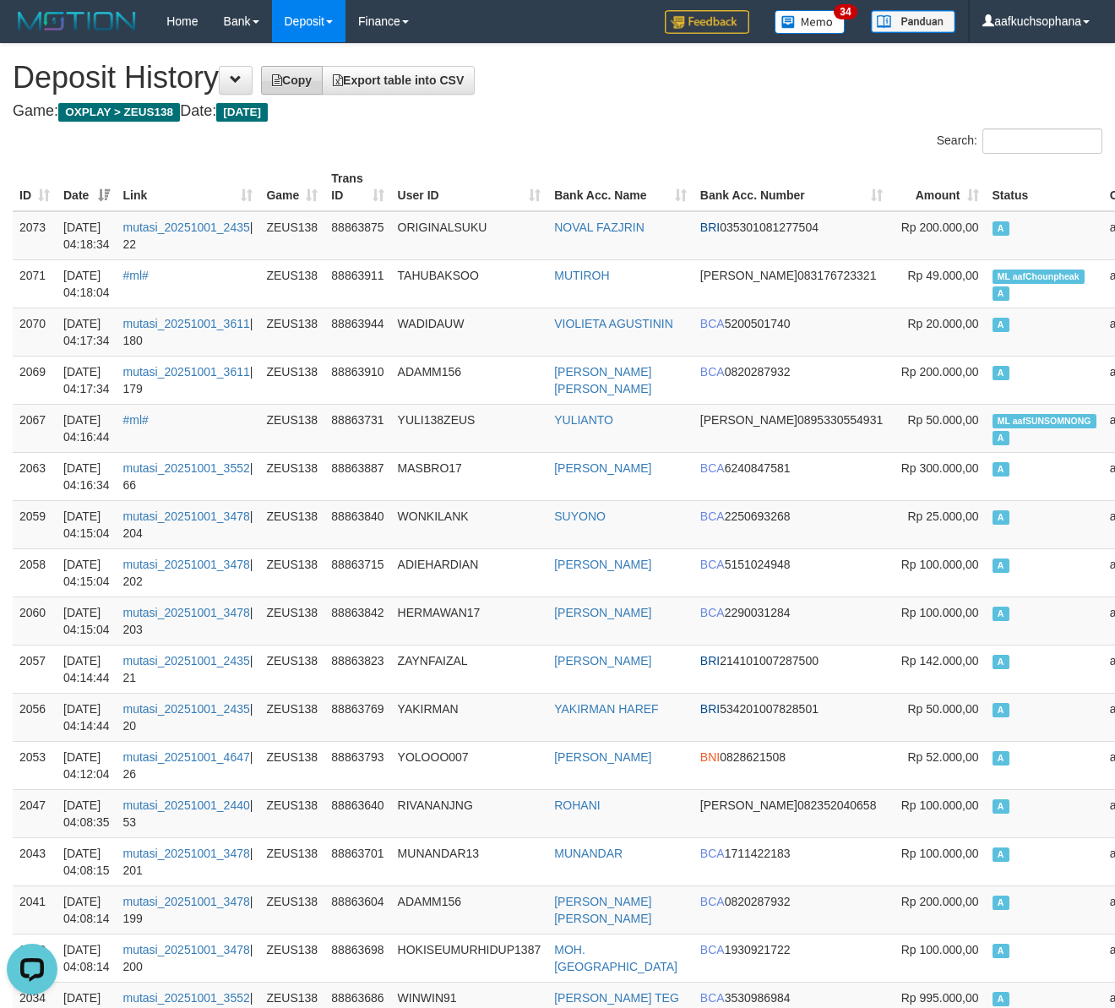
drag, startPoint x: 605, startPoint y: 115, endPoint x: 324, endPoint y: 84, distance: 282.0
click at [601, 113] on h4 "Game: OXPLAY > ZEUS138 Date: Today" at bounding box center [557, 111] width 1089 height 17
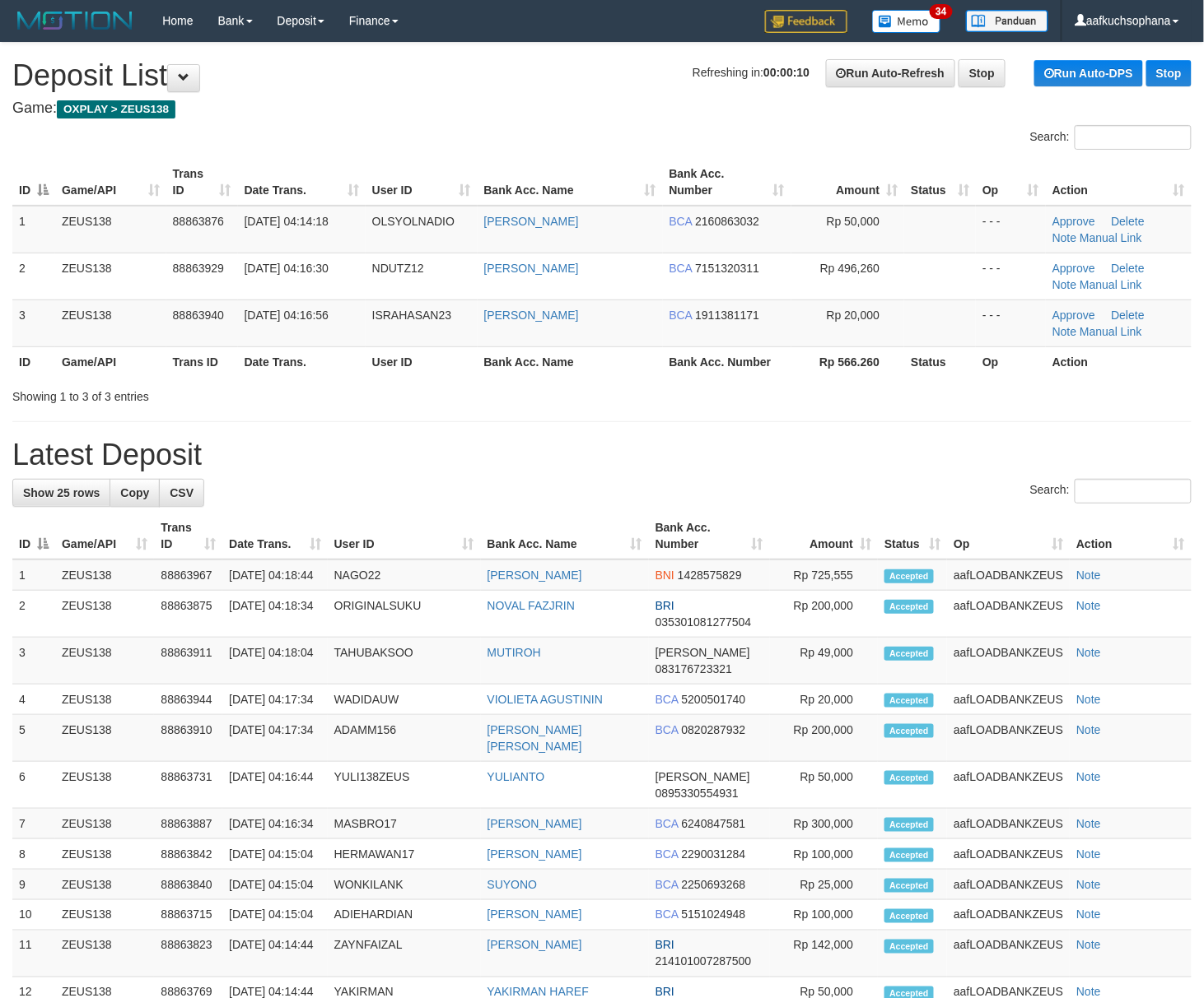
click at [725, 459] on h1 "Latest Deposit" at bounding box center [602, 455] width 1179 height 33
click at [620, 442] on h1 "Latest Deposit" at bounding box center [602, 455] width 1179 height 33
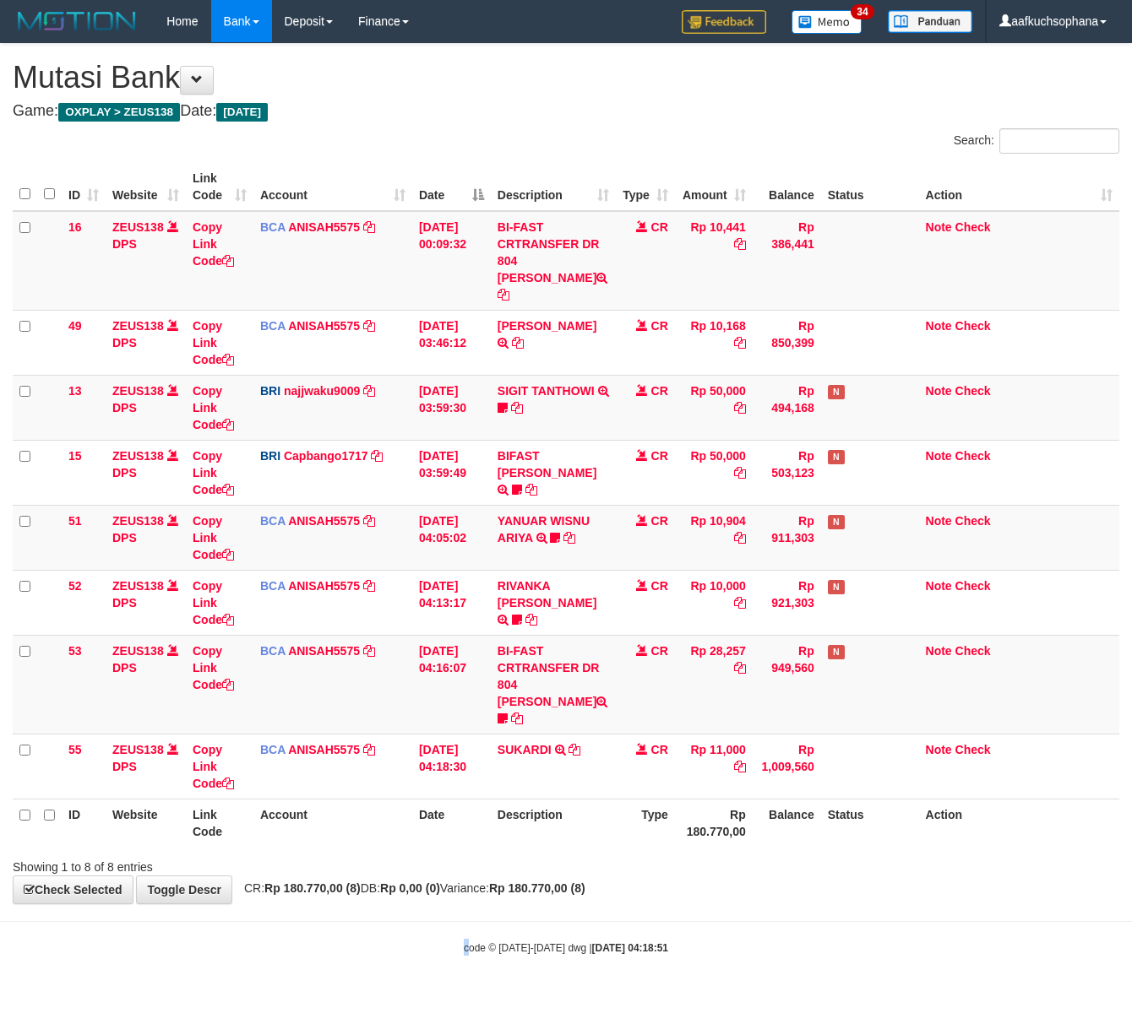
drag, startPoint x: 470, startPoint y: 903, endPoint x: 545, endPoint y: 902, distance: 75.2
click at [466, 905] on body "Toggle navigation Home Bank Account List Load By Website Group [OXPLAY] ZEUS138…" at bounding box center [566, 499] width 1132 height 998
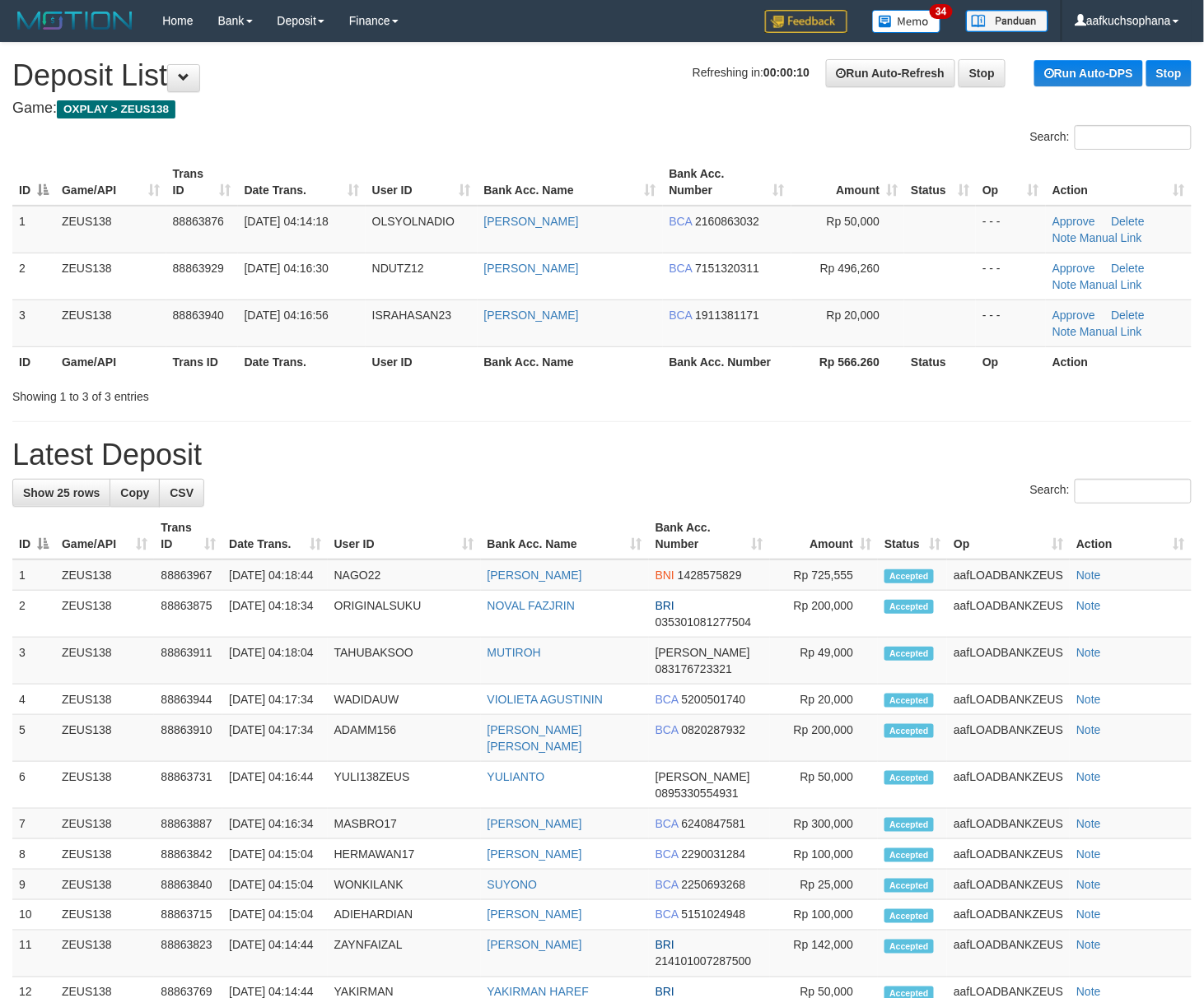
click at [825, 461] on h1 "Latest Deposit" at bounding box center [602, 455] width 1179 height 33
click at [745, 481] on div "Search:" at bounding box center [602, 494] width 1179 height 29
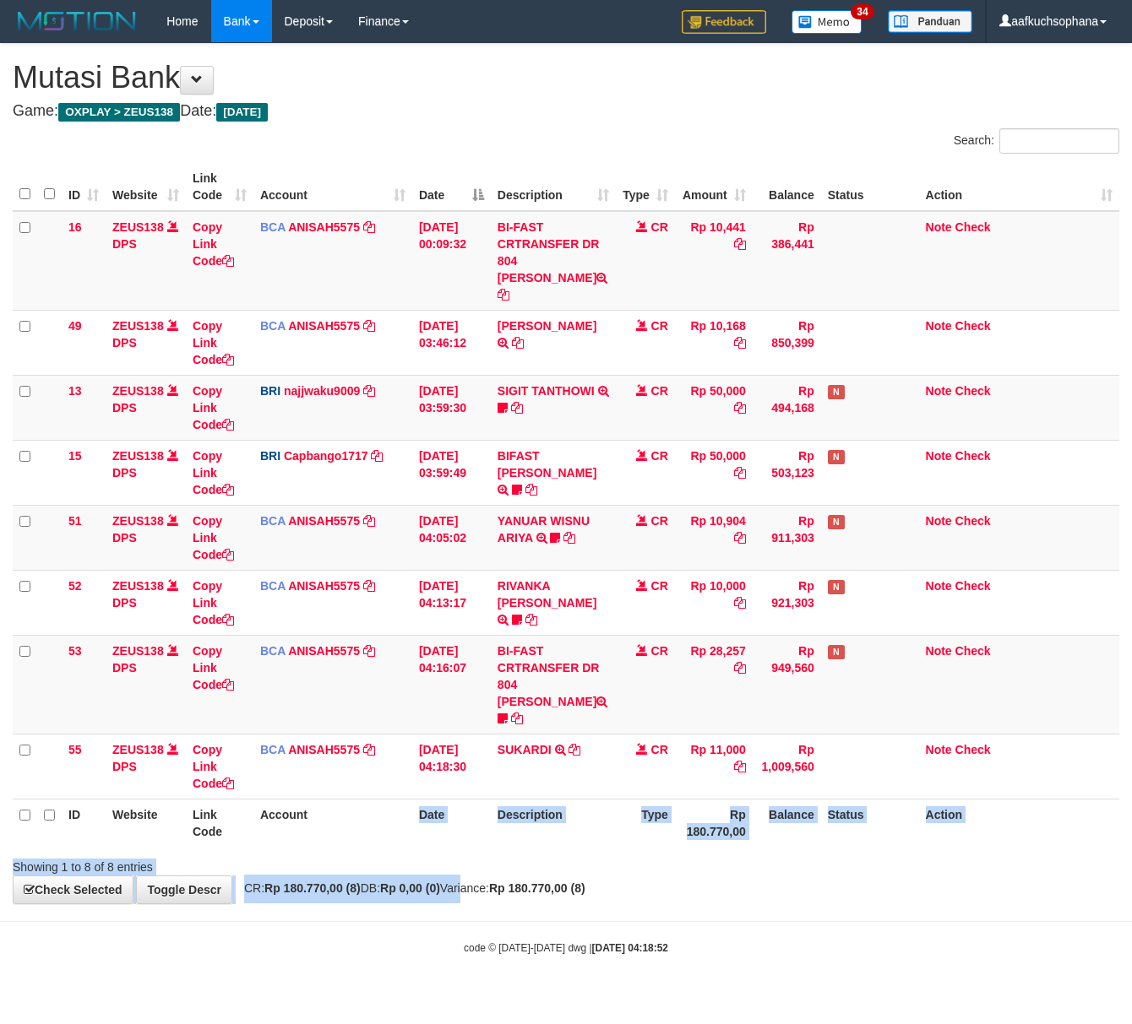
click at [481, 855] on div "**********" at bounding box center [566, 474] width 1132 height 860
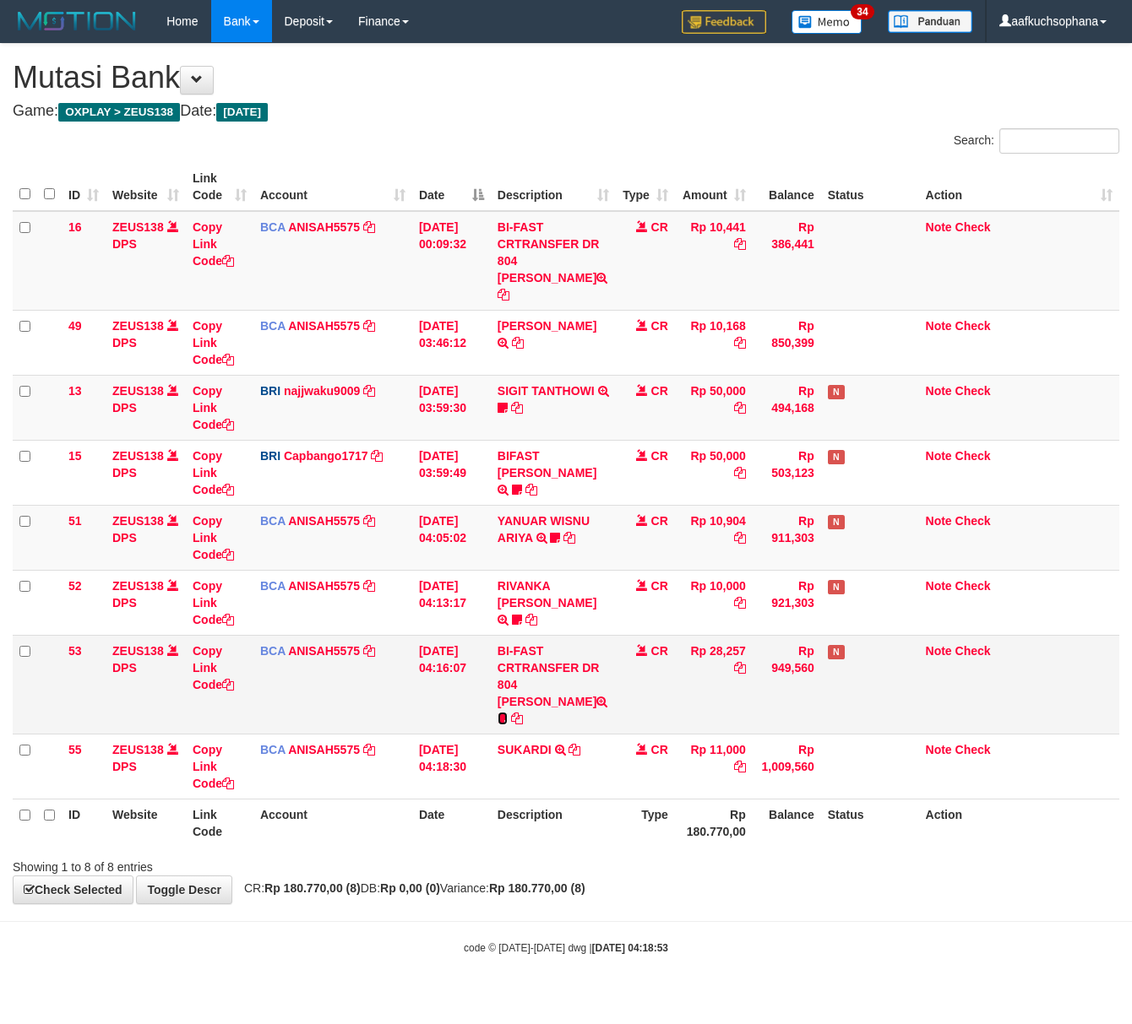
click at [508, 713] on icon at bounding box center [502, 719] width 10 height 12
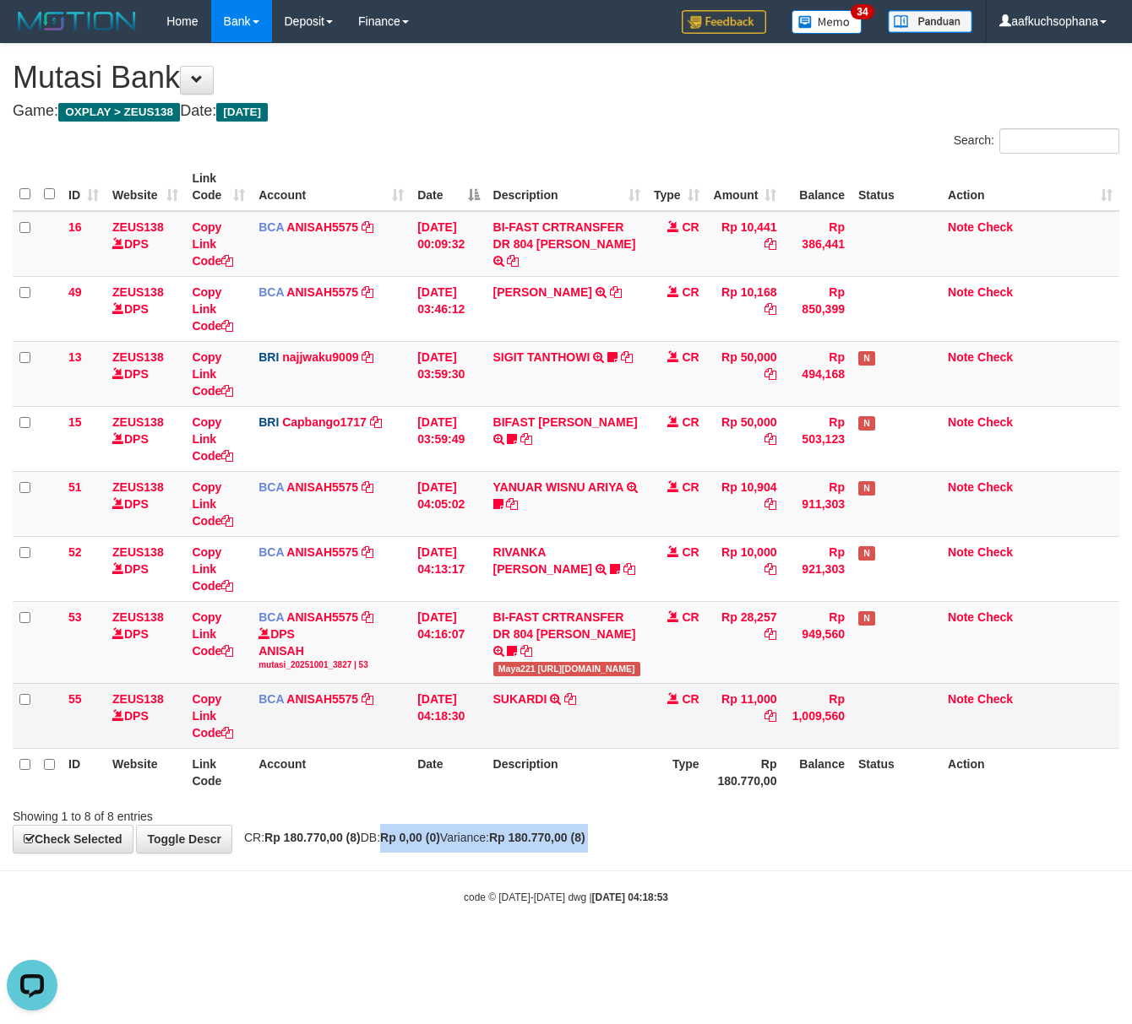
drag, startPoint x: 380, startPoint y: 856, endPoint x: 245, endPoint y: 731, distance: 184.1
click at [372, 853] on div "**********" at bounding box center [566, 448] width 1132 height 809
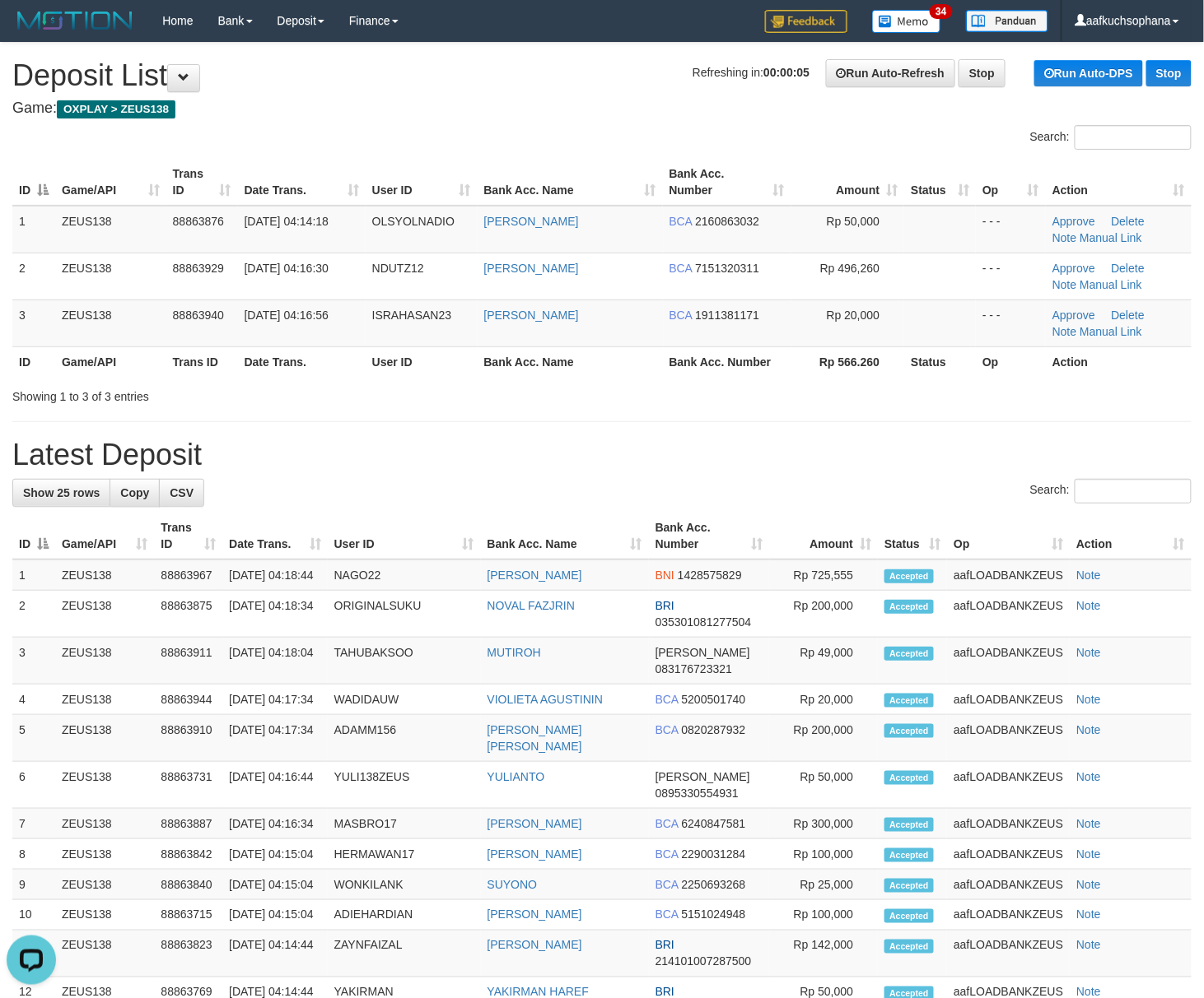
click at [697, 461] on h1 "Latest Deposit" at bounding box center [602, 455] width 1179 height 33
click at [784, 438] on div "**********" at bounding box center [602, 811] width 1204 height 1537
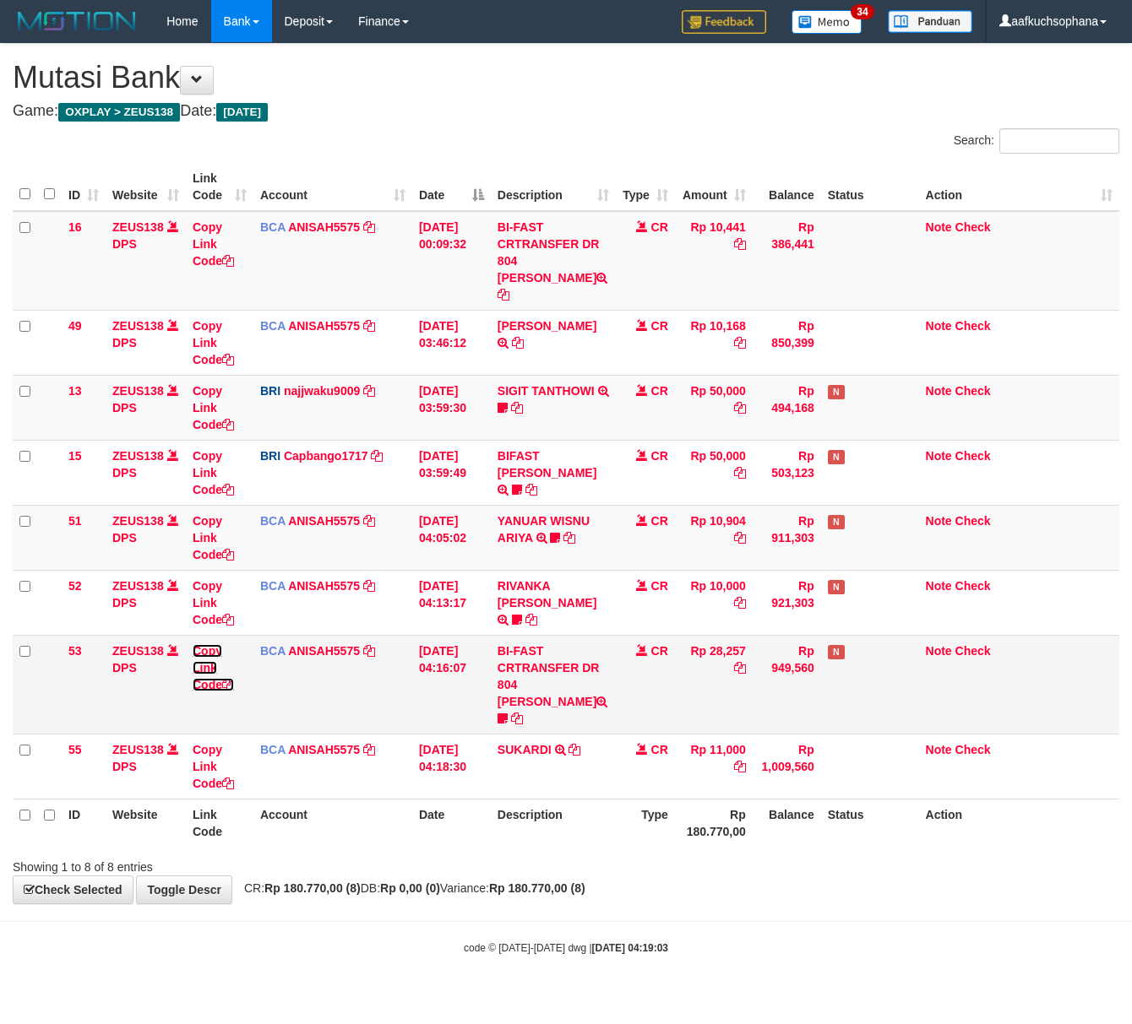
click at [231, 679] on icon at bounding box center [228, 685] width 12 height 12
click at [423, 799] on th "Date" at bounding box center [451, 823] width 79 height 48
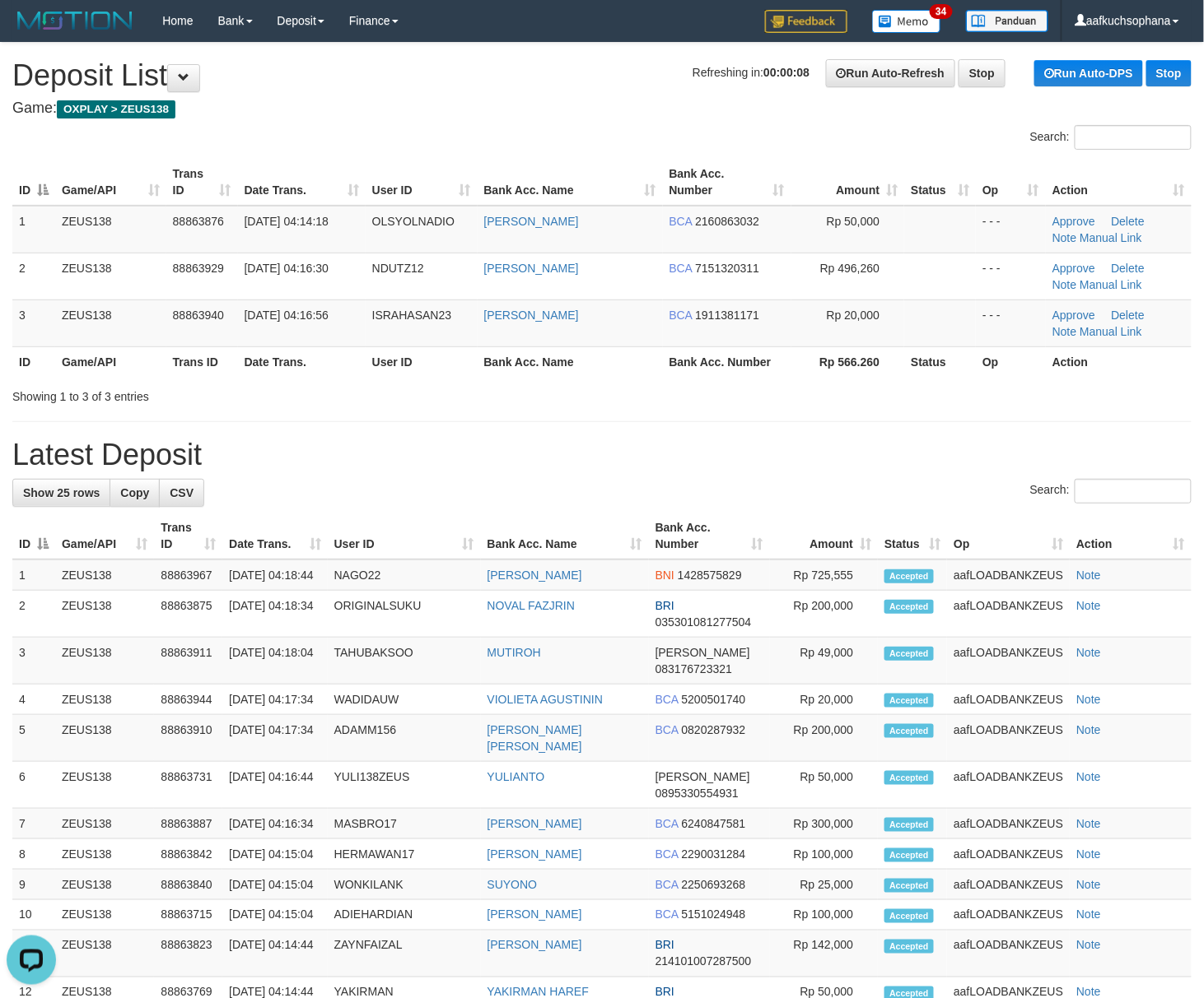
drag, startPoint x: 781, startPoint y: 442, endPoint x: 1216, endPoint y: 621, distance: 470.4
click at [821, 458] on h1 "Latest Deposit" at bounding box center [602, 455] width 1179 height 33
drag, startPoint x: 864, startPoint y: 476, endPoint x: 1217, endPoint y: 649, distance: 393.1
click at [883, 488] on div "**********" at bounding box center [602, 811] width 1204 height 1537
drag, startPoint x: 810, startPoint y: 462, endPoint x: 850, endPoint y: 484, distance: 45.7
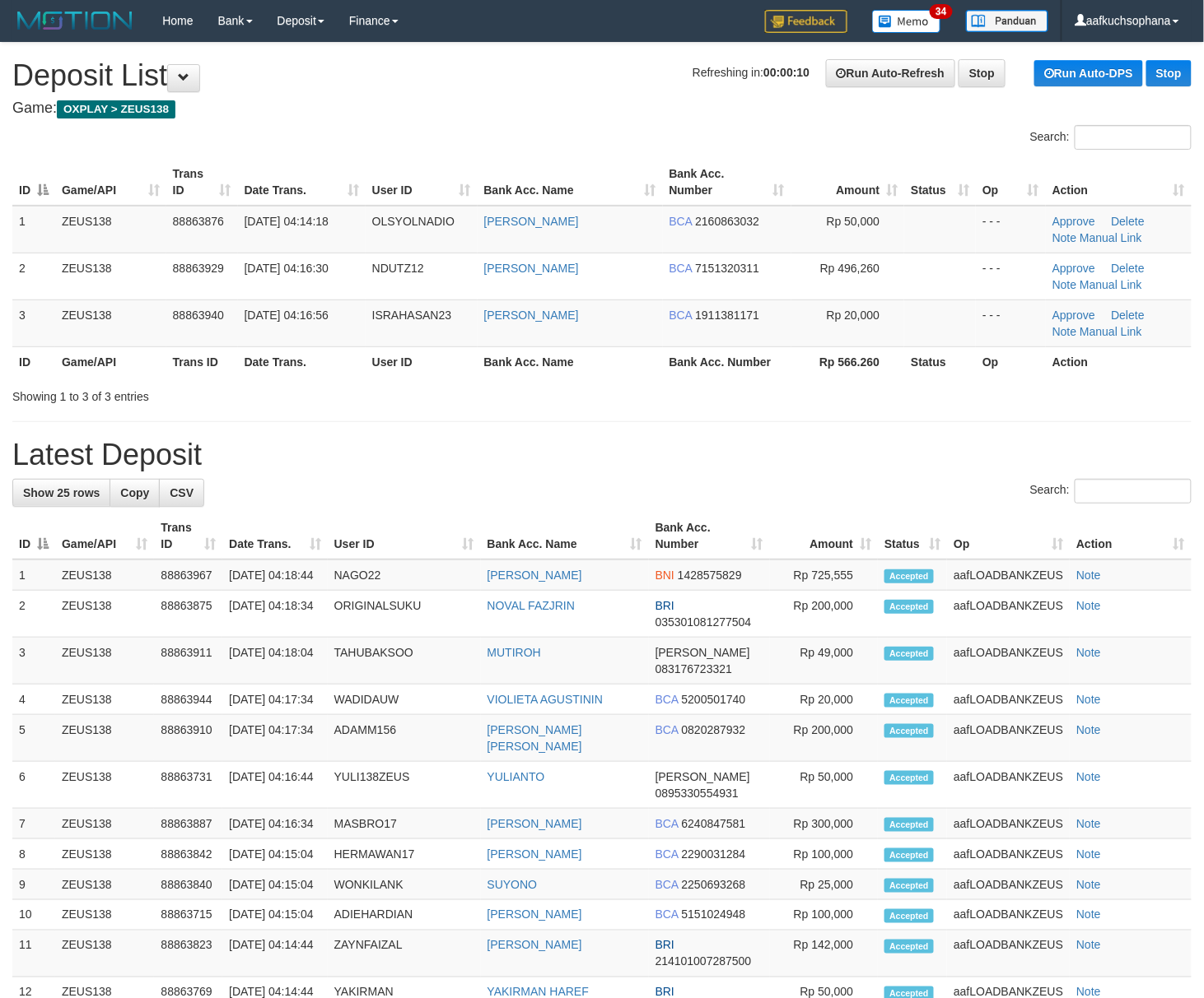
click at [820, 469] on h1 "Latest Deposit" at bounding box center [602, 455] width 1179 height 33
drag, startPoint x: 751, startPoint y: 461, endPoint x: 1219, endPoint y: 696, distance: 523.7
click at [776, 484] on div "**********" at bounding box center [602, 811] width 1204 height 1537
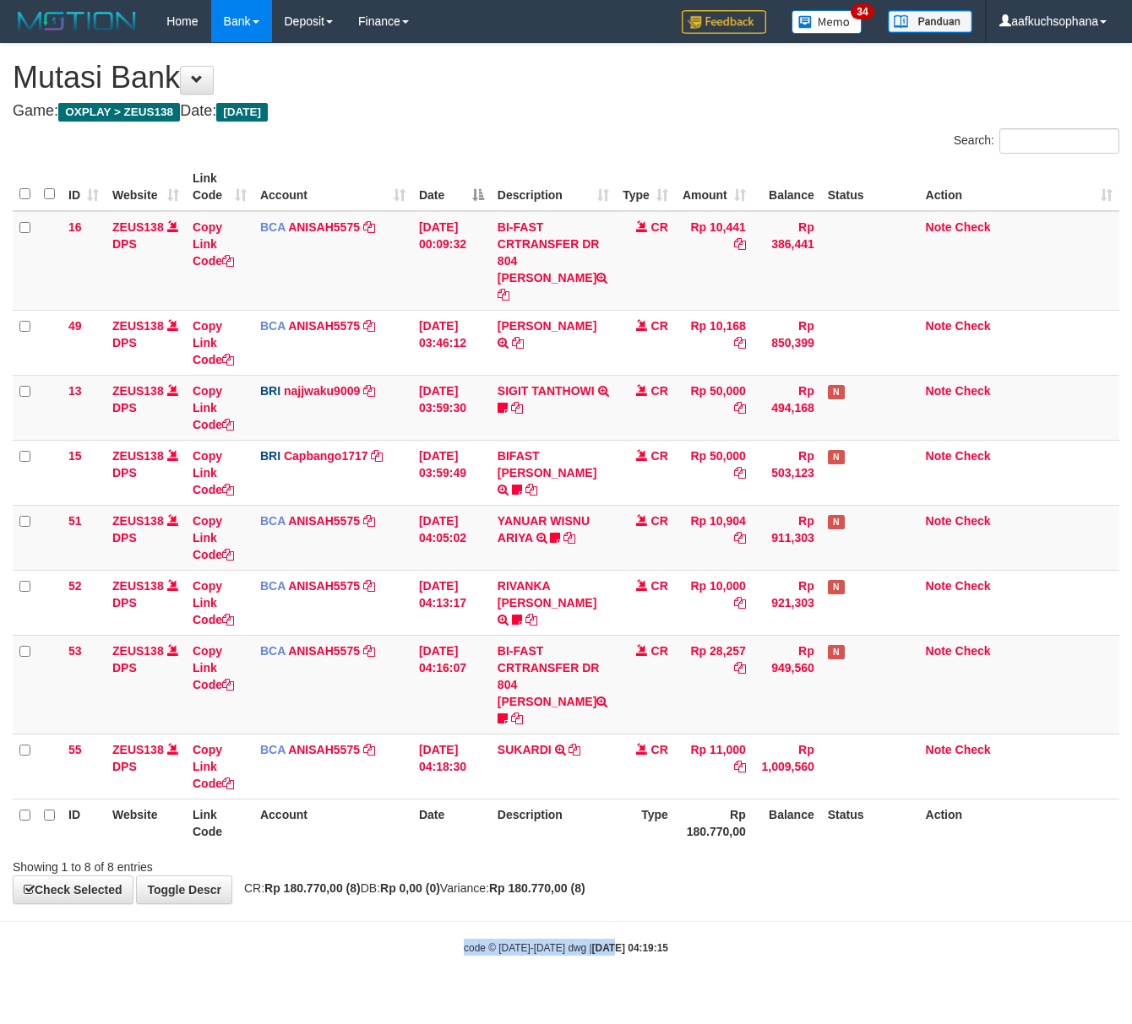
click at [596, 917] on body "Toggle navigation Home Bank Account List Load By Website Group [OXPLAY] ZEUS138…" at bounding box center [566, 499] width 1132 height 998
click at [596, 943] on strong "[DATE] 04:19:15" at bounding box center [630, 949] width 76 height 12
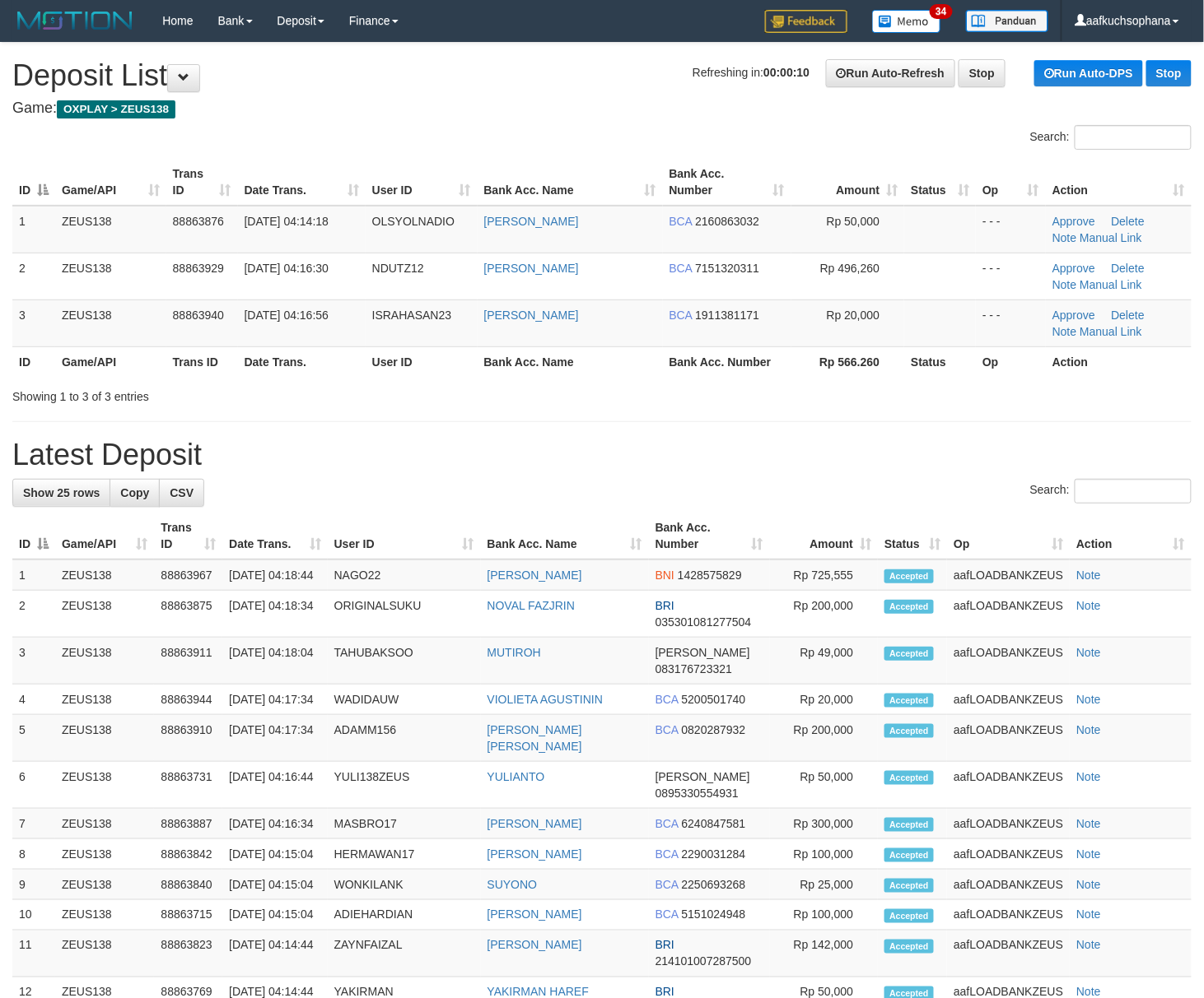
drag, startPoint x: 749, startPoint y: 480, endPoint x: 854, endPoint y: 543, distance: 122.4
click at [751, 484] on div "Search:" at bounding box center [602, 494] width 1179 height 29
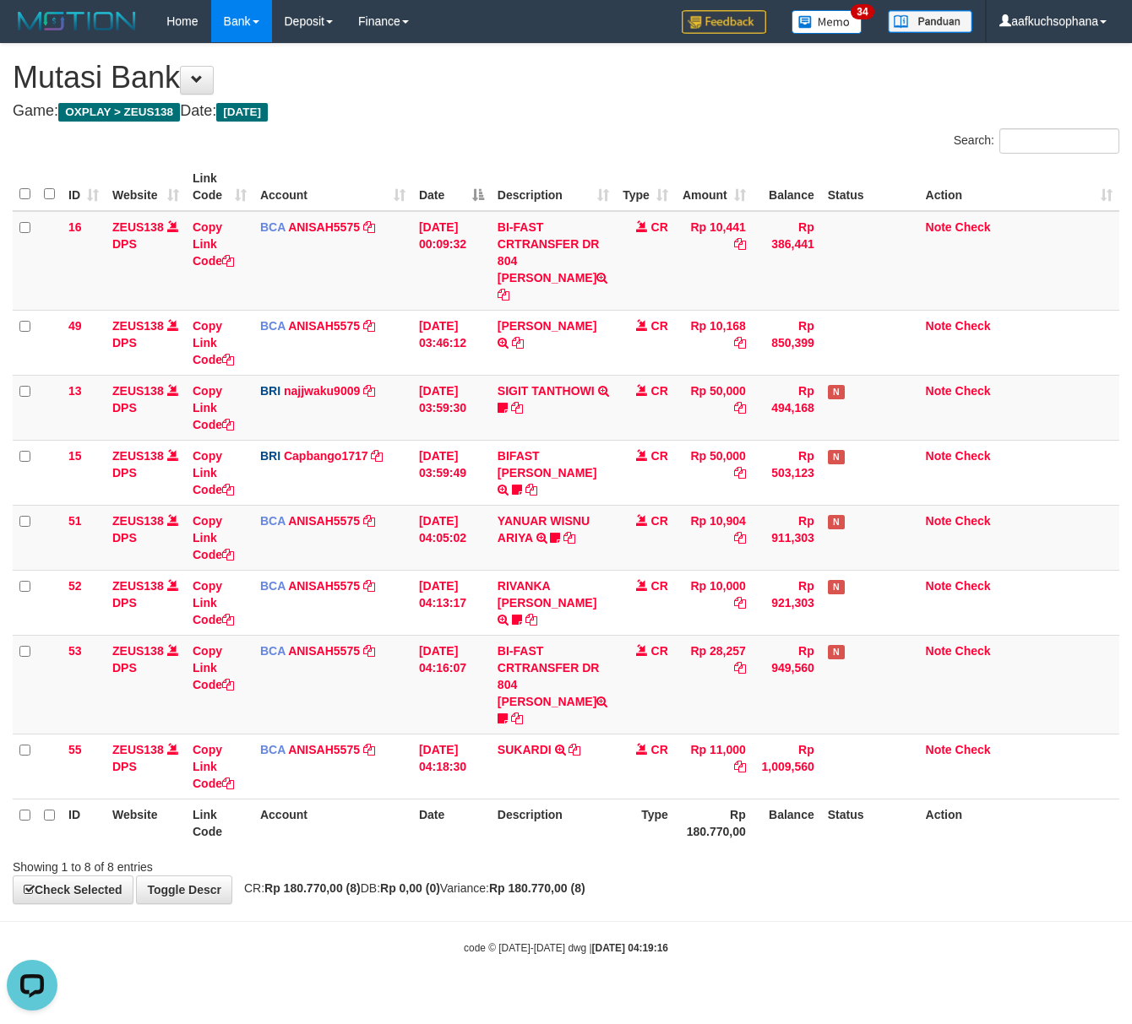
drag, startPoint x: 474, startPoint y: 917, endPoint x: 326, endPoint y: 806, distance: 185.1
click at [466, 943] on small "code © [DATE]-[DATE] dwg | [DATE] 04:19:16" at bounding box center [566, 949] width 204 height 12
drag, startPoint x: 541, startPoint y: 880, endPoint x: 487, endPoint y: 828, distance: 74.7
click at [532, 882] on body "Toggle navigation Home Bank Account List Load By Website Group [OXPLAY] ZEUS138…" at bounding box center [566, 499] width 1132 height 998
drag, startPoint x: 633, startPoint y: 878, endPoint x: 559, endPoint y: 859, distance: 76.0
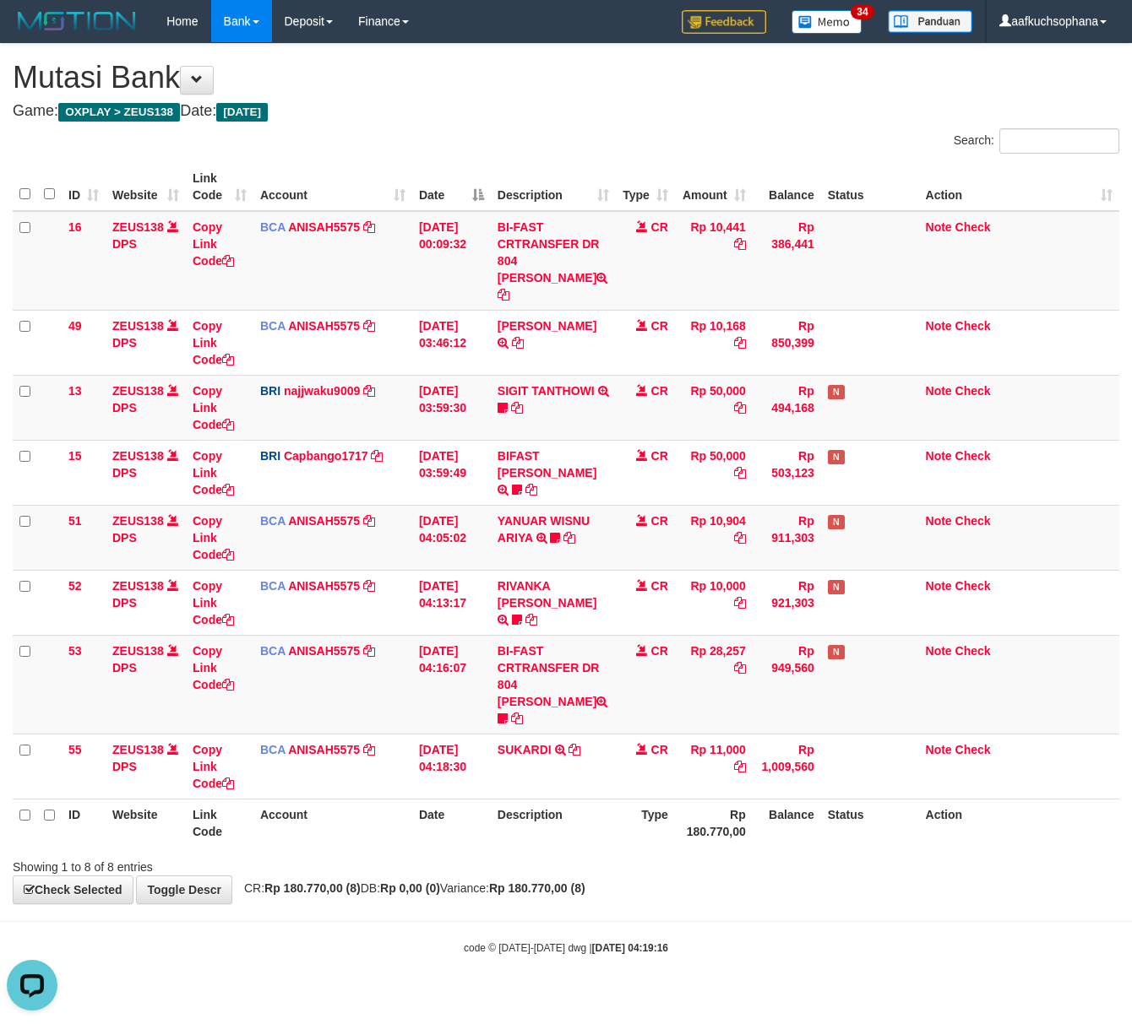
click at [628, 878] on body "Toggle navigation Home Bank Account List Load By Website Group [OXPLAY] ZEUS138…" at bounding box center [566, 499] width 1132 height 998
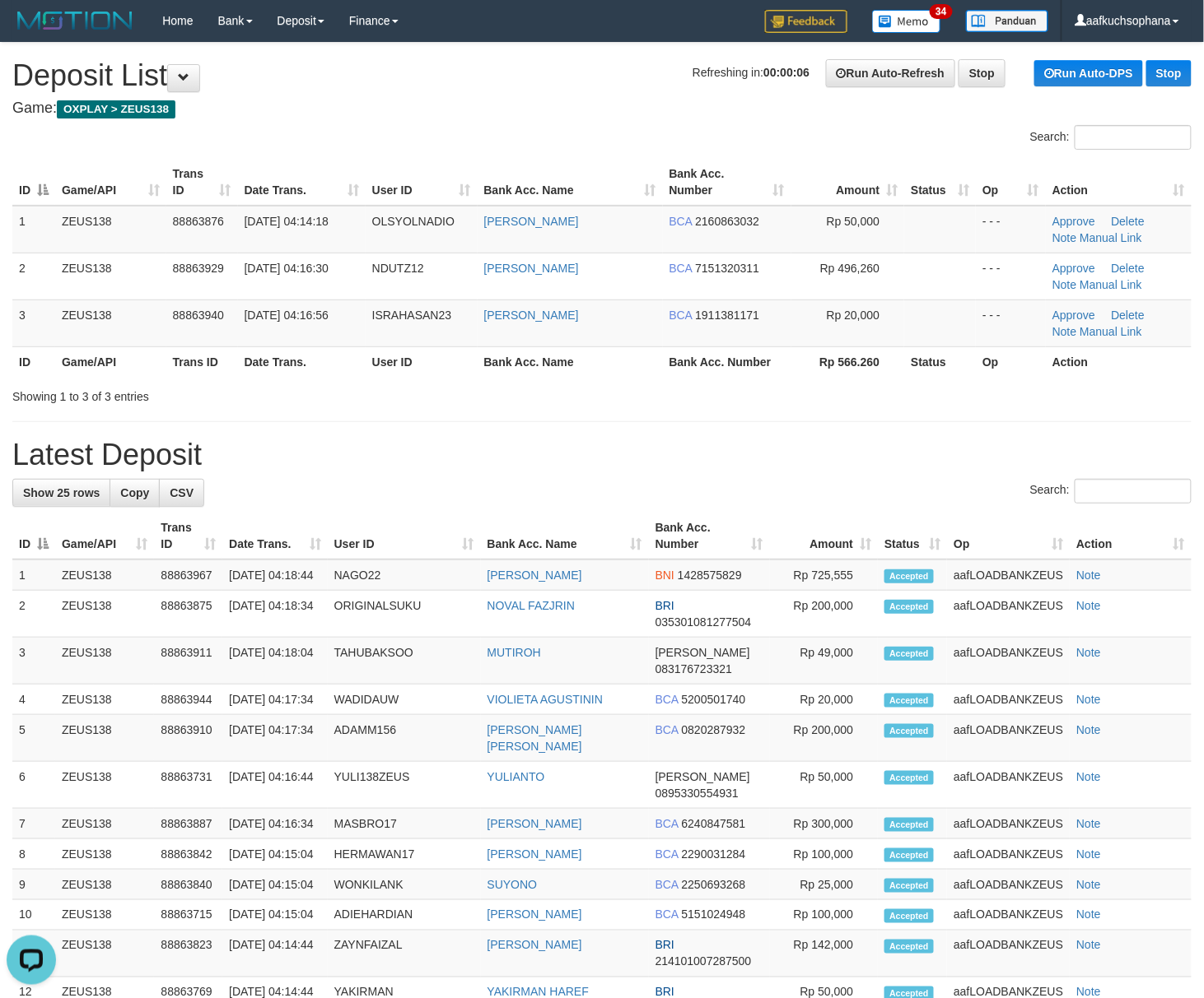
click at [818, 472] on div "**********" at bounding box center [602, 811] width 1204 height 1537
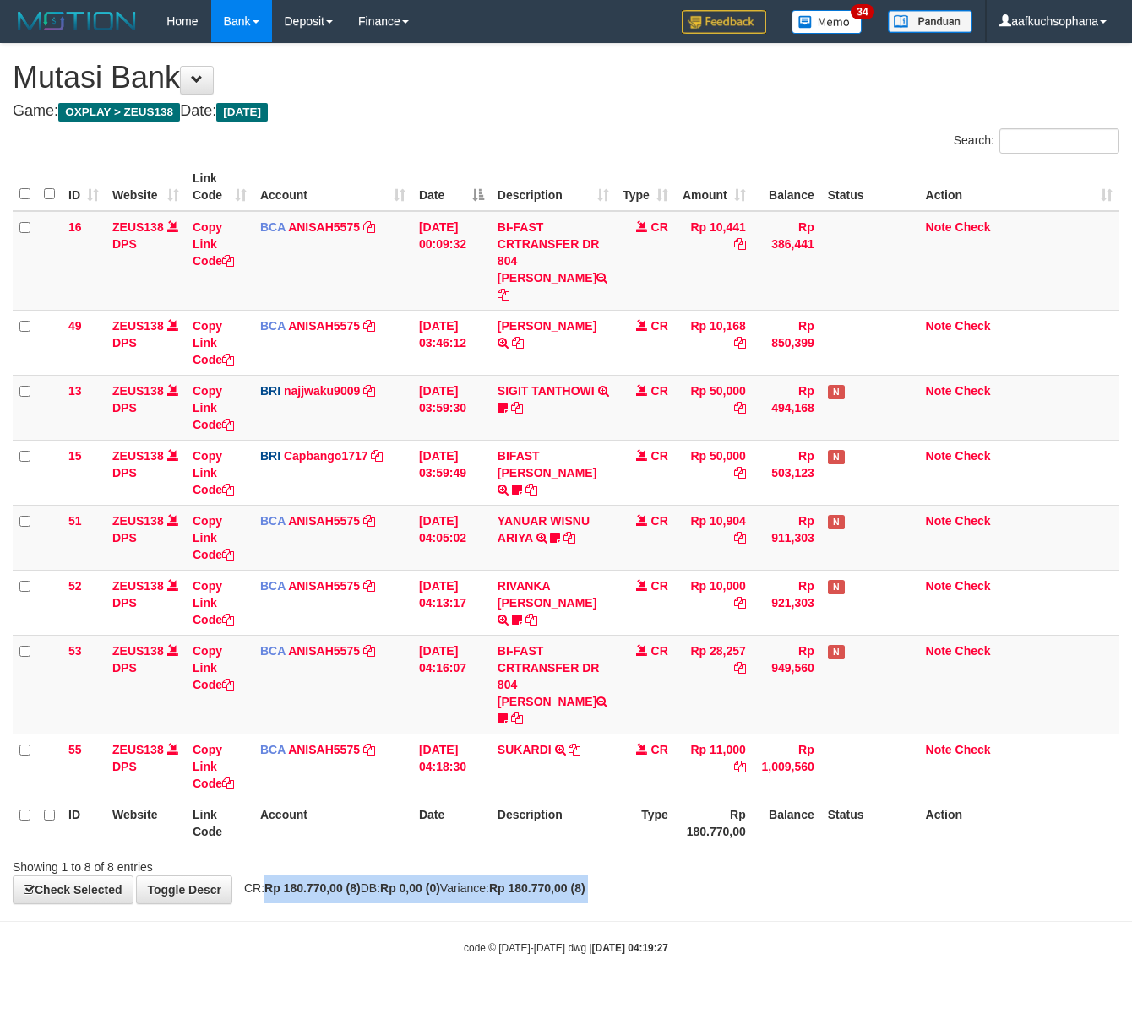
drag, startPoint x: 318, startPoint y: 887, endPoint x: 3, endPoint y: 740, distance: 346.8
click at [215, 826] on body "Toggle navigation Home Bank Account List Load By Website Group [OXPLAY] ZEUS138…" at bounding box center [566, 499] width 1132 height 998
click at [486, 939] on div "code © [DATE]-[DATE] dwg | [DATE] 04:19:27" at bounding box center [566, 947] width 1132 height 17
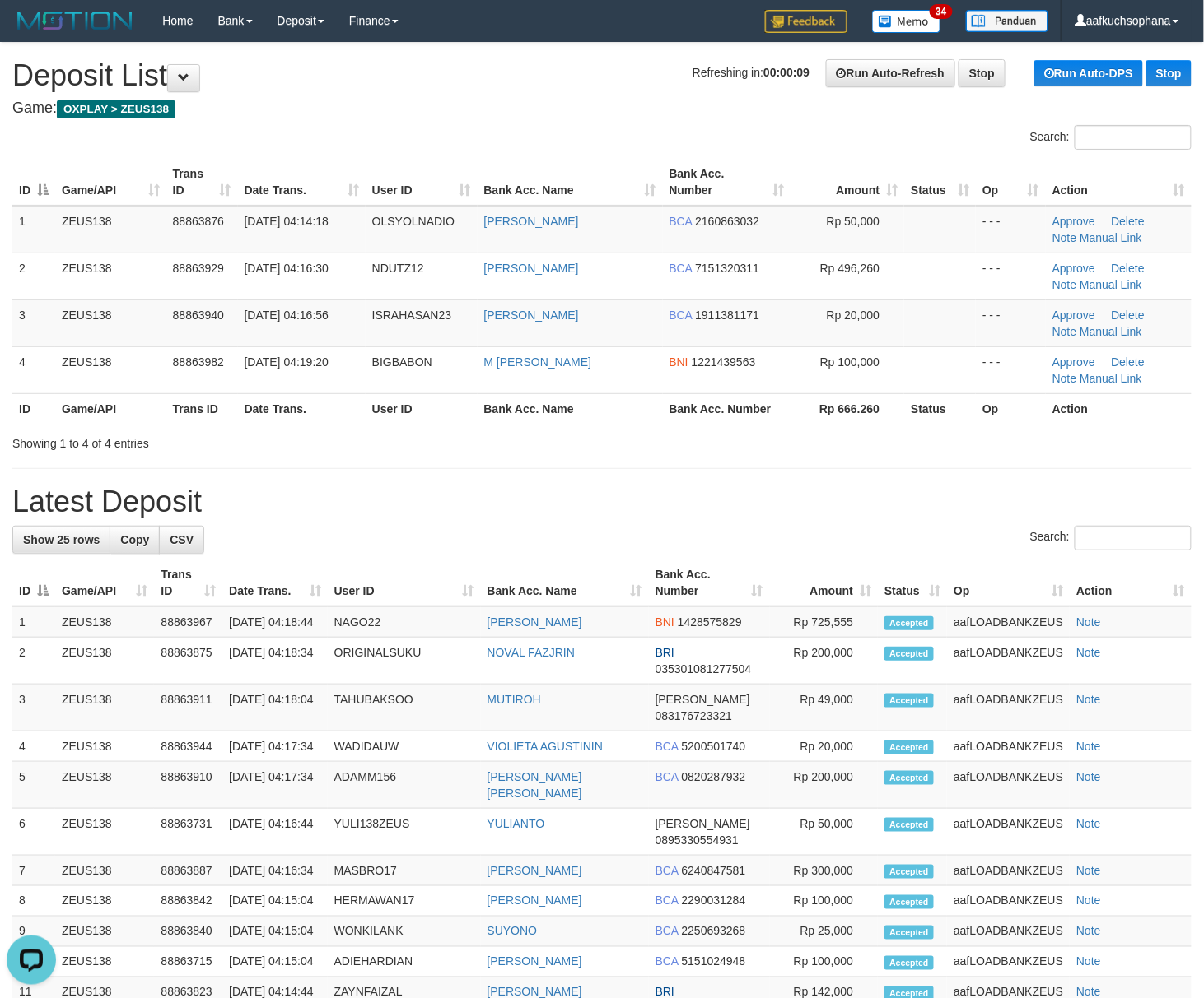
click at [959, 530] on div "Search:" at bounding box center [602, 541] width 1179 height 29
drag, startPoint x: 676, startPoint y: 494, endPoint x: 1219, endPoint y: 693, distance: 578.3
click at [696, 502] on h1 "Latest Deposit" at bounding box center [602, 502] width 1179 height 33
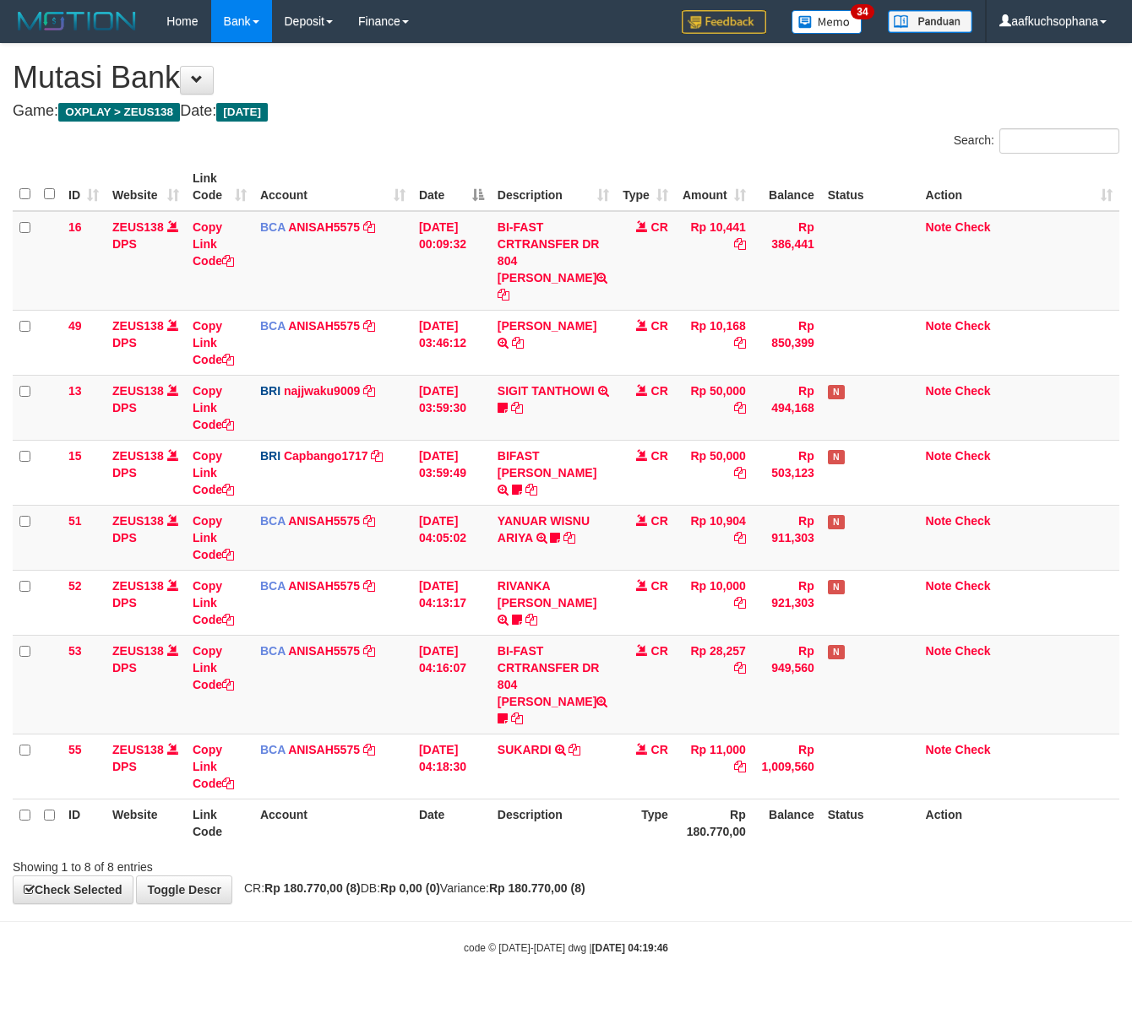
drag, startPoint x: 662, startPoint y: 951, endPoint x: 473, endPoint y: 852, distance: 213.4
click at [646, 946] on body "Toggle navigation Home Bank Account List Load By Website Group [OXPLAY] ZEUS138…" at bounding box center [566, 499] width 1132 height 998
drag, startPoint x: 645, startPoint y: 923, endPoint x: 1, endPoint y: 600, distance: 721.0
click at [629, 939] on div "code © [DATE]-[DATE] dwg | [DATE] 04:19:46" at bounding box center [566, 947] width 1132 height 17
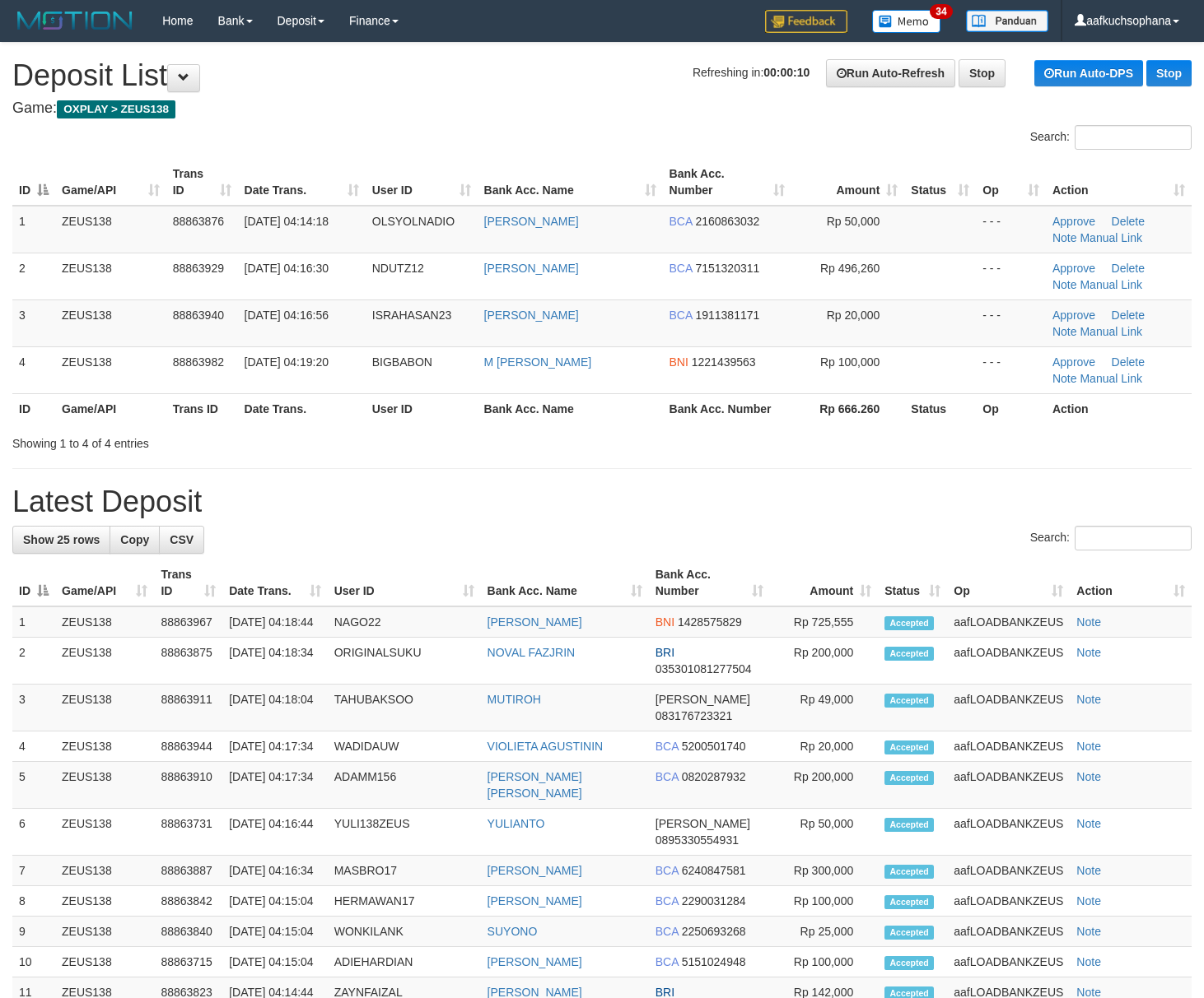
click at [834, 521] on div "**********" at bounding box center [602, 834] width 1204 height 1584
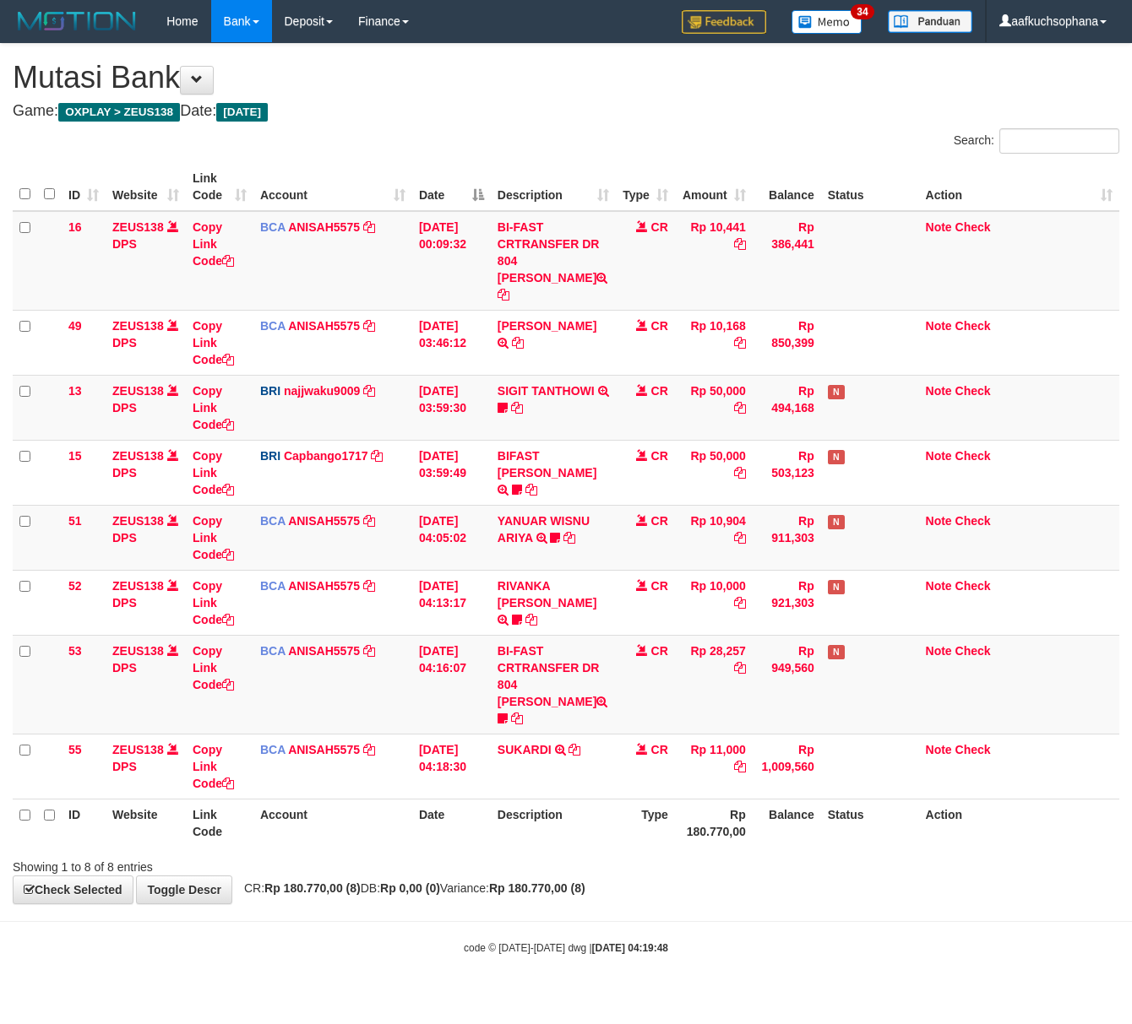
click at [458, 909] on body "Toggle navigation Home Bank Account List Load By Website Group [OXPLAY] ZEUS138…" at bounding box center [566, 499] width 1132 height 998
click at [565, 894] on body "Toggle navigation Home Bank Account List Load By Website Group [OXPLAY] ZEUS138…" at bounding box center [566, 499] width 1132 height 998
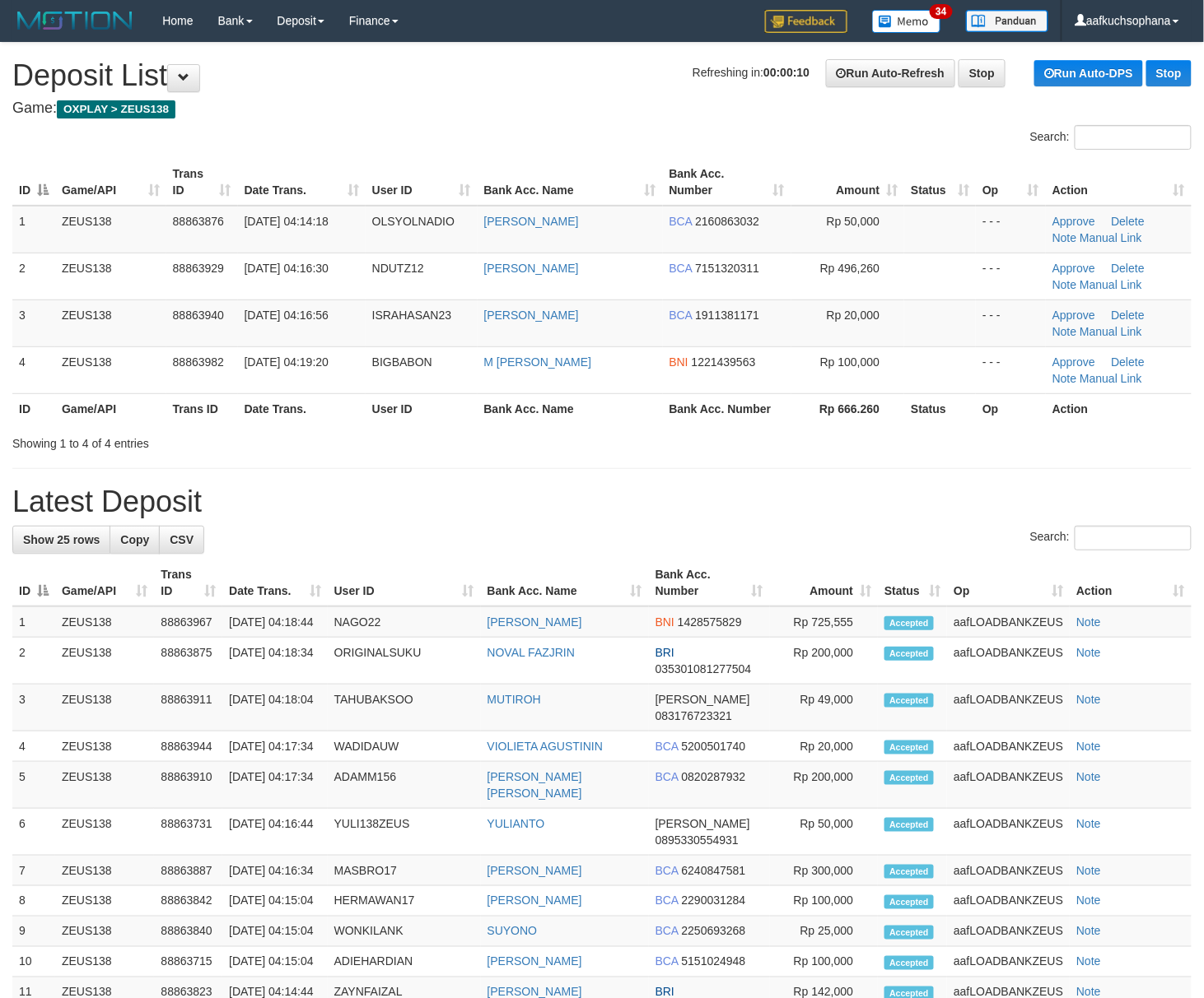
drag, startPoint x: 728, startPoint y: 480, endPoint x: 1214, endPoint y: 732, distance: 547.4
click at [731, 481] on div "**********" at bounding box center [602, 834] width 1204 height 1584
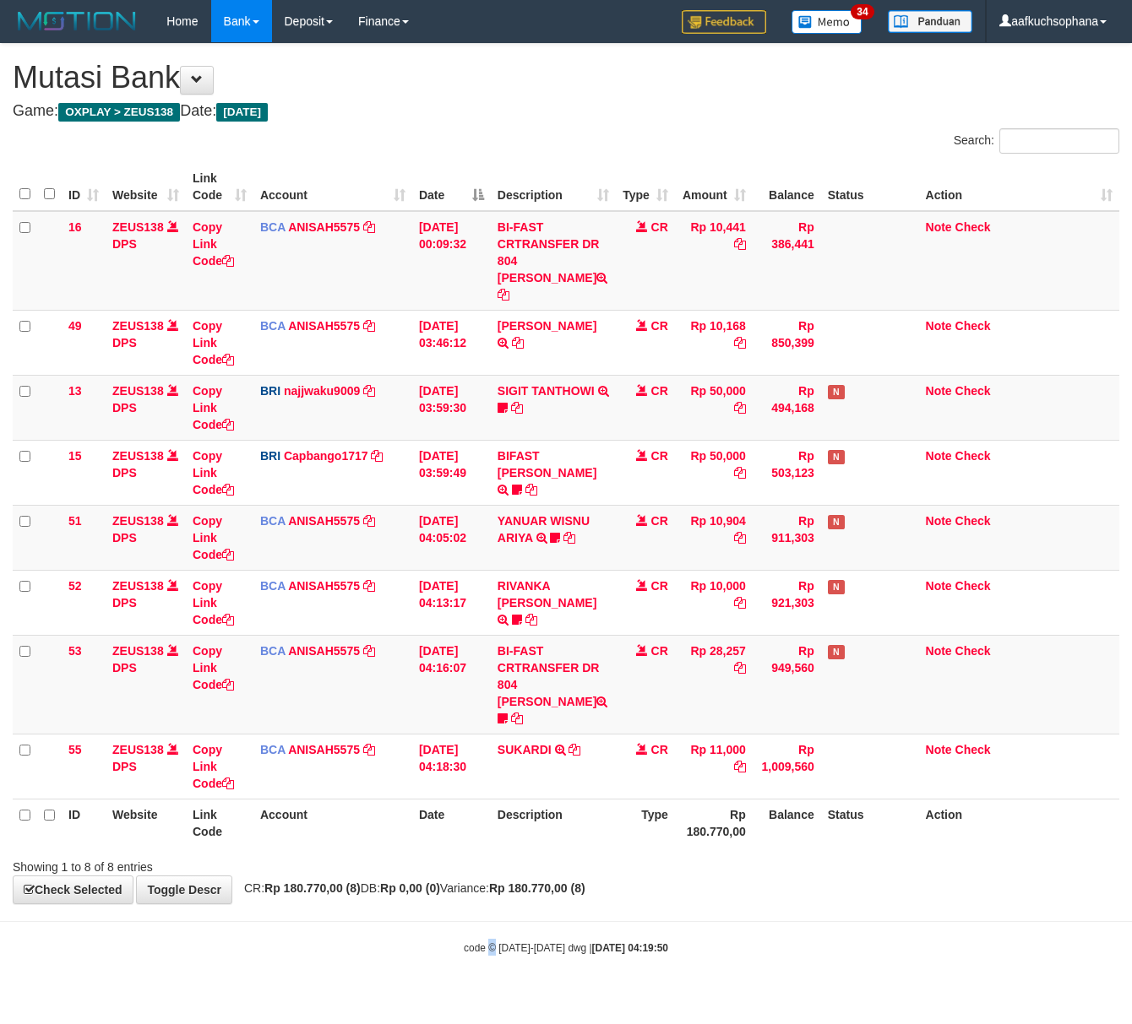
drag, startPoint x: 492, startPoint y: 978, endPoint x: 467, endPoint y: 947, distance: 39.7
click at [475, 967] on html "Toggle navigation Home Bank Account List Load By Website Group [OXPLAY] ZEUS138…" at bounding box center [566, 499] width 1132 height 998
click at [218, 870] on body "Toggle navigation Home Bank Account List Load By Website Group [OXPLAY] ZEUS138…" at bounding box center [566, 499] width 1132 height 998
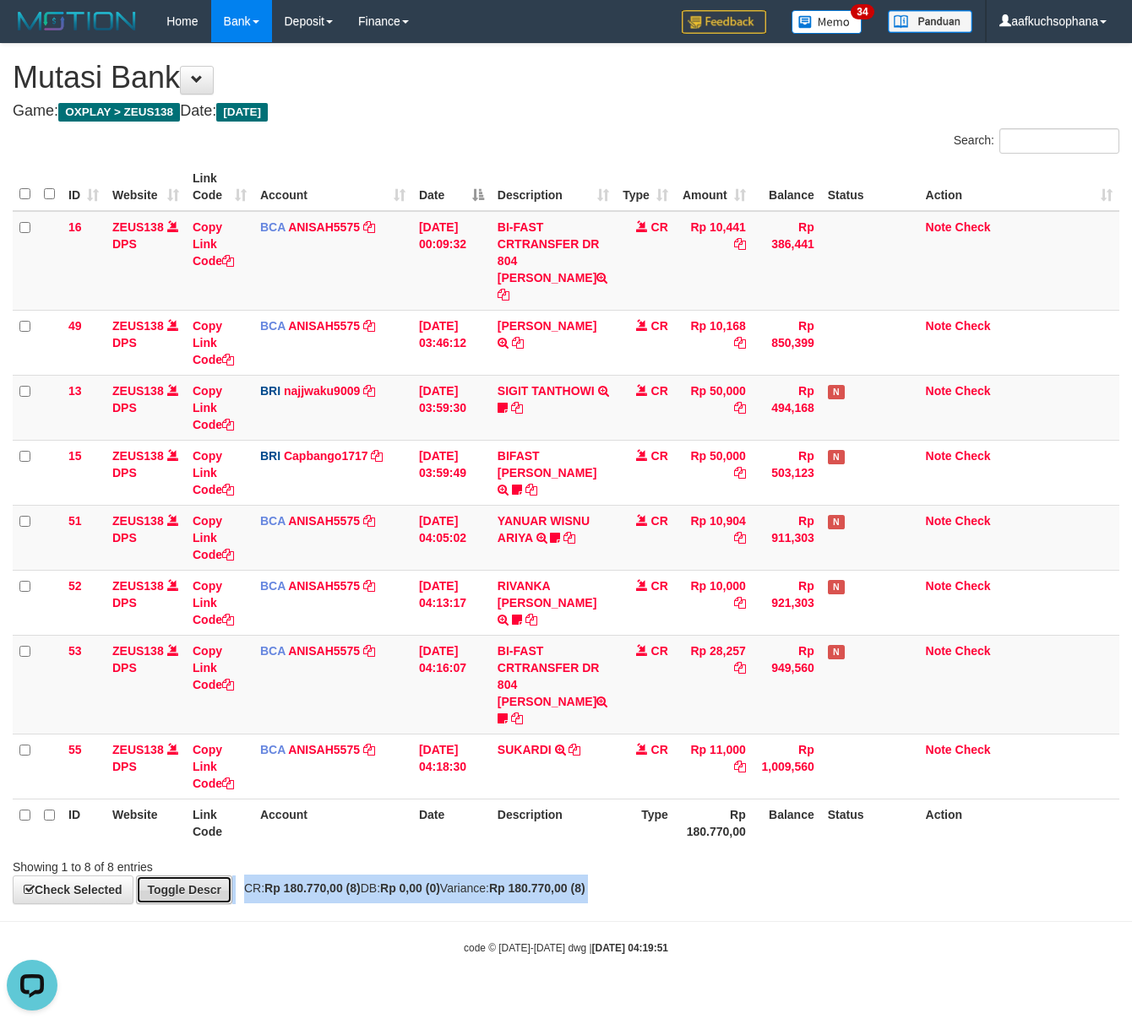
click at [194, 876] on link "Toggle Descr" at bounding box center [184, 890] width 96 height 29
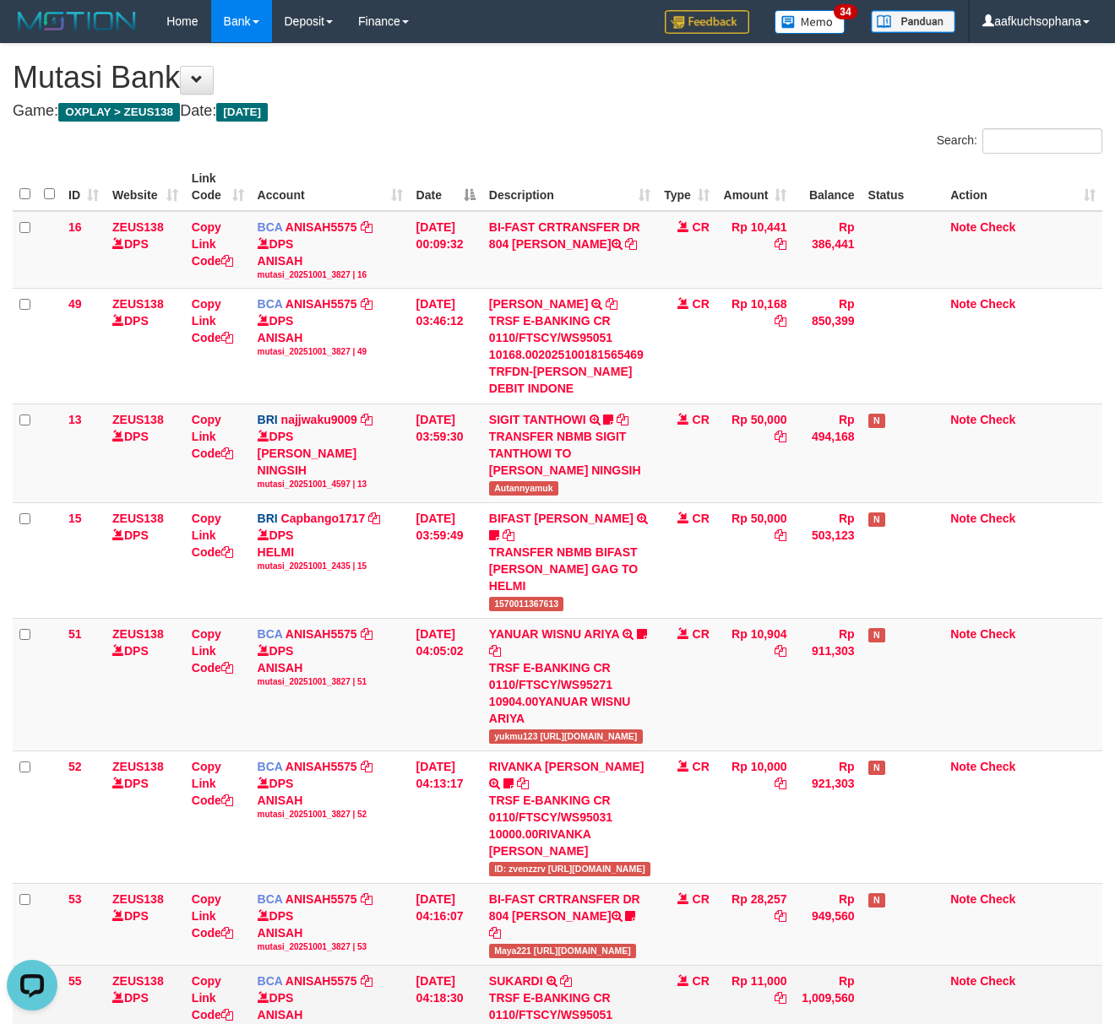
scroll to position [152, 0]
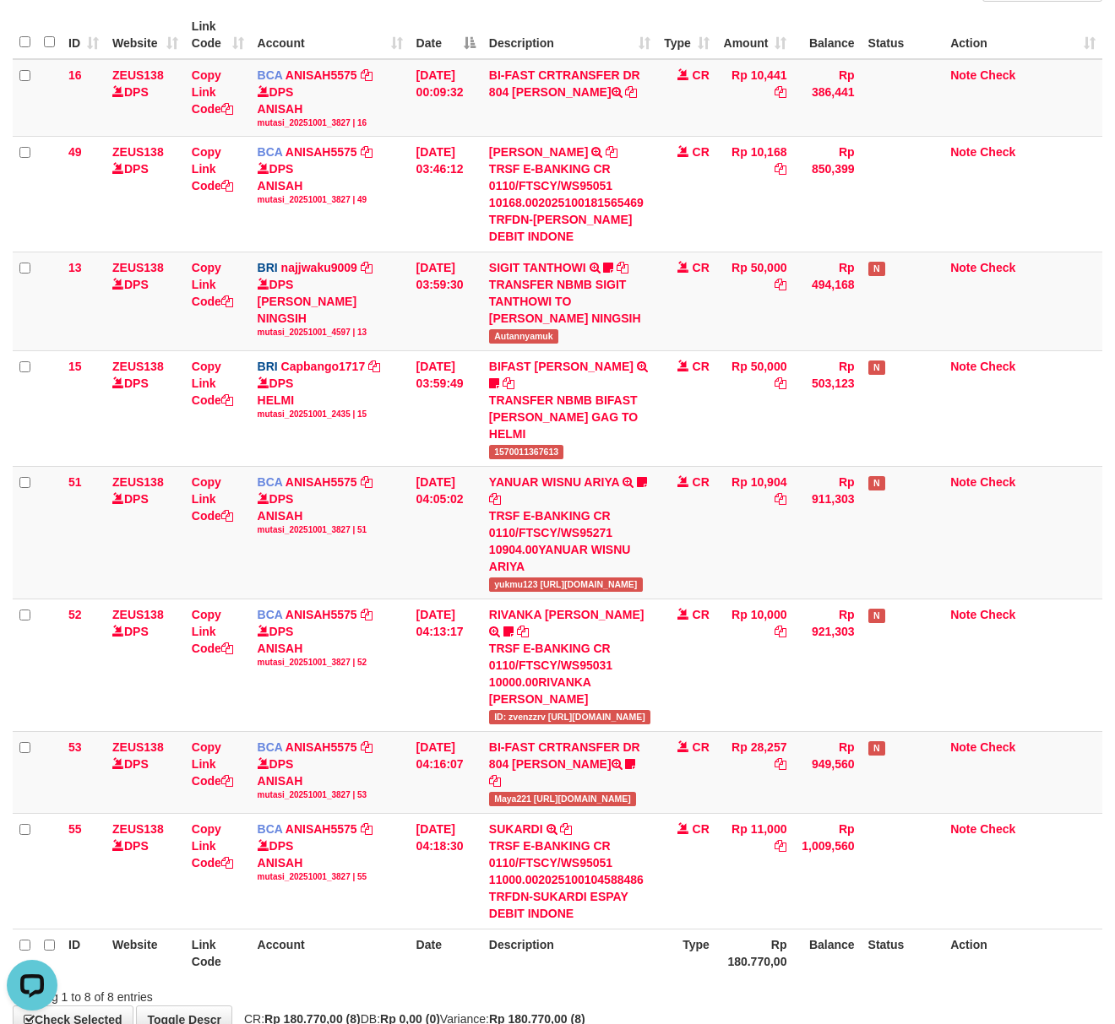
click at [500, 900] on div "**********" at bounding box center [557, 463] width 1115 height 1143
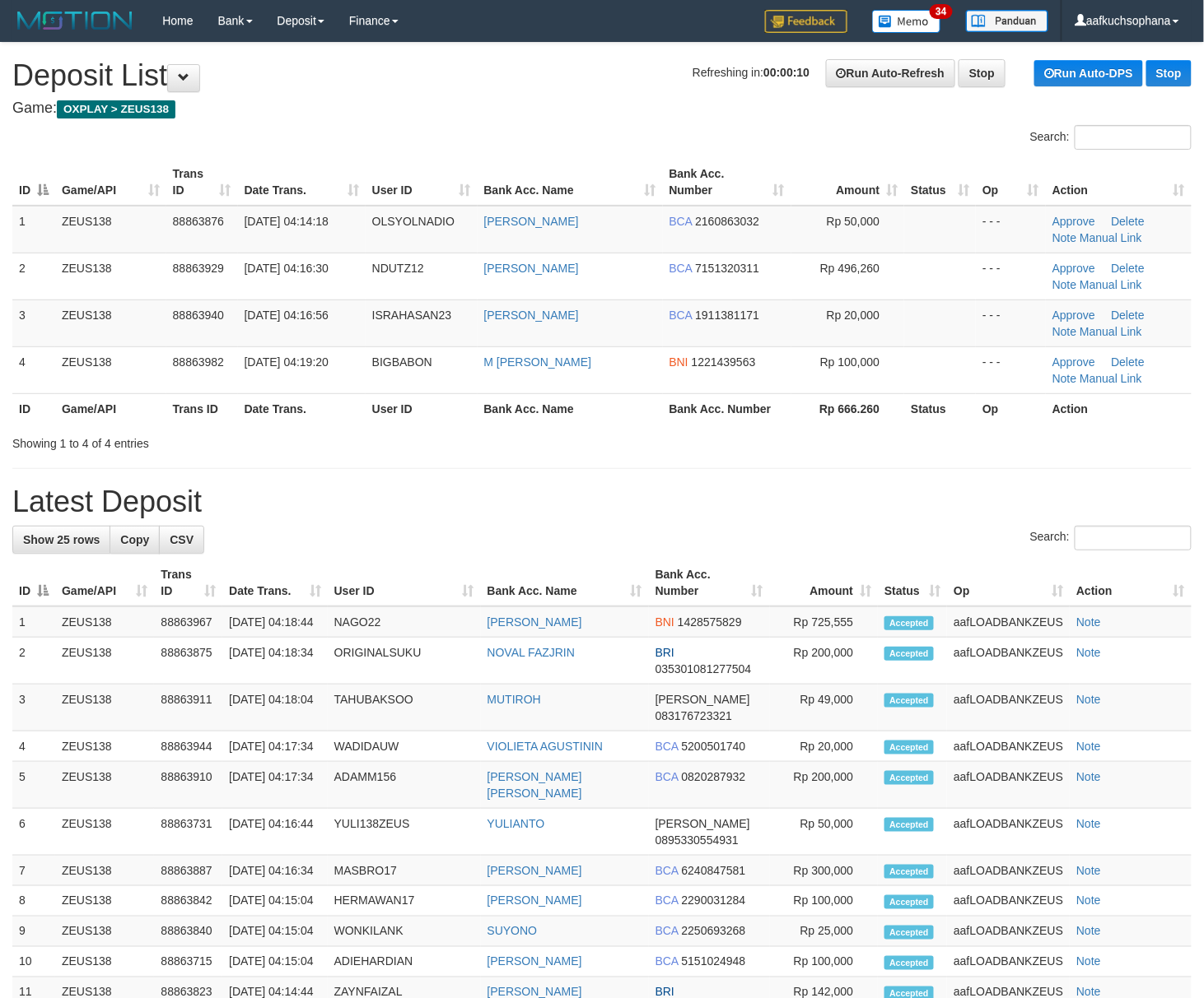
drag, startPoint x: 680, startPoint y: 480, endPoint x: 1216, endPoint y: 678, distance: 571.4
click at [686, 481] on div "**********" at bounding box center [602, 834] width 1204 height 1584
drag, startPoint x: 841, startPoint y: 520, endPoint x: 420, endPoint y: 478, distance: 423.1
click at [840, 520] on div "**********" at bounding box center [602, 834] width 1204 height 1584
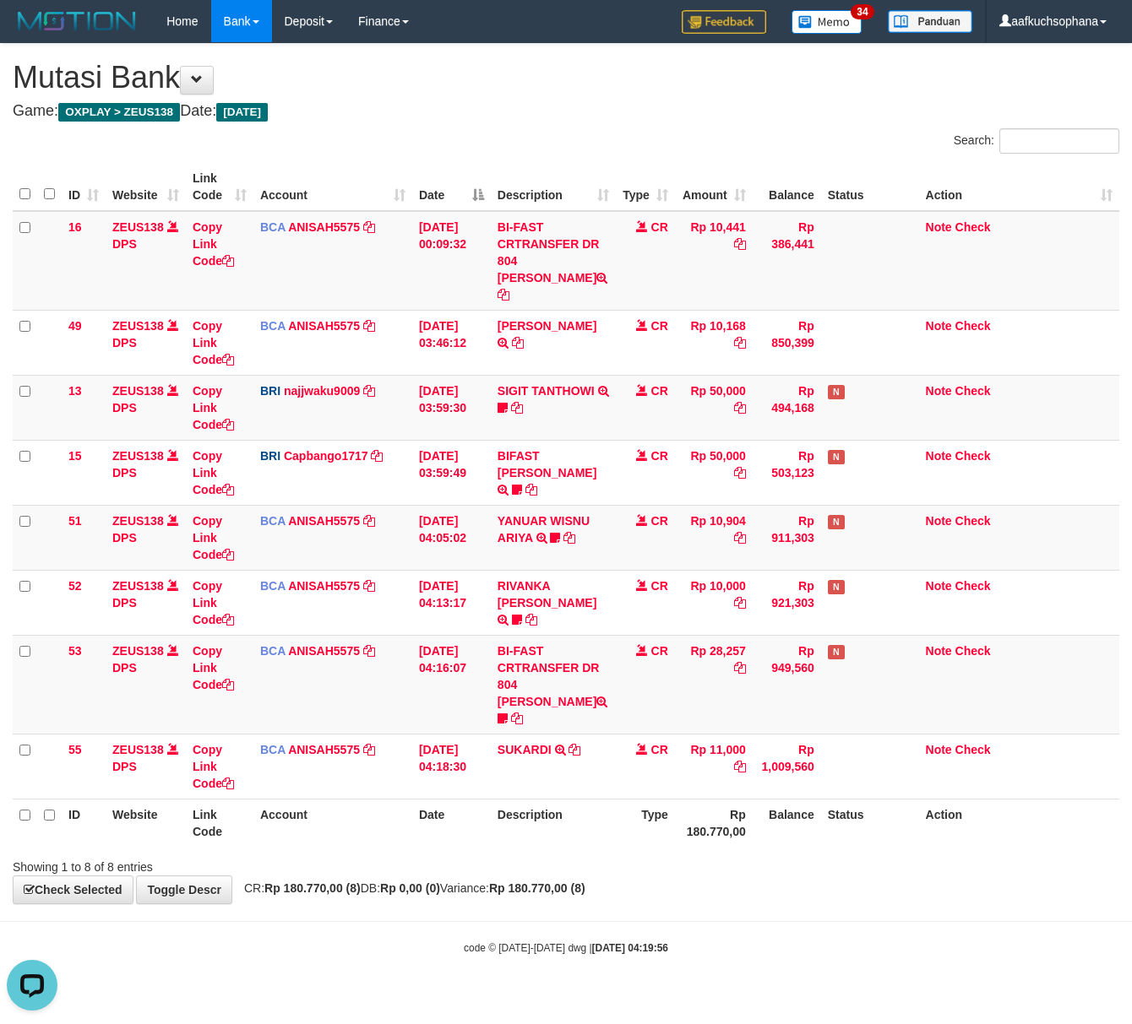
drag, startPoint x: 618, startPoint y: 829, endPoint x: 576, endPoint y: 801, distance: 50.6
click at [617, 852] on div "Showing 1 to 8 of 8 entries" at bounding box center [566, 864] width 1132 height 24
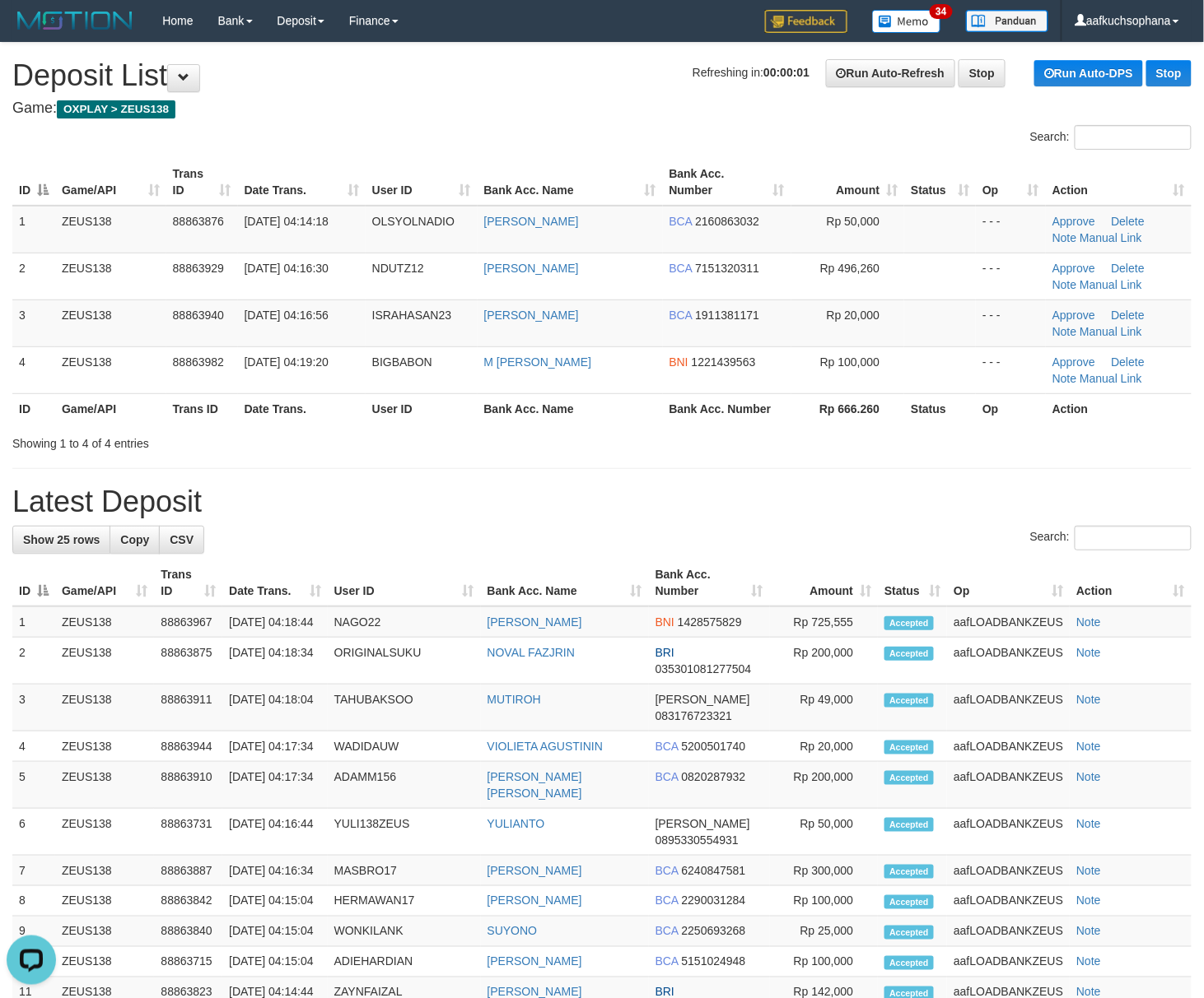
drag, startPoint x: 757, startPoint y: 475, endPoint x: 1210, endPoint y: 601, distance: 470.2
click at [767, 475] on div "**********" at bounding box center [602, 834] width 1204 height 1584
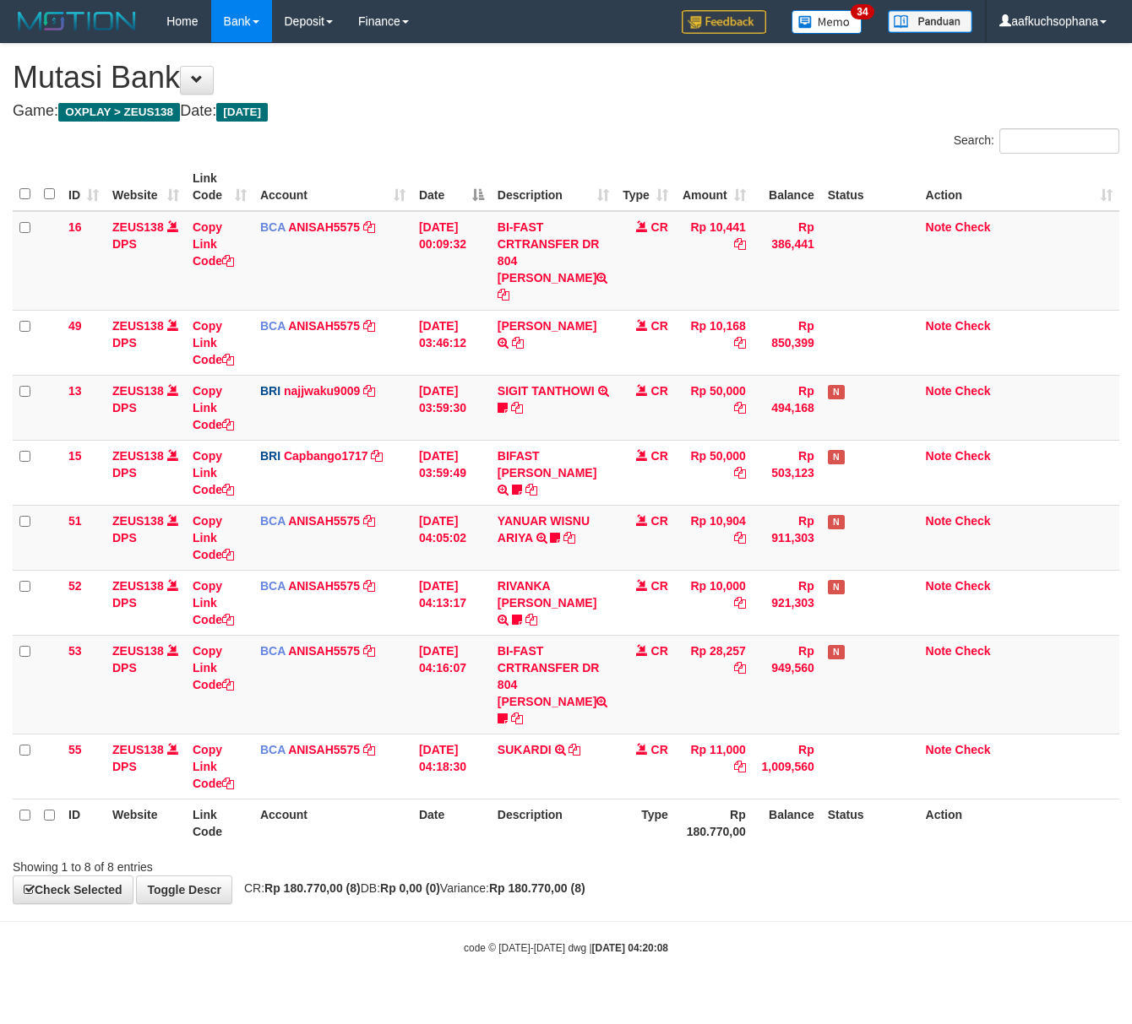
click at [258, 852] on div "Showing 1 to 8 of 8 entries" at bounding box center [236, 864] width 446 height 24
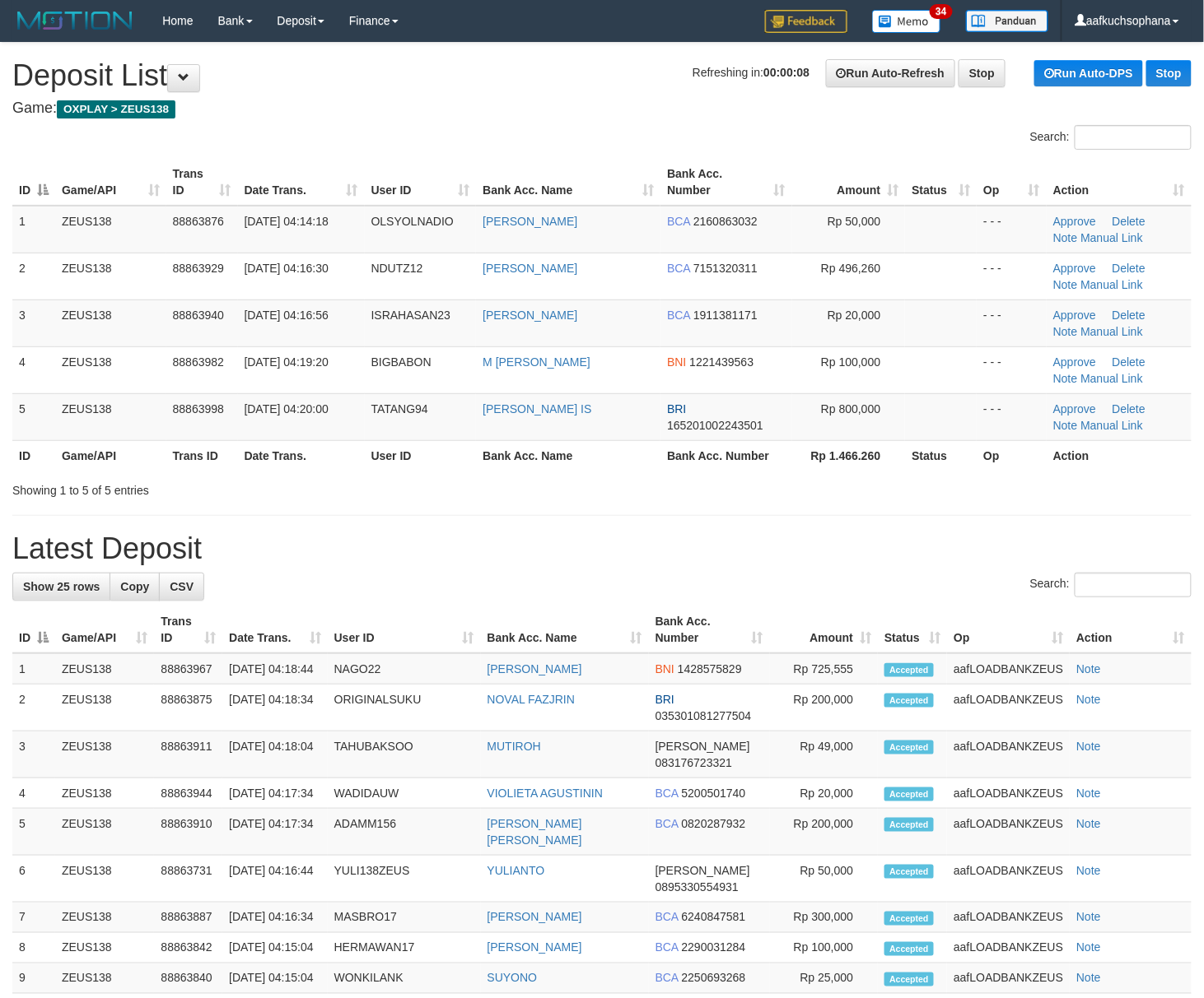
click at [756, 558] on h1 "Latest Deposit" at bounding box center [602, 549] width 1179 height 33
click at [756, 555] on h1 "Latest Deposit" at bounding box center [602, 549] width 1179 height 33
click at [756, 557] on h1 "Latest Deposit" at bounding box center [602, 549] width 1179 height 33
drag, startPoint x: 751, startPoint y: 571, endPoint x: 742, endPoint y: 576, distance: 10.3
click at [742, 576] on div "**********" at bounding box center [602, 858] width 1204 height 1631
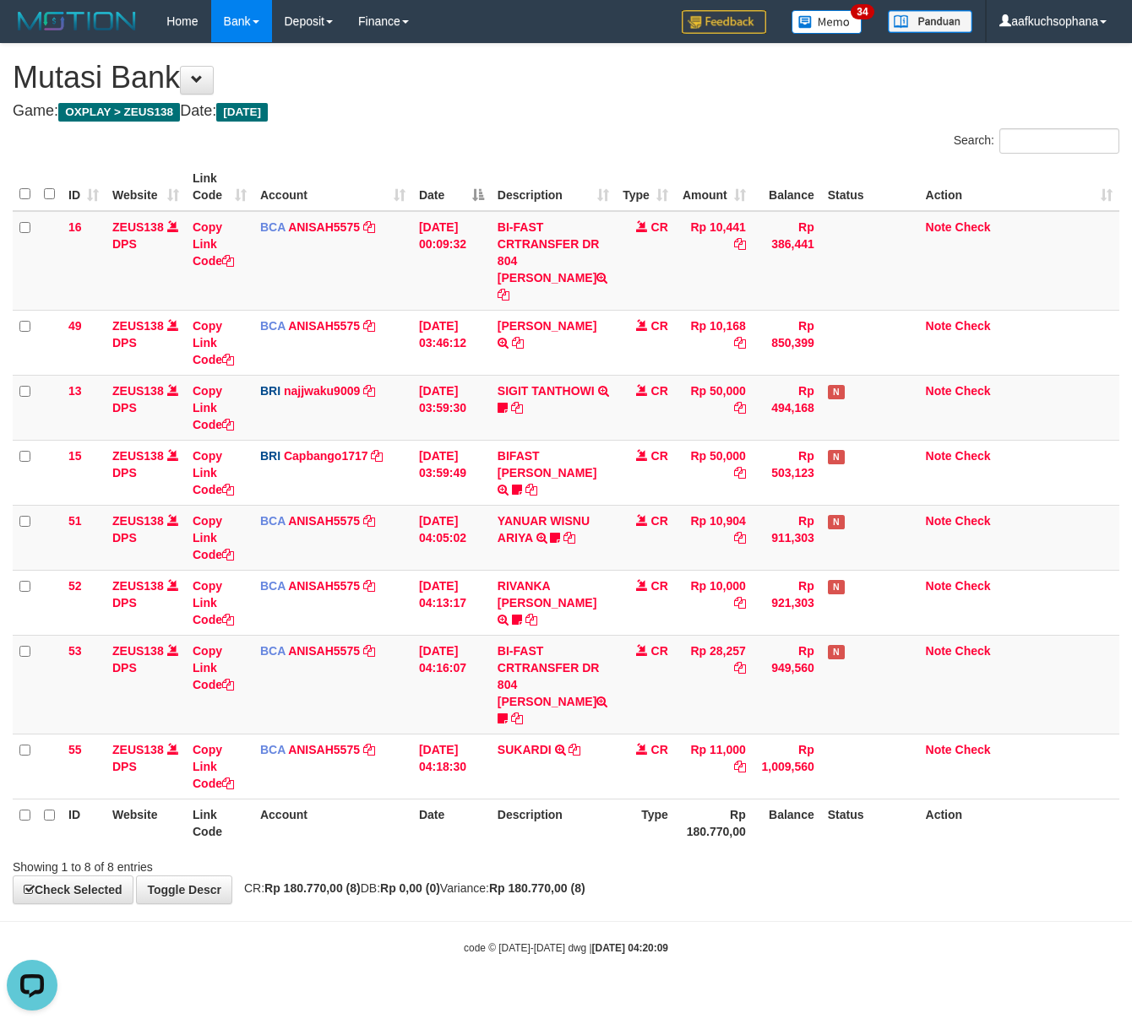
drag, startPoint x: 448, startPoint y: 926, endPoint x: 443, endPoint y: 907, distance: 19.1
click at [447, 926] on body "Toggle navigation Home Bank Account List Load By Website Group [OXPLAY] ZEUS138…" at bounding box center [566, 499] width 1132 height 998
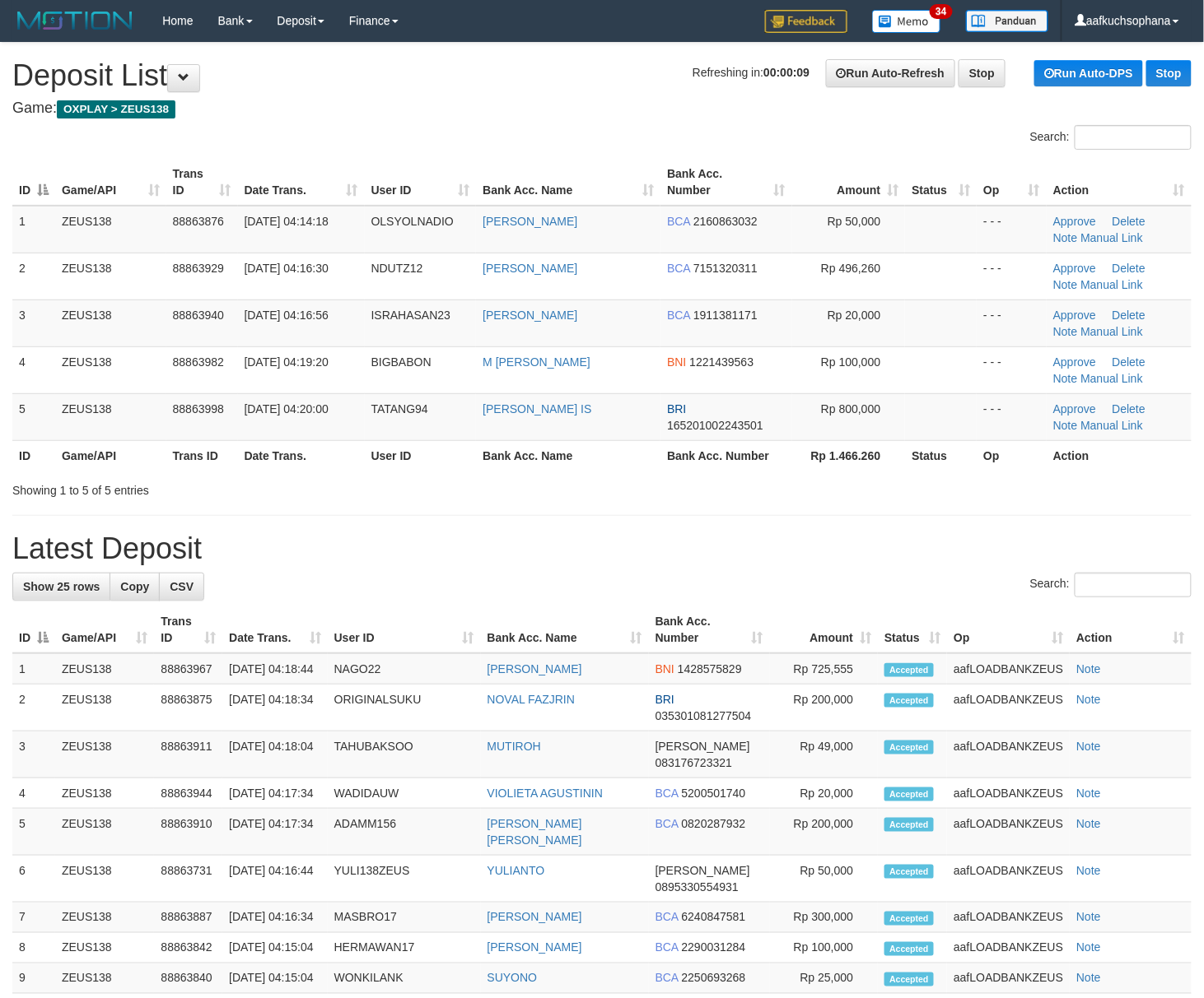
click at [641, 574] on div "Search:" at bounding box center [602, 588] width 1179 height 29
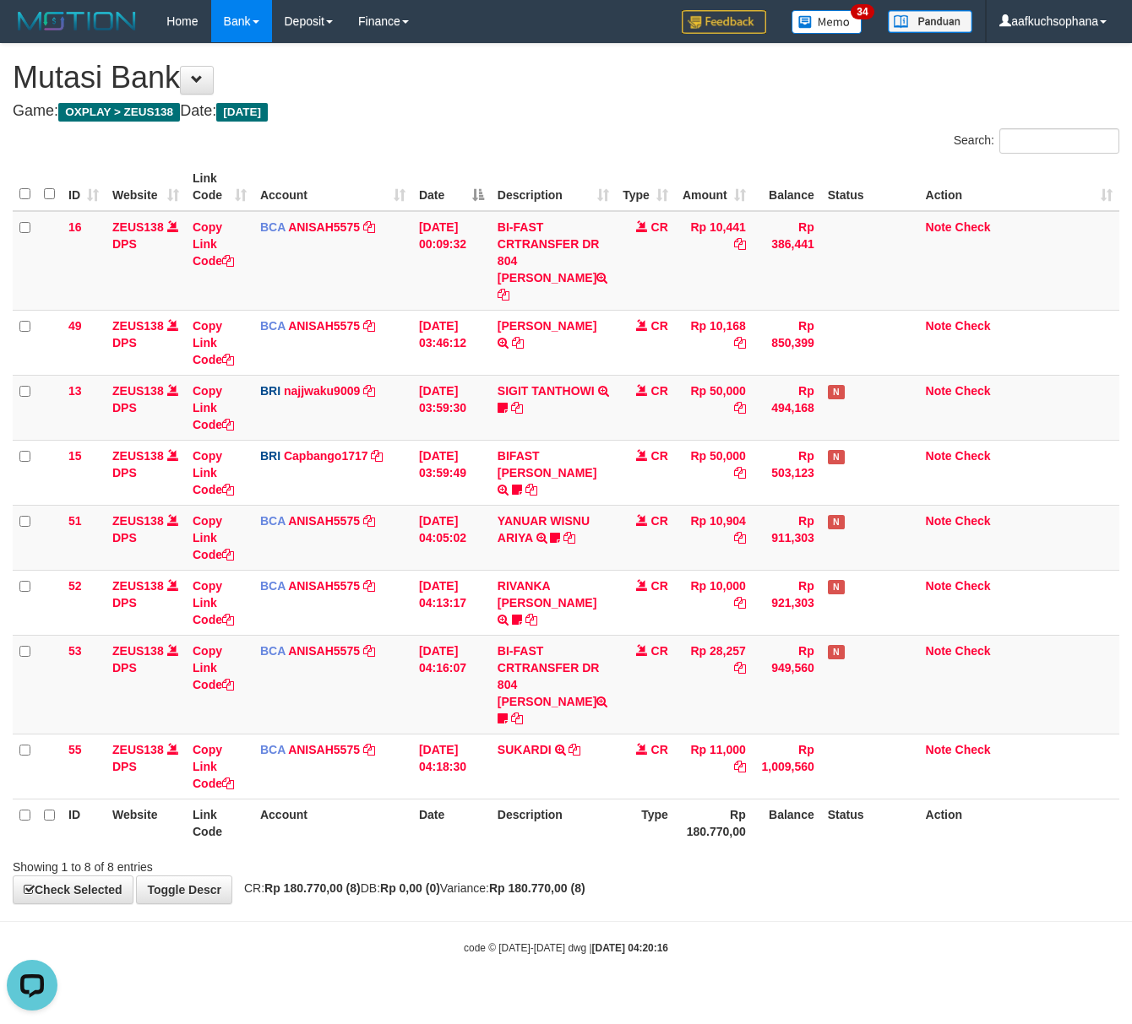
drag, startPoint x: 444, startPoint y: 1008, endPoint x: 423, endPoint y: 975, distance: 39.8
click at [430, 998] on html "Toggle navigation Home Bank Account List Load By Website Group [OXPLAY] ZEUS138…" at bounding box center [566, 499] width 1132 height 998
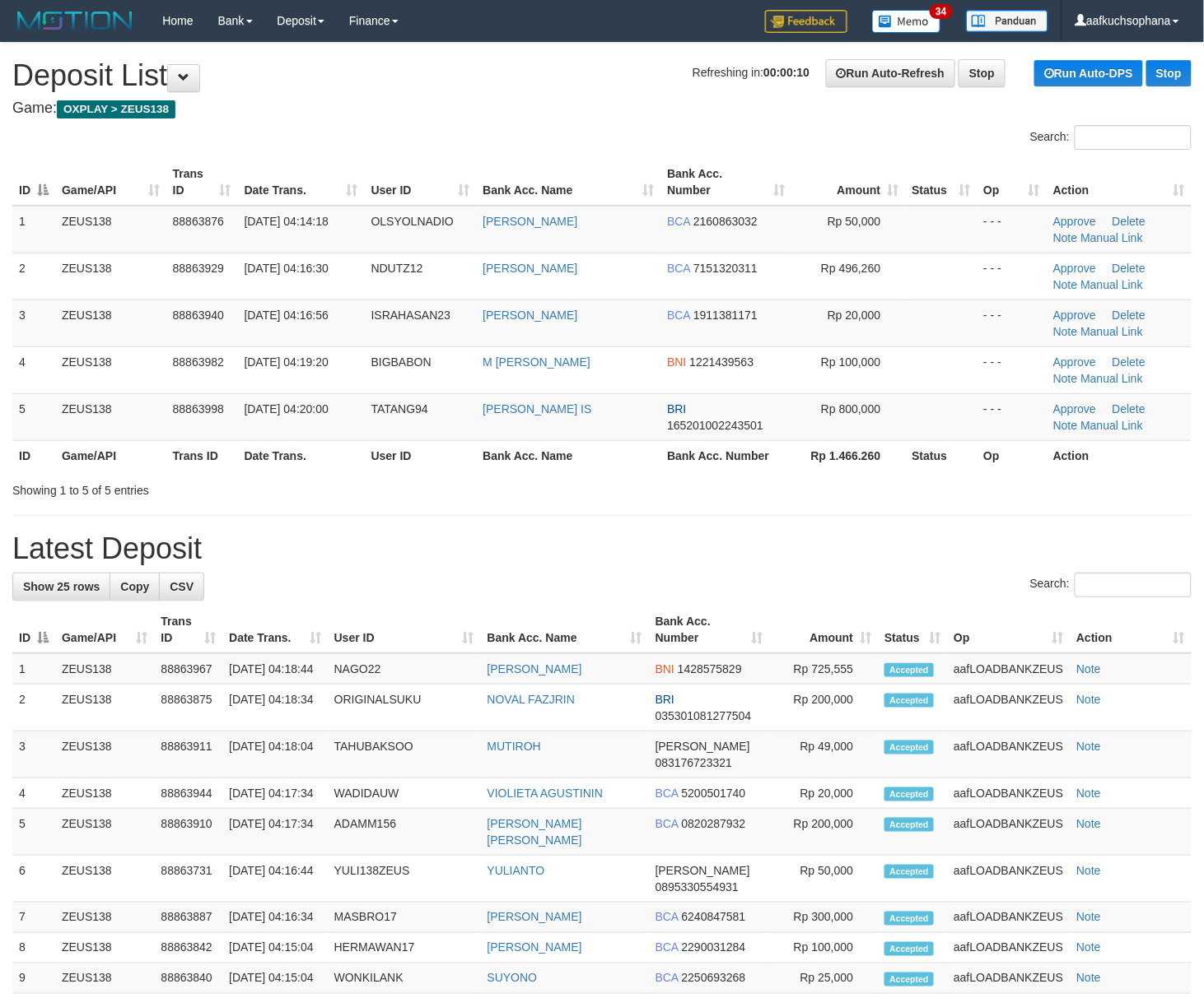
click at [742, 523] on div "**********" at bounding box center [602, 858] width 1204 height 1631
drag, startPoint x: 527, startPoint y: 557, endPoint x: 594, endPoint y: 575, distance: 69.4
click at [528, 557] on h1 "Latest Deposit" at bounding box center [602, 549] width 1179 height 33
drag, startPoint x: 913, startPoint y: 523, endPoint x: 962, endPoint y: 555, distance: 58.5
click at [919, 527] on div "**********" at bounding box center [602, 858] width 1204 height 1631
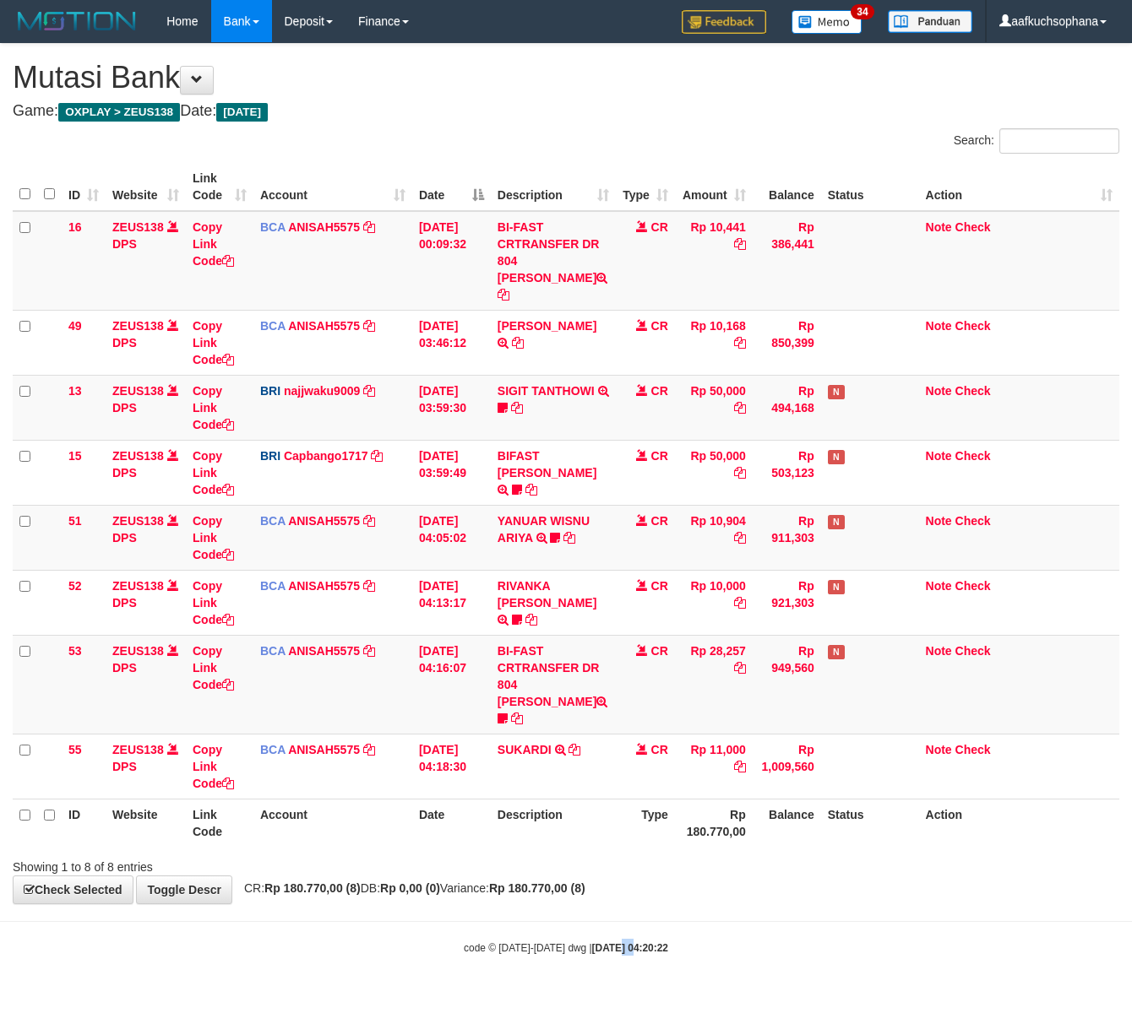
click at [602, 957] on body "Toggle navigation Home Bank Account List Load By Website Group [OXPLAY] ZEUS138…" at bounding box center [566, 499] width 1132 height 998
drag, startPoint x: 532, startPoint y: 867, endPoint x: 4, endPoint y: 727, distance: 545.9
click at [528, 867] on div "**********" at bounding box center [566, 474] width 1132 height 860
click at [519, 872] on div "**********" at bounding box center [566, 474] width 1132 height 860
click at [491, 882] on span "CR: Rp 180.770,00 (8) DB: Rp 0,00 (0) Variance: Rp 180.770,00 (8)" at bounding box center [411, 889] width 350 height 14
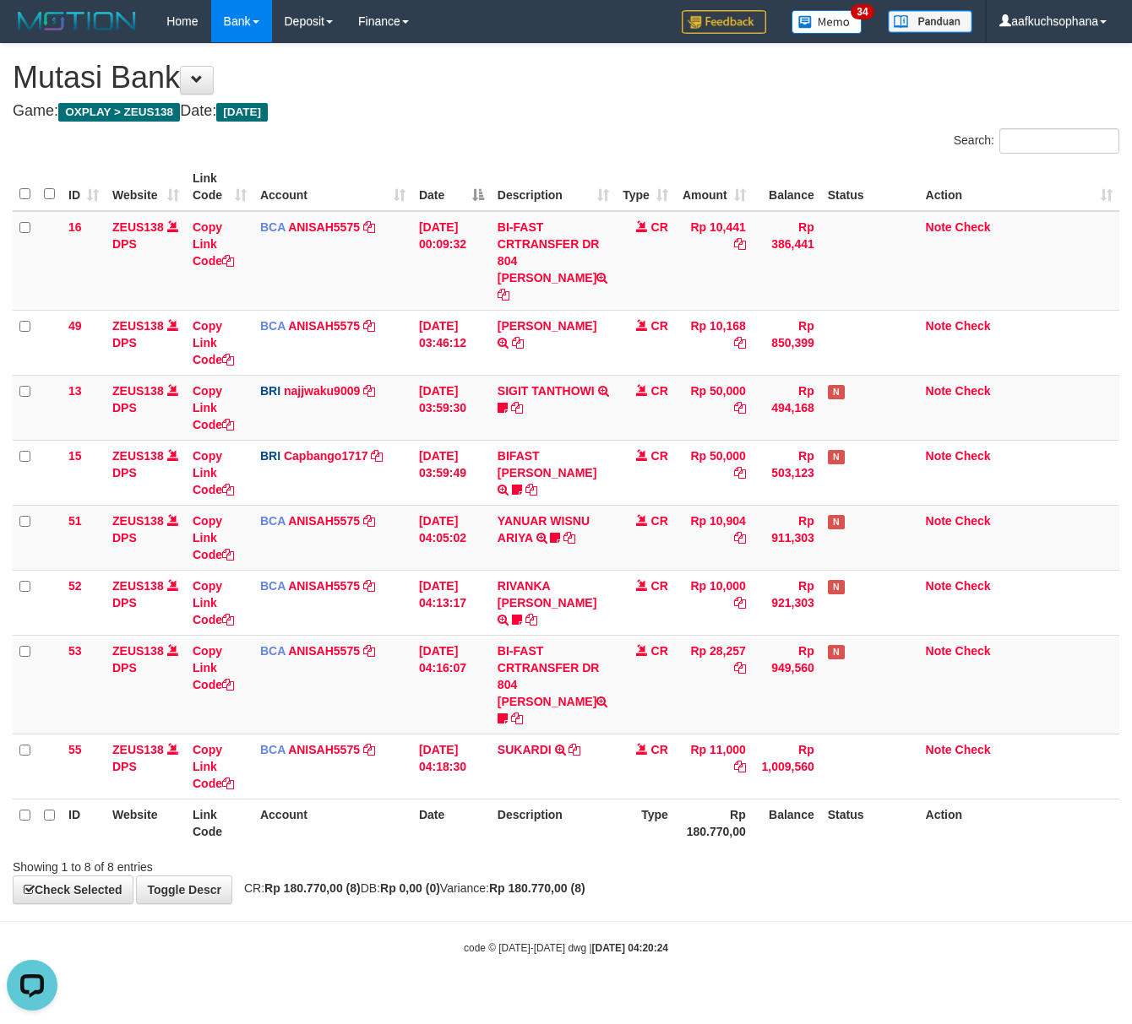
click at [487, 882] on span "CR: Rp 180.770,00 (8) DB: Rp 0,00 (0) Variance: Rp 180.770,00 (8)" at bounding box center [411, 889] width 350 height 14
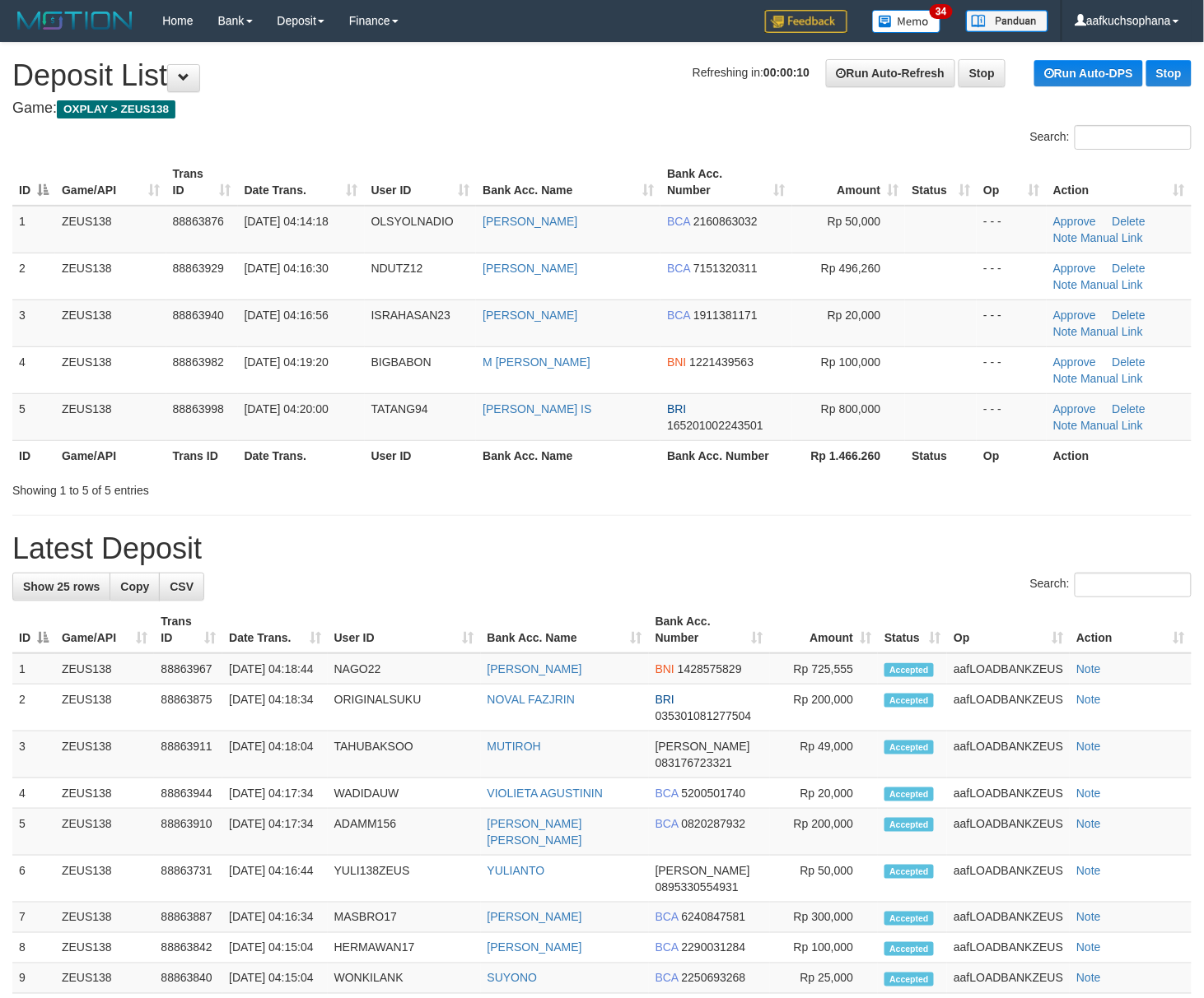
click at [861, 576] on div "Search:" at bounding box center [602, 588] width 1179 height 29
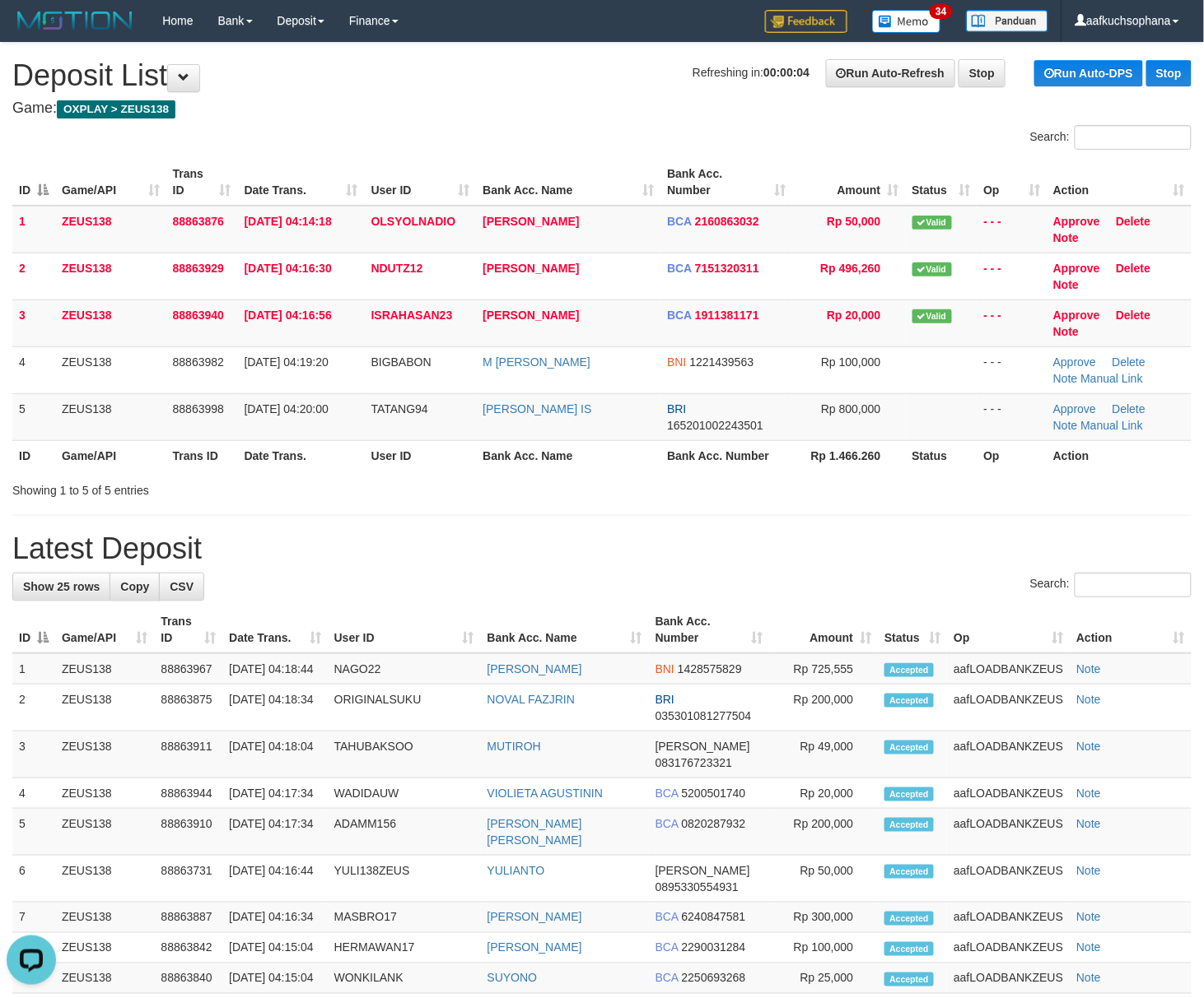
drag, startPoint x: 884, startPoint y: 490, endPoint x: 1216, endPoint y: 577, distance: 343.2
click at [1026, 527] on div "**********" at bounding box center [602, 858] width 1204 height 1631
drag, startPoint x: 830, startPoint y: 520, endPoint x: 1202, endPoint y: 639, distance: 390.6
click at [839, 524] on div "**********" at bounding box center [602, 858] width 1204 height 1631
click at [867, 534] on h1 "Latest Deposit" at bounding box center [602, 549] width 1179 height 33
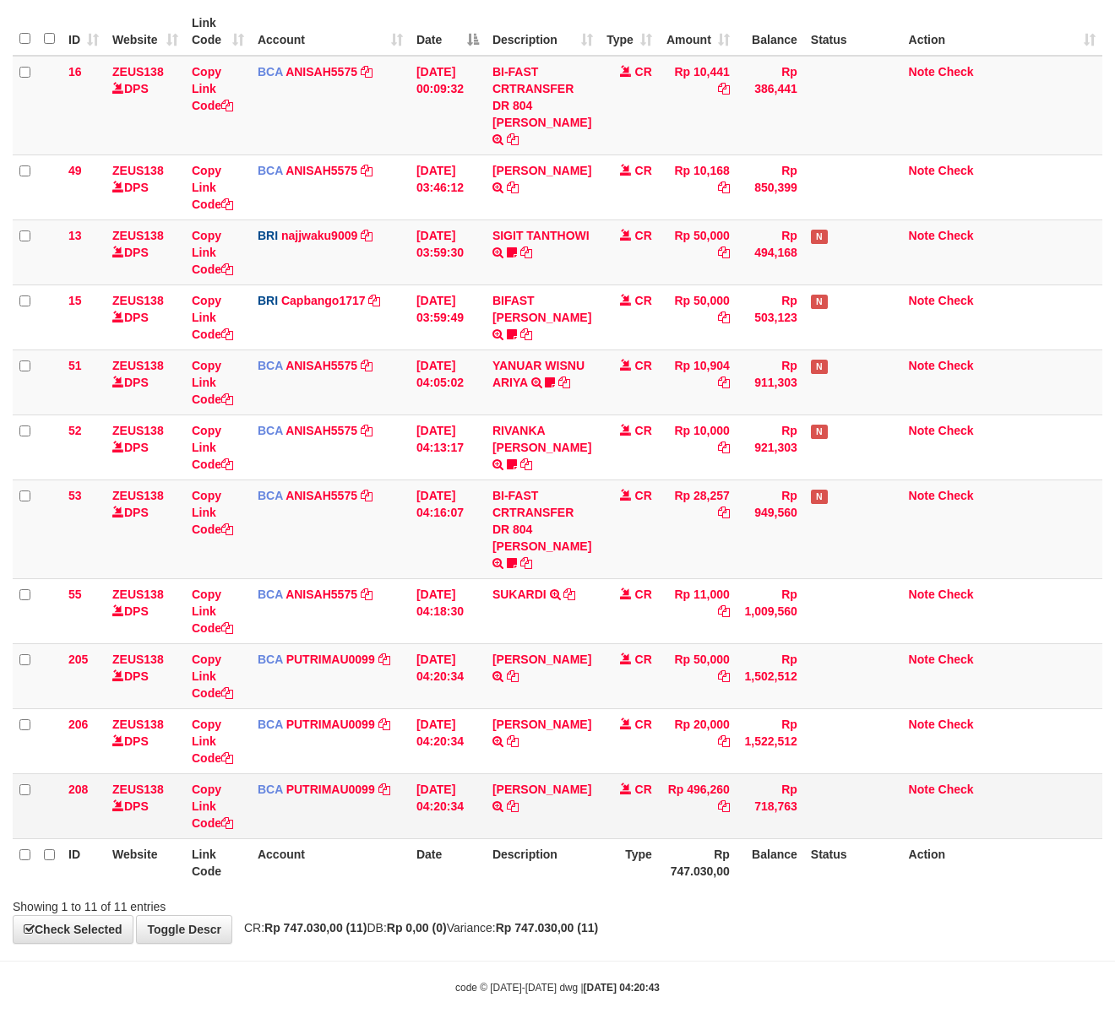
scroll to position [155, 0]
click at [410, 798] on td "01/10/2025 04:20:34" at bounding box center [448, 806] width 76 height 65
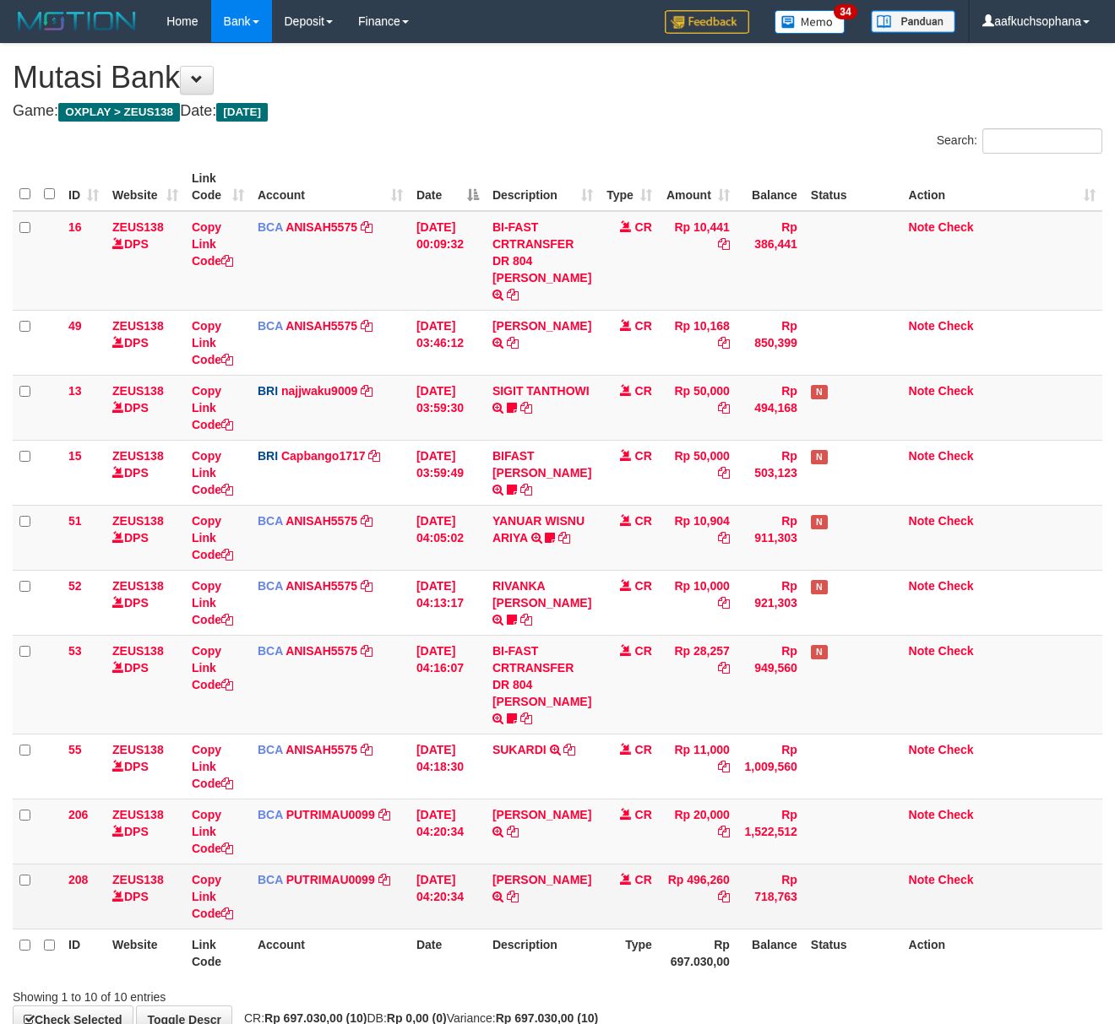
scroll to position [90, 0]
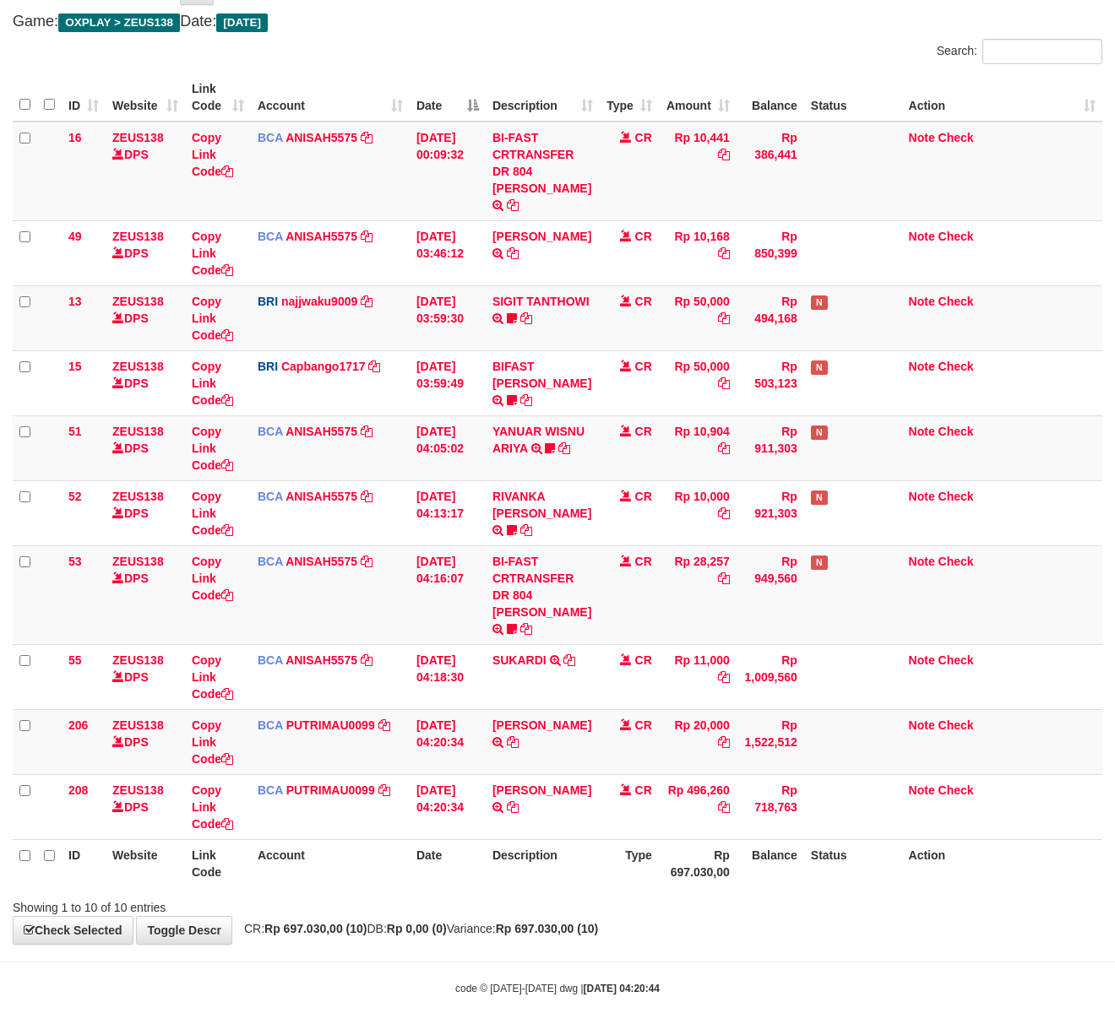
drag, startPoint x: 677, startPoint y: 958, endPoint x: 643, endPoint y: 905, distance: 62.8
click at [676, 951] on body "Toggle navigation Home Bank Account List Load By Website Group [OXPLAY] ZEUS138…" at bounding box center [557, 474] width 1115 height 1128
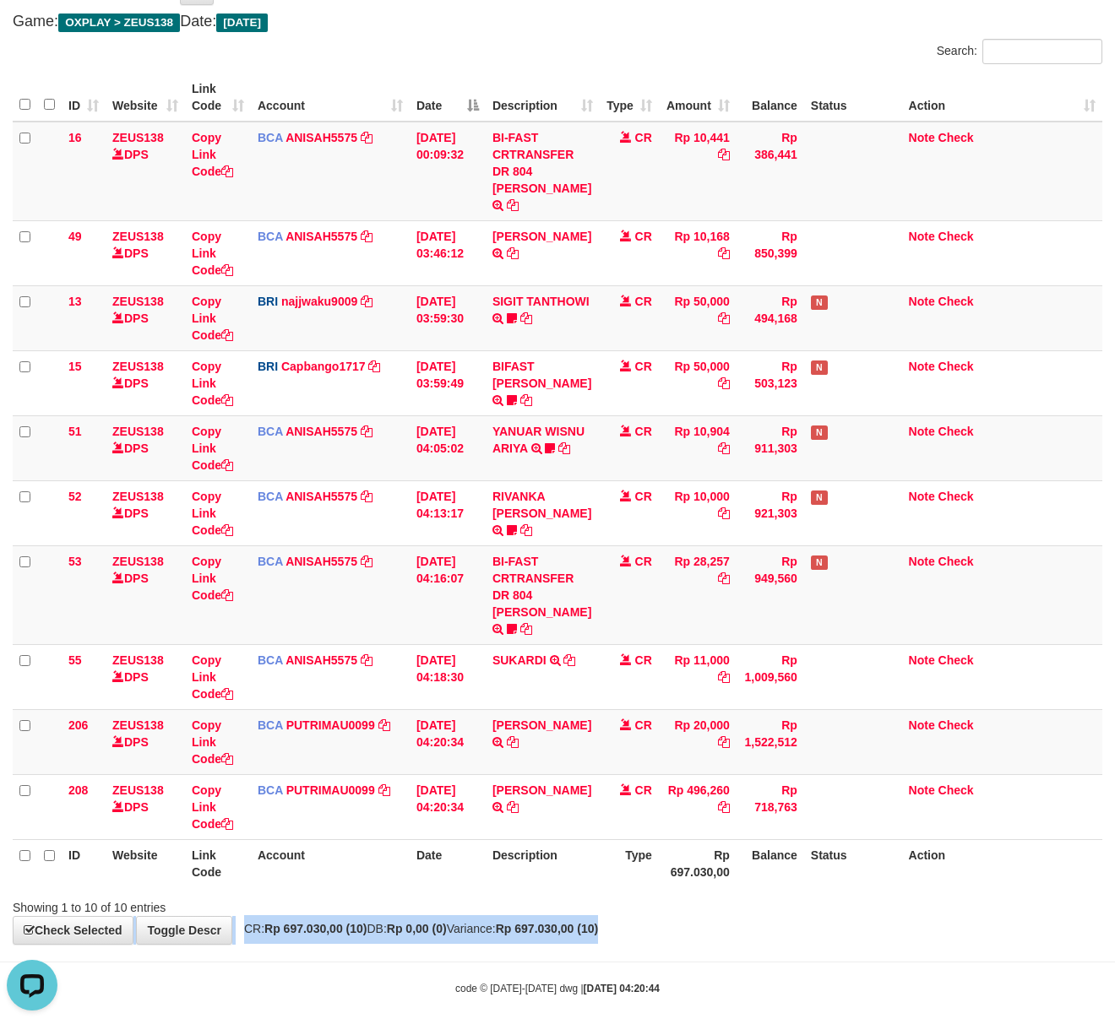
drag, startPoint x: 649, startPoint y: 910, endPoint x: 626, endPoint y: 855, distance: 60.2
click at [645, 877] on div "**********" at bounding box center [557, 449] width 1115 height 990
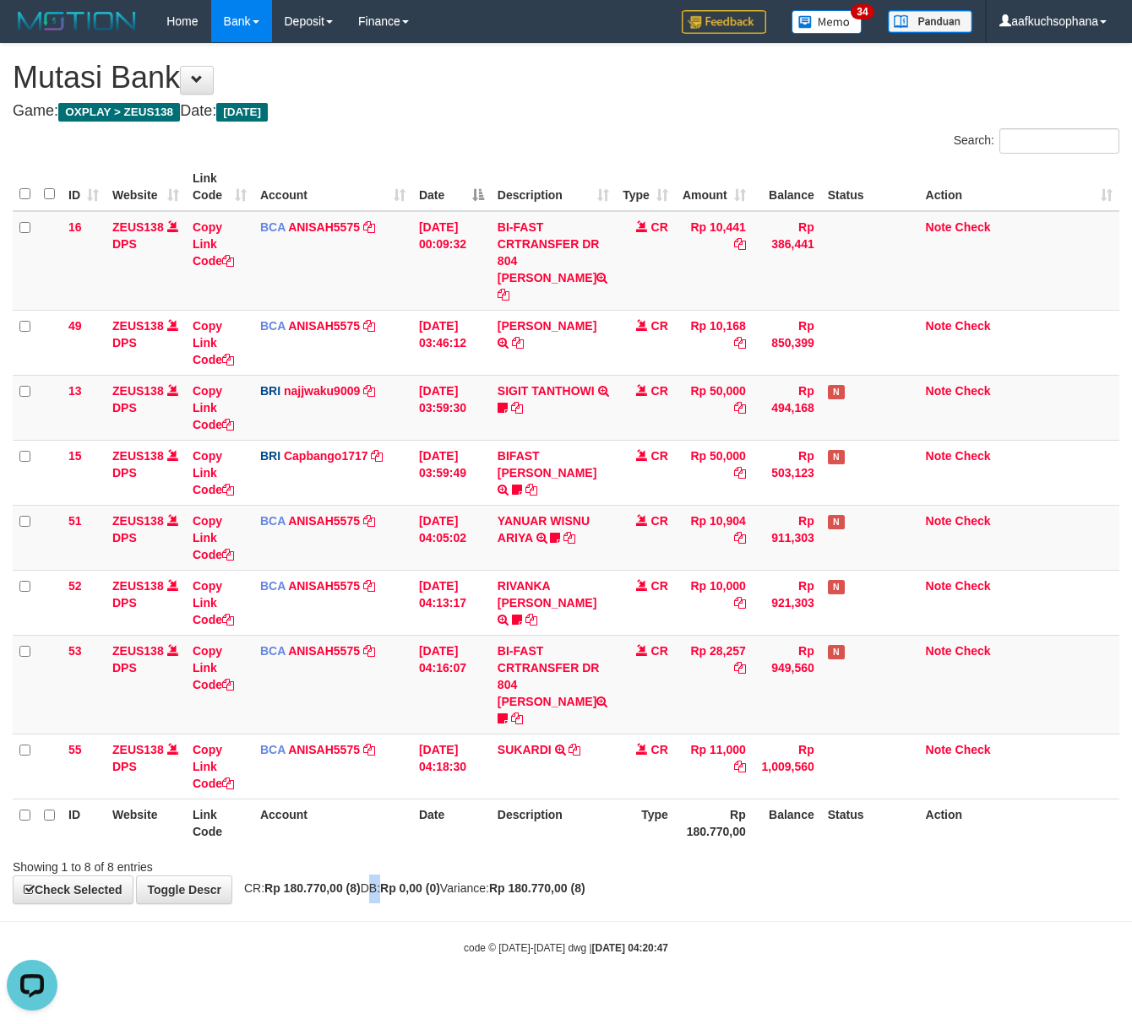
drag, startPoint x: 372, startPoint y: 865, endPoint x: 399, endPoint y: 858, distance: 27.0
click at [380, 865] on div "**********" at bounding box center [566, 474] width 1132 height 860
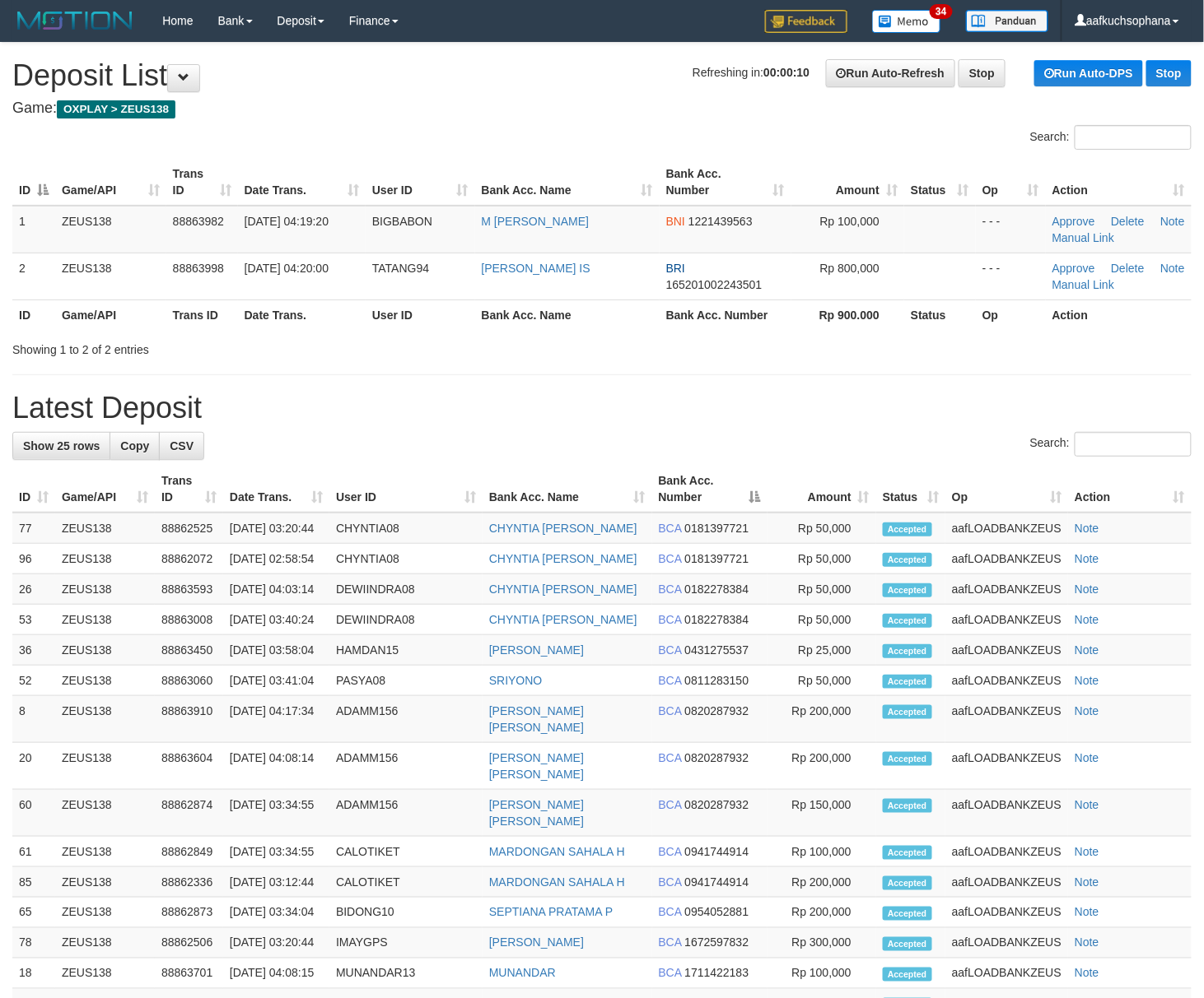
click at [724, 480] on th "Bank Acc. Number" at bounding box center [710, 489] width 115 height 47
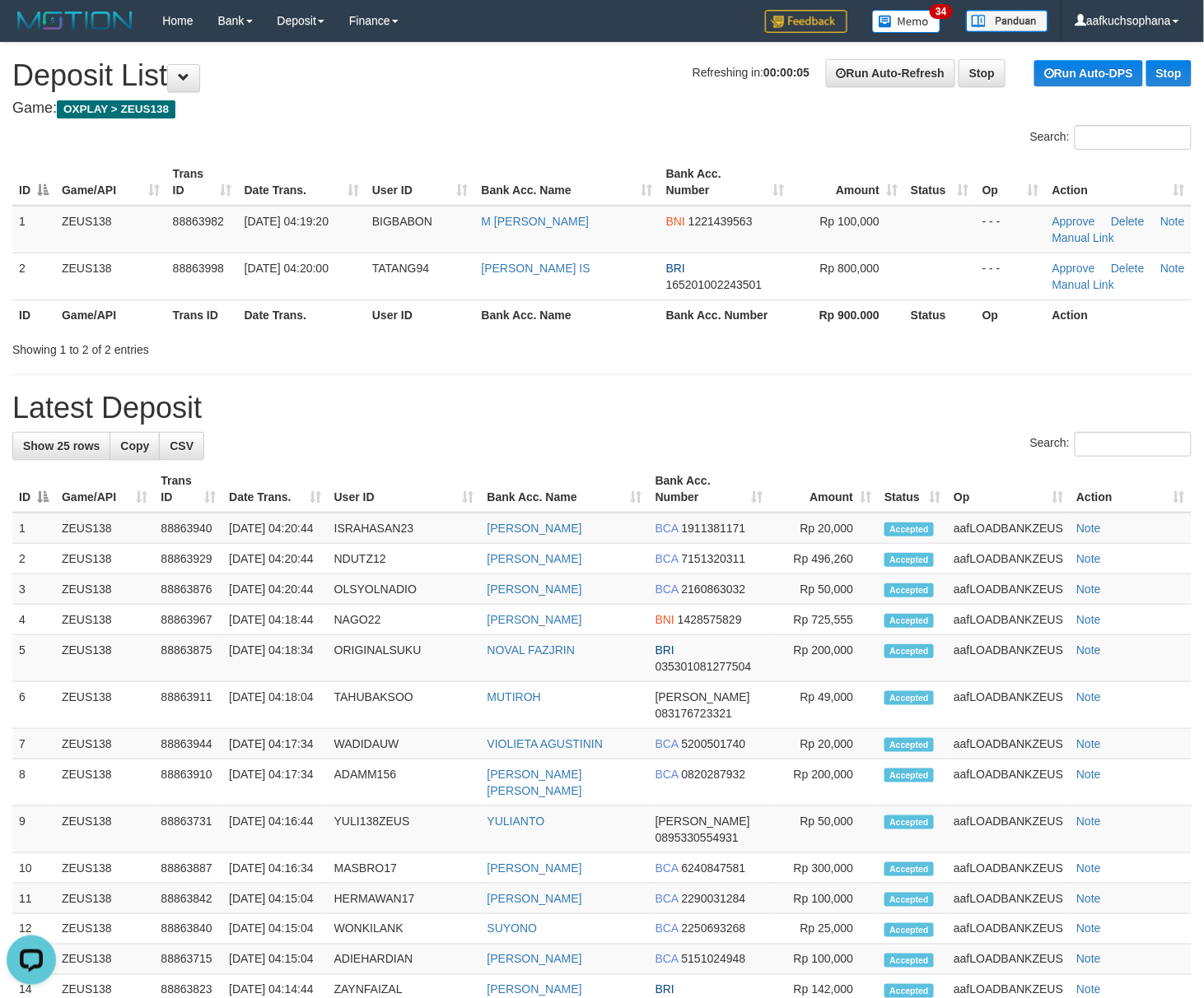
drag, startPoint x: 686, startPoint y: 351, endPoint x: 719, endPoint y: 368, distance: 37.1
click at [691, 353] on div "Showing 1 to 2 of 2 entries" at bounding box center [602, 347] width 1204 height 23
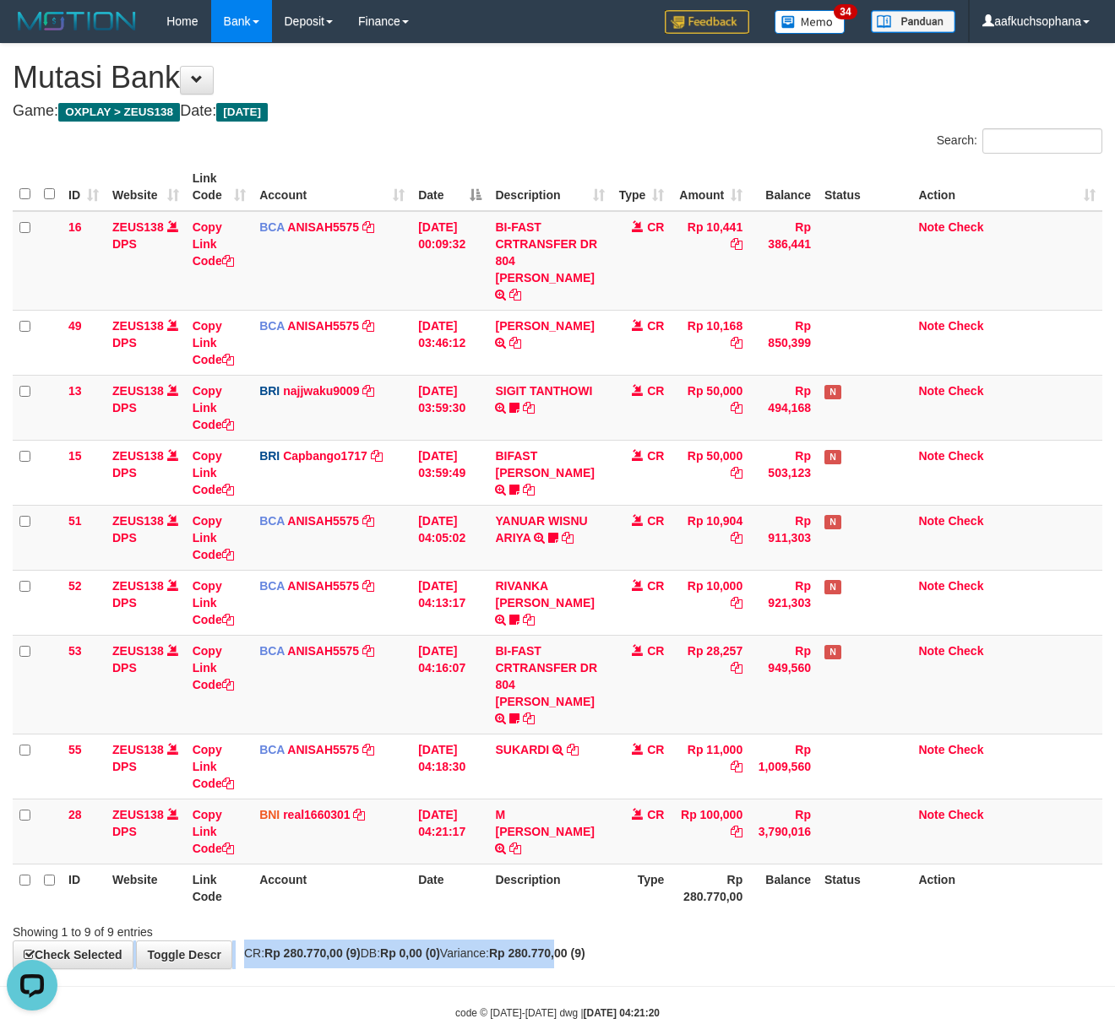
drag, startPoint x: 599, startPoint y: 913, endPoint x: 3, endPoint y: 605, distance: 670.5
click at [602, 916] on div "**********" at bounding box center [557, 506] width 1115 height 925
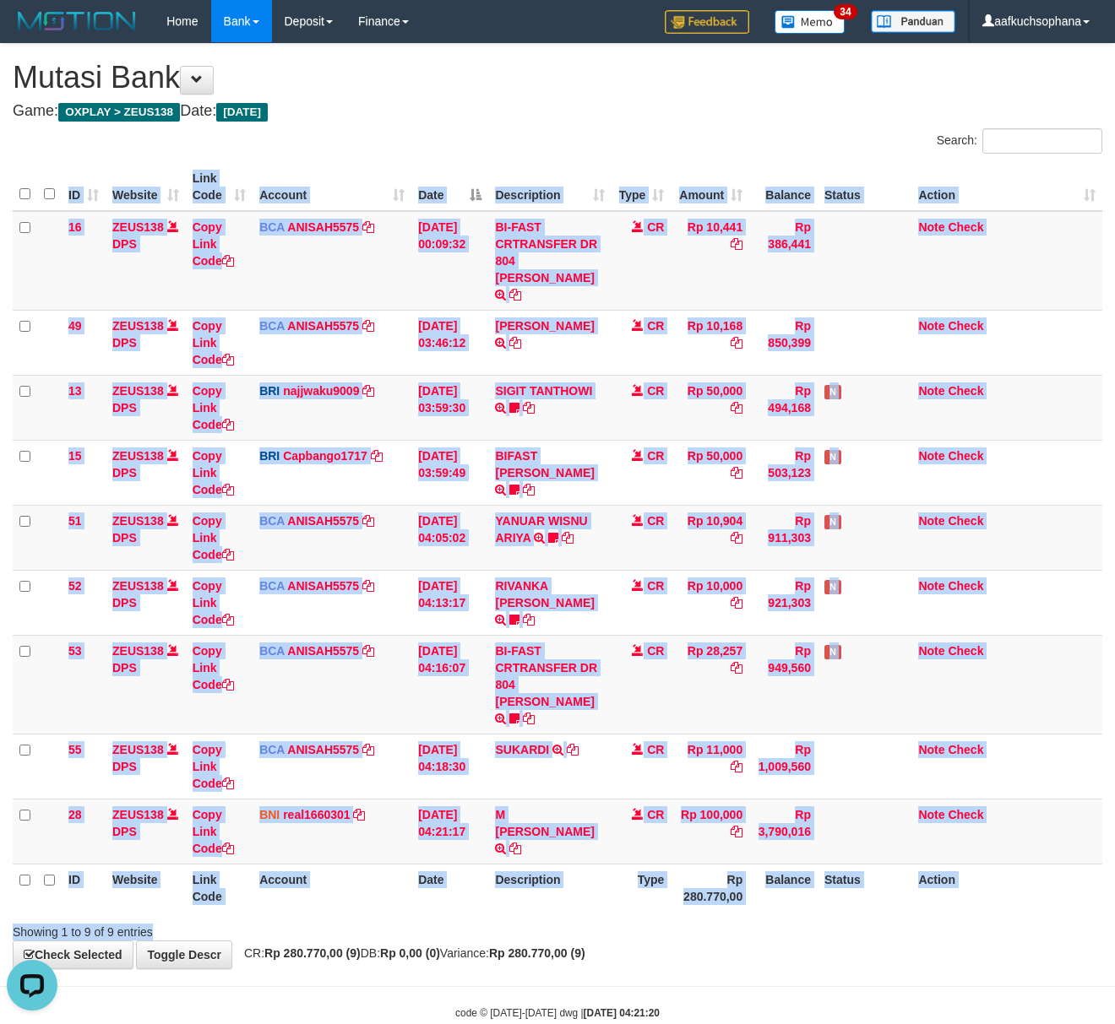
drag, startPoint x: 534, startPoint y: 883, endPoint x: 517, endPoint y: 853, distance: 34.8
click at [535, 886] on div "Search: ID Website Link Code Account Date Description Type Amount Balance Statu…" at bounding box center [557, 534] width 1089 height 812
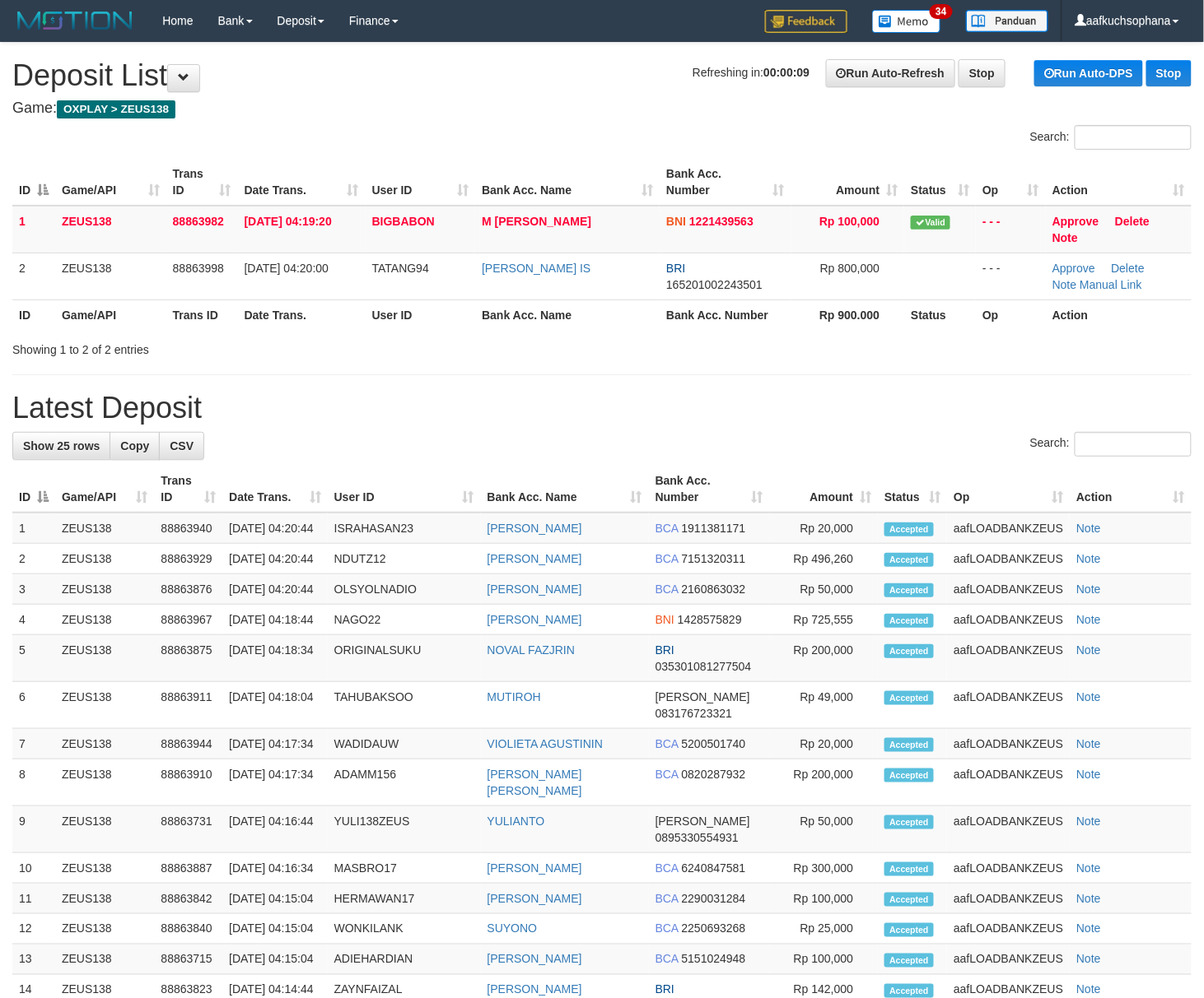
click at [871, 408] on h1 "Latest Deposit" at bounding box center [602, 408] width 1179 height 33
click at [673, 420] on h1 "Latest Deposit" at bounding box center [602, 408] width 1179 height 33
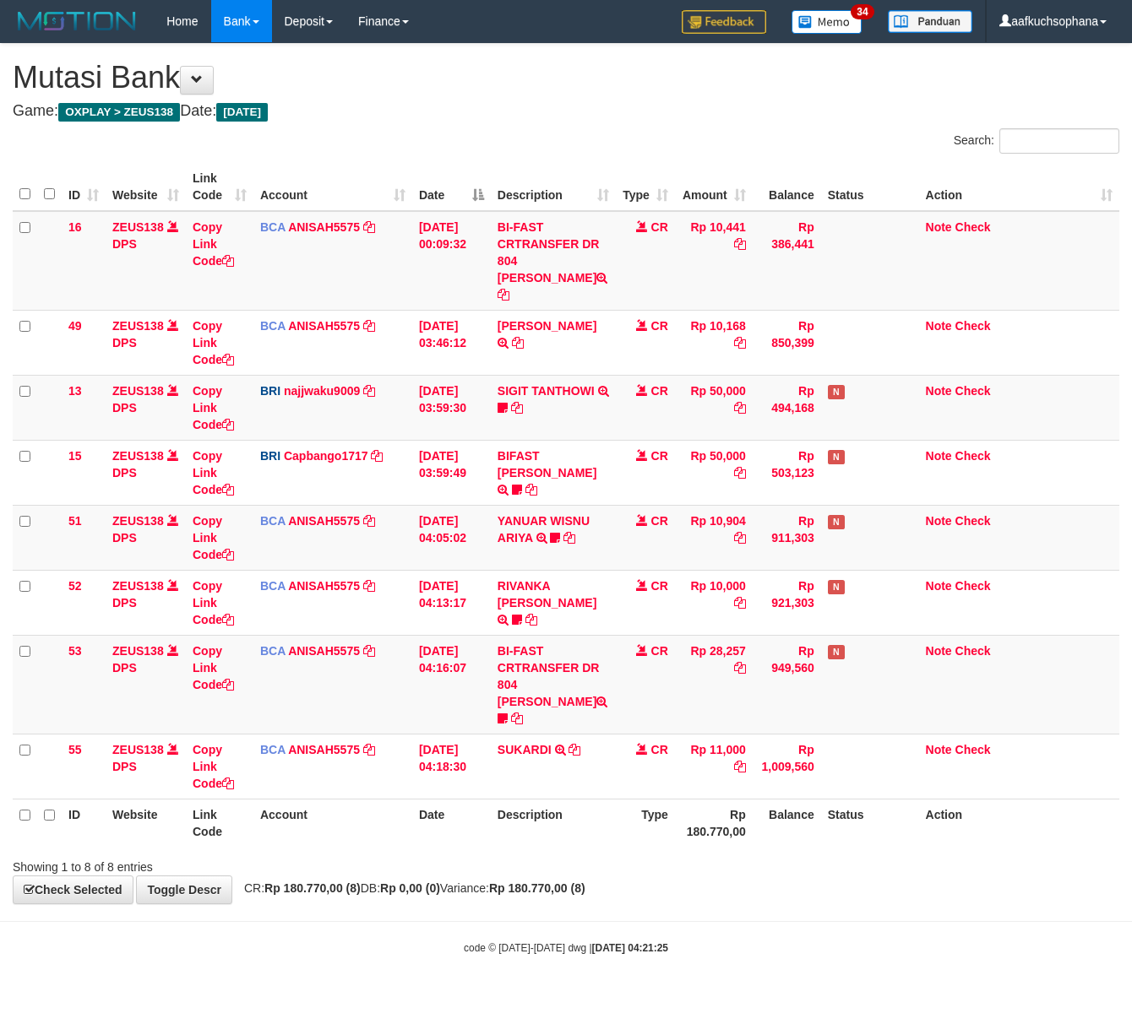
drag, startPoint x: 500, startPoint y: 880, endPoint x: 406, endPoint y: 797, distance: 125.1
click at [467, 855] on body "Toggle navigation Home Bank Account List Load By Website Group [OXPLAY] ZEUS138…" at bounding box center [566, 499] width 1132 height 998
click at [595, 799] on th "Description" at bounding box center [553, 823] width 125 height 48
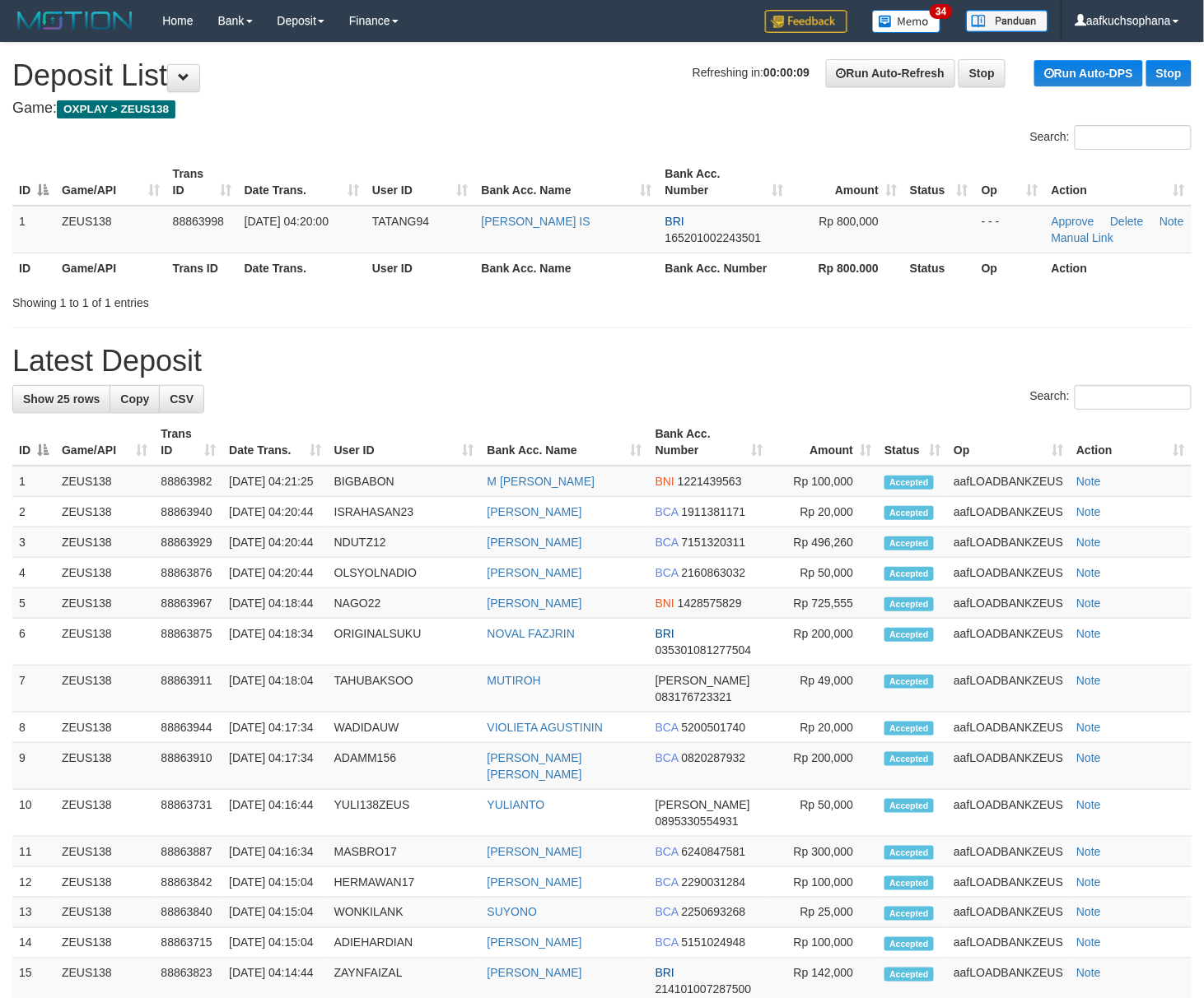
drag, startPoint x: 630, startPoint y: 364, endPoint x: 1220, endPoint y: 595, distance: 633.6
click at [645, 373] on h1 "Latest Deposit" at bounding box center [602, 362] width 1179 height 33
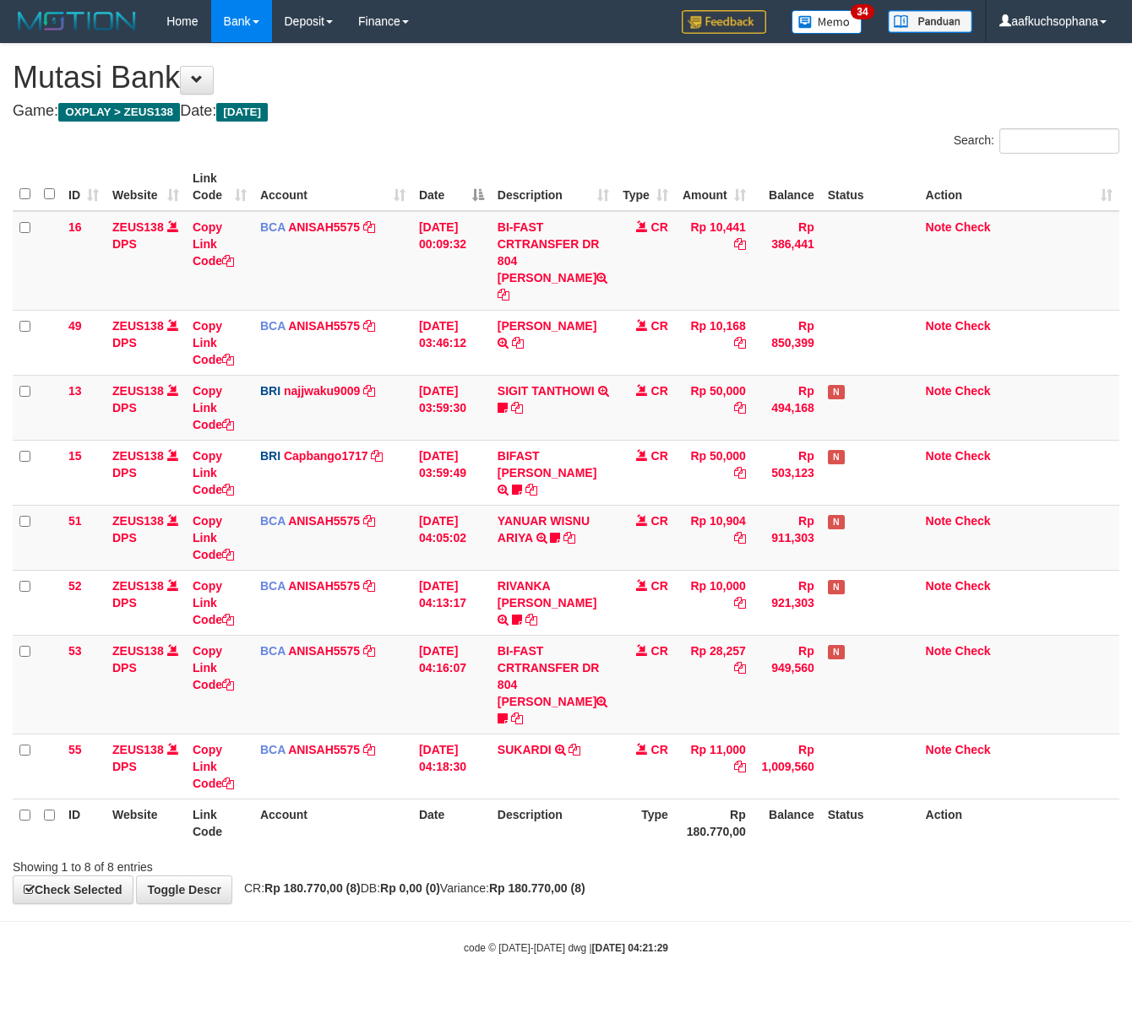
drag, startPoint x: 802, startPoint y: 893, endPoint x: 794, endPoint y: 887, distance: 10.3
click at [797, 890] on body "Toggle navigation Home Bank Account List Load By Website Group [OXPLAY] ZEUS138…" at bounding box center [566, 499] width 1132 height 998
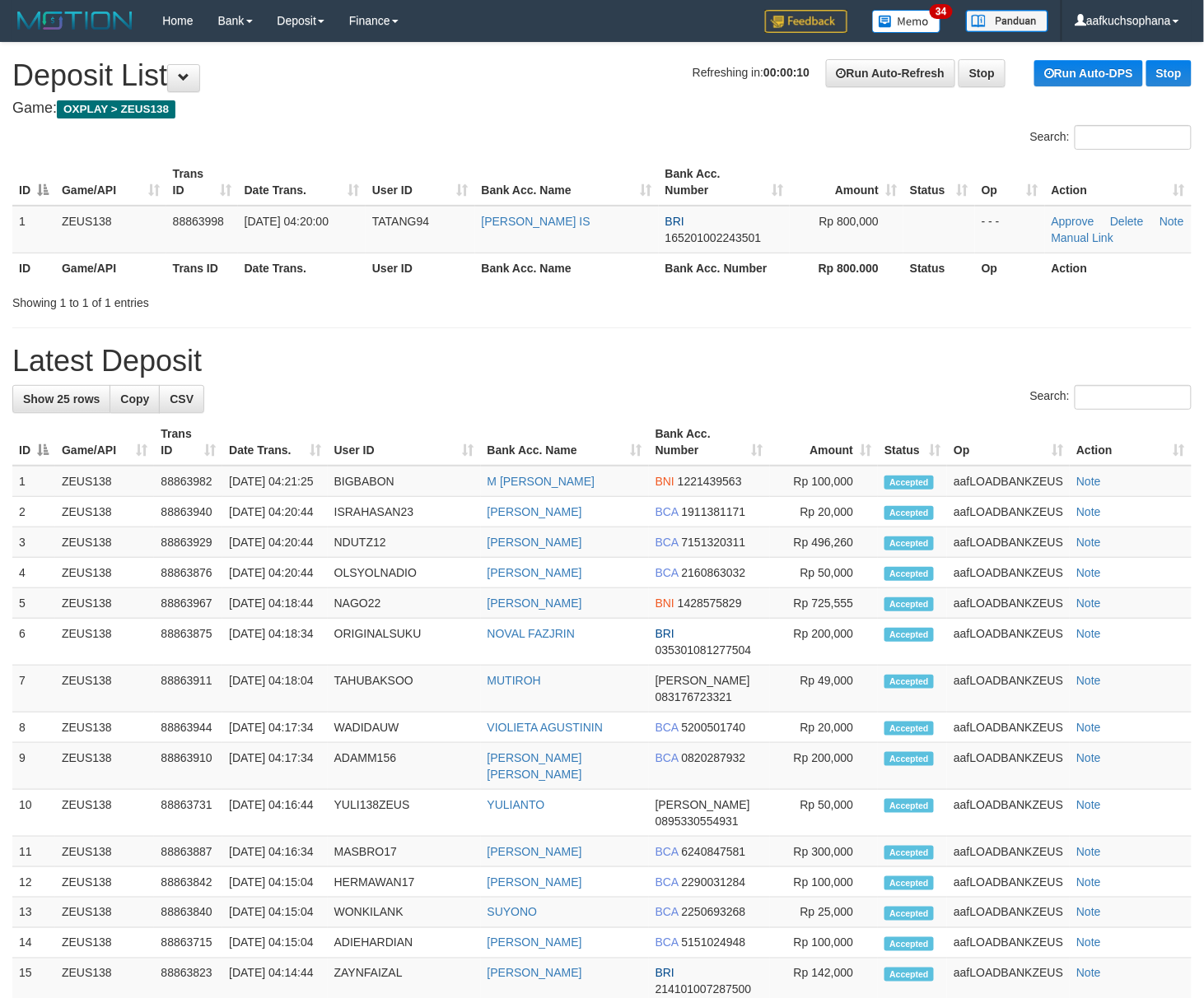
drag, startPoint x: 649, startPoint y: 379, endPoint x: 8, endPoint y: 327, distance: 643.1
click at [624, 379] on div "**********" at bounding box center [602, 748] width 1204 height 1410
drag, startPoint x: 597, startPoint y: 359, endPoint x: 1216, endPoint y: 567, distance: 653.0
click at [628, 372] on h1 "Latest Deposit" at bounding box center [602, 362] width 1179 height 33
click at [624, 372] on h1 "Latest Deposit" at bounding box center [602, 362] width 1179 height 33
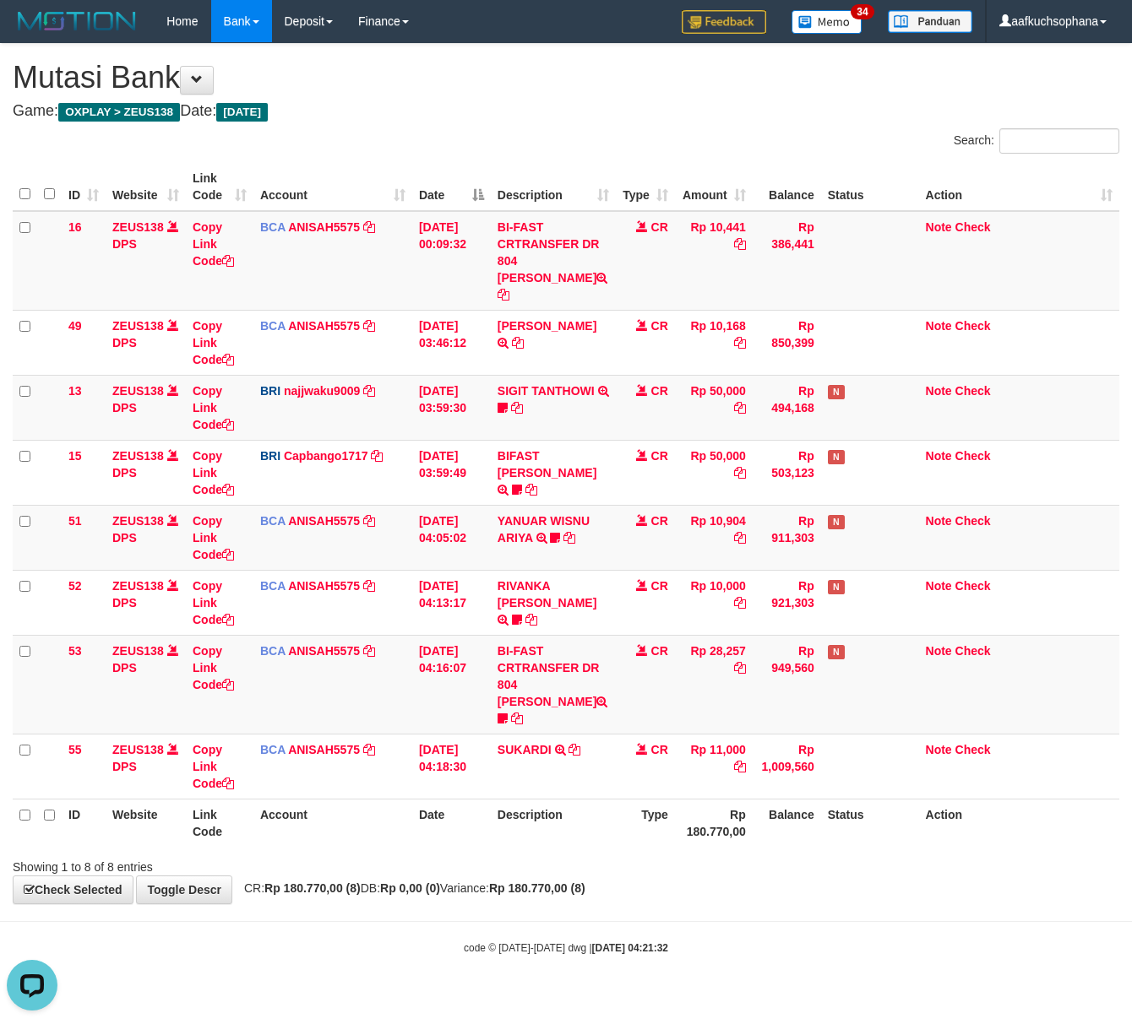
click at [711, 927] on body "Toggle navigation Home Bank Account List Load By Website Group [OXPLAY] ZEUS138…" at bounding box center [566, 499] width 1132 height 998
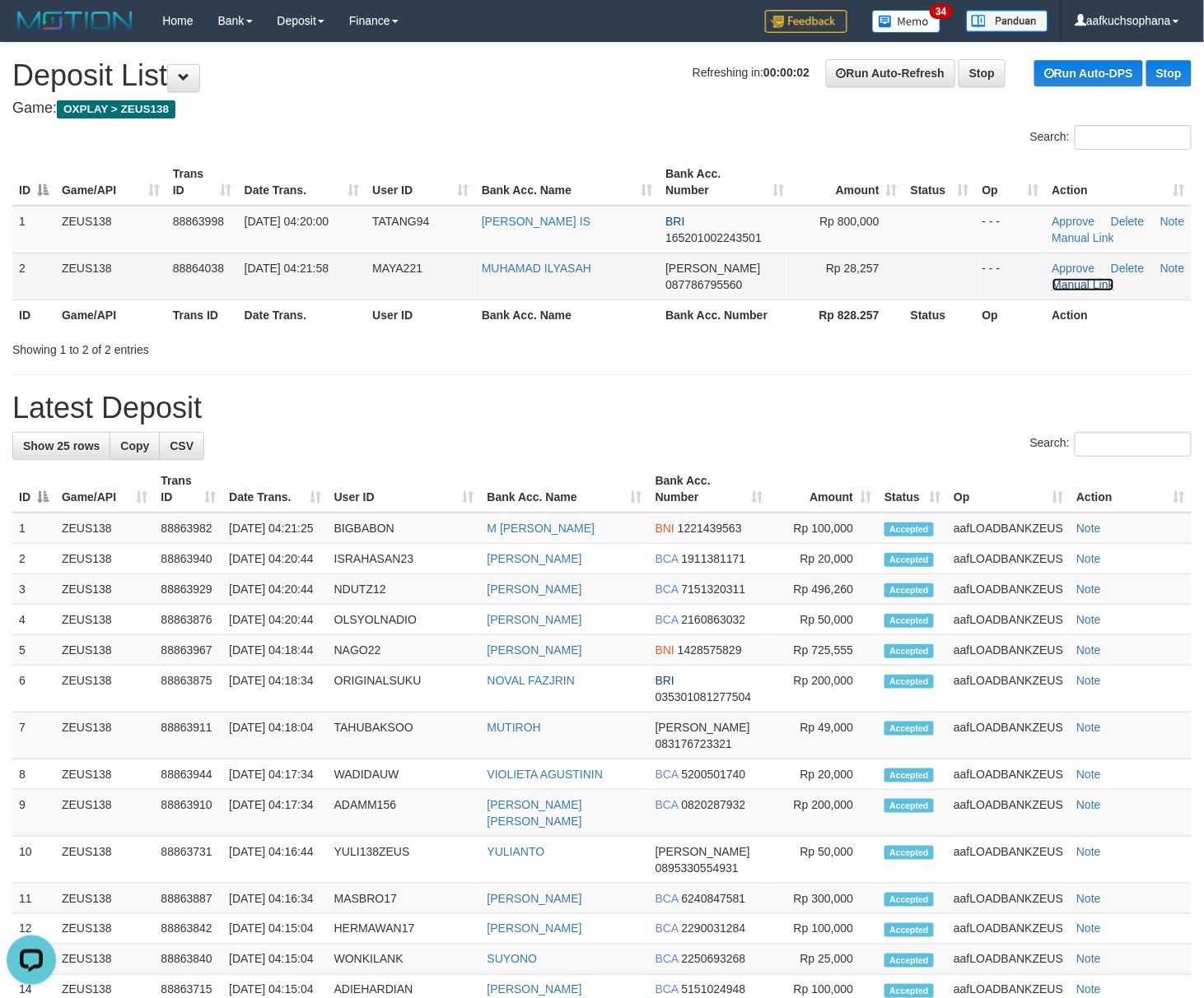
click at [1102, 285] on link "Manual Link" at bounding box center [1083, 285] width 62 height 14
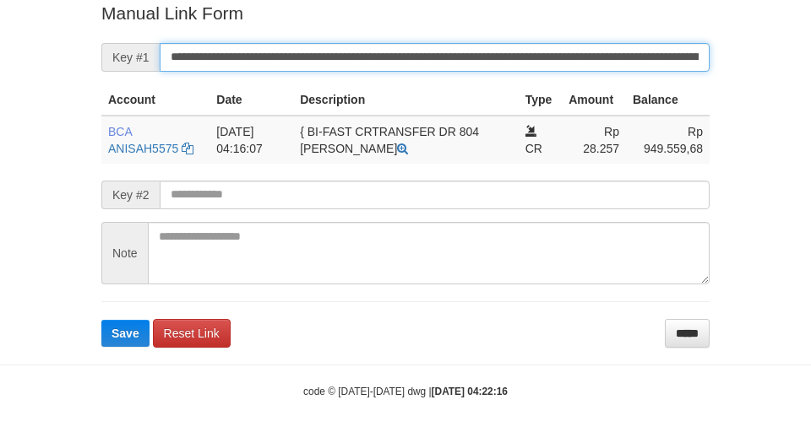
click at [101, 320] on button "Save" at bounding box center [125, 333] width 48 height 27
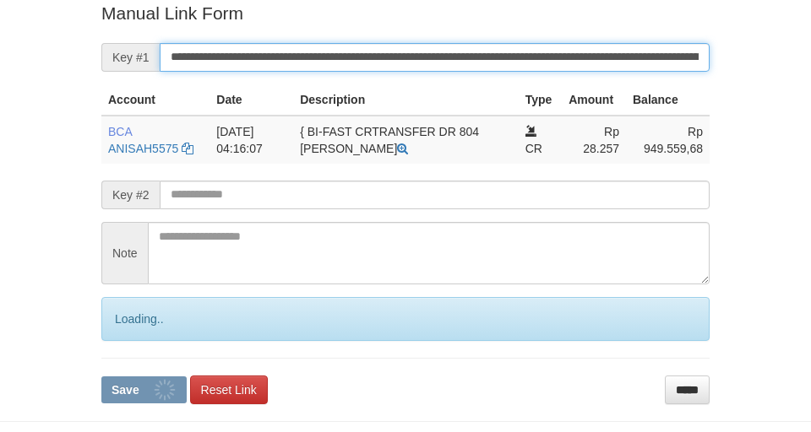
click at [101, 377] on button "Save" at bounding box center [143, 390] width 85 height 27
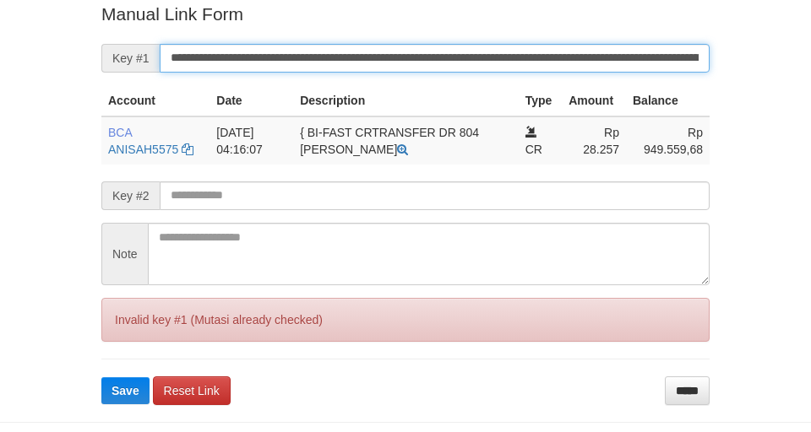
click at [101, 378] on button "Save" at bounding box center [125, 391] width 48 height 27
click at [610, 52] on input "**********" at bounding box center [435, 58] width 550 height 29
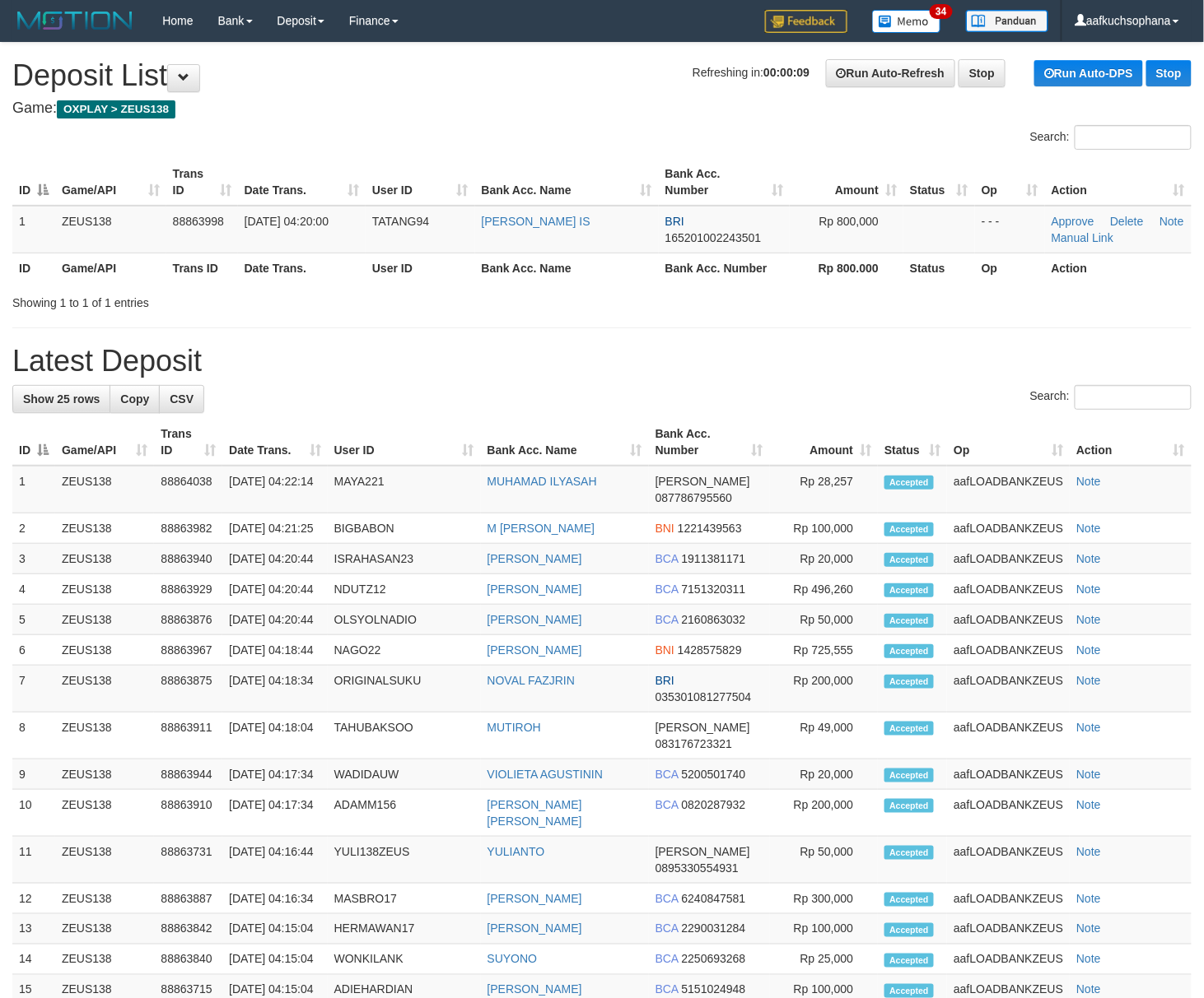
drag, startPoint x: 716, startPoint y: 324, endPoint x: 779, endPoint y: 361, distance: 73.1
click at [718, 326] on div "**********" at bounding box center [602, 756] width 1204 height 1427
drag, startPoint x: 667, startPoint y: 405, endPoint x: 1205, endPoint y: 527, distance: 551.7
click at [674, 405] on div "Search:" at bounding box center [602, 400] width 1179 height 29
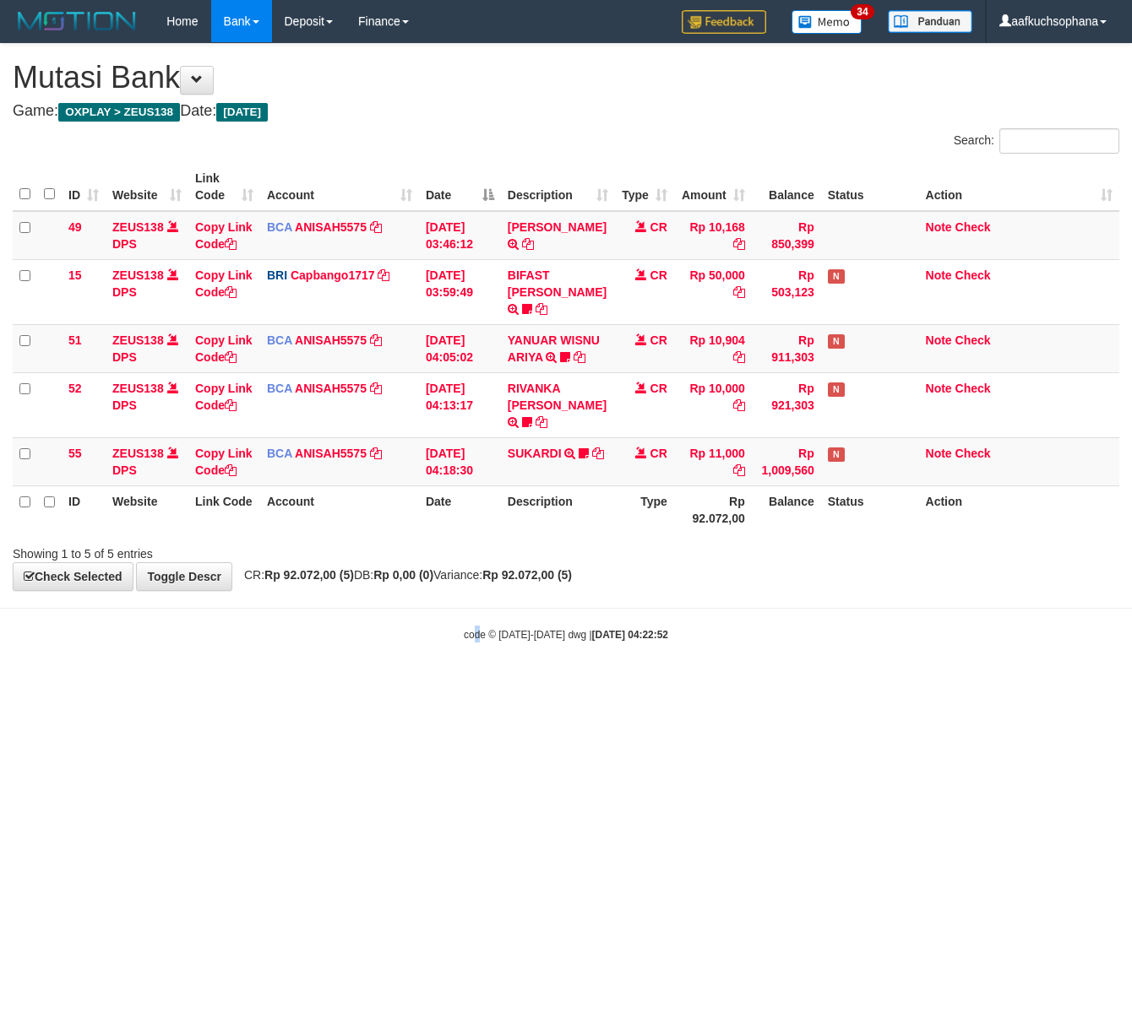
click at [480, 685] on html "Toggle navigation Home Bank Account List Load By Website Group [OXPLAY] ZEUS138…" at bounding box center [566, 342] width 1132 height 685
drag, startPoint x: 454, startPoint y: 769, endPoint x: 561, endPoint y: 829, distance: 123.3
click at [524, 685] on html "Toggle navigation Home Bank Account List Load By Website Group [OXPLAY] ZEUS138…" at bounding box center [566, 342] width 1132 height 685
drag, startPoint x: 662, startPoint y: 625, endPoint x: 664, endPoint y: 643, distance: 17.8
click at [663, 635] on body "Toggle navigation Home Bank Account List Load By Website Group [OXPLAY] ZEUS138…" at bounding box center [566, 342] width 1132 height 685
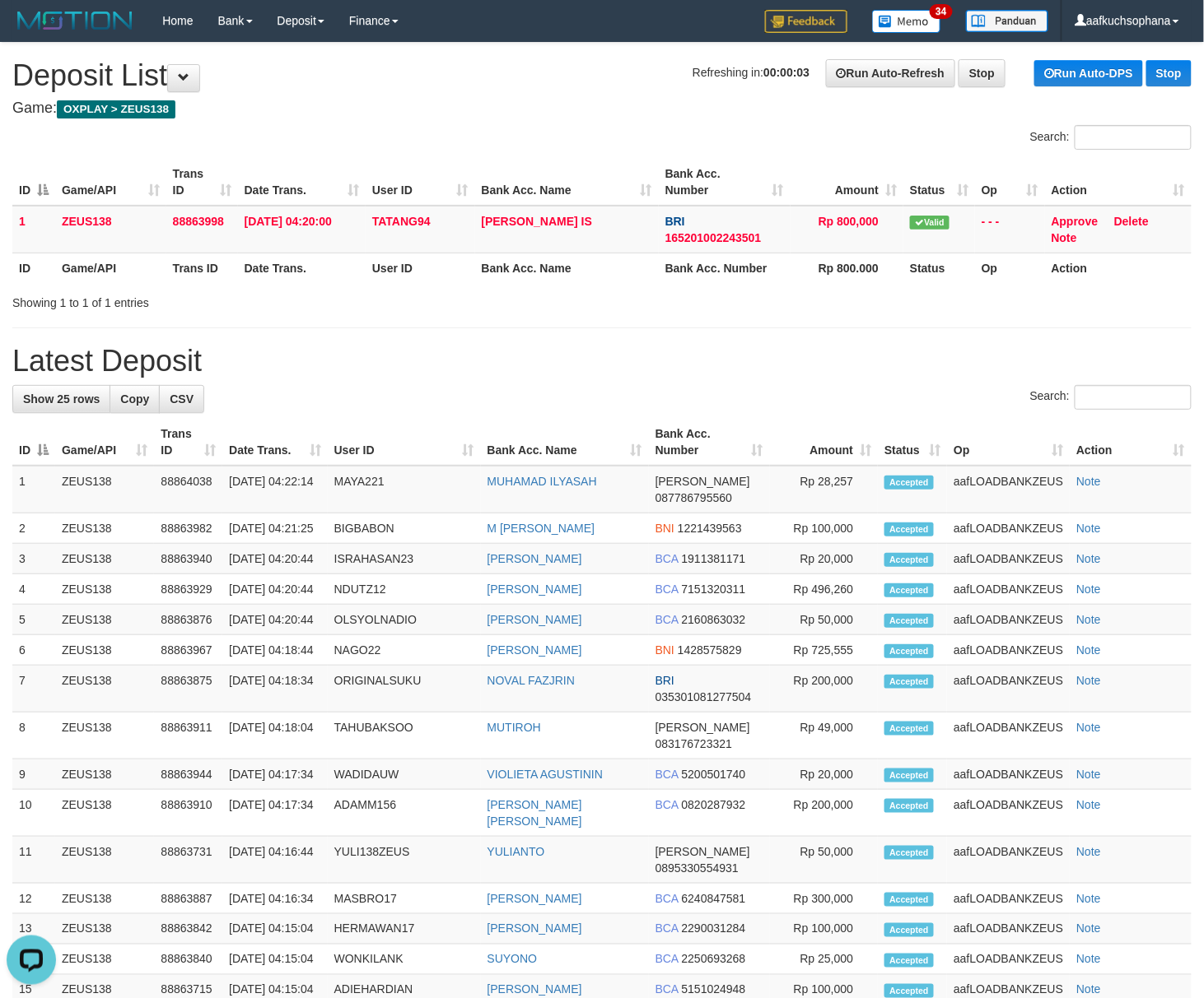
drag, startPoint x: 936, startPoint y: 332, endPoint x: 1216, endPoint y: 405, distance: 289.4
click at [939, 332] on div "**********" at bounding box center [602, 756] width 1204 height 1427
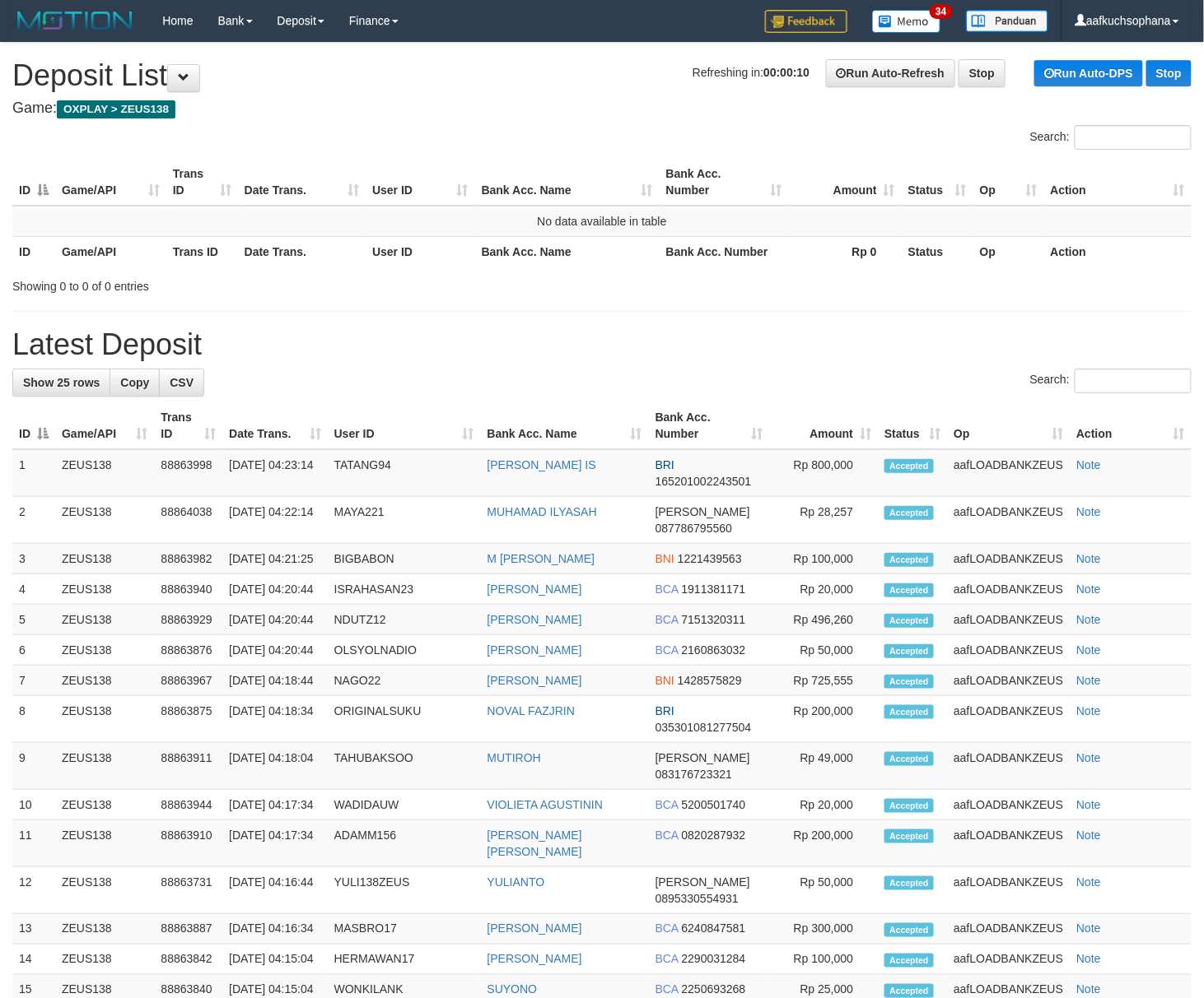
drag, startPoint x: 606, startPoint y: 321, endPoint x: 4, endPoint y: 301, distance: 602.3
click at [602, 321] on div "**********" at bounding box center [602, 756] width 1204 height 1427
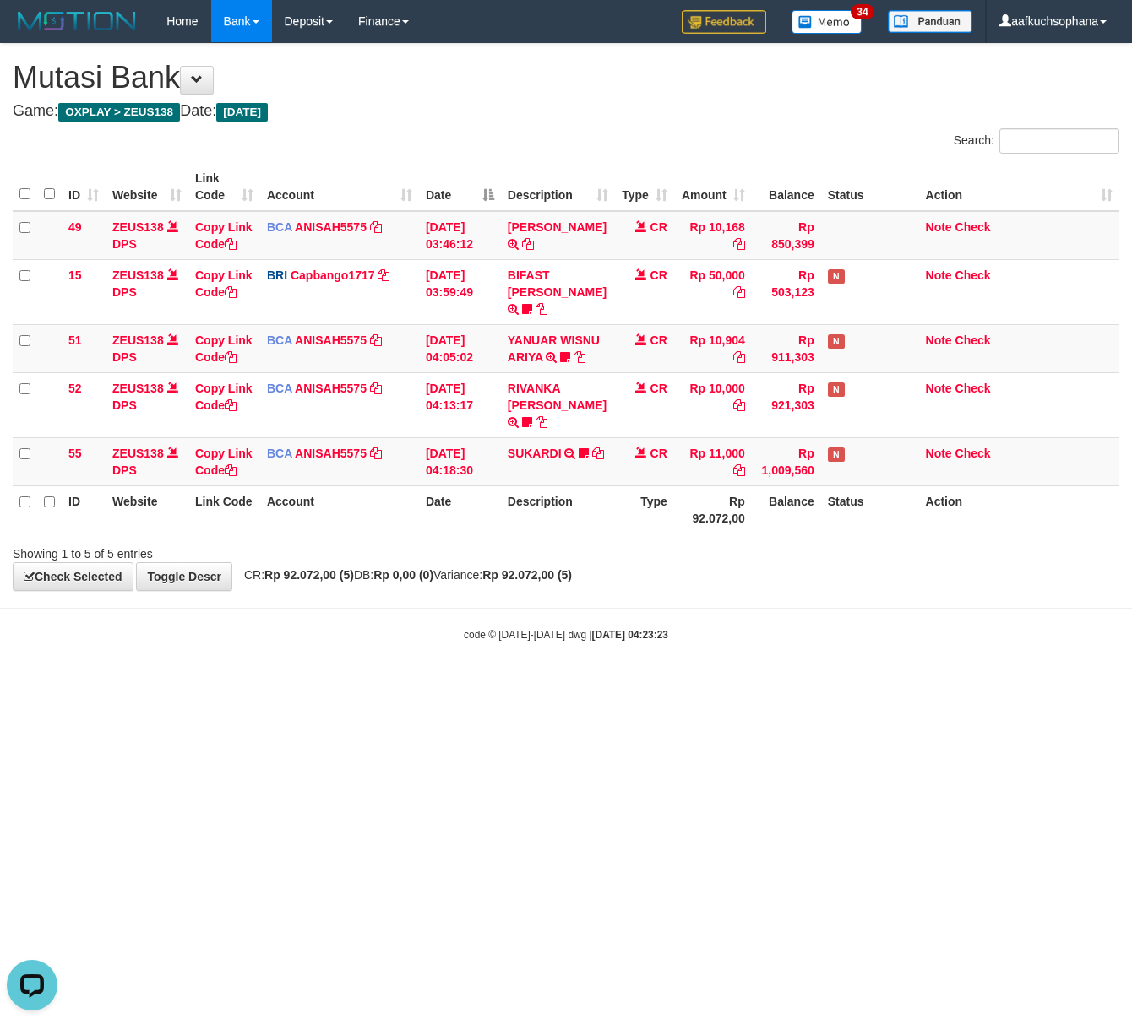
click at [708, 685] on html "Toggle navigation Home Bank Account List Load By Website Group [OXPLAY] ZEUS138…" at bounding box center [566, 342] width 1132 height 685
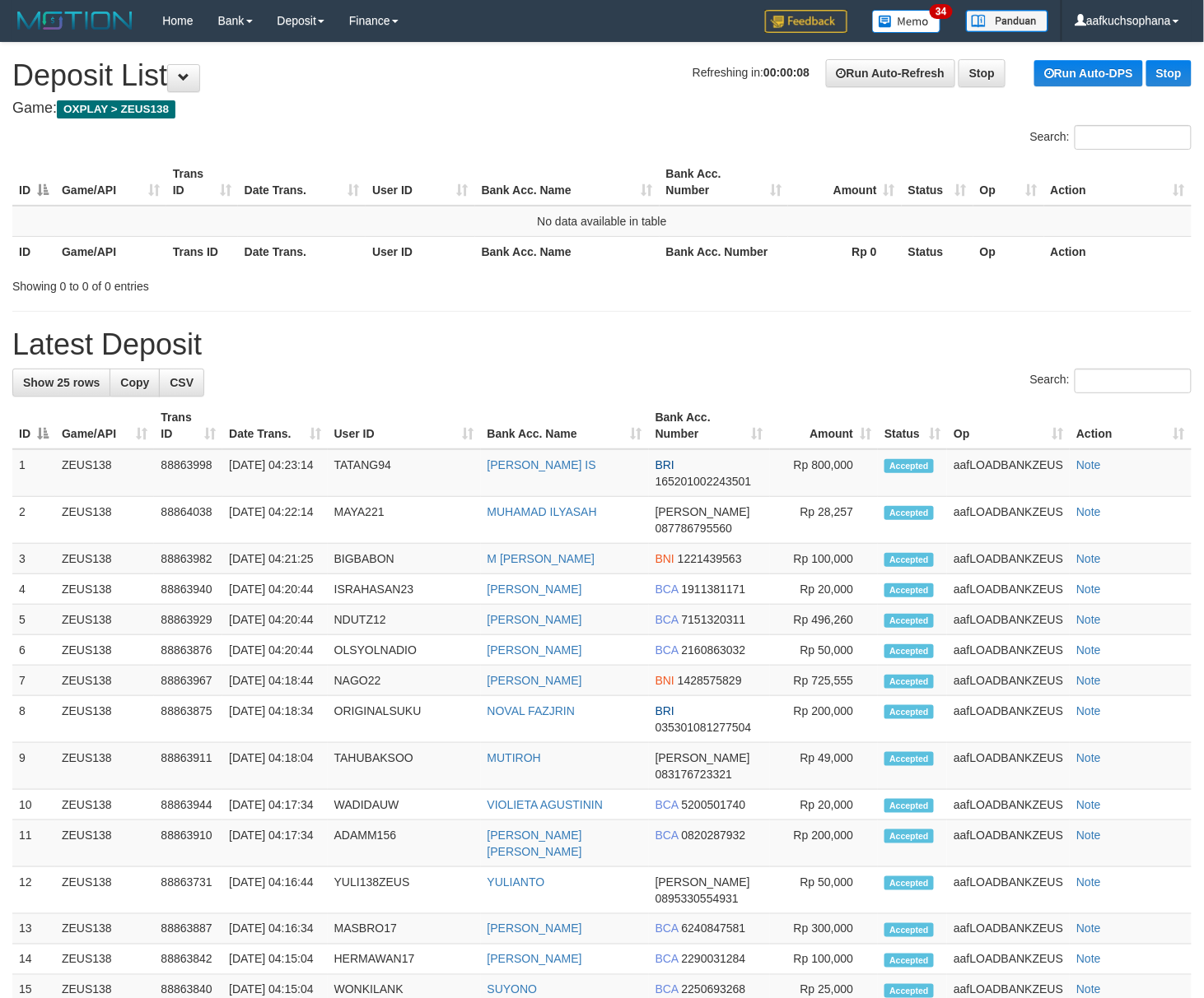
drag, startPoint x: 822, startPoint y: 365, endPoint x: 1213, endPoint y: 495, distance: 412.0
click at [827, 365] on div "**********" at bounding box center [602, 756] width 1204 height 1427
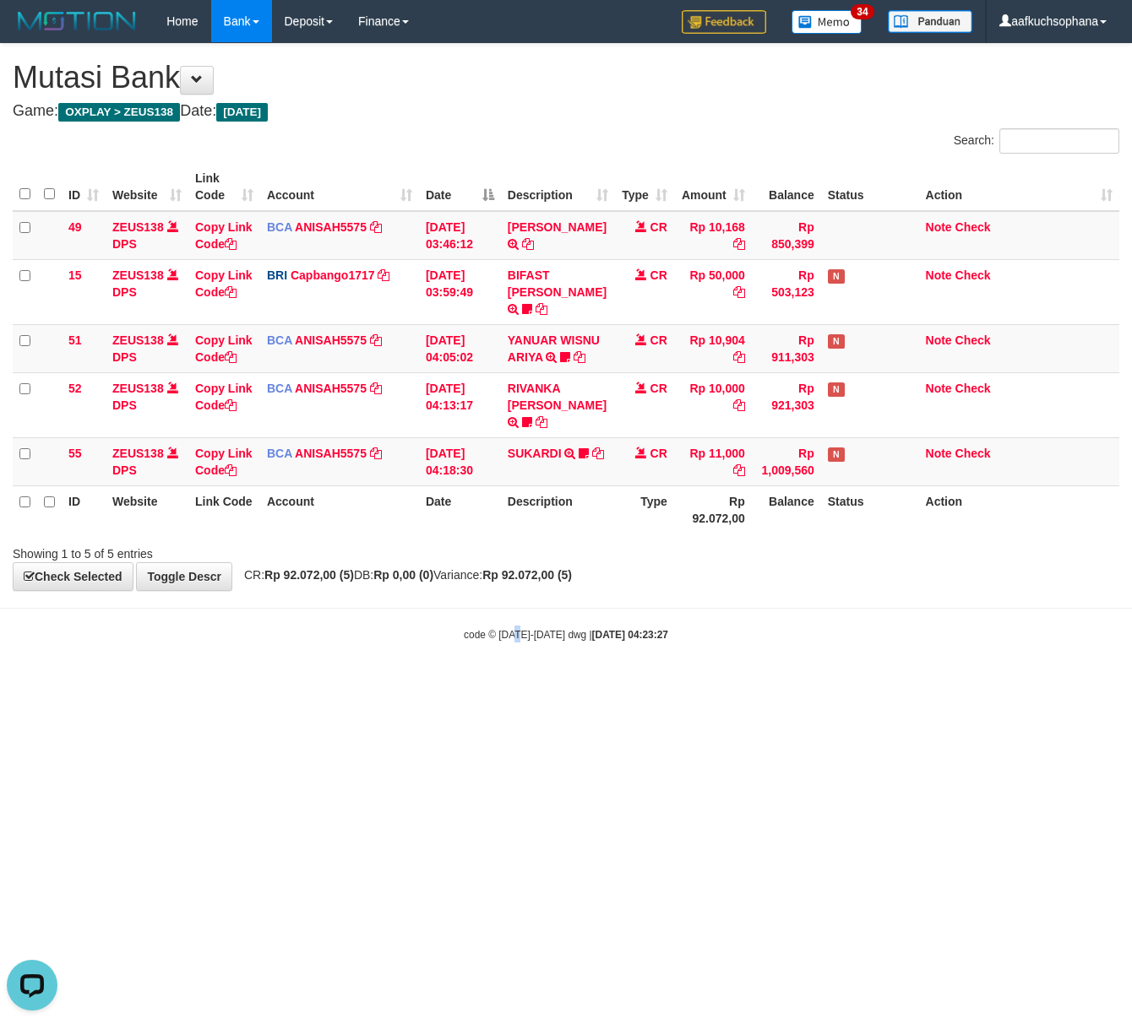
drag, startPoint x: 520, startPoint y: 698, endPoint x: 456, endPoint y: 654, distance: 77.8
click at [500, 685] on html "Toggle navigation Home Bank Account List Load By Website Group [OXPLAY] ZEUS138…" at bounding box center [566, 342] width 1132 height 685
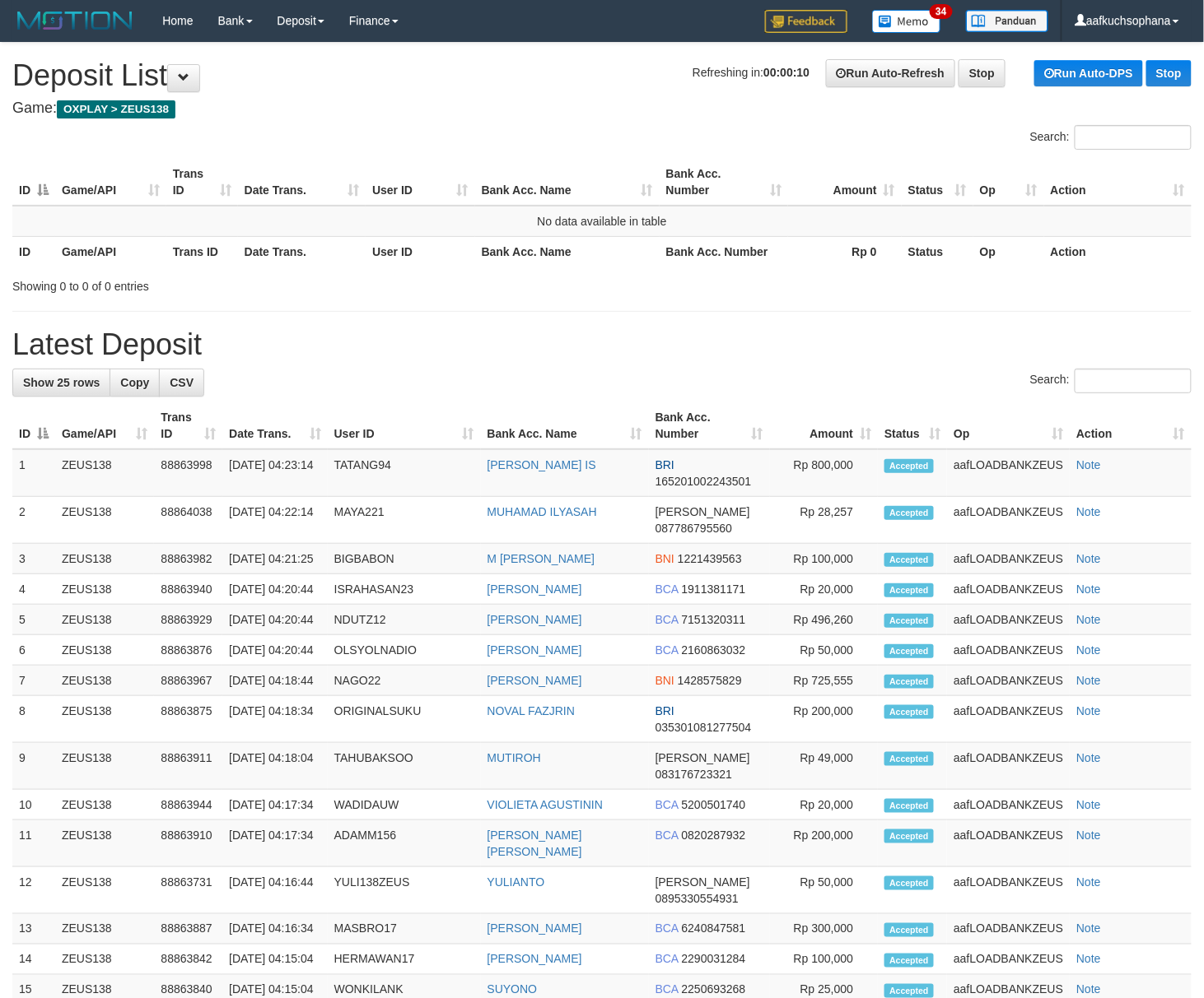
drag, startPoint x: 680, startPoint y: 340, endPoint x: 1, endPoint y: 310, distance: 679.7
click at [673, 340] on h1 "Latest Deposit" at bounding box center [602, 345] width 1179 height 33
drag, startPoint x: 713, startPoint y: 336, endPoint x: 1220, endPoint y: 548, distance: 549.5
click at [719, 339] on h1 "Latest Deposit" at bounding box center [602, 345] width 1179 height 33
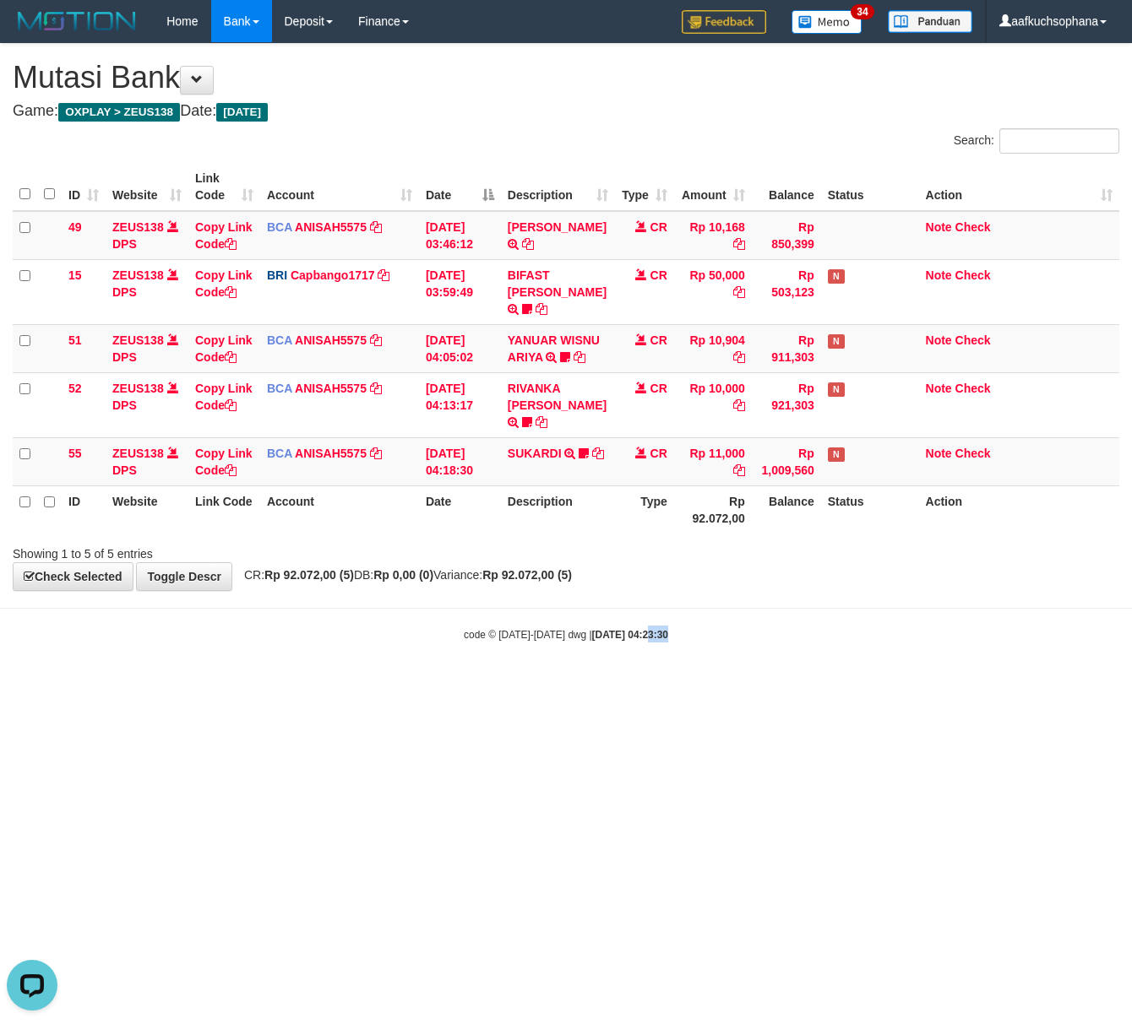
drag, startPoint x: 646, startPoint y: 727, endPoint x: 635, endPoint y: 727, distance: 11.0
click at [643, 685] on html "Toggle navigation Home Bank Account List Load By Website Group [OXPLAY] ZEUS138…" at bounding box center [566, 342] width 1132 height 685
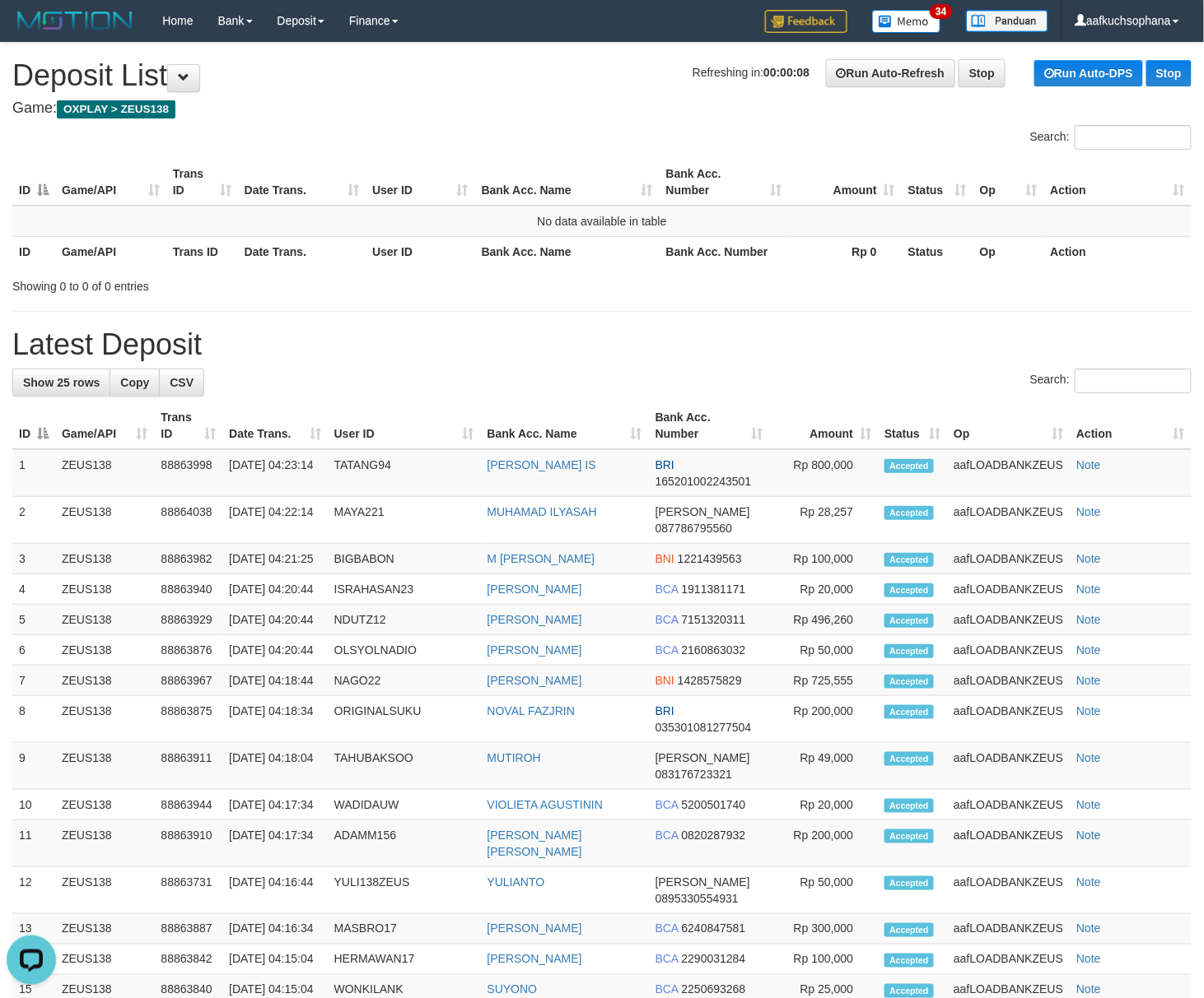
click at [586, 308] on div "**********" at bounding box center [602, 756] width 1204 height 1427
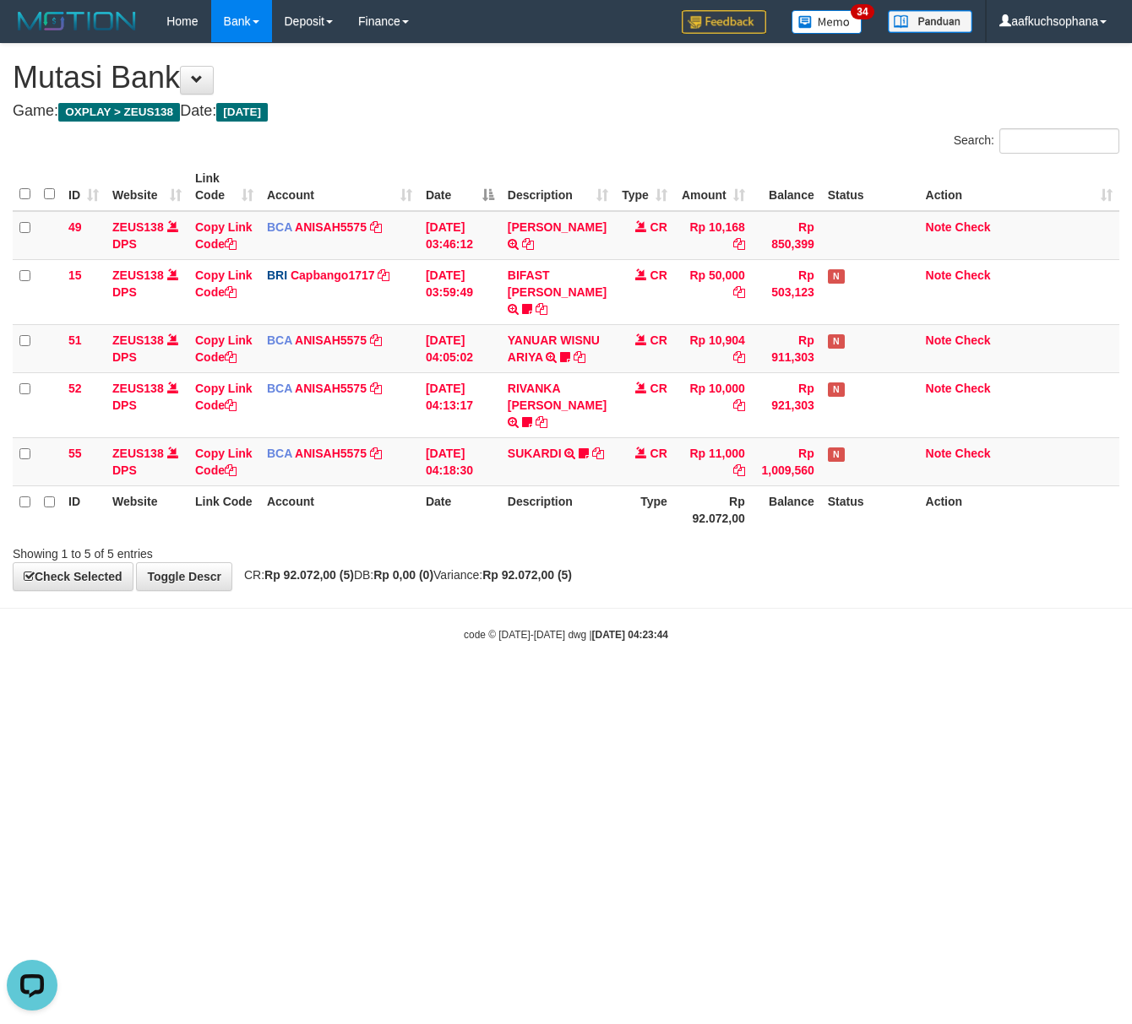
drag, startPoint x: 620, startPoint y: 748, endPoint x: 487, endPoint y: 691, distance: 144.5
click at [616, 685] on html "Toggle navigation Home Bank Account List Load By Website Group [OXPLAY] ZEUS138…" at bounding box center [566, 342] width 1132 height 685
click at [487, 685] on html "Toggle navigation Home Bank Account List Load By Website Group [OXPLAY] ZEUS138…" at bounding box center [566, 342] width 1132 height 685
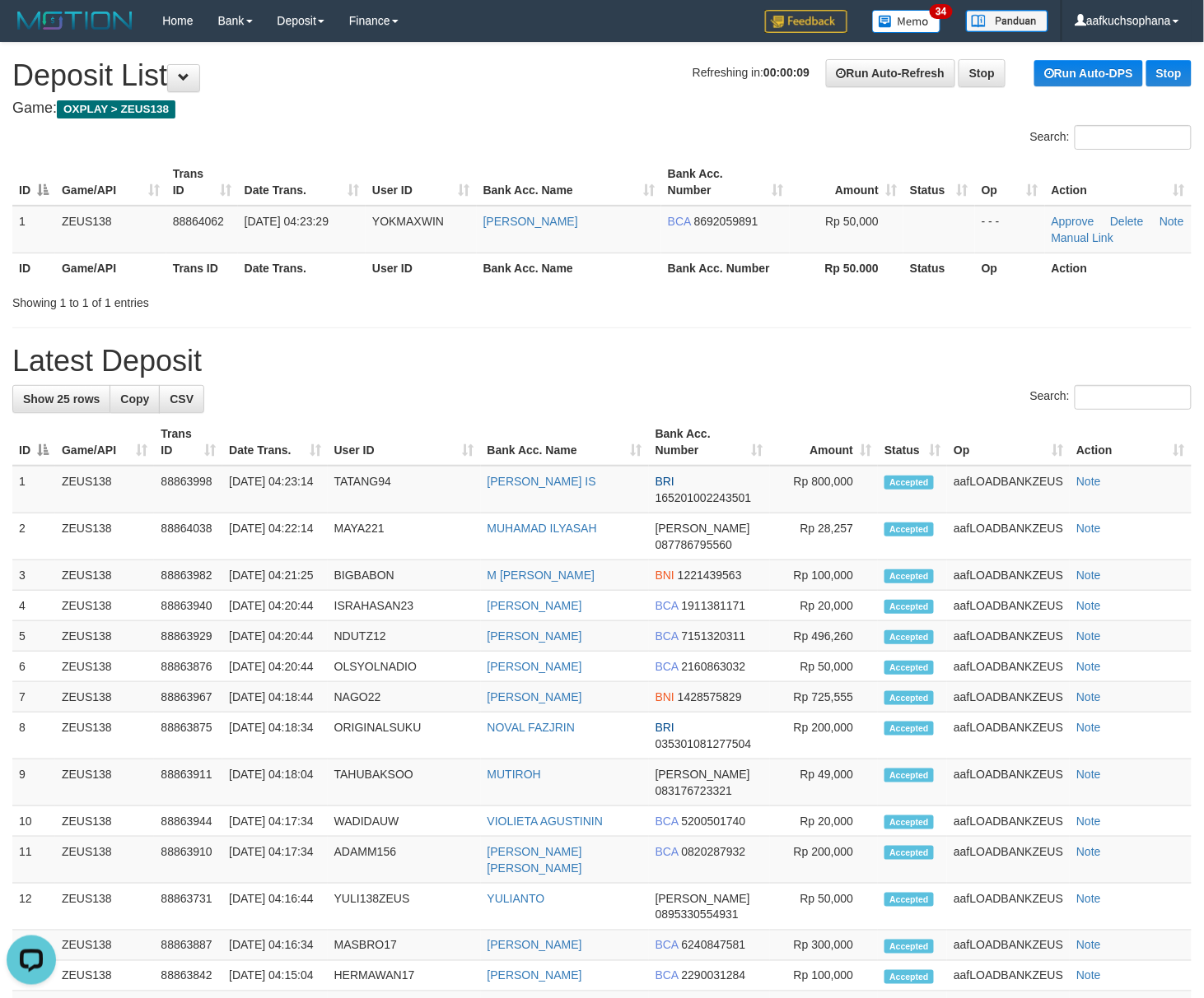
drag, startPoint x: 779, startPoint y: 375, endPoint x: 1220, endPoint y: 591, distance: 491.1
click at [784, 373] on h1 "Latest Deposit" at bounding box center [602, 362] width 1179 height 33
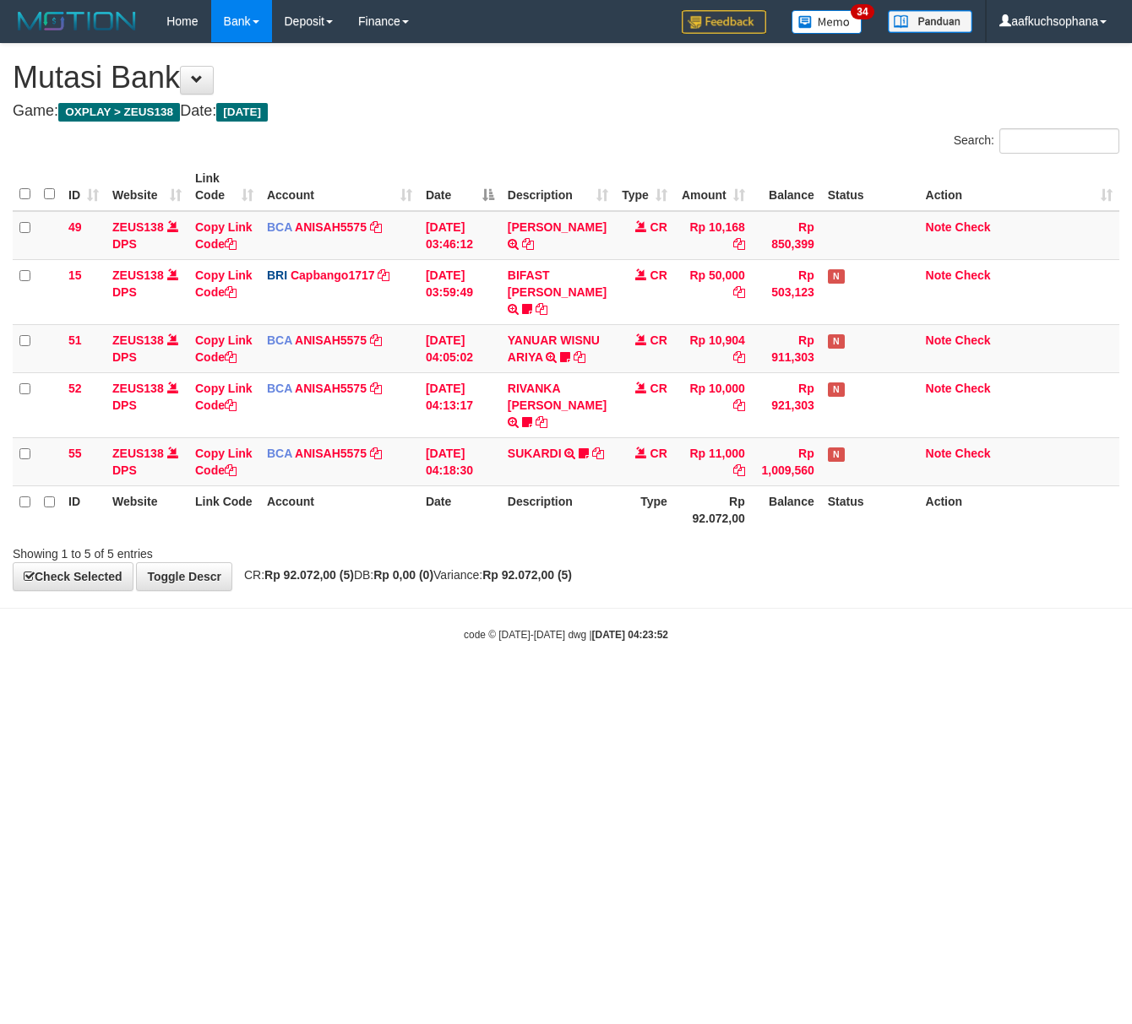
click at [281, 685] on html "Toggle navigation Home Bank Account List Load By Website Group [OXPLAY] ZEUS138…" at bounding box center [566, 342] width 1132 height 685
click at [456, 676] on html "Toggle navigation Home Bank Account List Load By Website Group [OXPLAY] ZEUS138…" at bounding box center [566, 342] width 1132 height 685
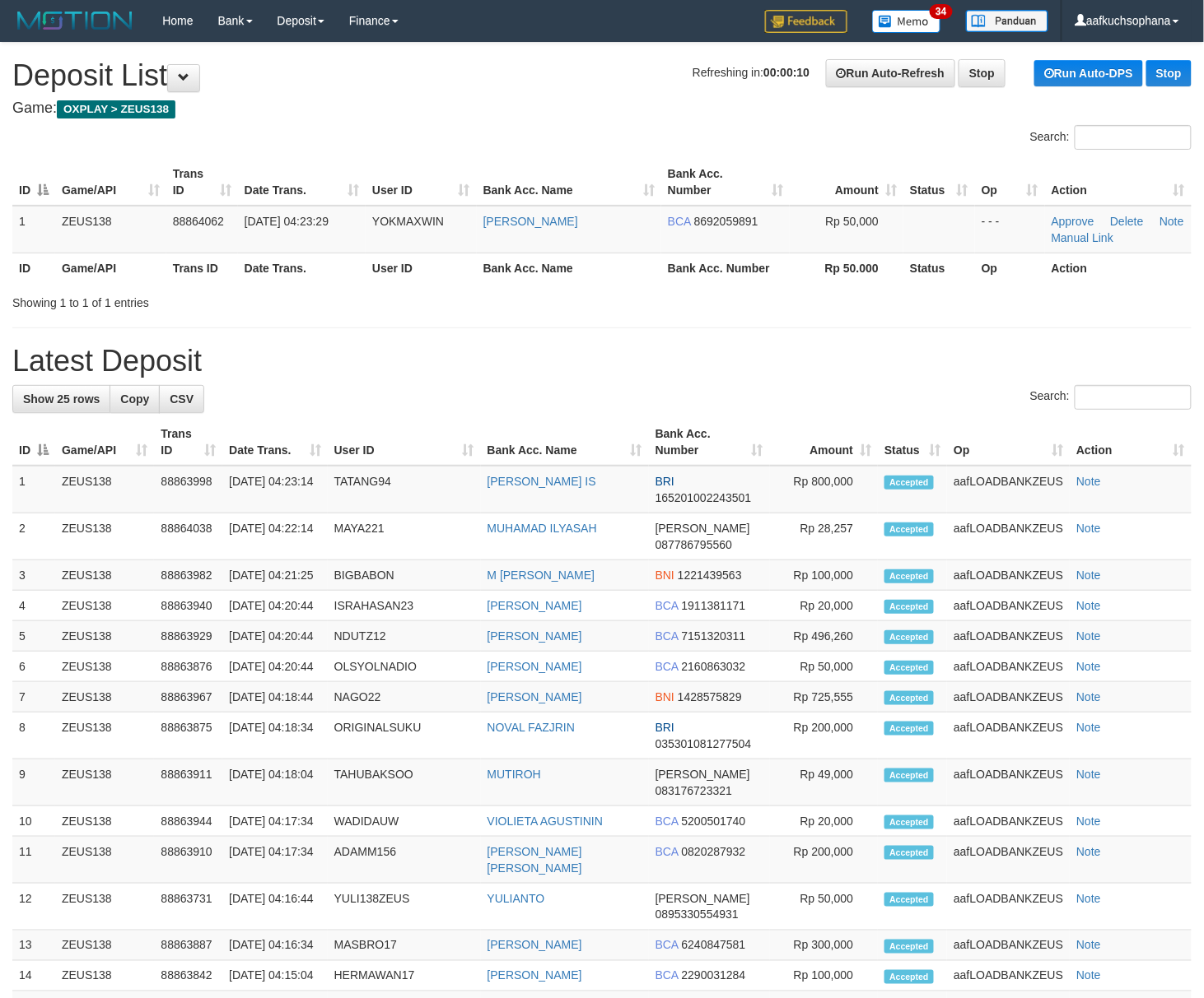
drag, startPoint x: 692, startPoint y: 385, endPoint x: 1216, endPoint y: 554, distance: 550.6
click at [719, 392] on div "Search:" at bounding box center [602, 400] width 1179 height 29
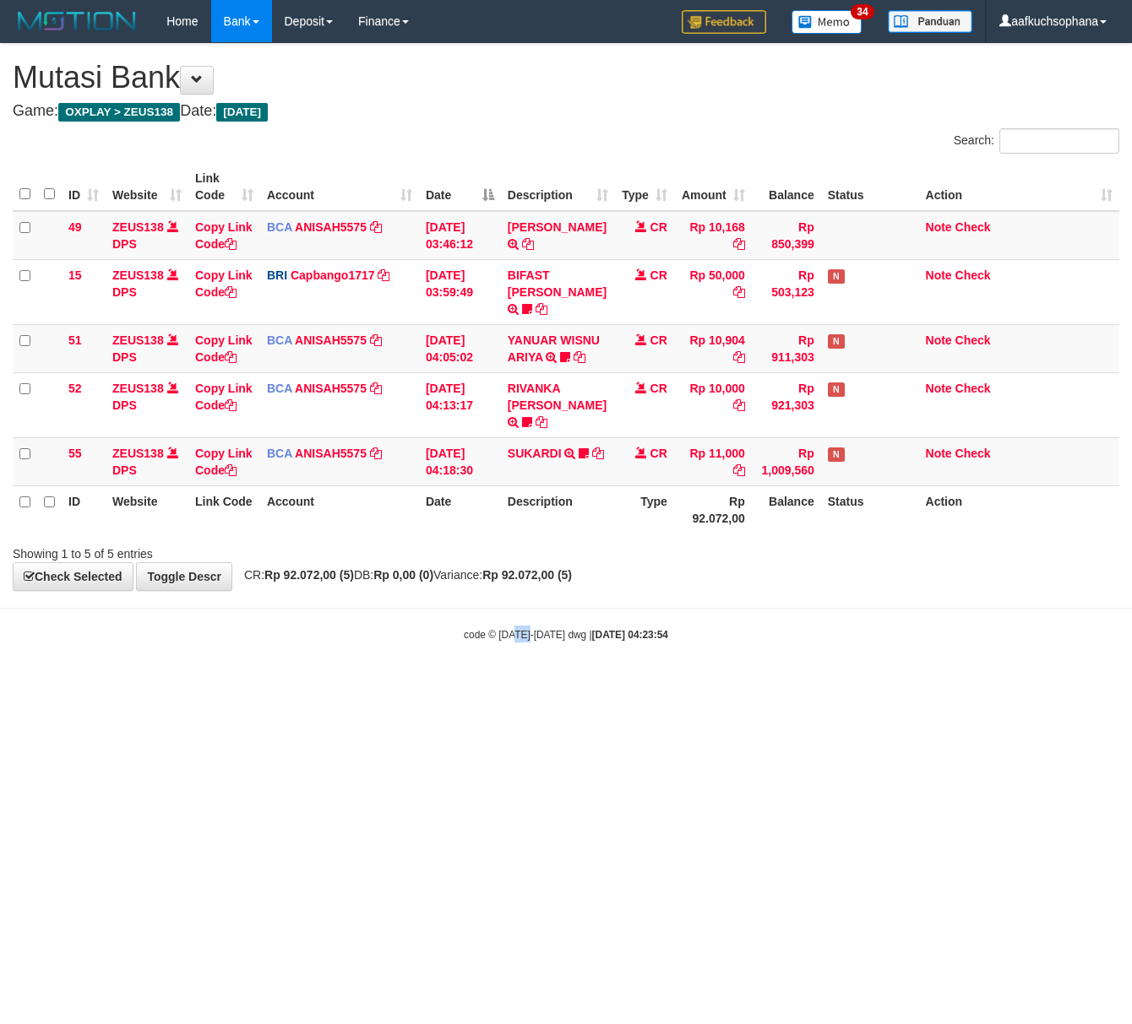
click at [529, 685] on html "Toggle navigation Home Bank Account List Load By Website Group [OXPLAY] ZEUS138…" at bounding box center [566, 342] width 1132 height 685
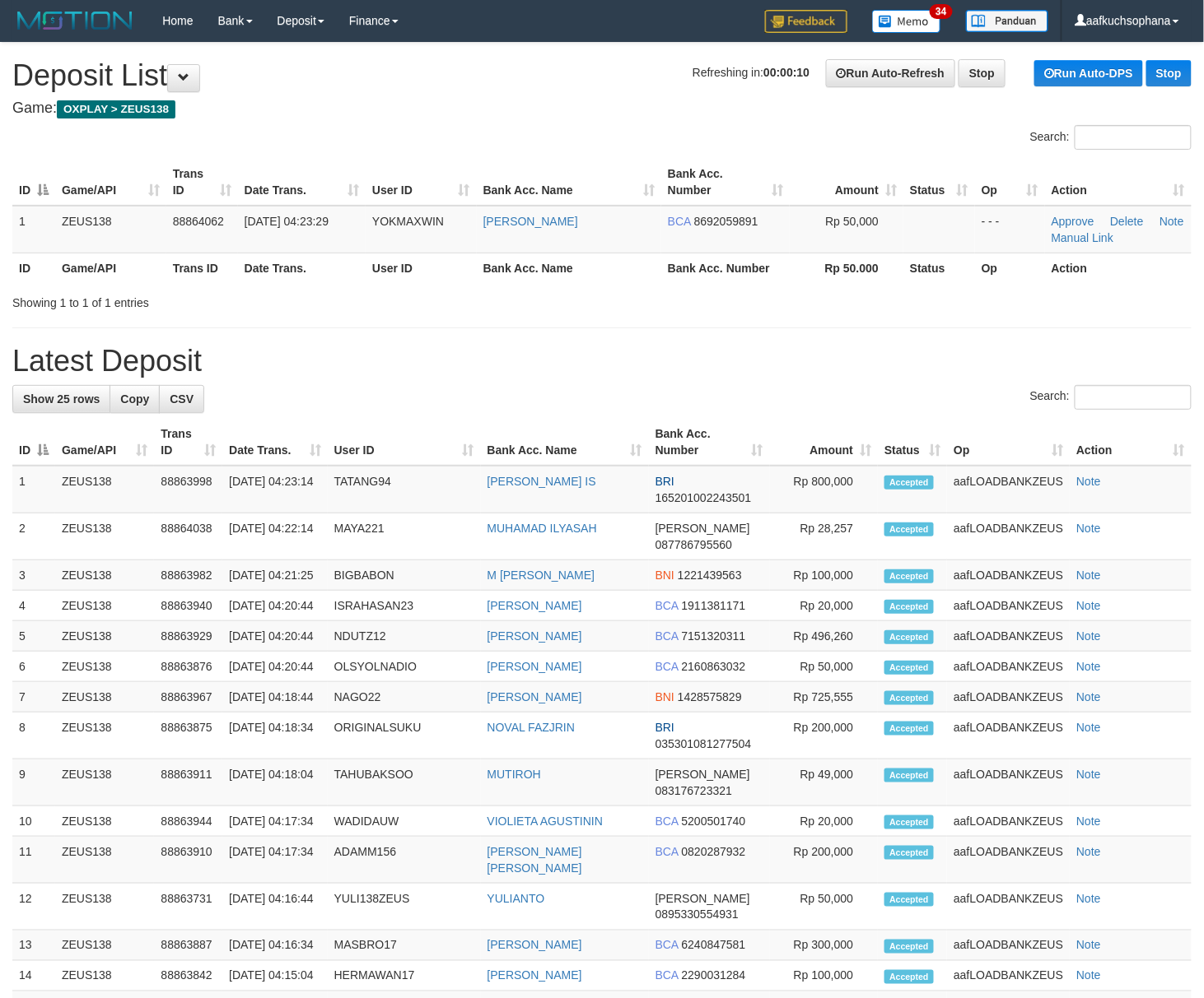
drag, startPoint x: 0, startPoint y: 0, endPoint x: 782, endPoint y: 383, distance: 870.8
click at [784, 383] on div "**********" at bounding box center [602, 764] width 1204 height 1443
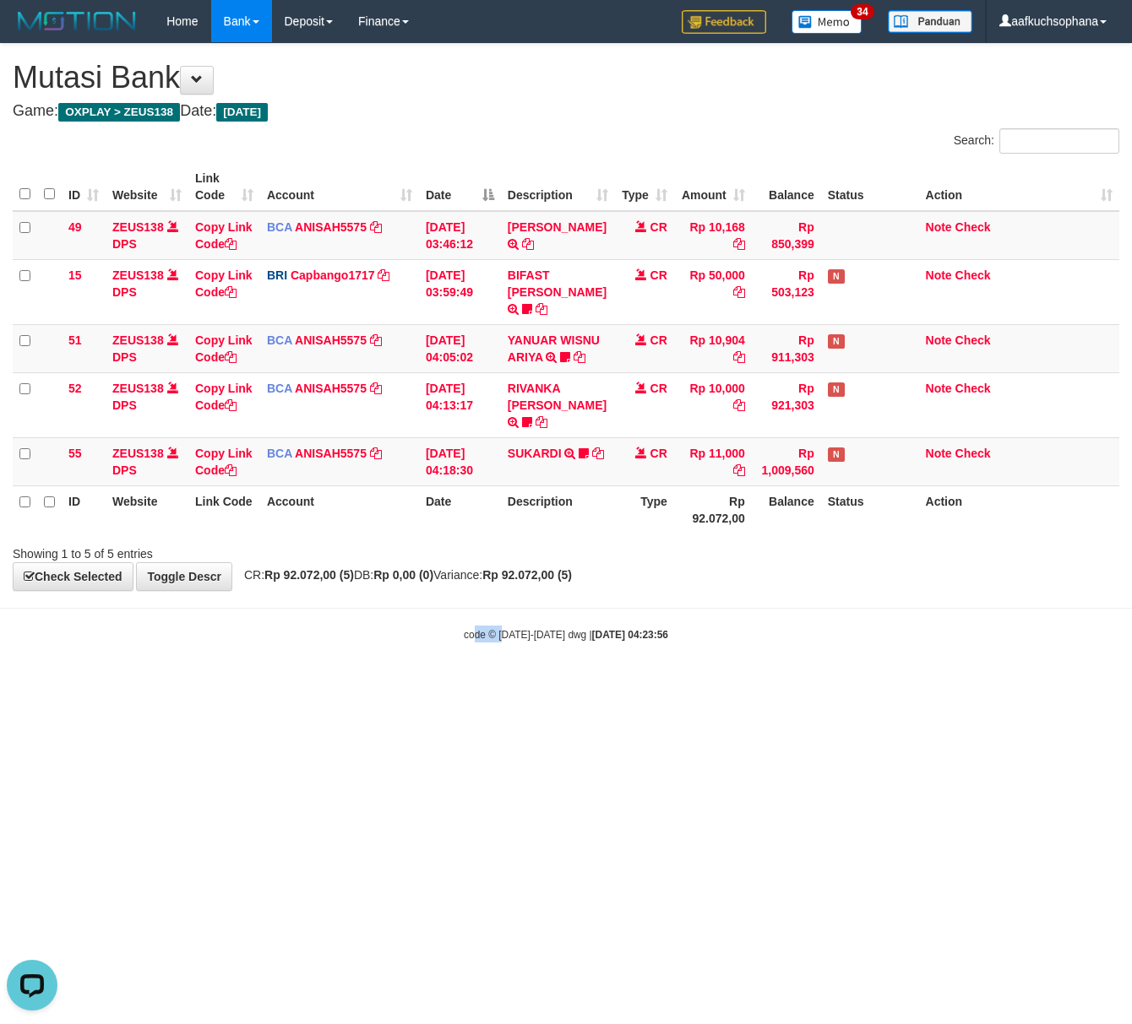
click at [504, 685] on html "Toggle navigation Home Bank Account List Load By Website Group [OXPLAY] ZEUS138…" at bounding box center [566, 342] width 1132 height 685
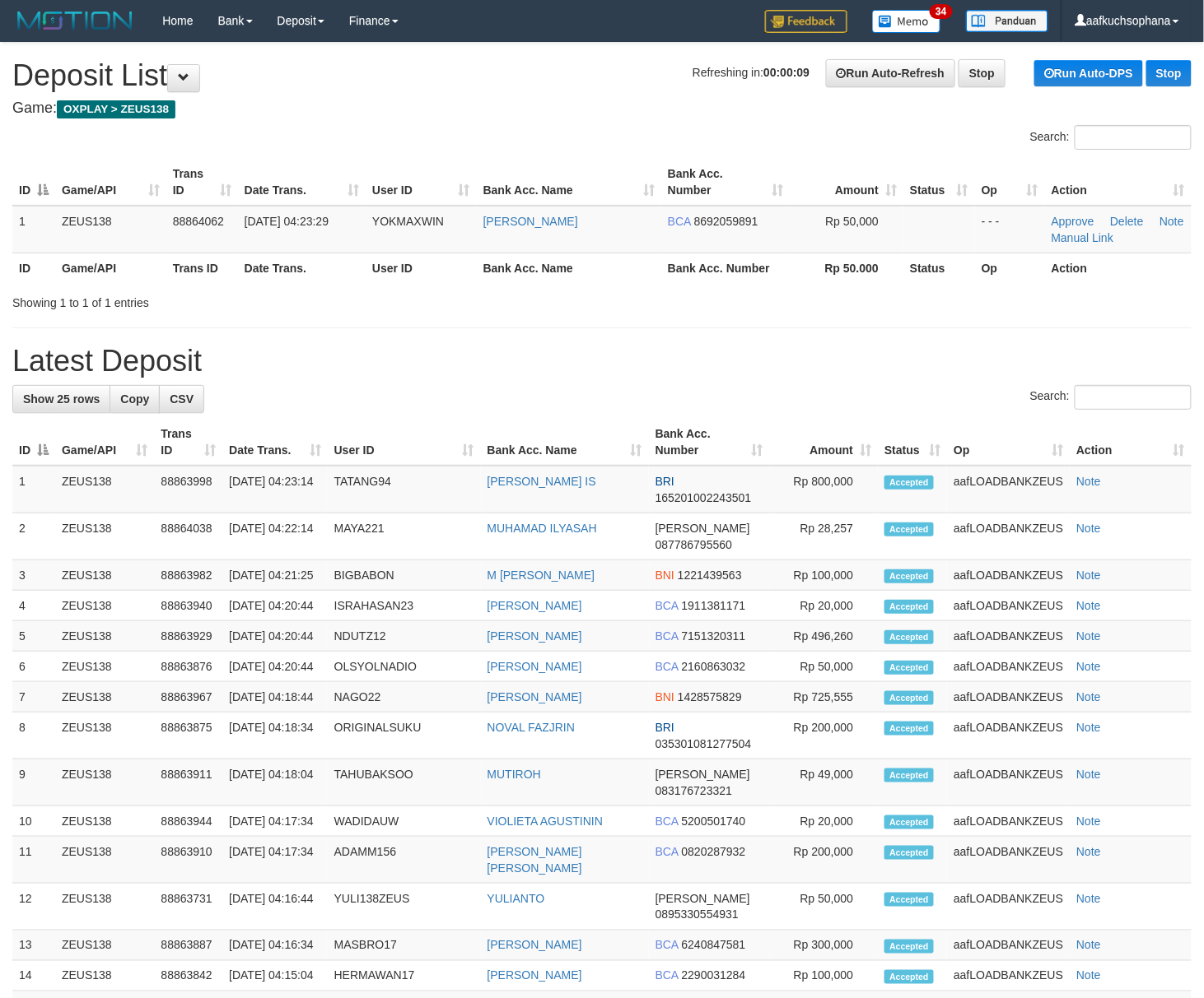
drag, startPoint x: 570, startPoint y: 373, endPoint x: 609, endPoint y: 383, distance: 40.3
click at [573, 373] on h1 "Latest Deposit" at bounding box center [602, 362] width 1179 height 33
drag, startPoint x: 0, startPoint y: 0, endPoint x: 685, endPoint y: 339, distance: 764.3
click at [686, 339] on div "**********" at bounding box center [602, 764] width 1204 height 1443
click at [574, 396] on div "Search:" at bounding box center [602, 400] width 1179 height 29
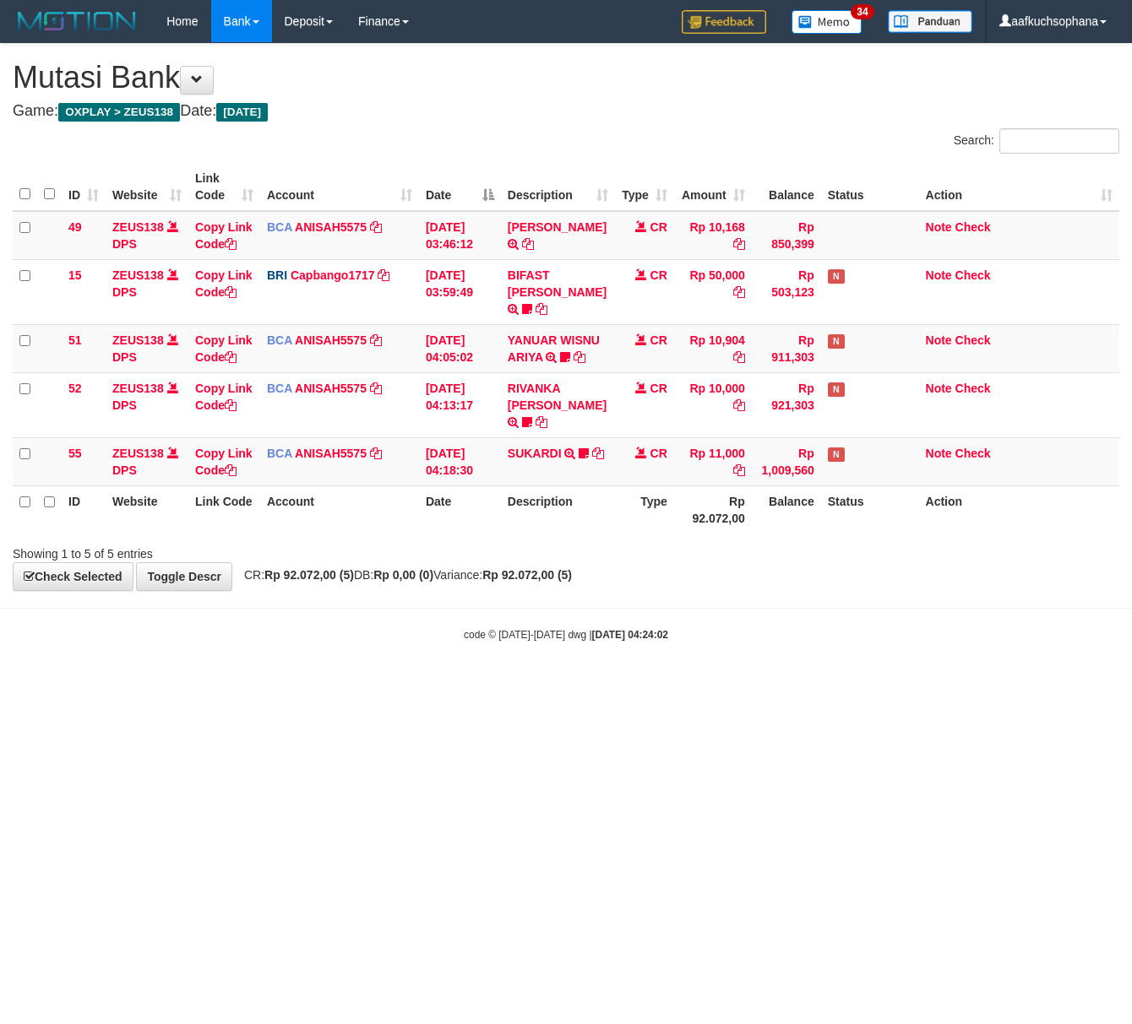
click at [420, 685] on html "Toggle navigation Home Bank Account List Load By Website Group [OXPLAY] ZEUS138…" at bounding box center [566, 342] width 1132 height 685
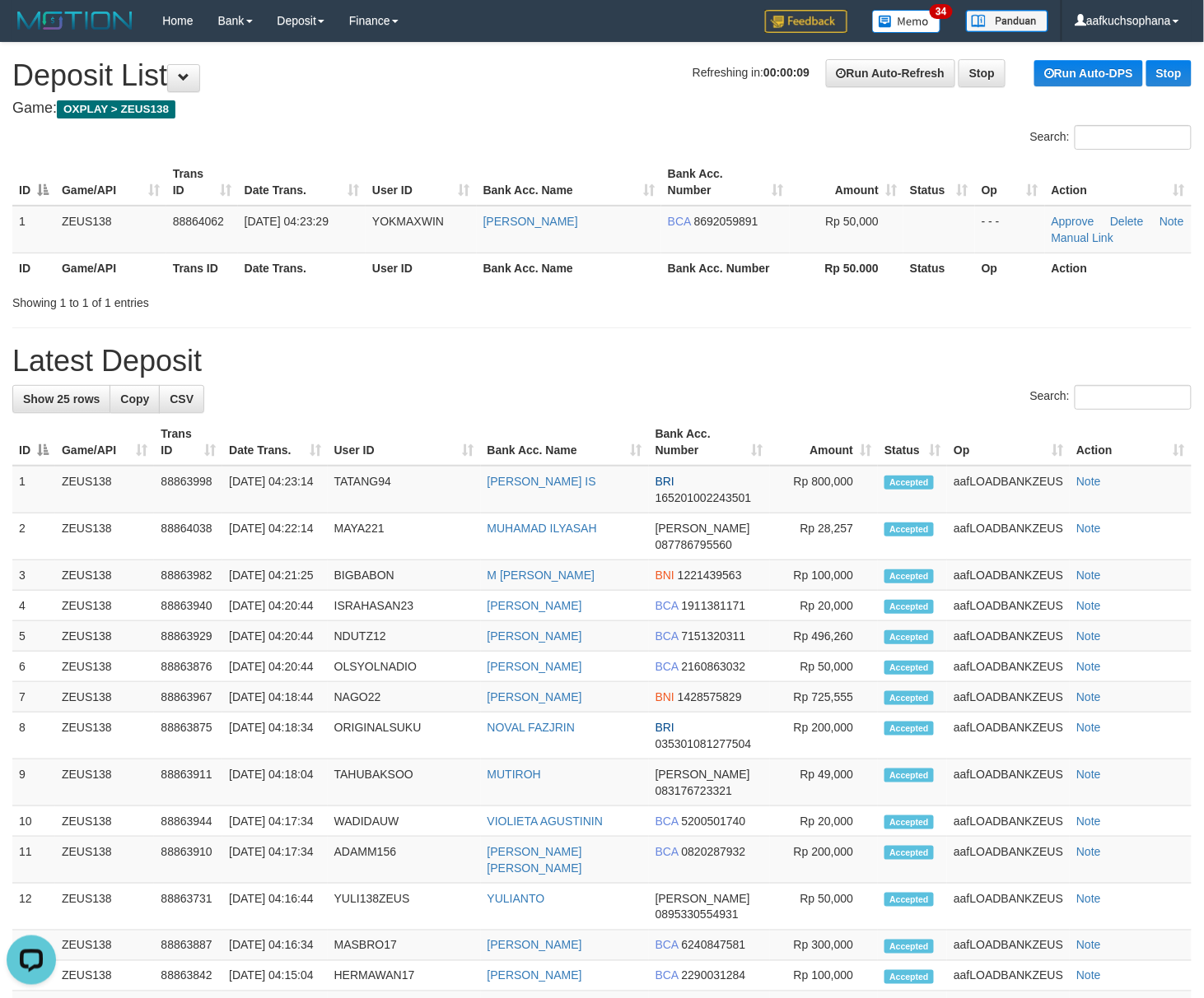
click at [680, 379] on div "**********" at bounding box center [602, 764] width 1204 height 1443
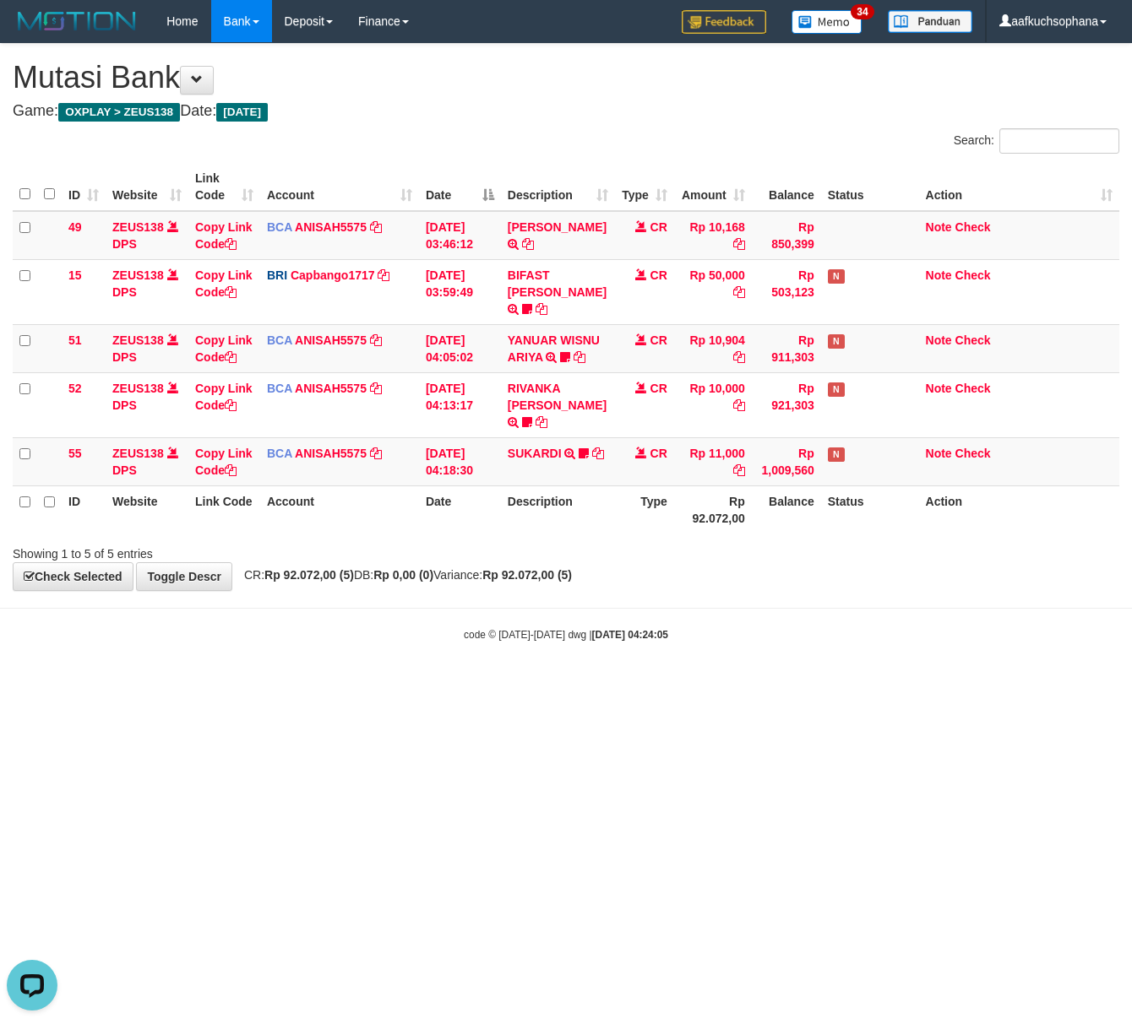
click at [365, 685] on html "Toggle navigation Home Bank Account List Load By Website Group [OXPLAY] ZEUS138…" at bounding box center [566, 342] width 1132 height 685
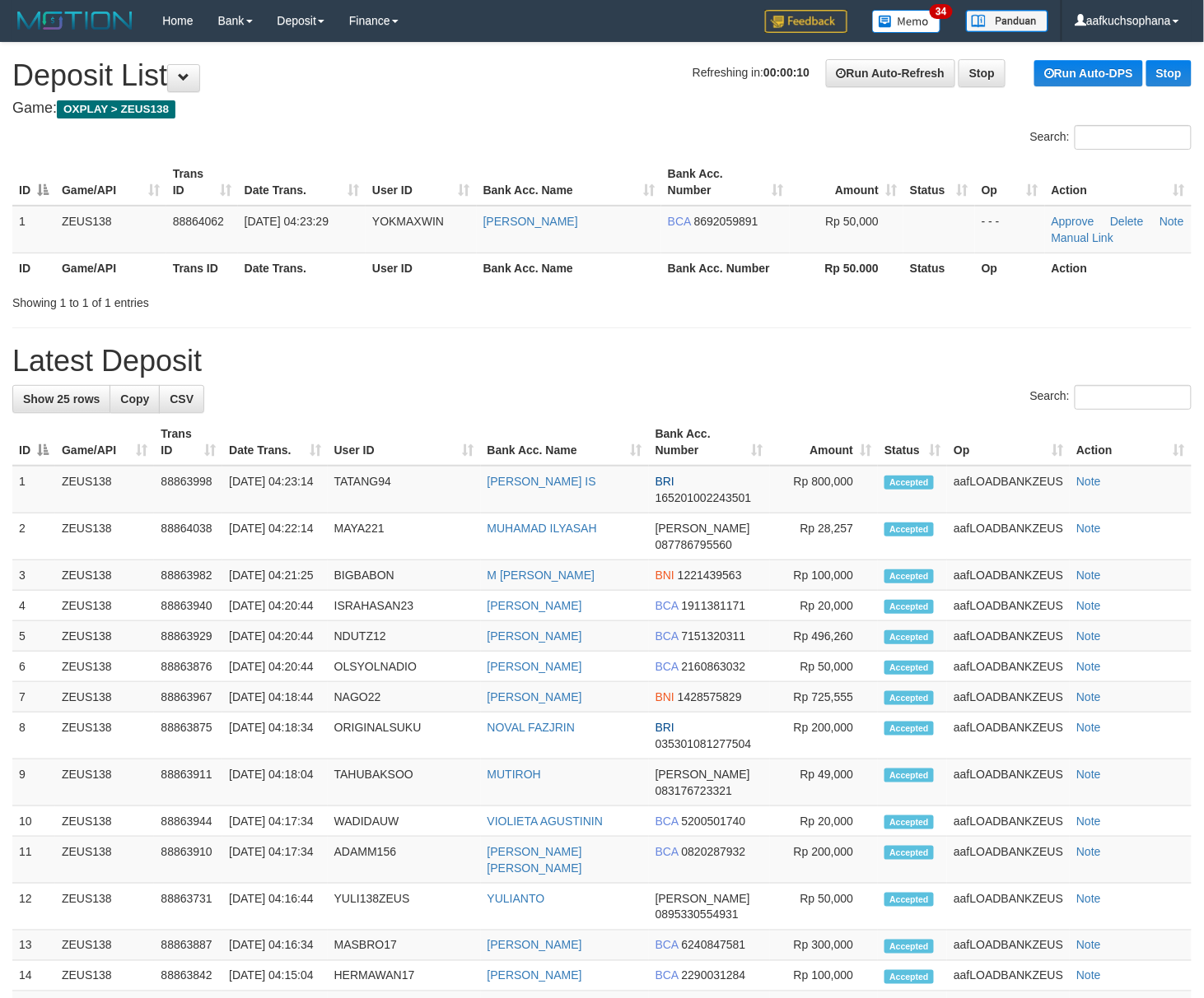
drag, startPoint x: 0, startPoint y: 0, endPoint x: 622, endPoint y: 308, distance: 694.1
click at [622, 308] on div "Showing 1 to 1 of 1 entries" at bounding box center [602, 300] width 1204 height 23
drag, startPoint x: 571, startPoint y: 337, endPoint x: 680, endPoint y: 373, distance: 114.8
click at [583, 340] on div "**********" at bounding box center [602, 764] width 1204 height 1443
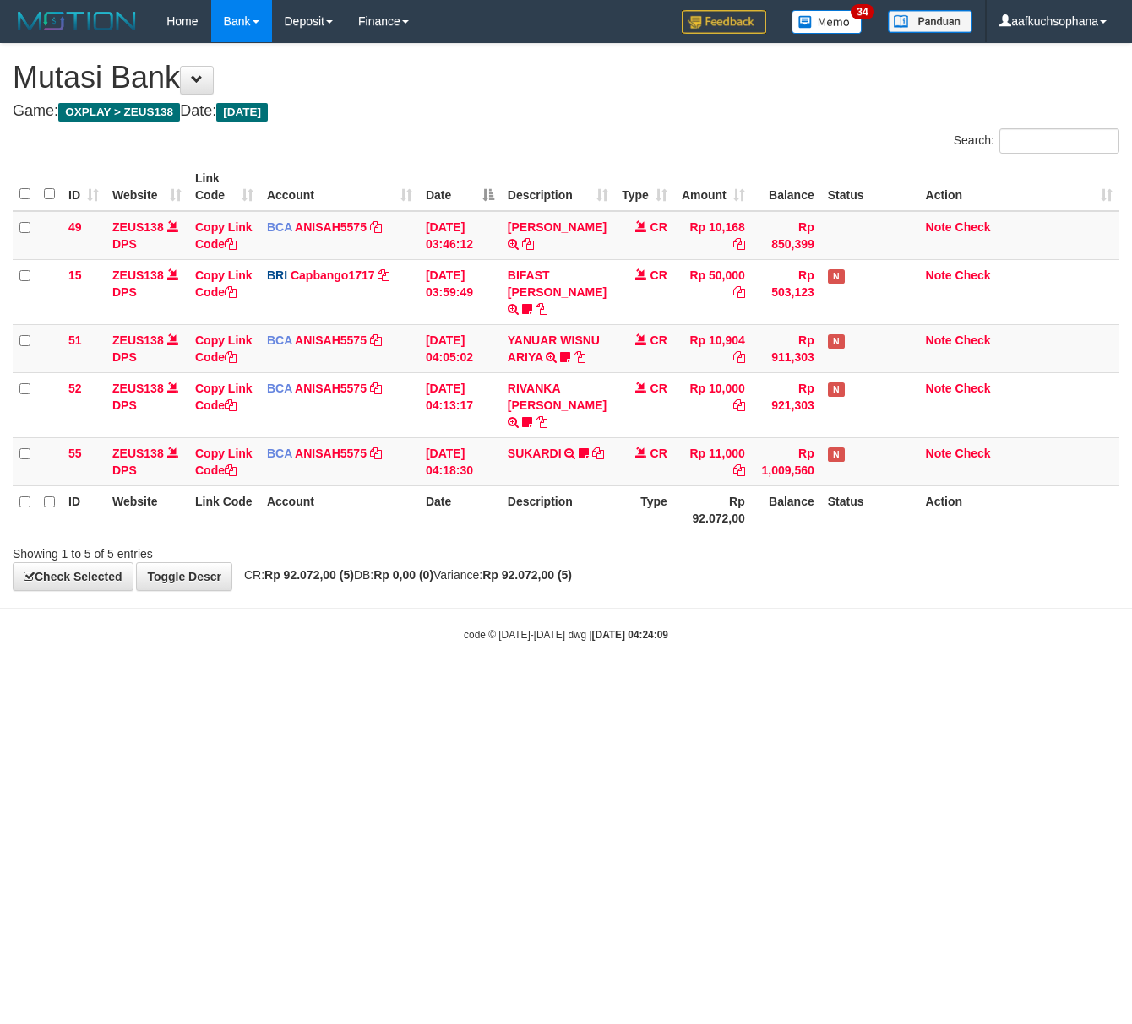
click at [351, 685] on html "Toggle navigation Home Bank Account List Load By Website Group [OXPLAY] ZEUS138…" at bounding box center [566, 342] width 1132 height 685
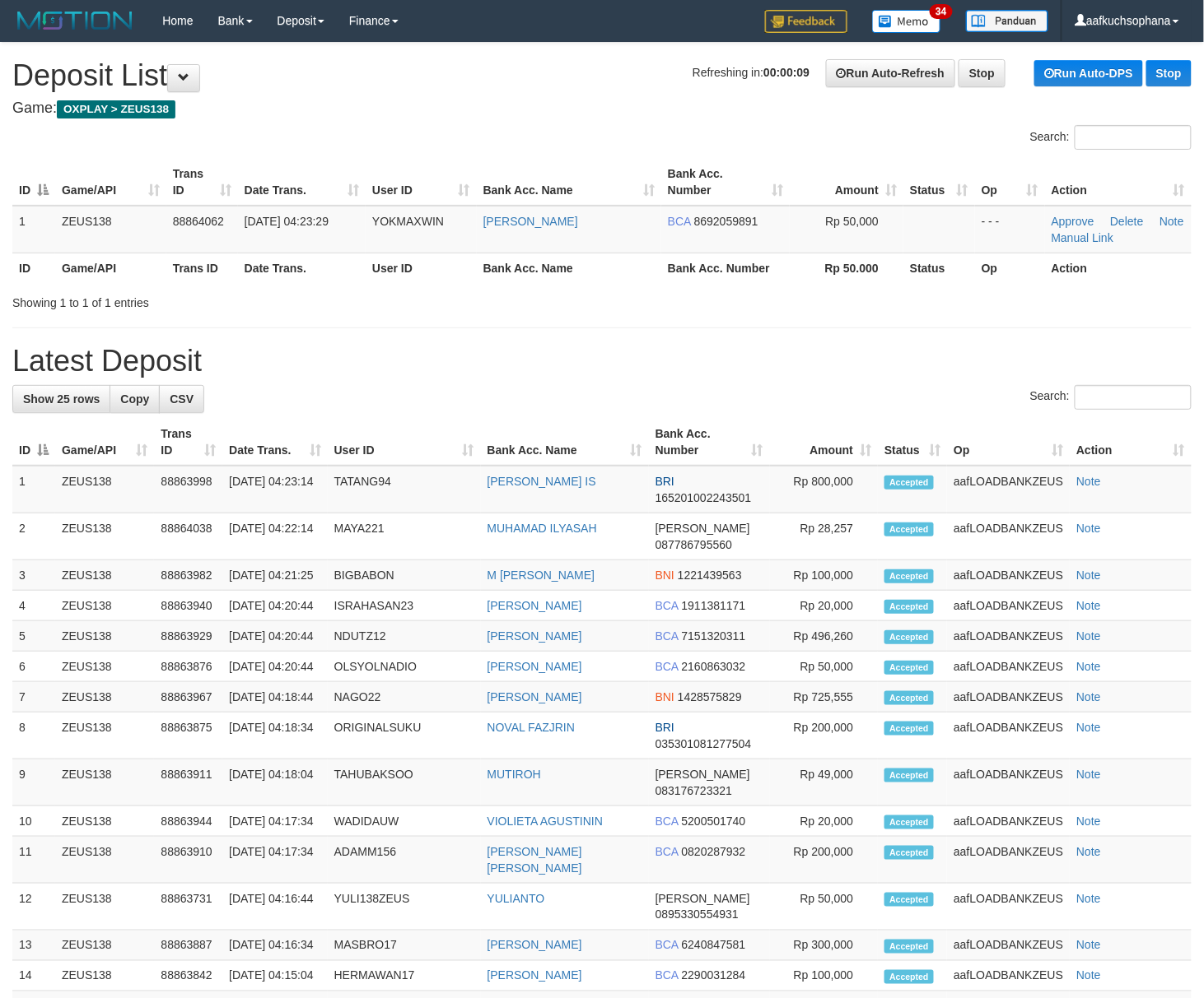
click at [577, 346] on h1 "Latest Deposit" at bounding box center [602, 362] width 1179 height 33
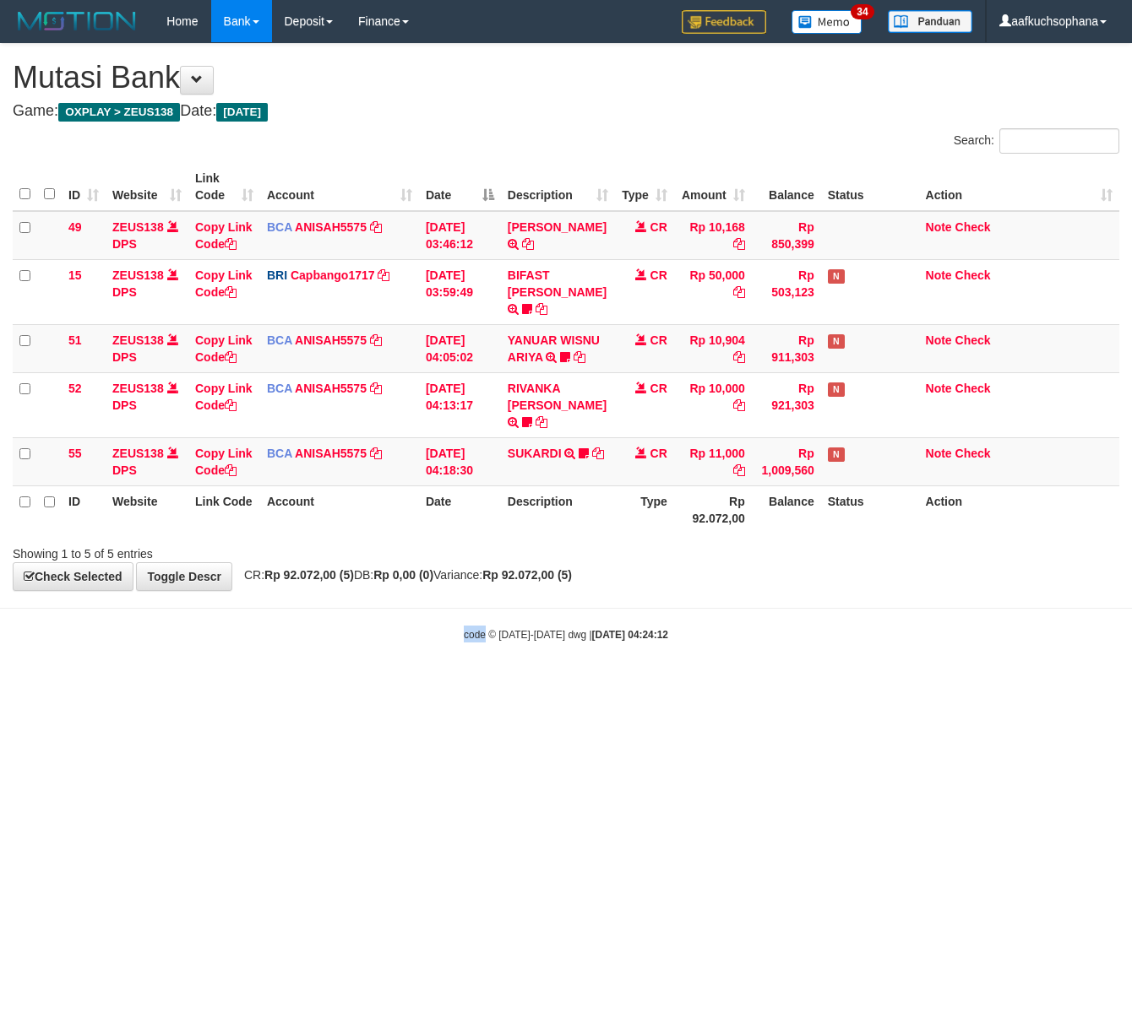
click at [484, 660] on body "Toggle navigation Home Bank Account List Load By Website Group [OXPLAY] ZEUS138…" at bounding box center [566, 342] width 1132 height 685
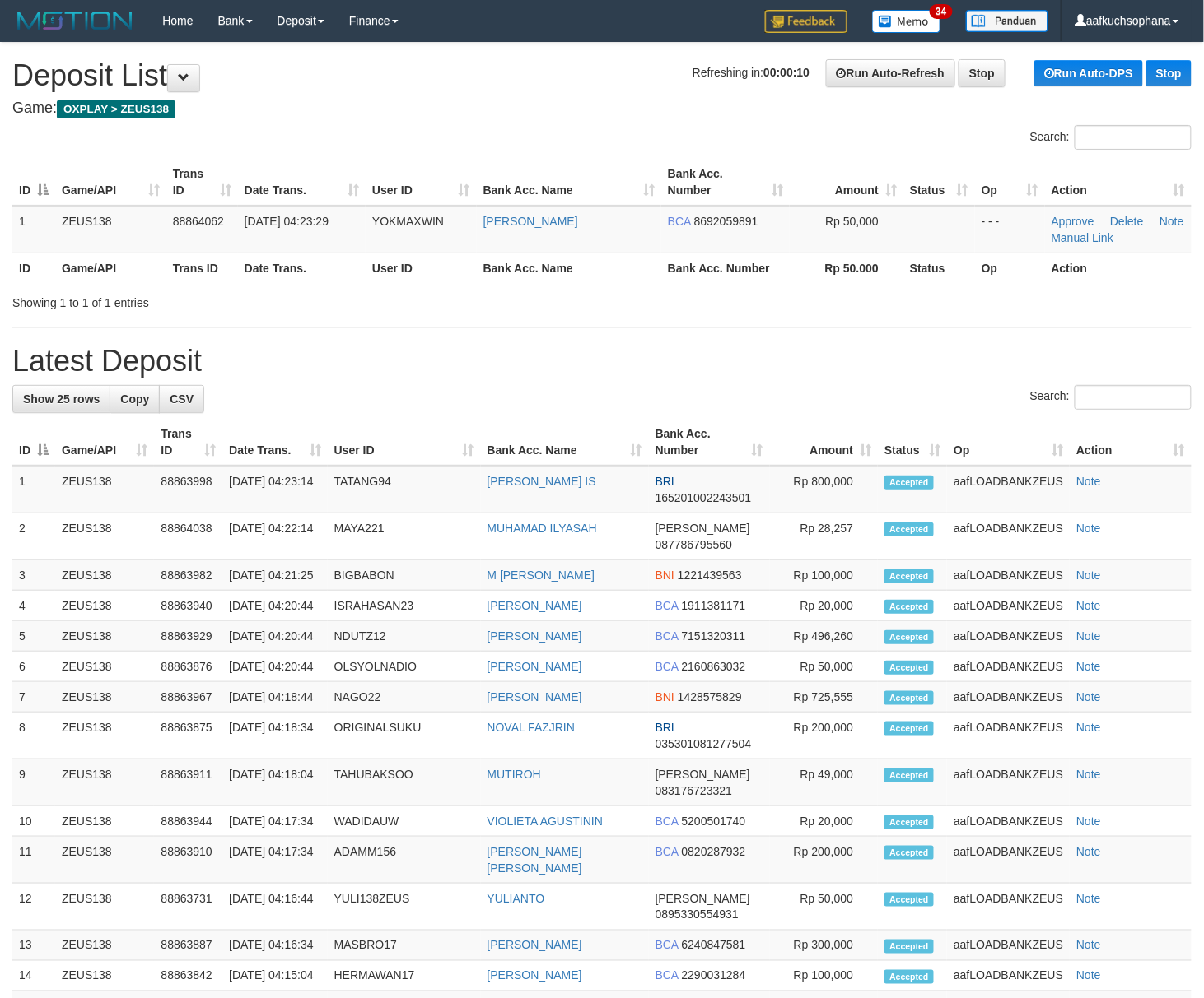
drag, startPoint x: 705, startPoint y: 308, endPoint x: 722, endPoint y: 315, distance: 18.4
click at [705, 308] on div "Showing 1 to 1 of 1 entries" at bounding box center [602, 300] width 1204 height 23
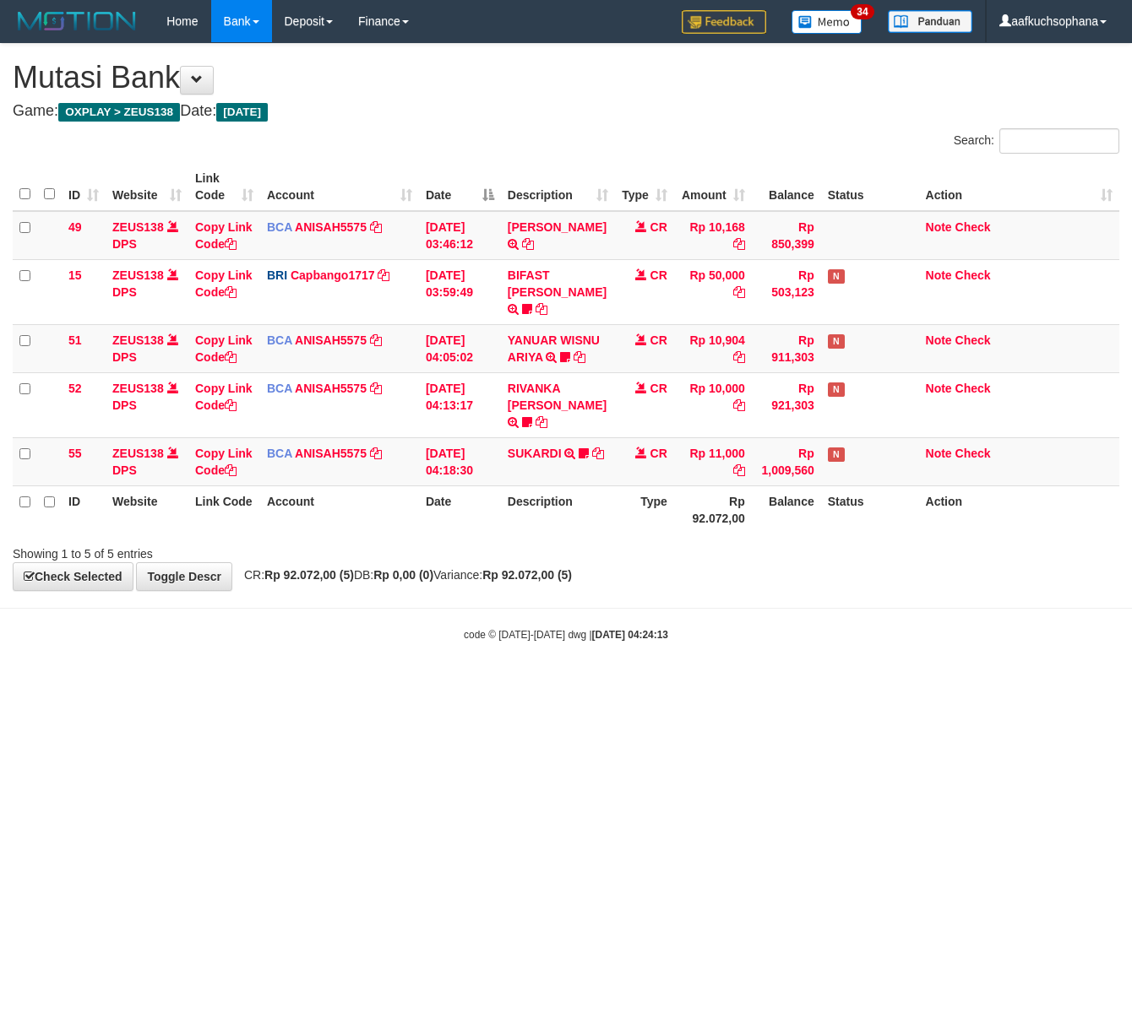
click at [433, 659] on body "Toggle navigation Home Bank Account List Load By Website Group [OXPLAY] ZEUS138…" at bounding box center [566, 342] width 1132 height 685
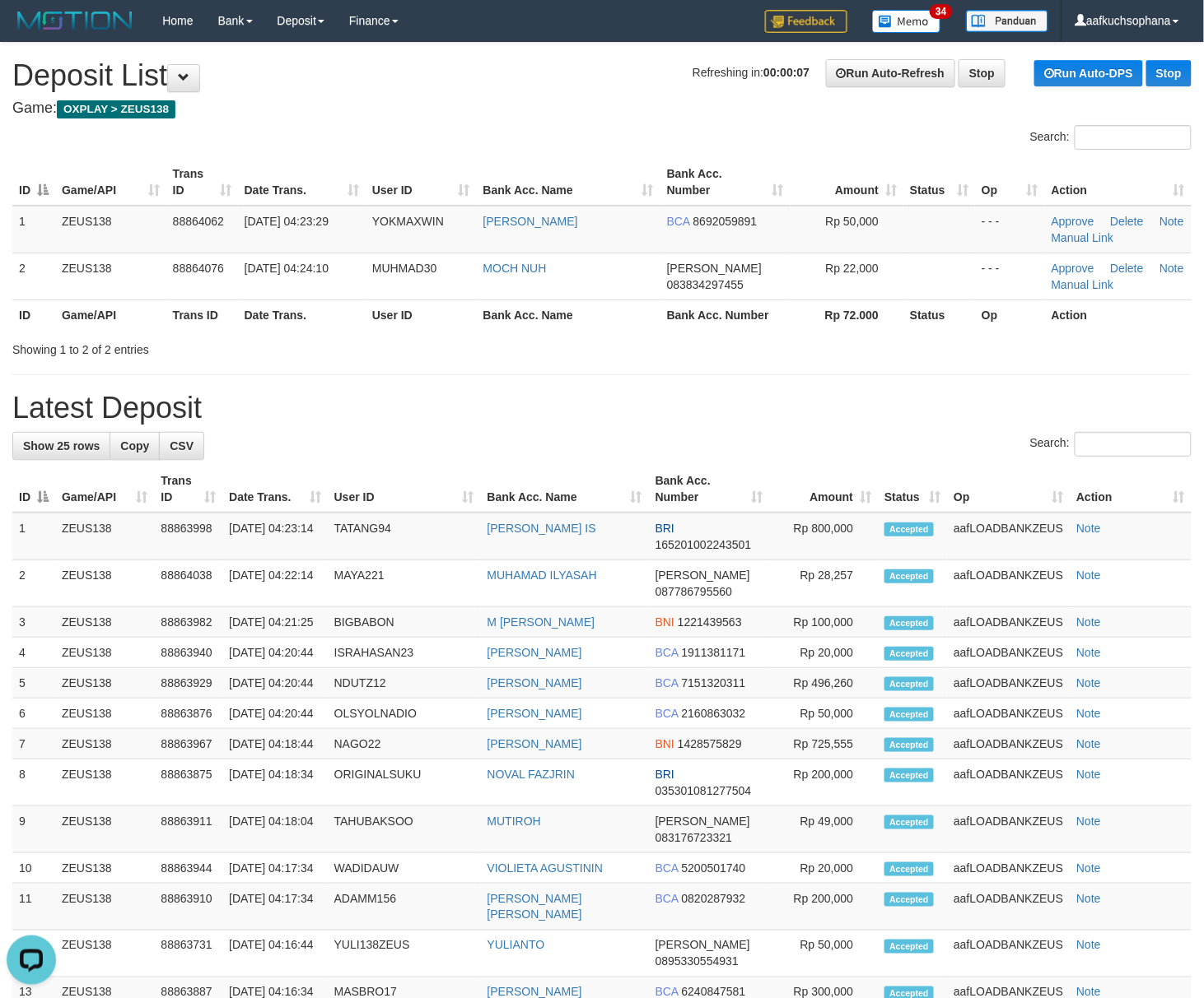
drag, startPoint x: 759, startPoint y: 377, endPoint x: 1219, endPoint y: 573, distance: 500.0
click at [760, 377] on div "**********" at bounding box center [602, 787] width 1204 height 1490
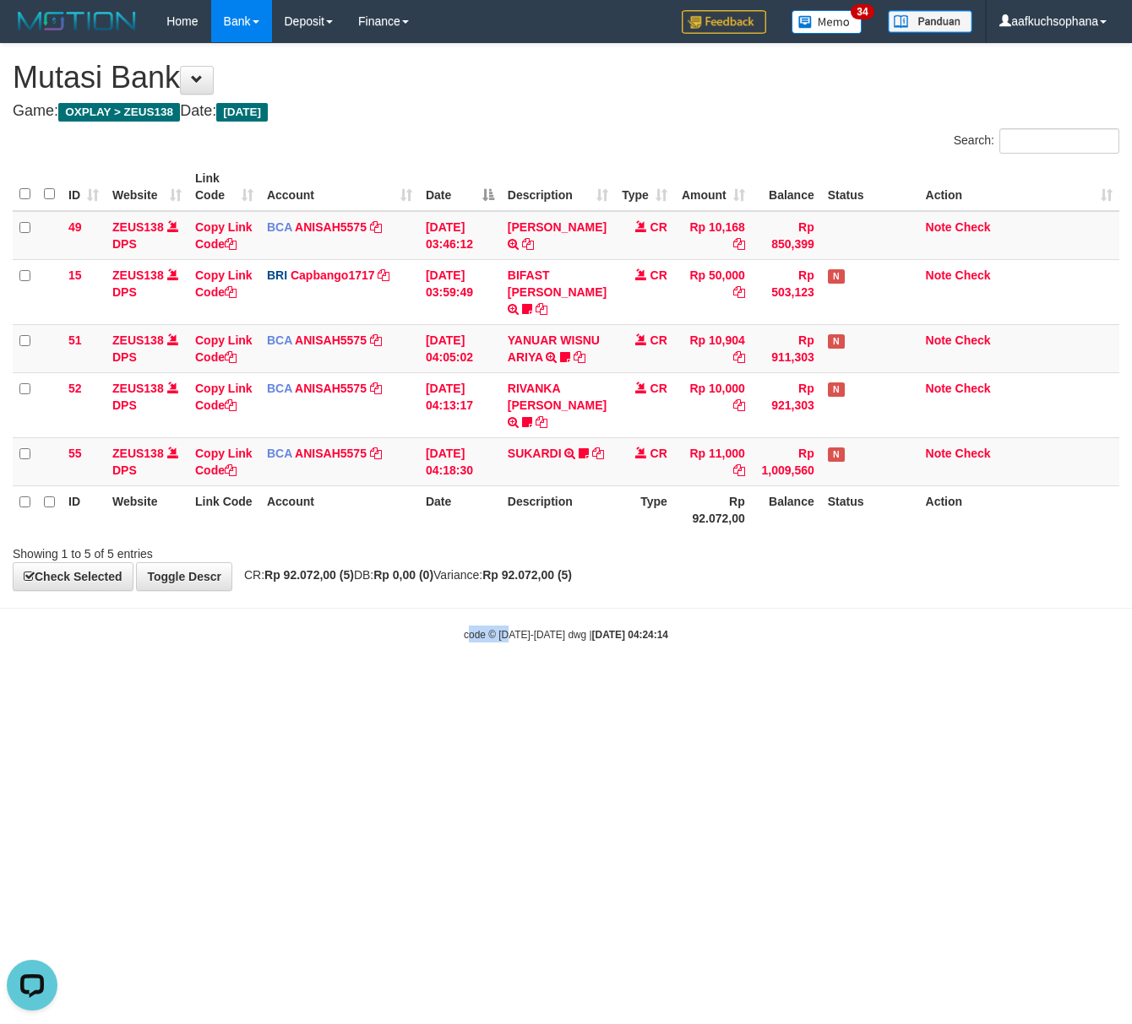
click at [510, 685] on html "Toggle navigation Home Bank Account List Load By Website Group [OXPLAY] ZEUS138…" at bounding box center [566, 342] width 1132 height 685
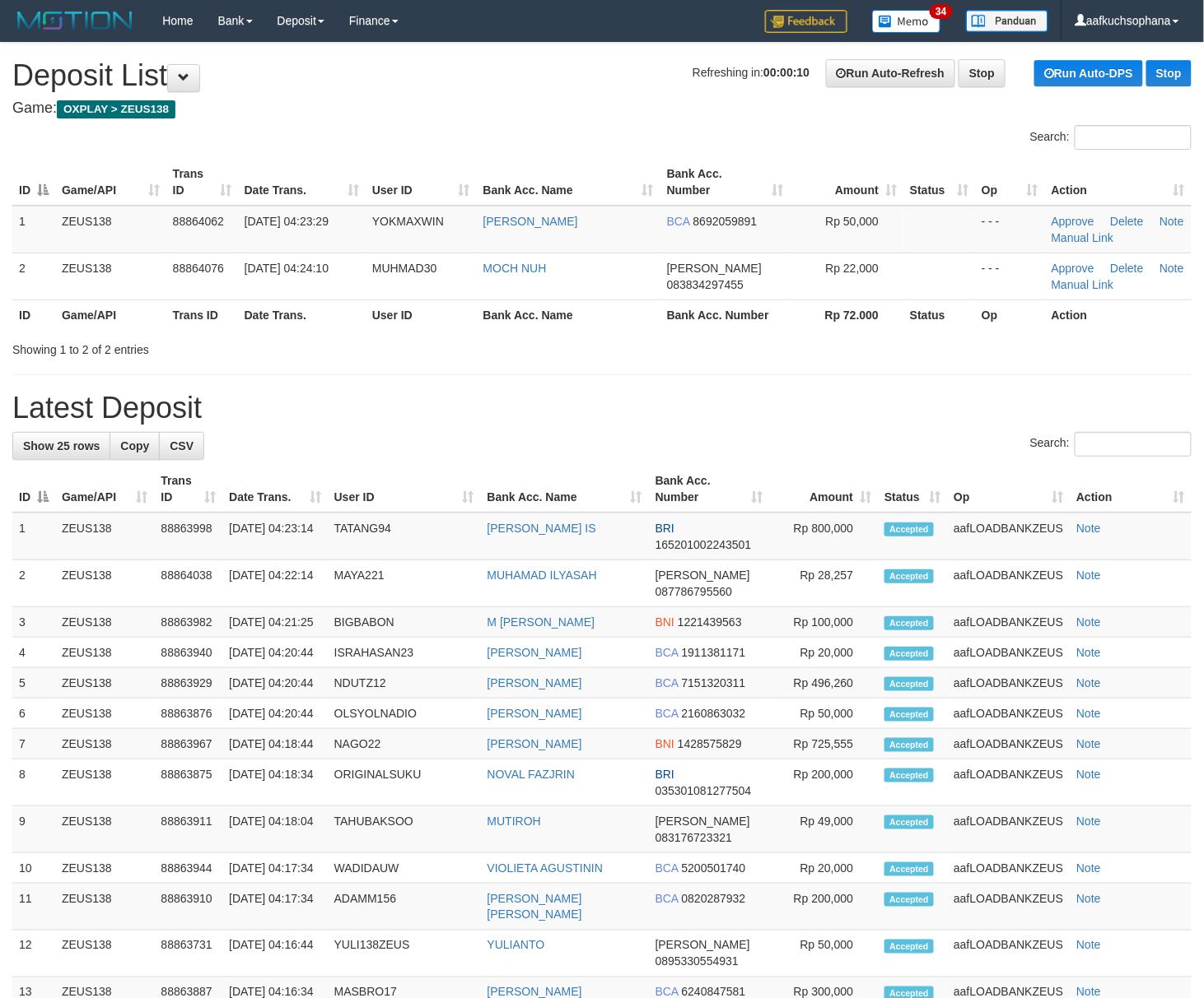
drag, startPoint x: 710, startPoint y: 409, endPoint x: 958, endPoint y: 491, distance: 261.2
click at [715, 409] on h1 "Latest Deposit" at bounding box center [602, 408] width 1179 height 33
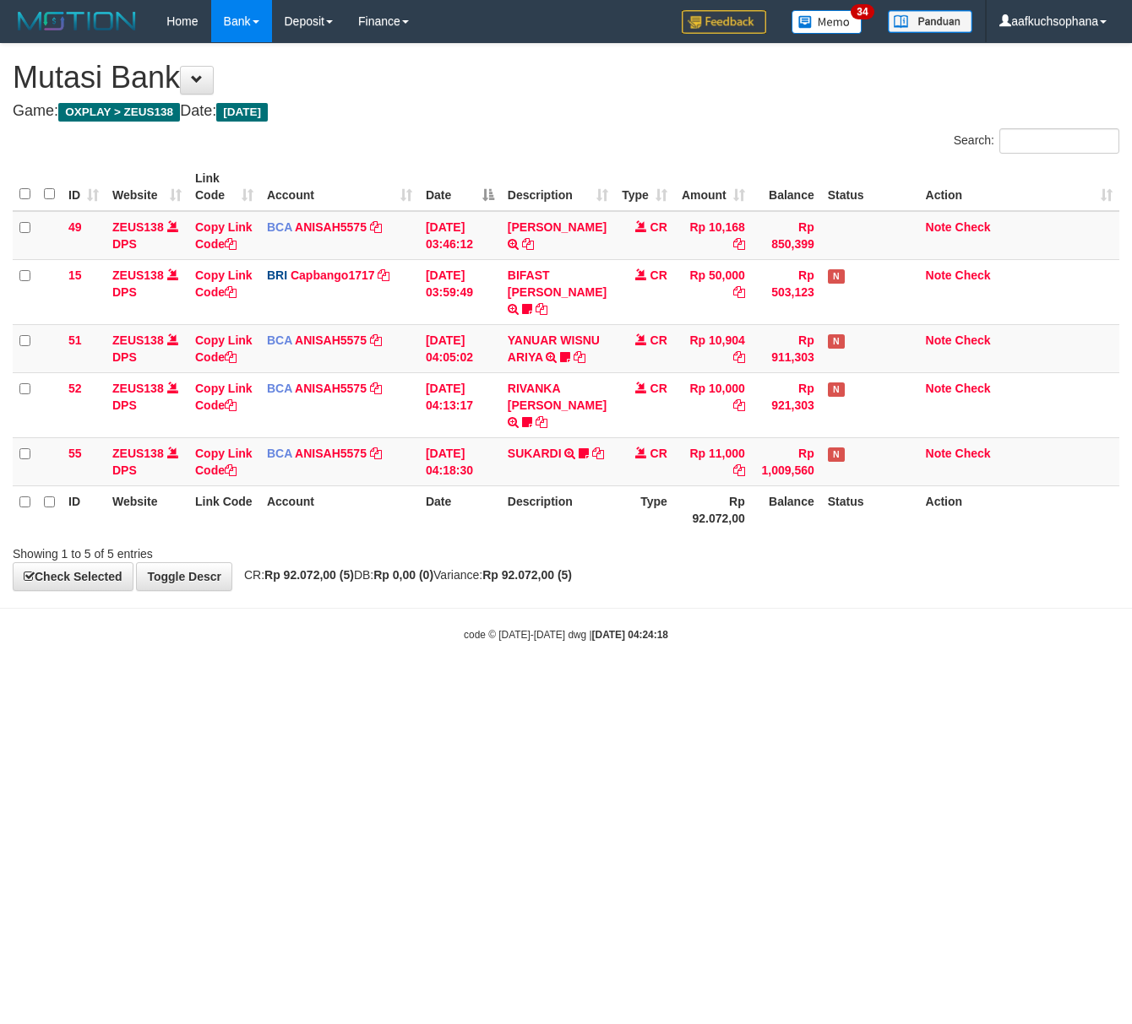
click at [319, 685] on html "Toggle navigation Home Bank Account List Load By Website Group [OXPLAY] ZEUS138…" at bounding box center [566, 342] width 1132 height 685
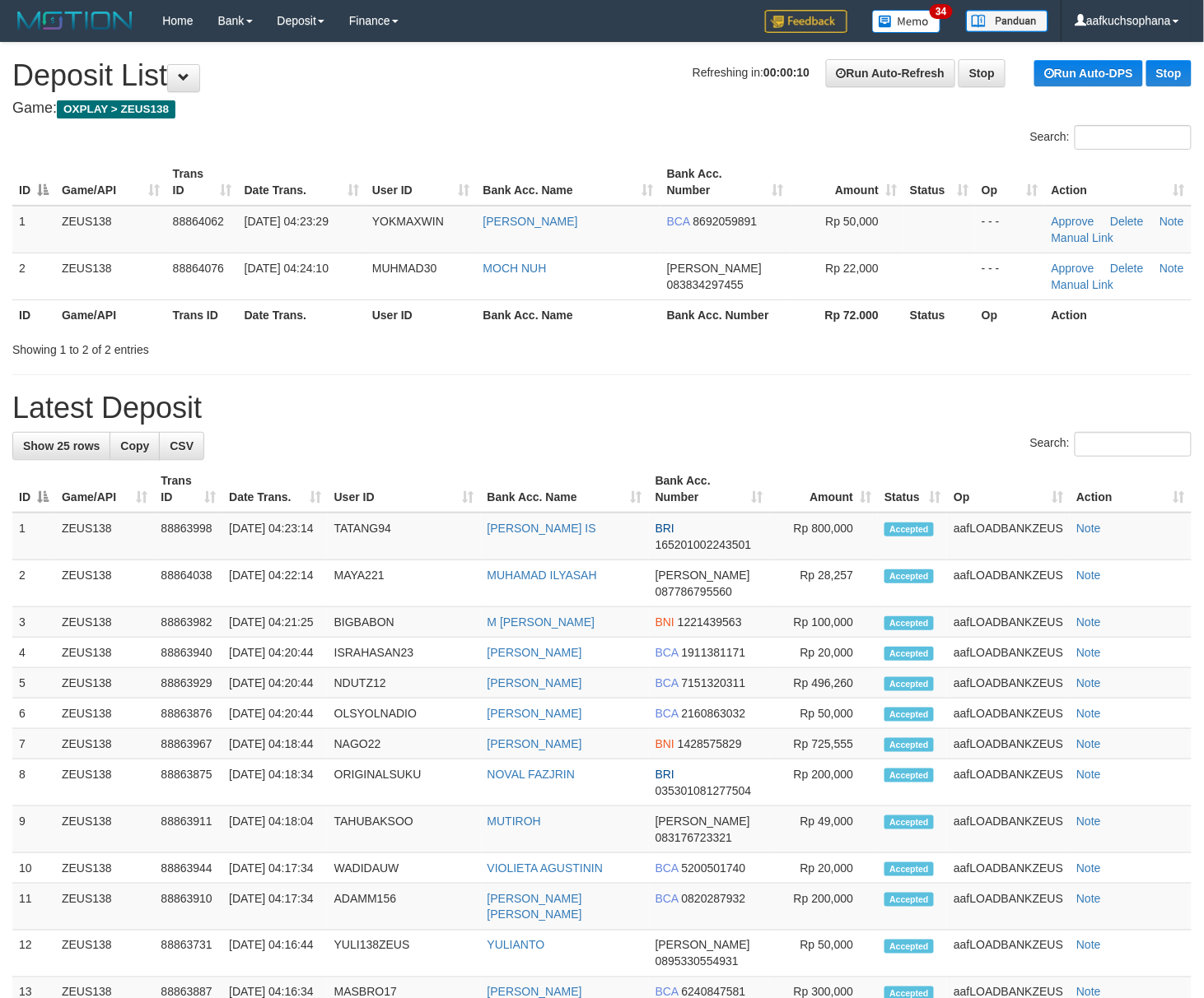
drag, startPoint x: 0, startPoint y: 0, endPoint x: 752, endPoint y: 416, distance: 859.4
click at [654, 387] on div "**********" at bounding box center [602, 787] width 1204 height 1490
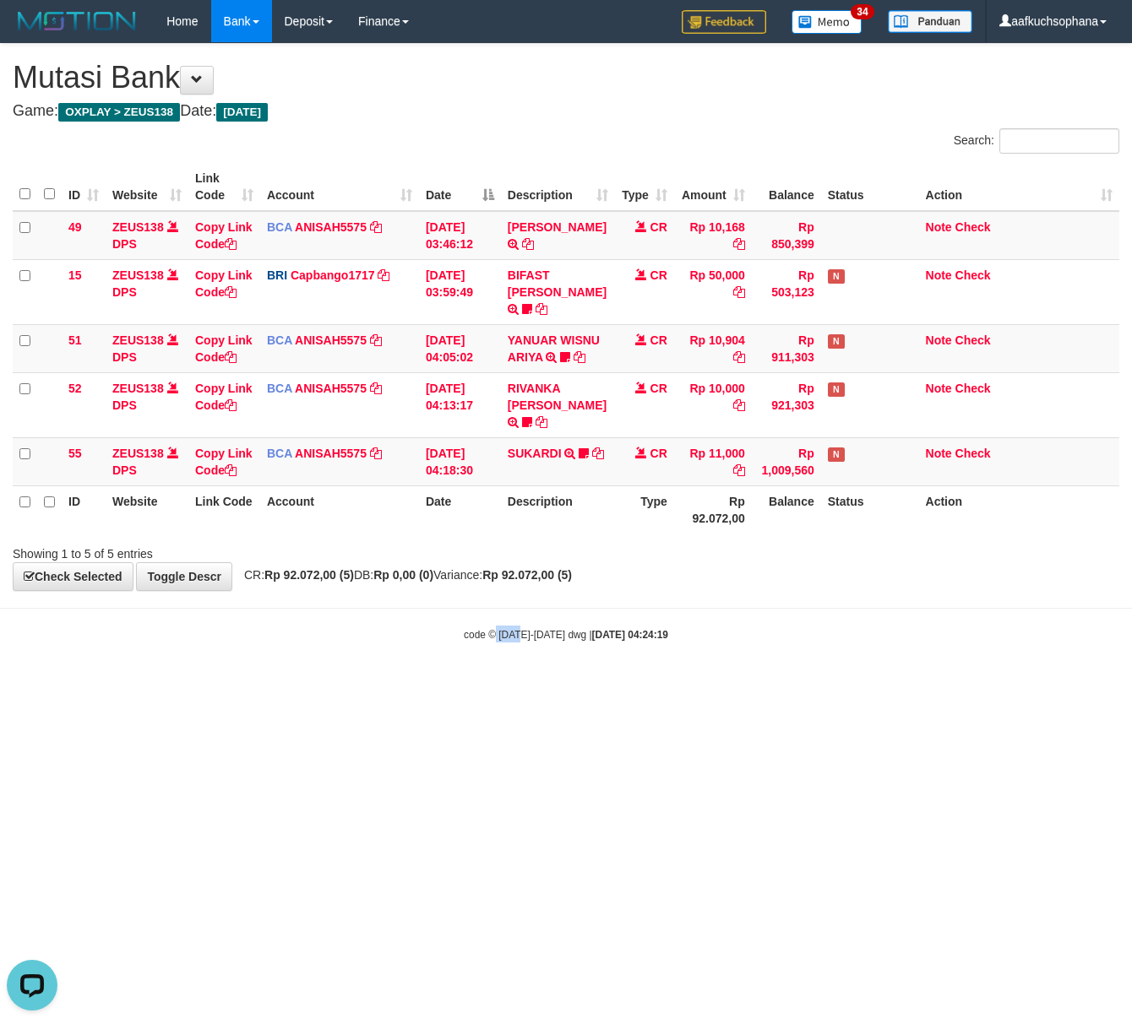
click at [521, 685] on html "Toggle navigation Home Bank Account List Load By Website Group [OXPLAY] ZEUS138…" at bounding box center [566, 342] width 1132 height 685
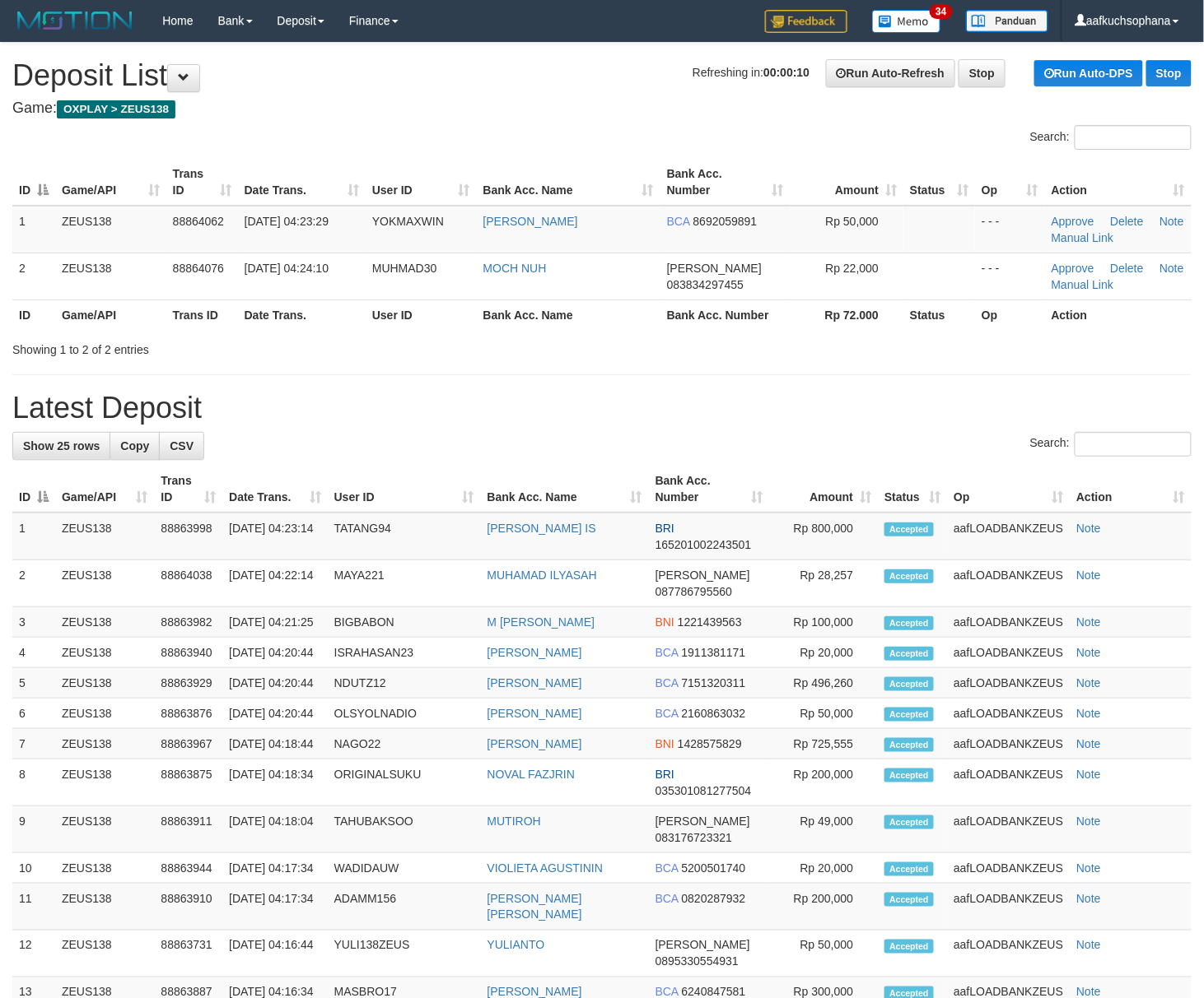
click at [803, 403] on h1 "Latest Deposit" at bounding box center [602, 408] width 1179 height 33
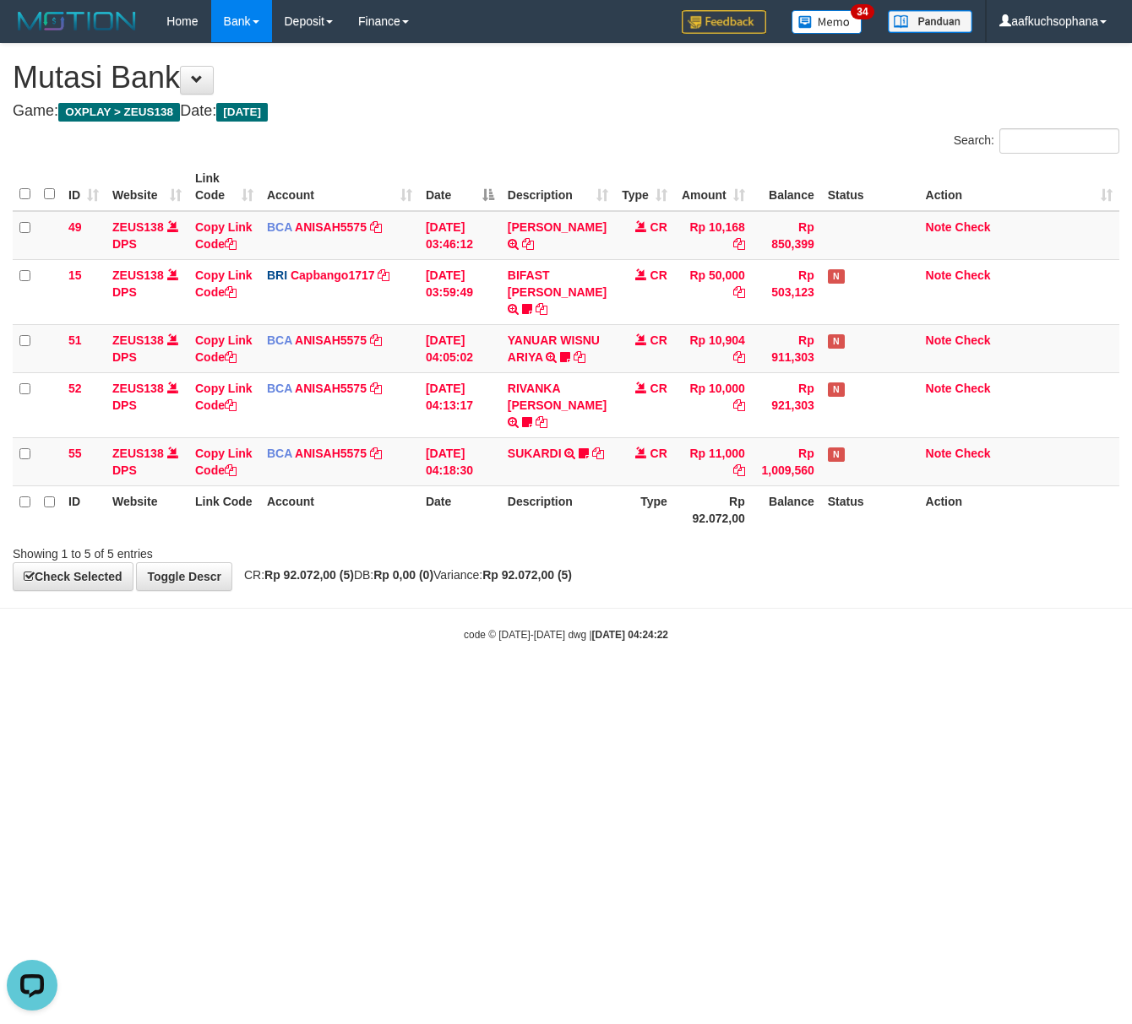
drag, startPoint x: 287, startPoint y: 583, endPoint x: 236, endPoint y: 554, distance: 58.2
click at [269, 572] on body "Toggle navigation Home Bank Account List Load By Website Group [OXPLAY] ZEUS138…" at bounding box center [566, 342] width 1132 height 685
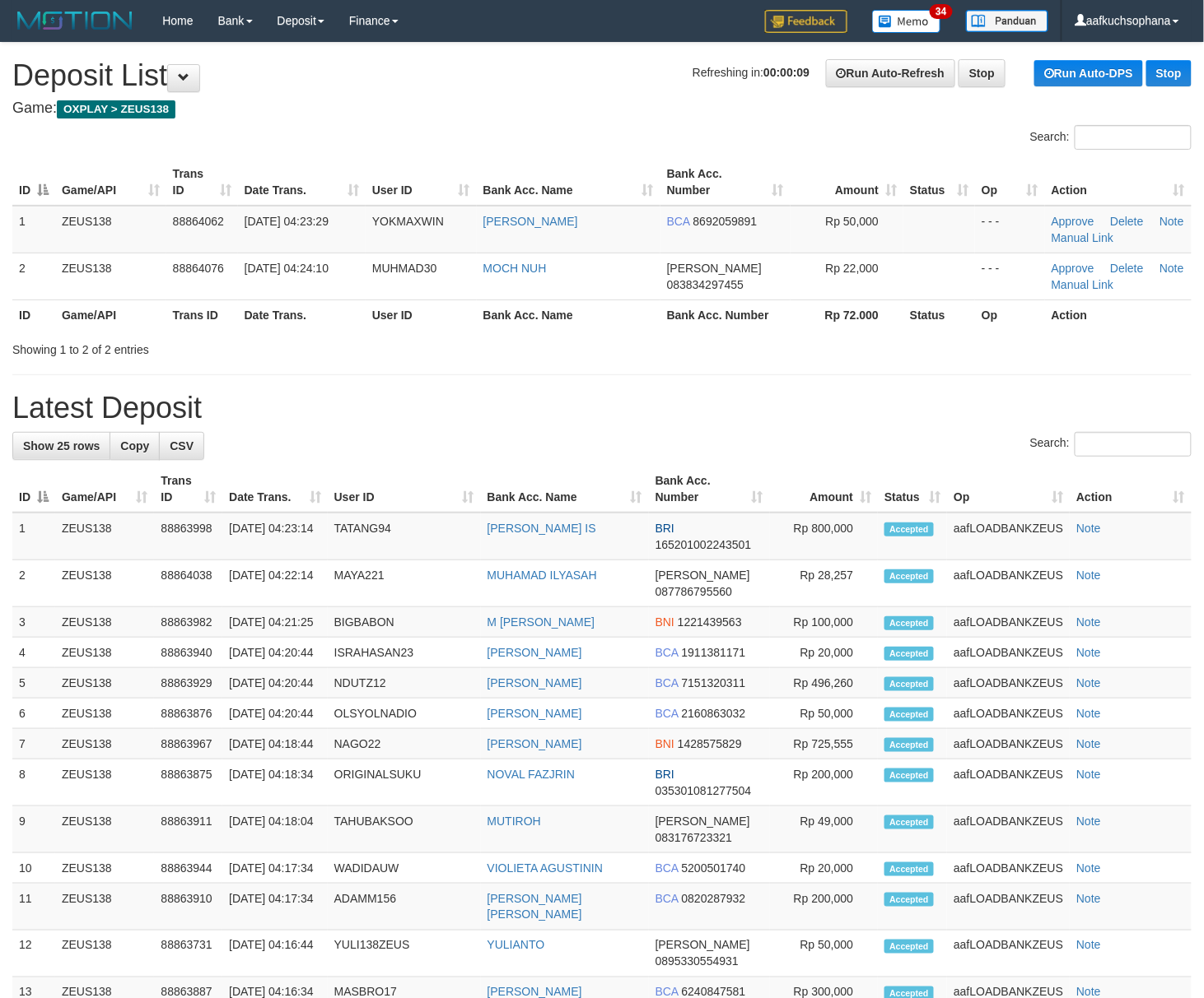
drag, startPoint x: 776, startPoint y: 395, endPoint x: 818, endPoint y: 409, distance: 44.3
click at [803, 403] on h1 "Latest Deposit" at bounding box center [602, 408] width 1179 height 33
